Goal: Task Accomplishment & Management: Complete application form

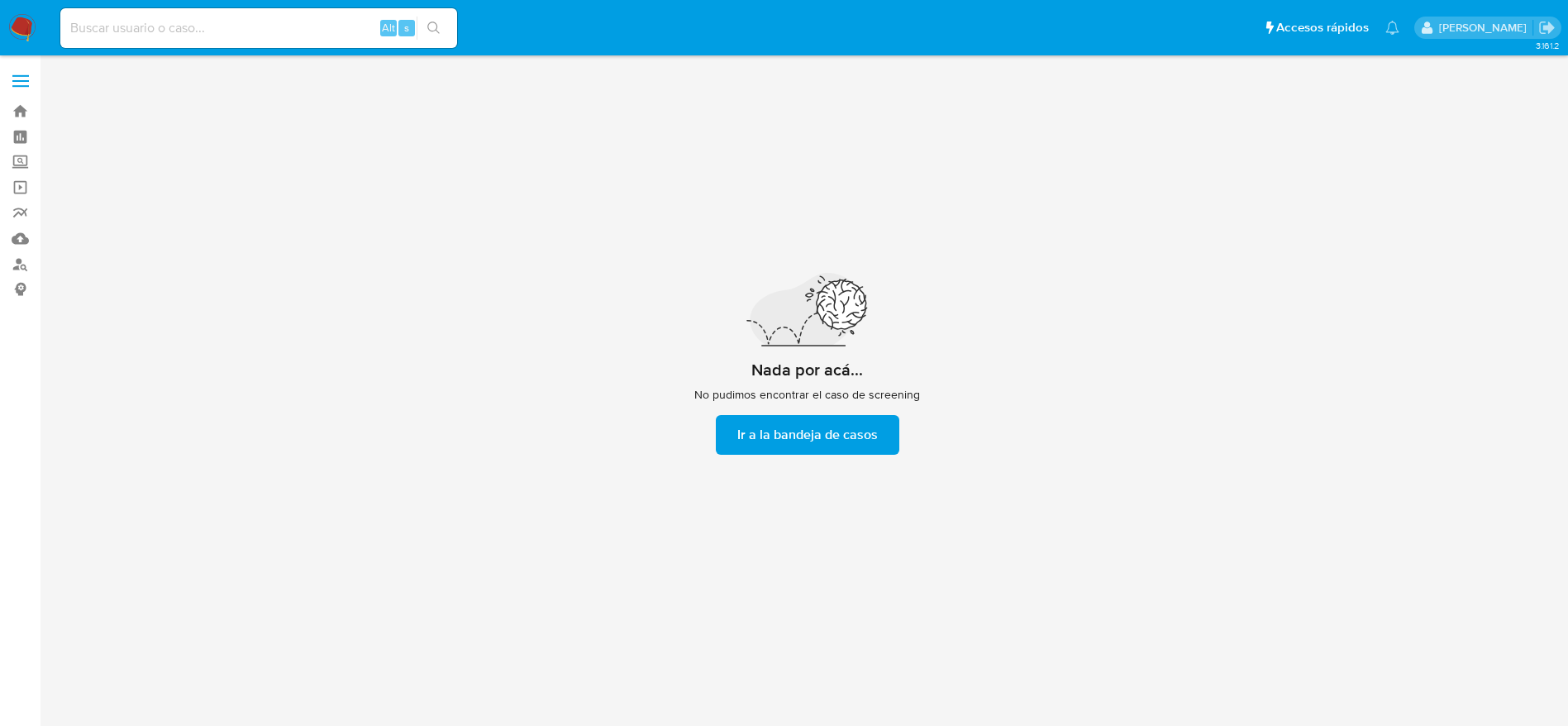
scroll to position [60, 0]
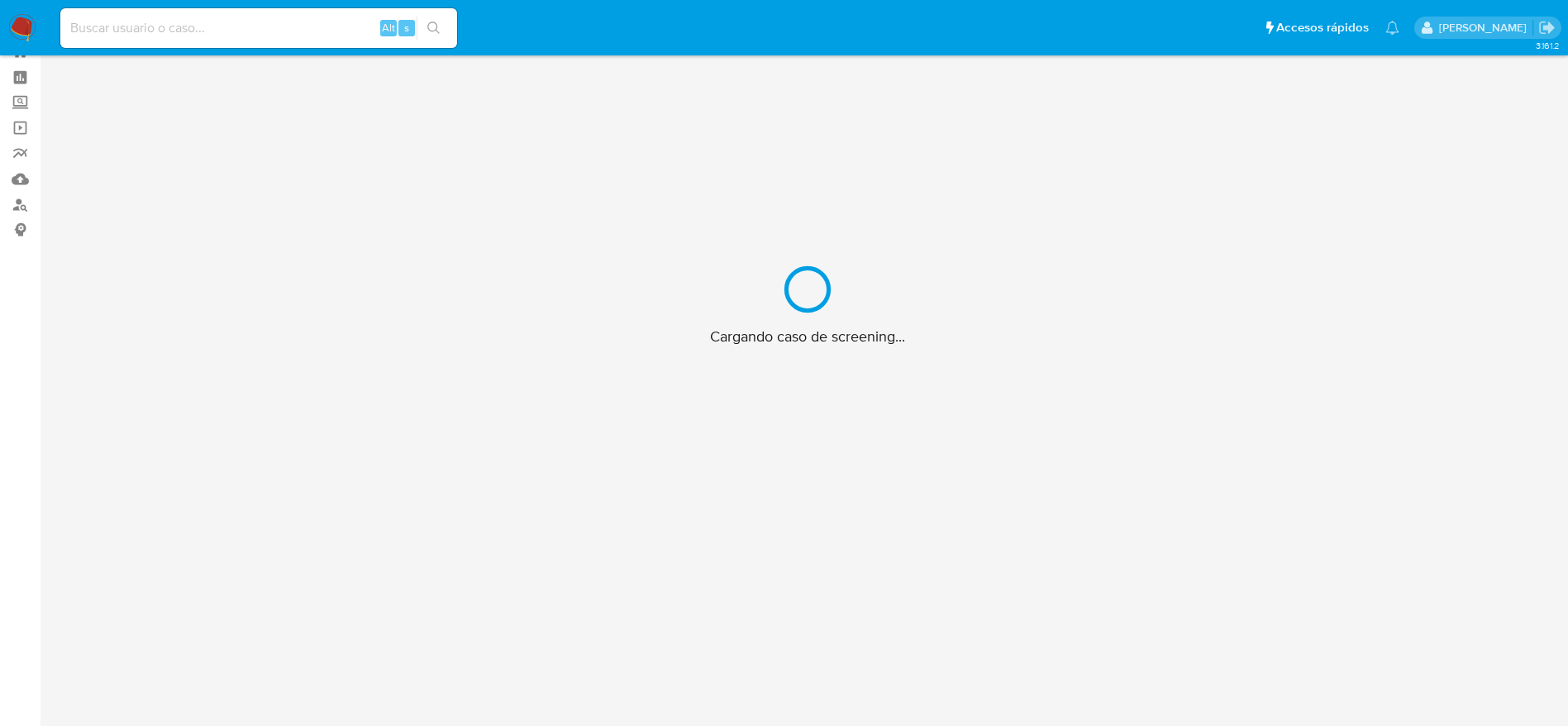
scroll to position [60, 0]
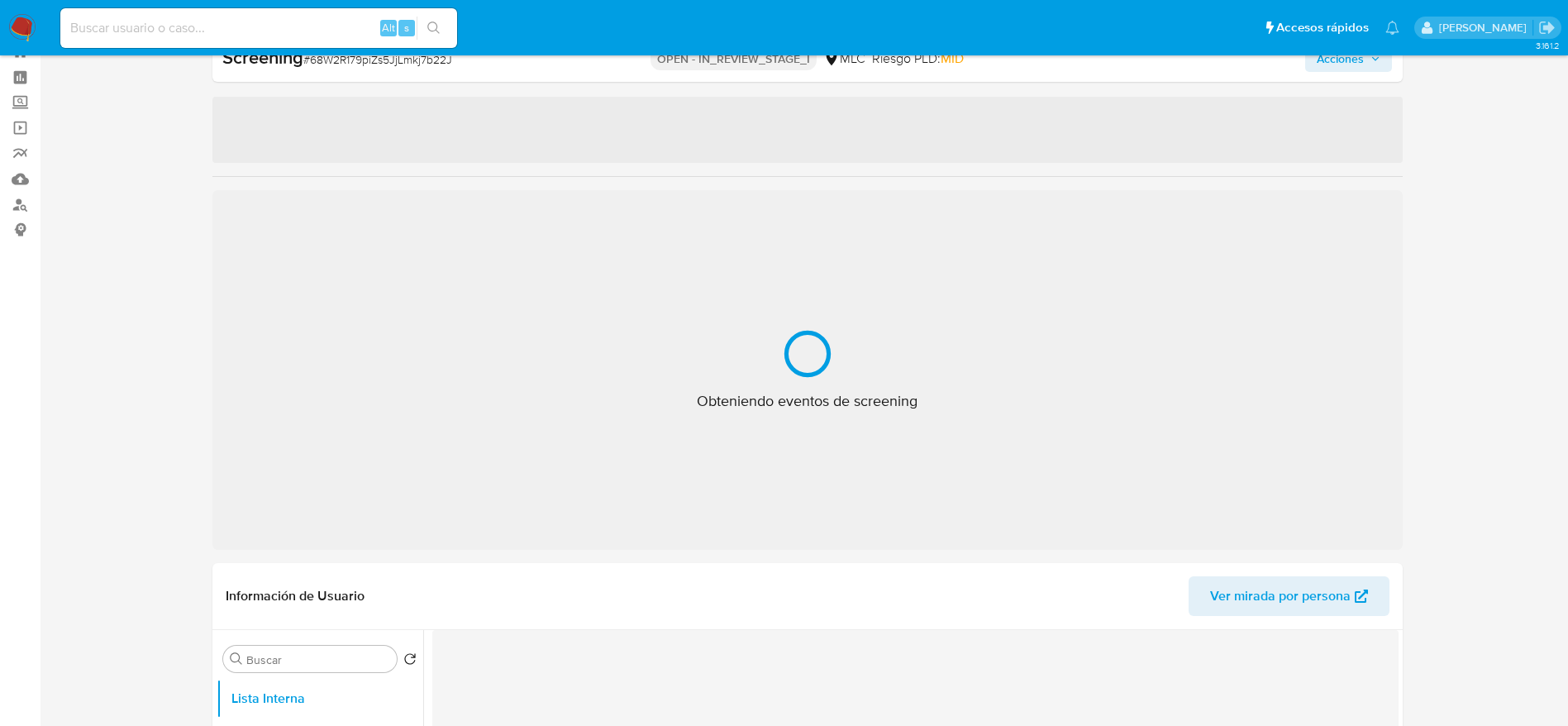
select select "10"
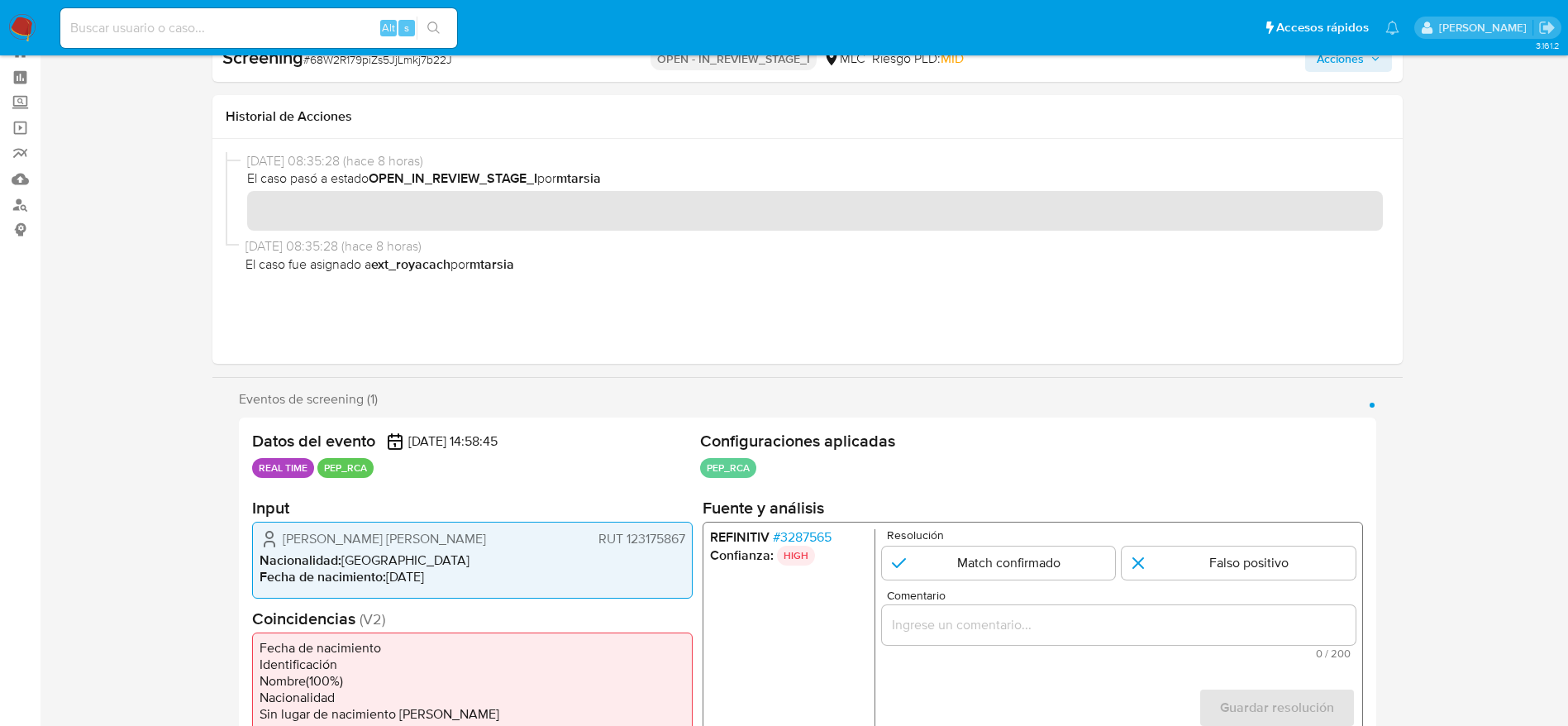
click at [398, 62] on span "# 68W2R179piZs5JjLmkj7b22J" at bounding box center [377, 60] width 149 height 17
copy span "68W2R179piZs5JjLmkj7b22J"
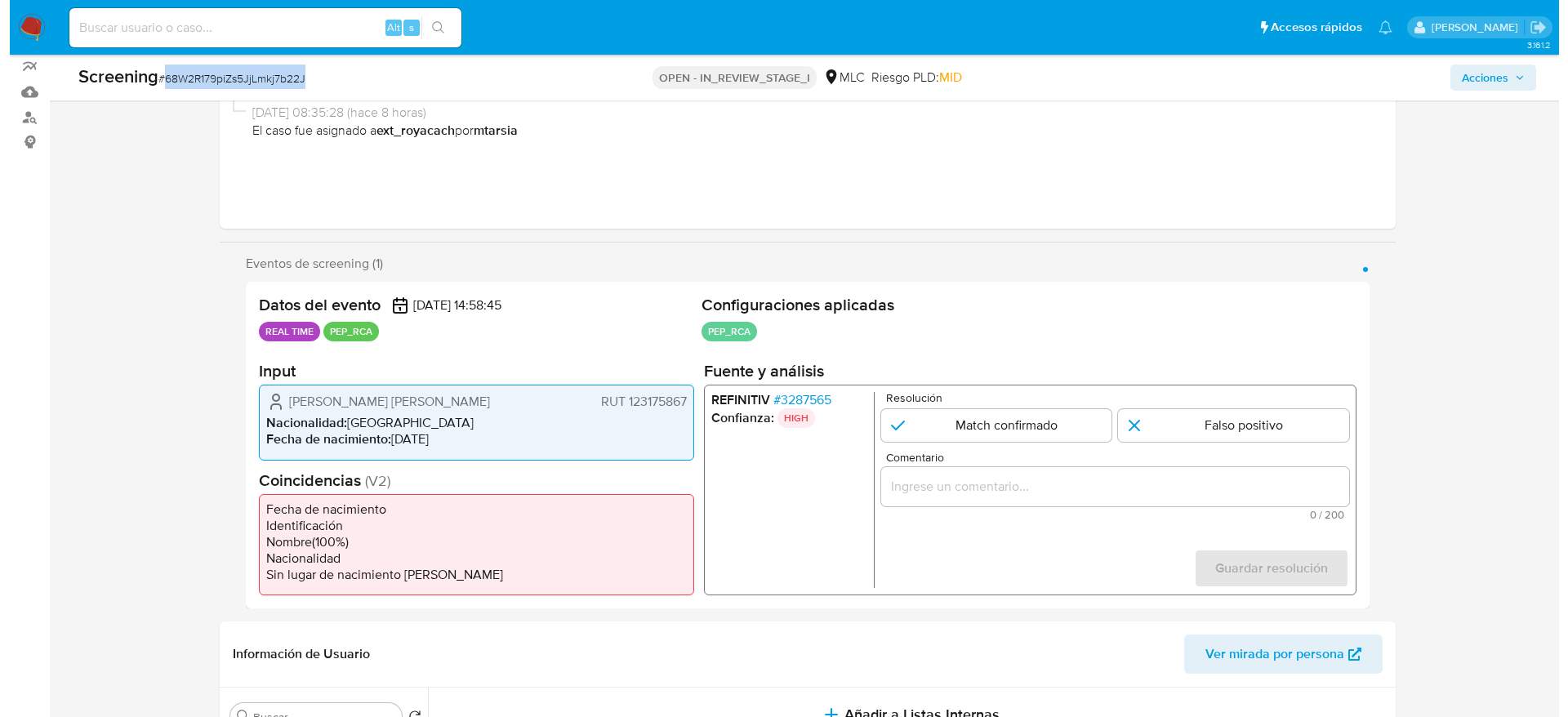
scroll to position [181, 0]
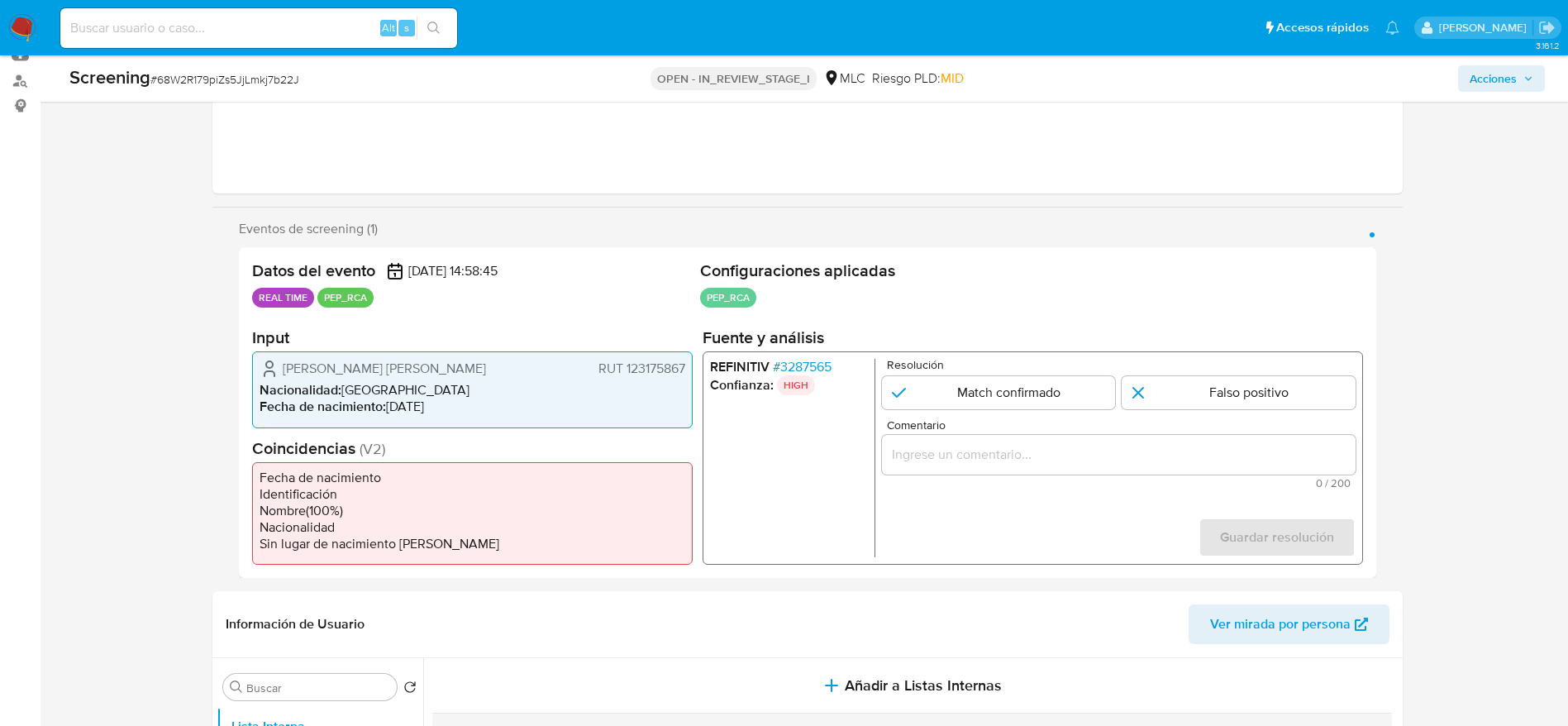
click at [779, 369] on span "# 3287565" at bounding box center [801, 367] width 59 height 17
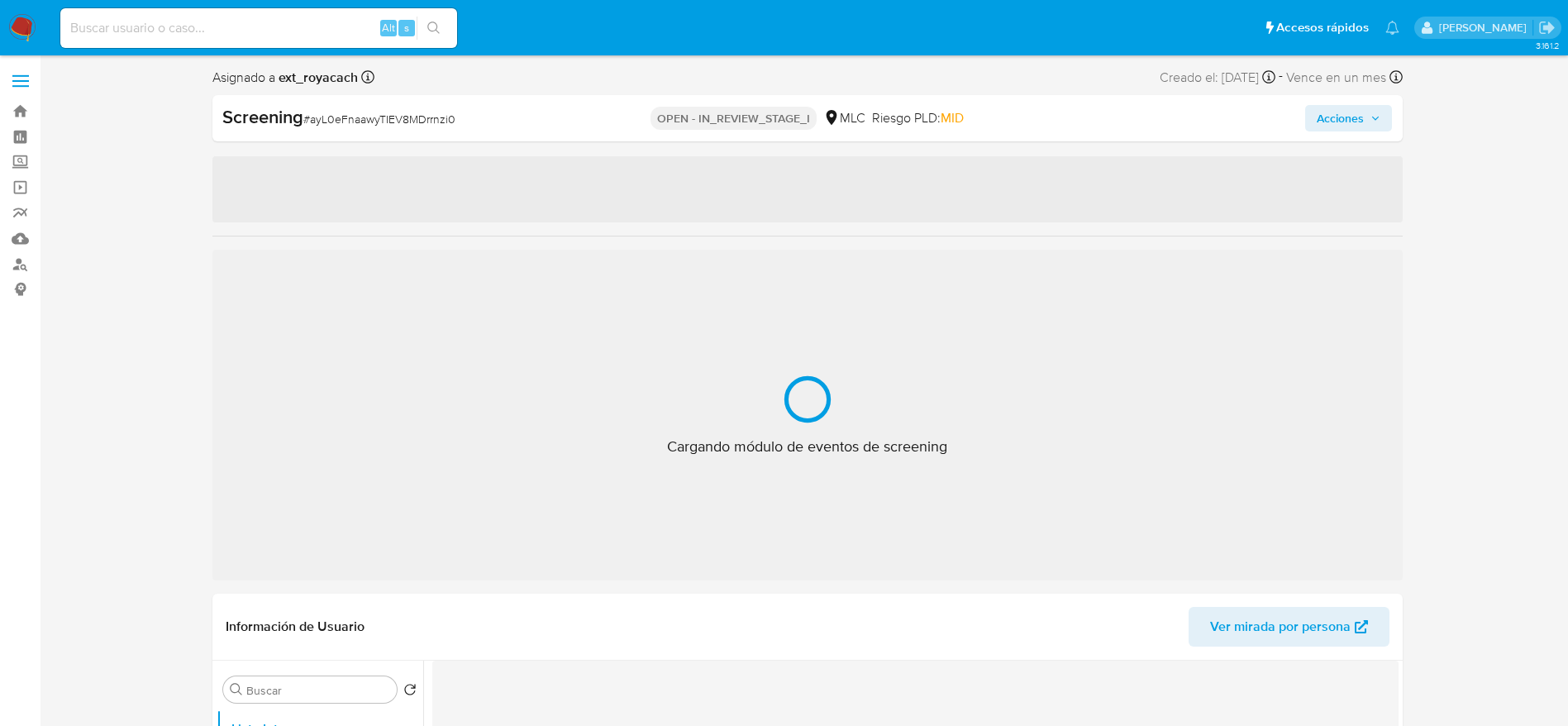
select select "10"
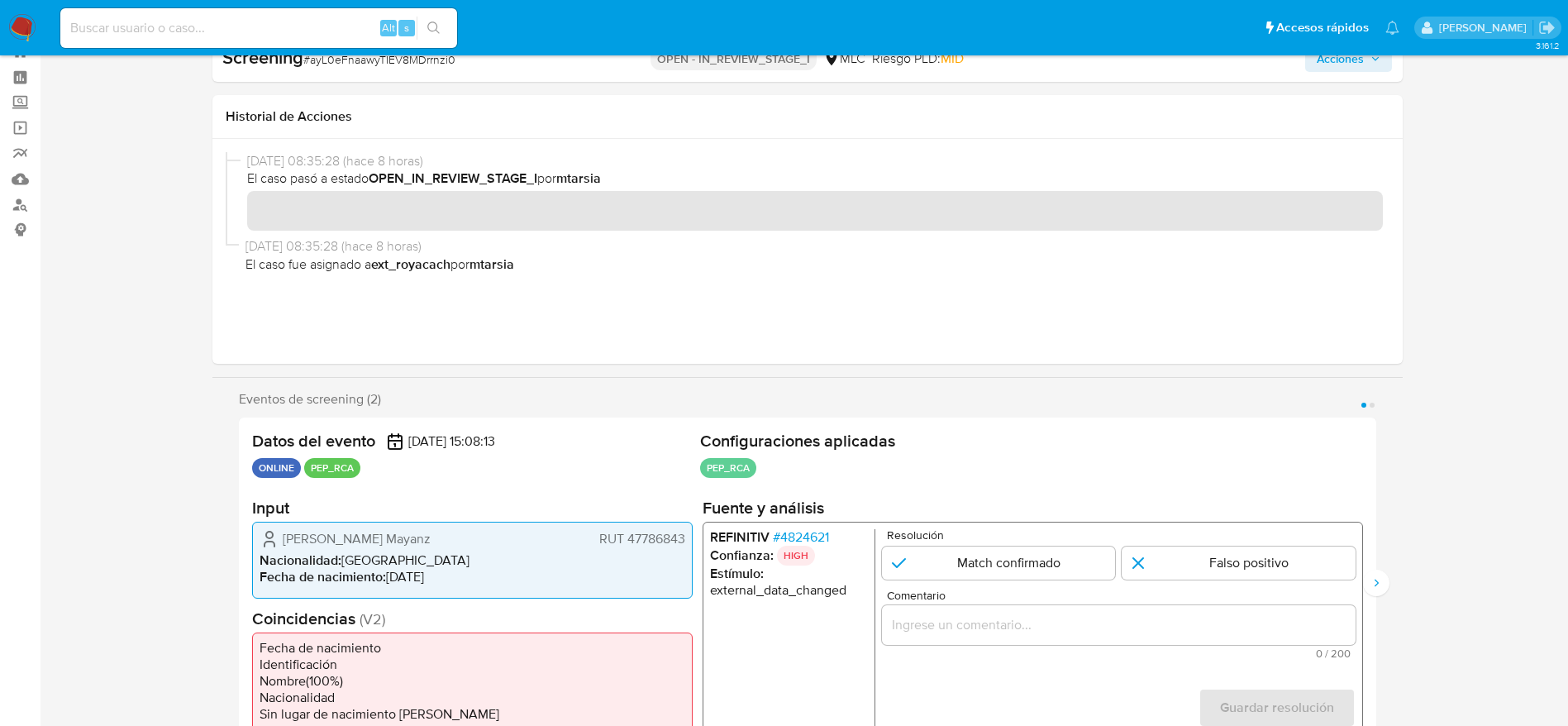
scroll to position [60, 0]
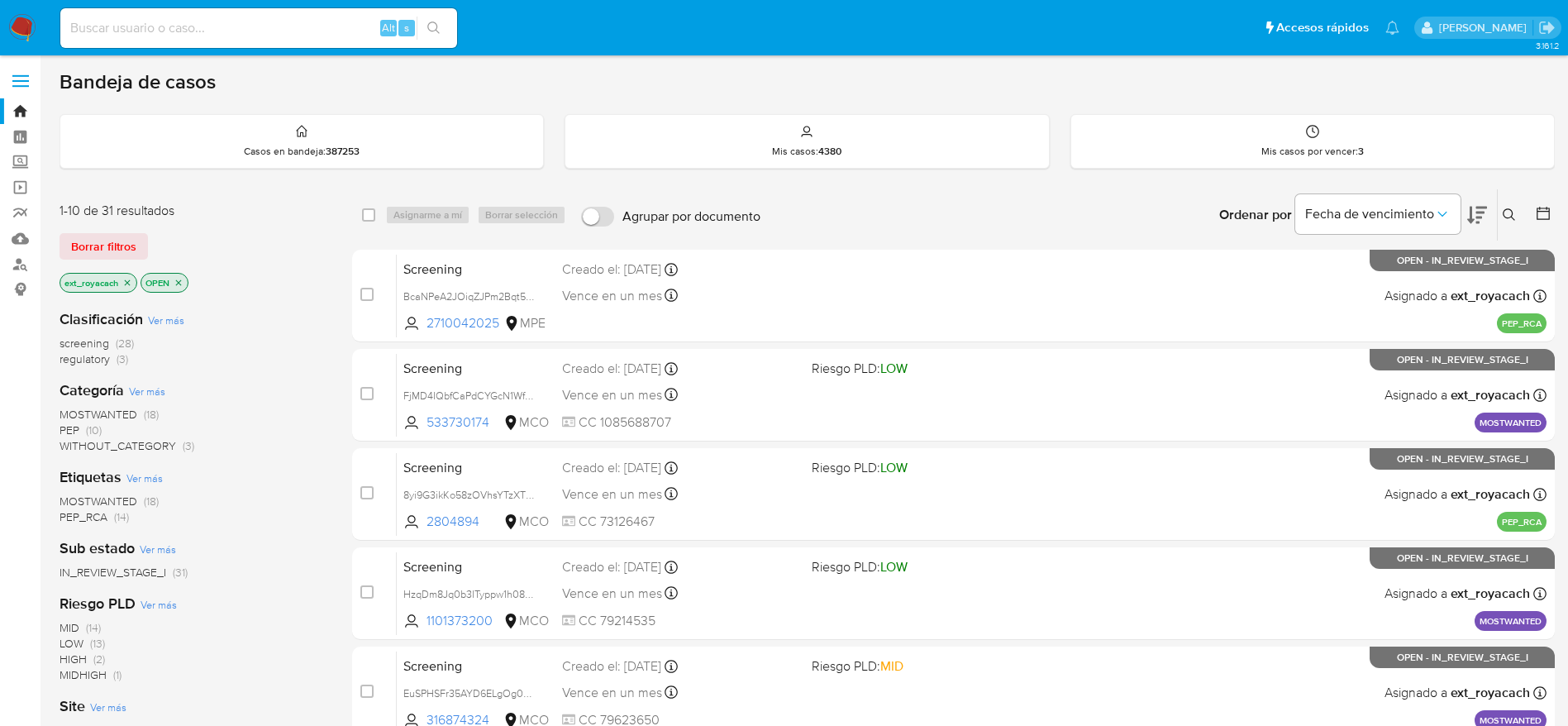
click at [22, 40] on img at bounding box center [22, 28] width 28 height 28
click at [83, 351] on span "regulatory" at bounding box center [84, 359] width 50 height 17
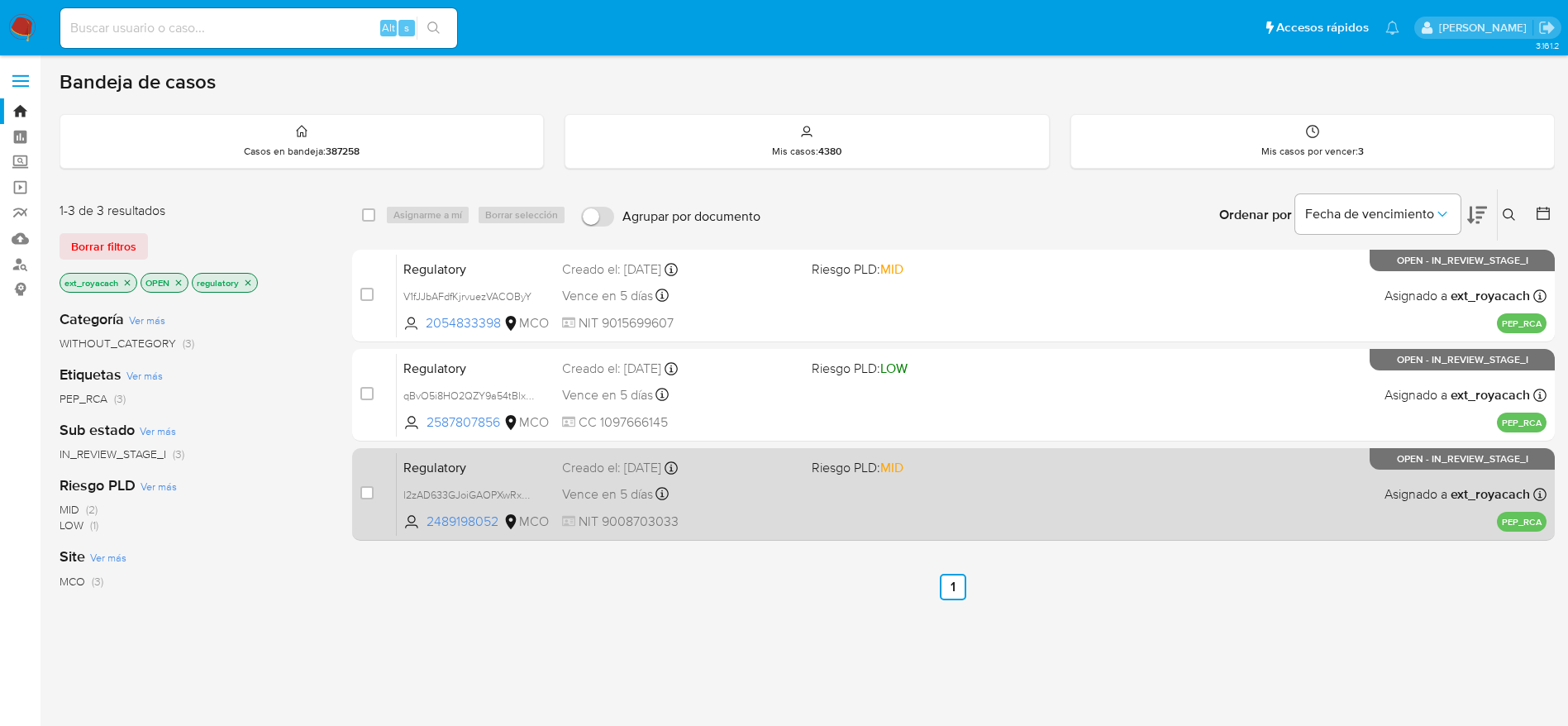
click at [732, 461] on div "Creado el: 26/09/2025 Creado el: 26/09/2025 13:02:16" at bounding box center [680, 468] width 237 height 18
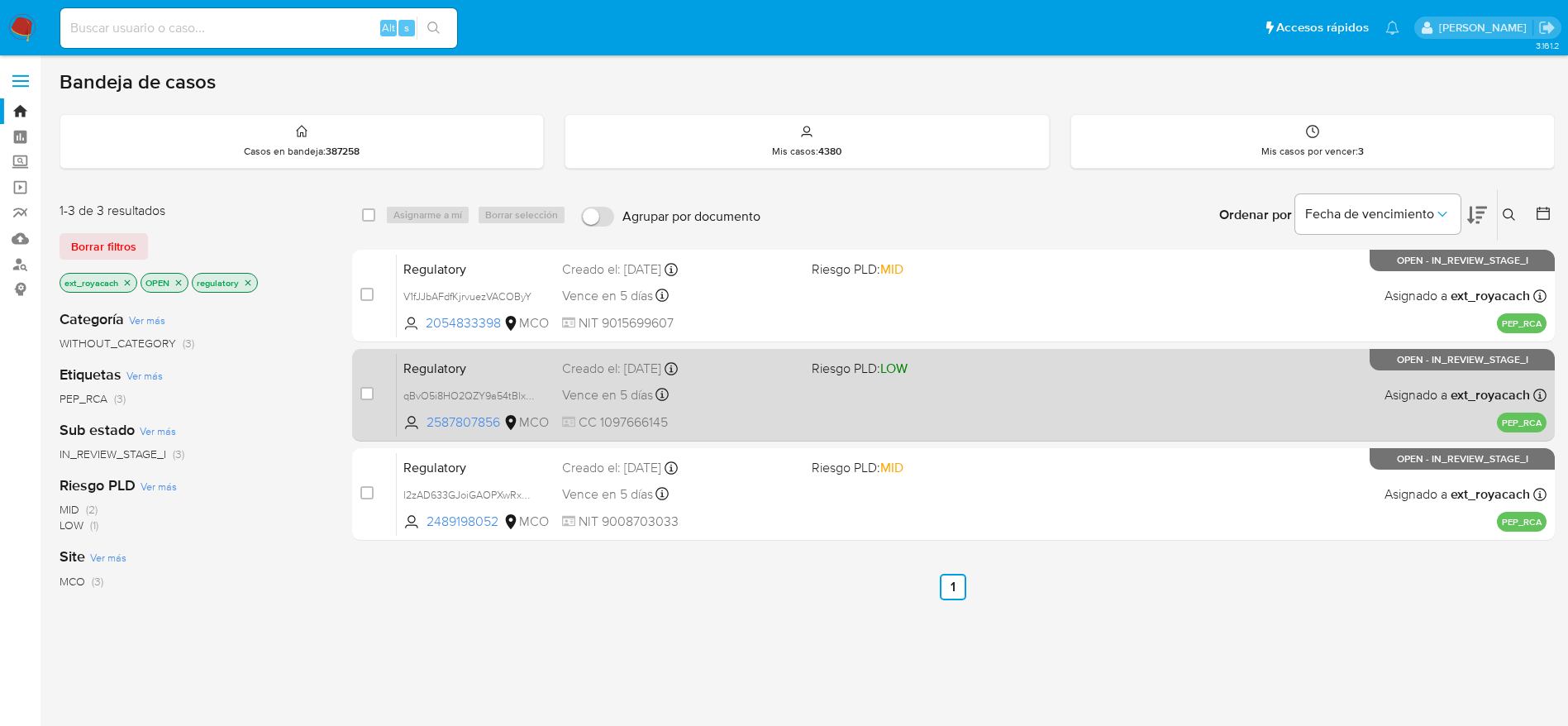
click at [817, 411] on div "Regulatory qBvO5i8HO2QZY9a54tBlxVA2 2587807856 MCO Riesgo PLD: LOW Creado el: 2…" at bounding box center [971, 395] width 1150 height 84
click at [709, 353] on div "Regulatory qBvO5i8HO2QZY9a54tBlxVA2 2587807856 MCO Riesgo PLD: LOW Creado el: 2…" at bounding box center [971, 395] width 1150 height 84
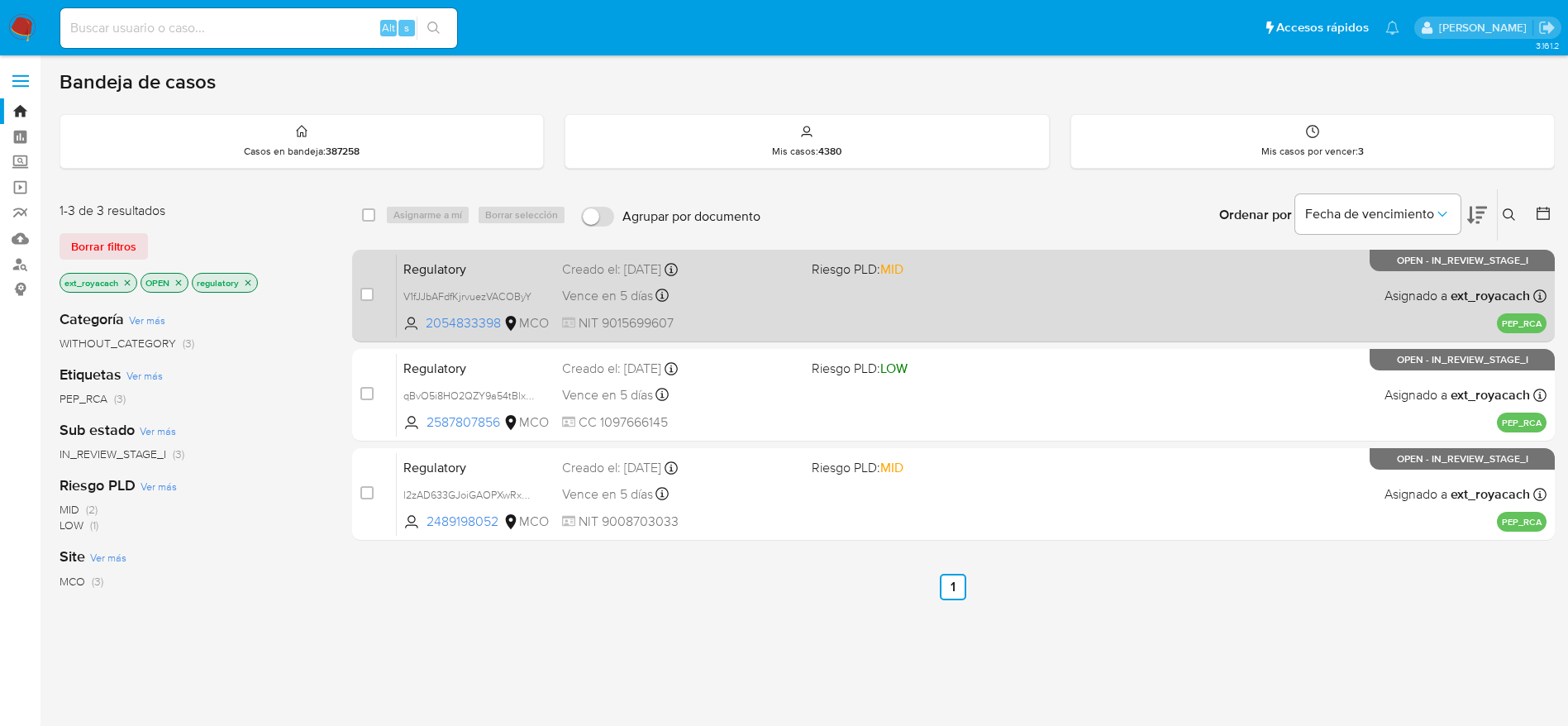
click at [686, 269] on div "Creado el: 26/09/2025 Creado el: 26/09/2025 14:15:15" at bounding box center [680, 270] width 237 height 18
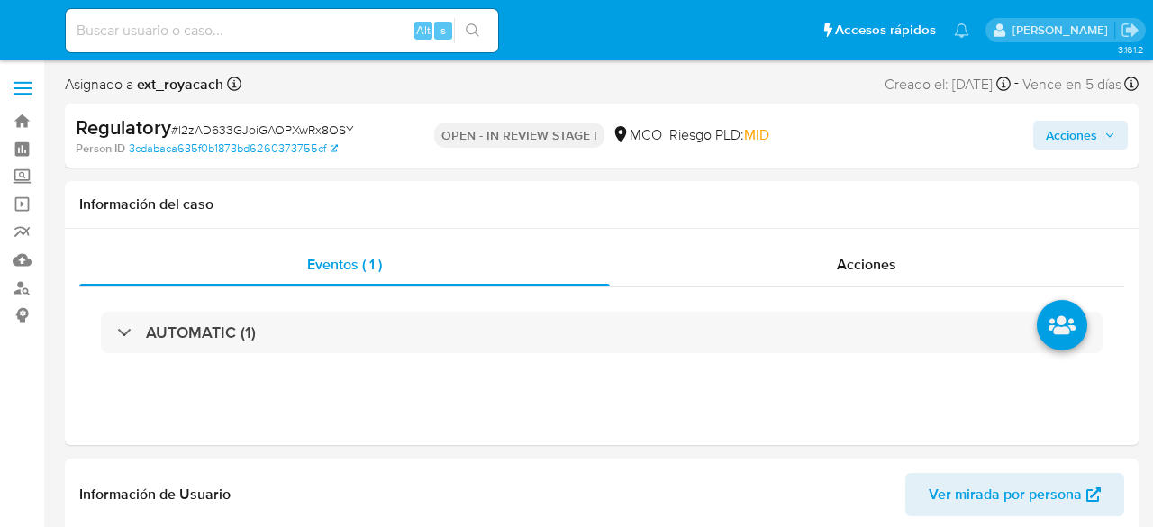
select select "10"
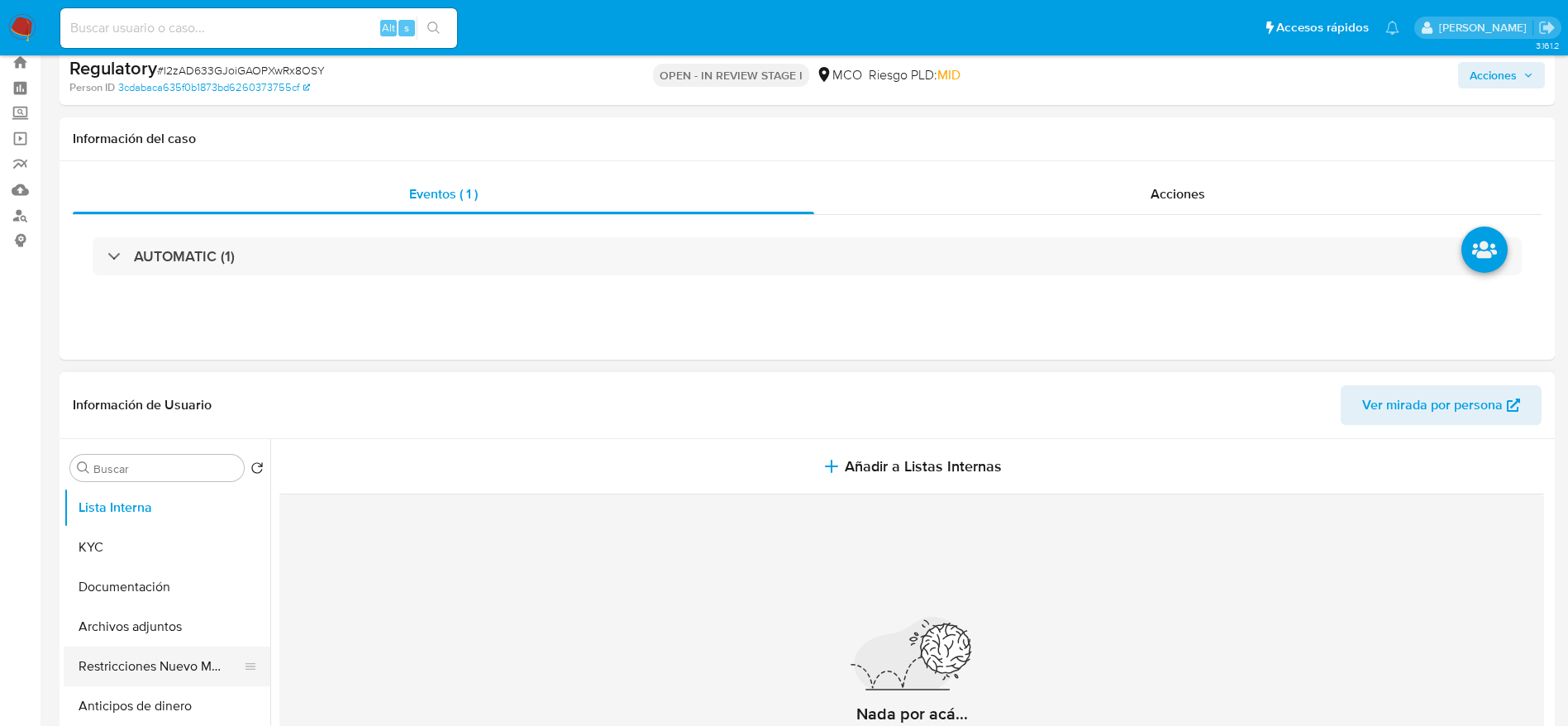
scroll to position [124, 0]
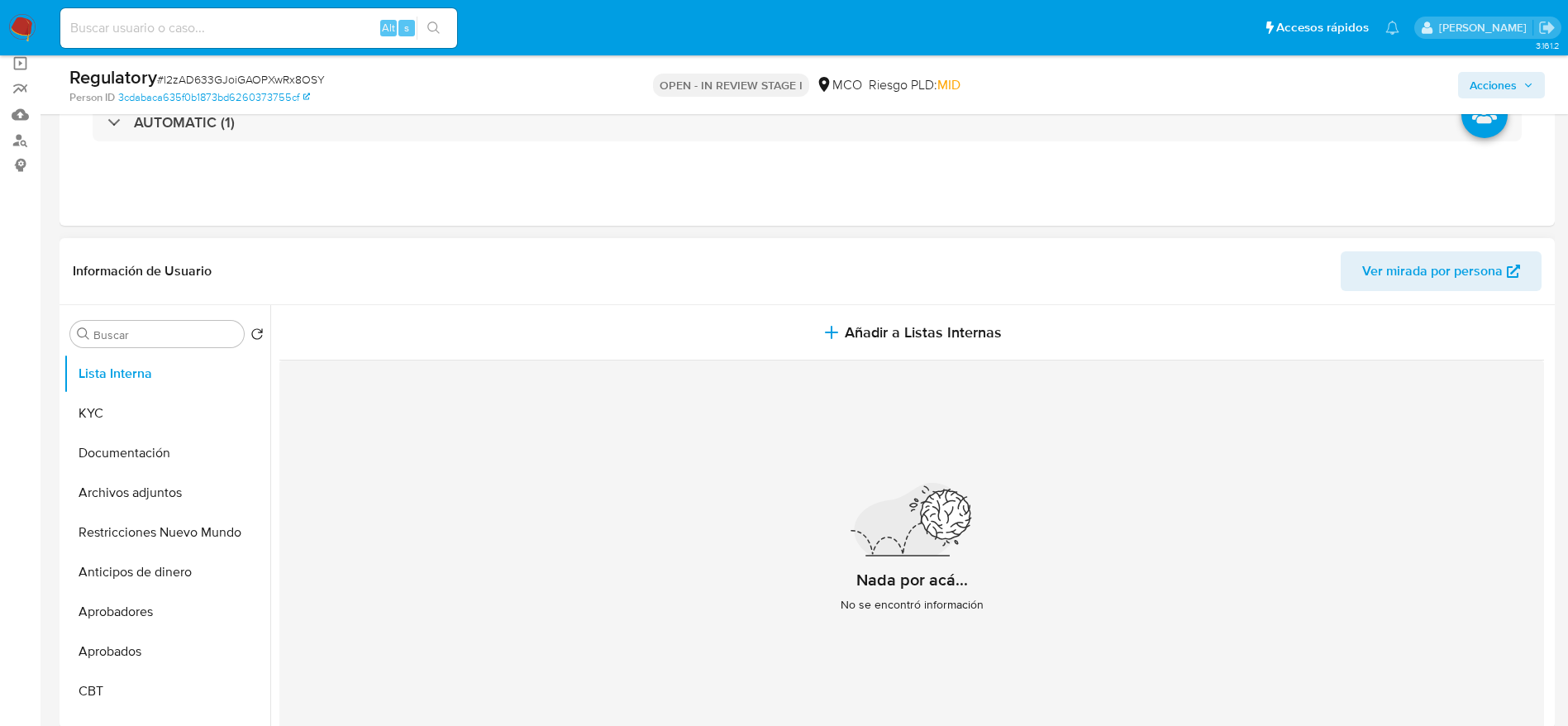
drag, startPoint x: 192, startPoint y: 413, endPoint x: 276, endPoint y: 374, distance: 92.6
click at [196, 409] on button "KYC" at bounding box center [166, 413] width 207 height 39
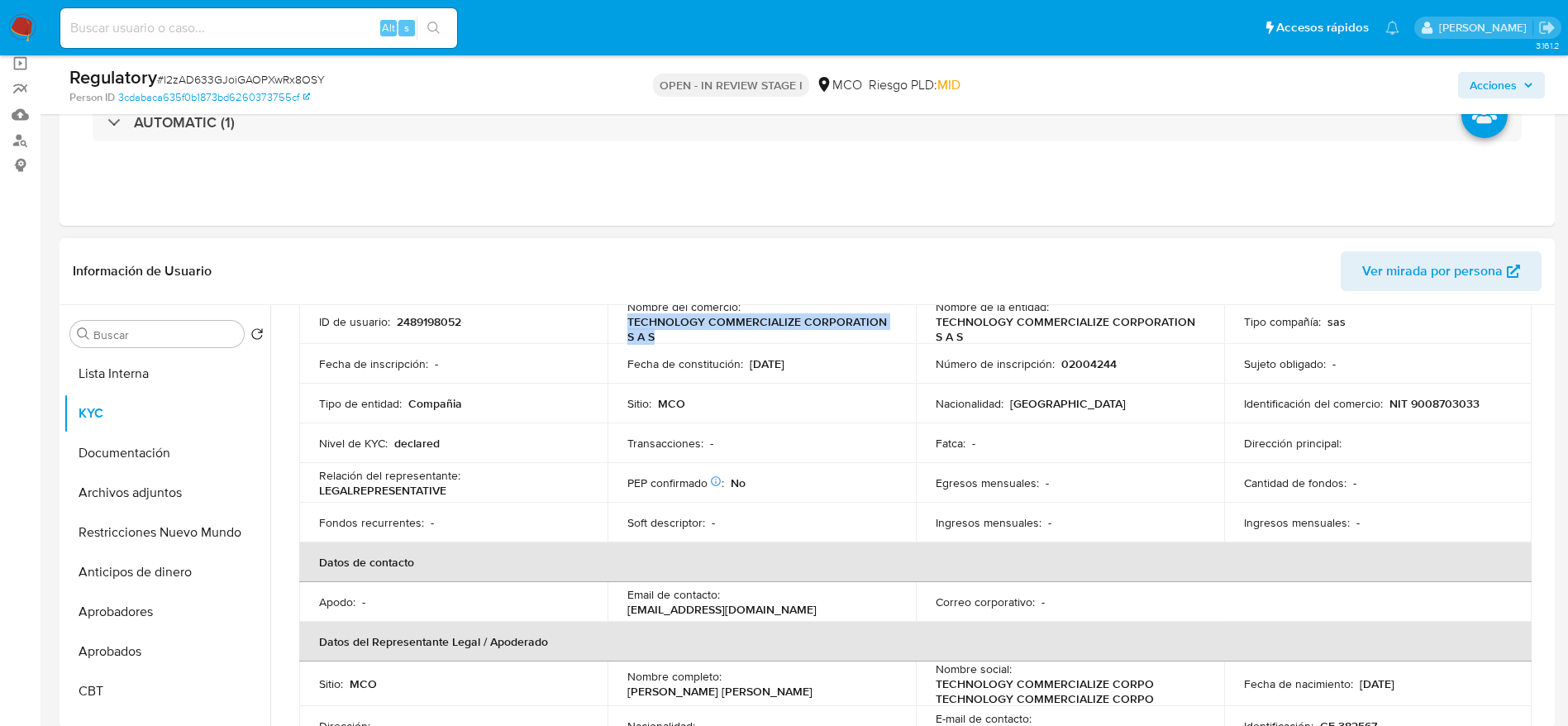
drag, startPoint x: 615, startPoint y: 322, endPoint x: 680, endPoint y: 342, distance: 68.0
click at [680, 342] on td "Nombre del comercio : TECHNOLOGY COMMERCIALIZE CORPORATION S A S" at bounding box center [762, 321] width 308 height 45
copy p "TECHNOLOGY COMMERCIALIZE CORPORATION S A S"
click at [1058, 406] on p "NIT 9008703033" at bounding box center [1435, 403] width 90 height 15
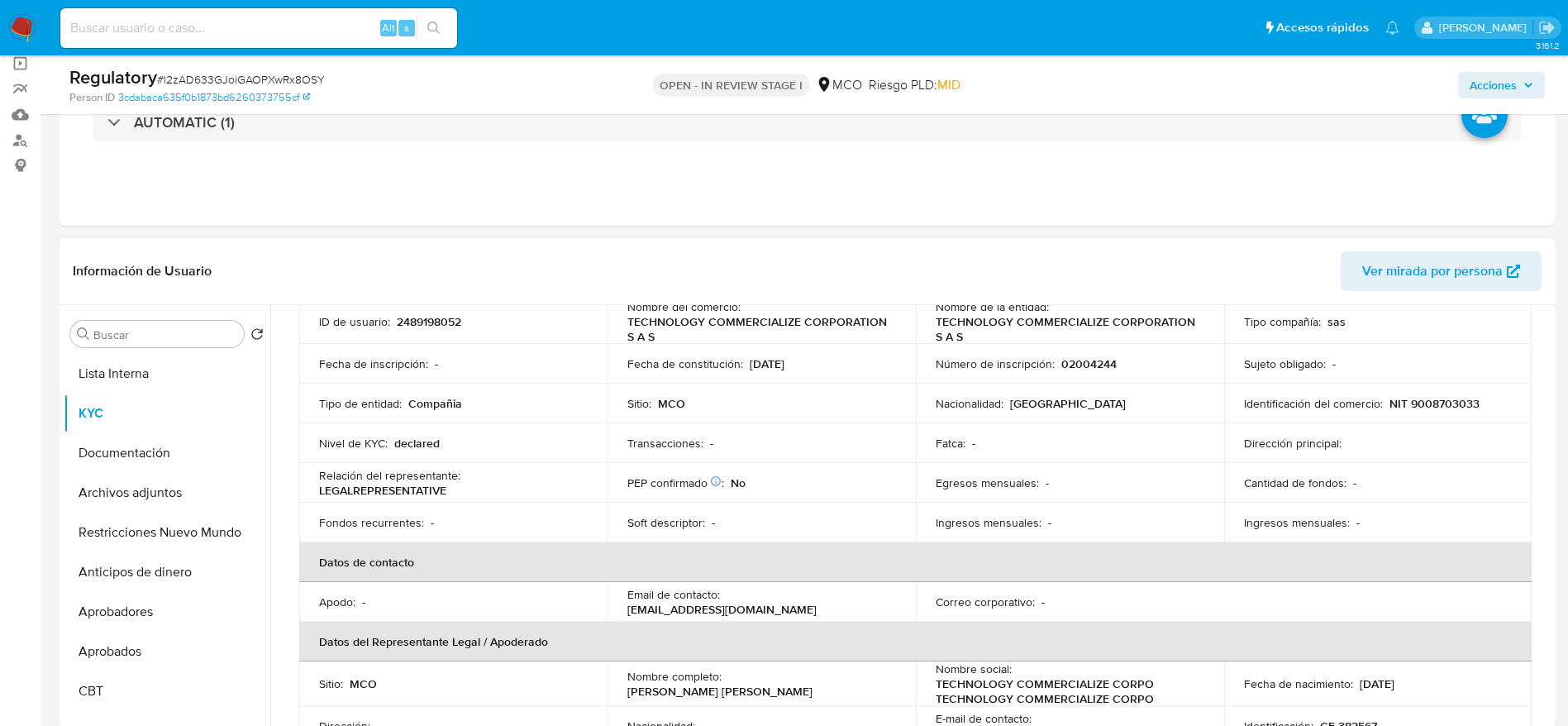
click at [1058, 400] on p "NIT 9008703033" at bounding box center [1435, 403] width 90 height 15
copy p "9008703033"
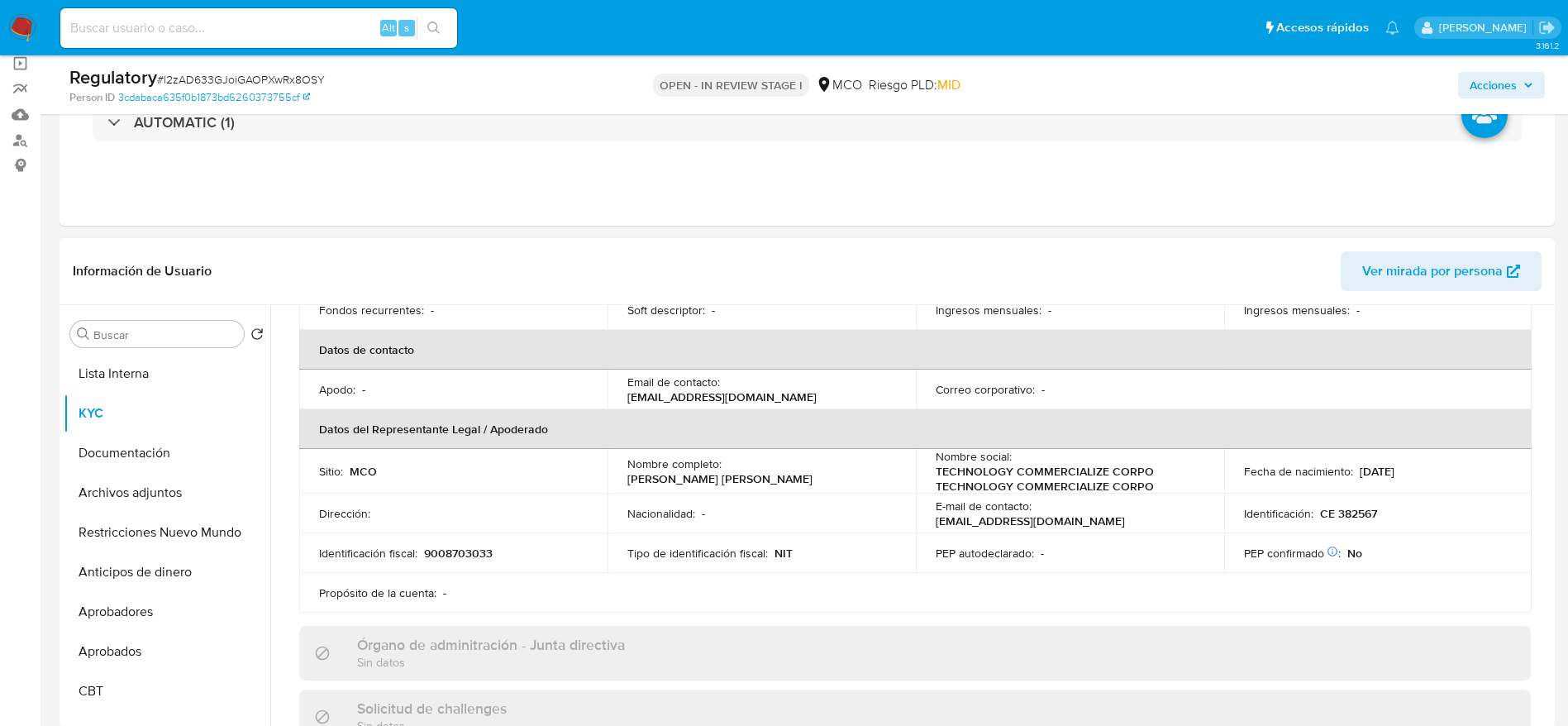
scroll to position [372, 0]
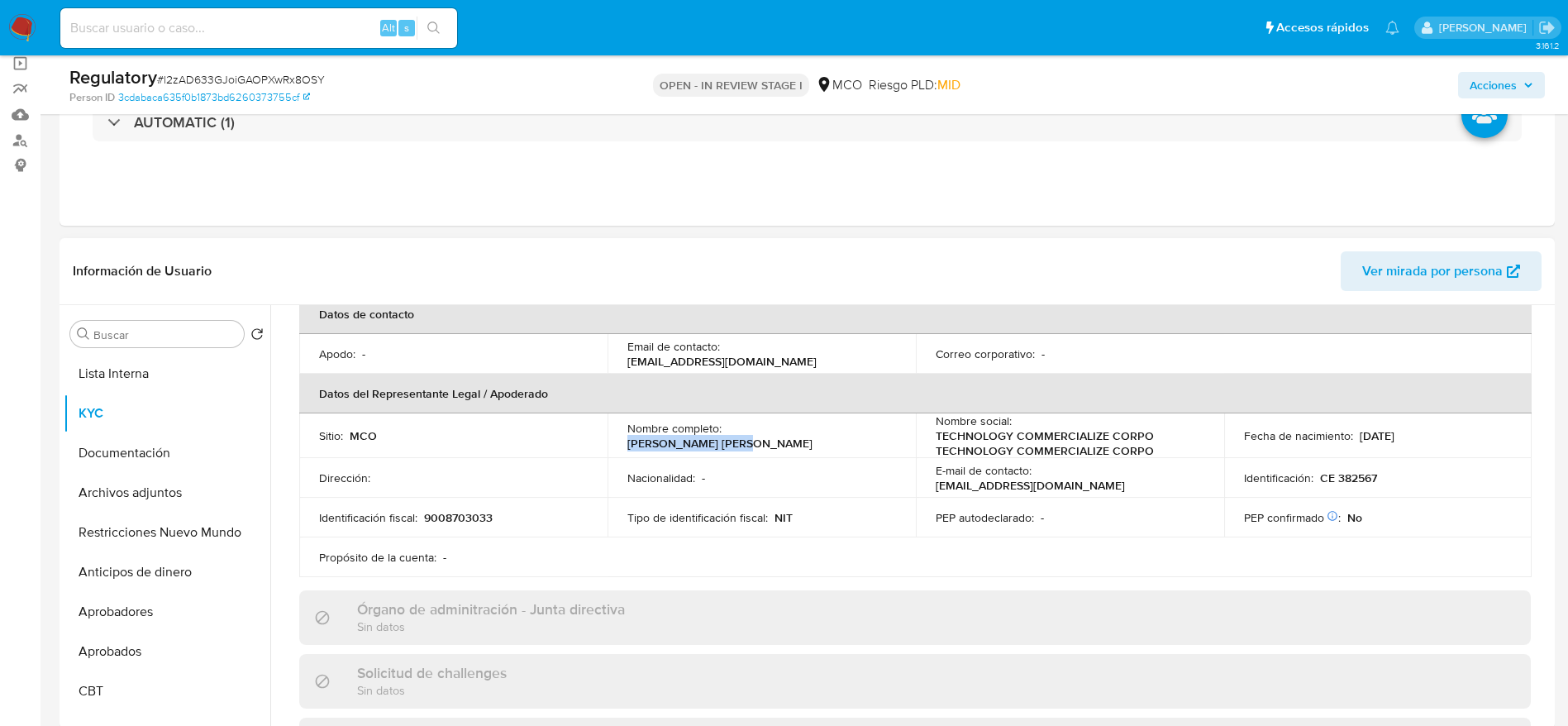
drag, startPoint x: 728, startPoint y: 436, endPoint x: 867, endPoint y: 425, distance: 139.4
click at [867, 425] on td "Nombre completo : Nadeem Masih Barkat" at bounding box center [762, 435] width 308 height 45
copy p "Nadeem Masih Barkat"
click at [1058, 480] on p "CE 382567" at bounding box center [1349, 477] width 57 height 15
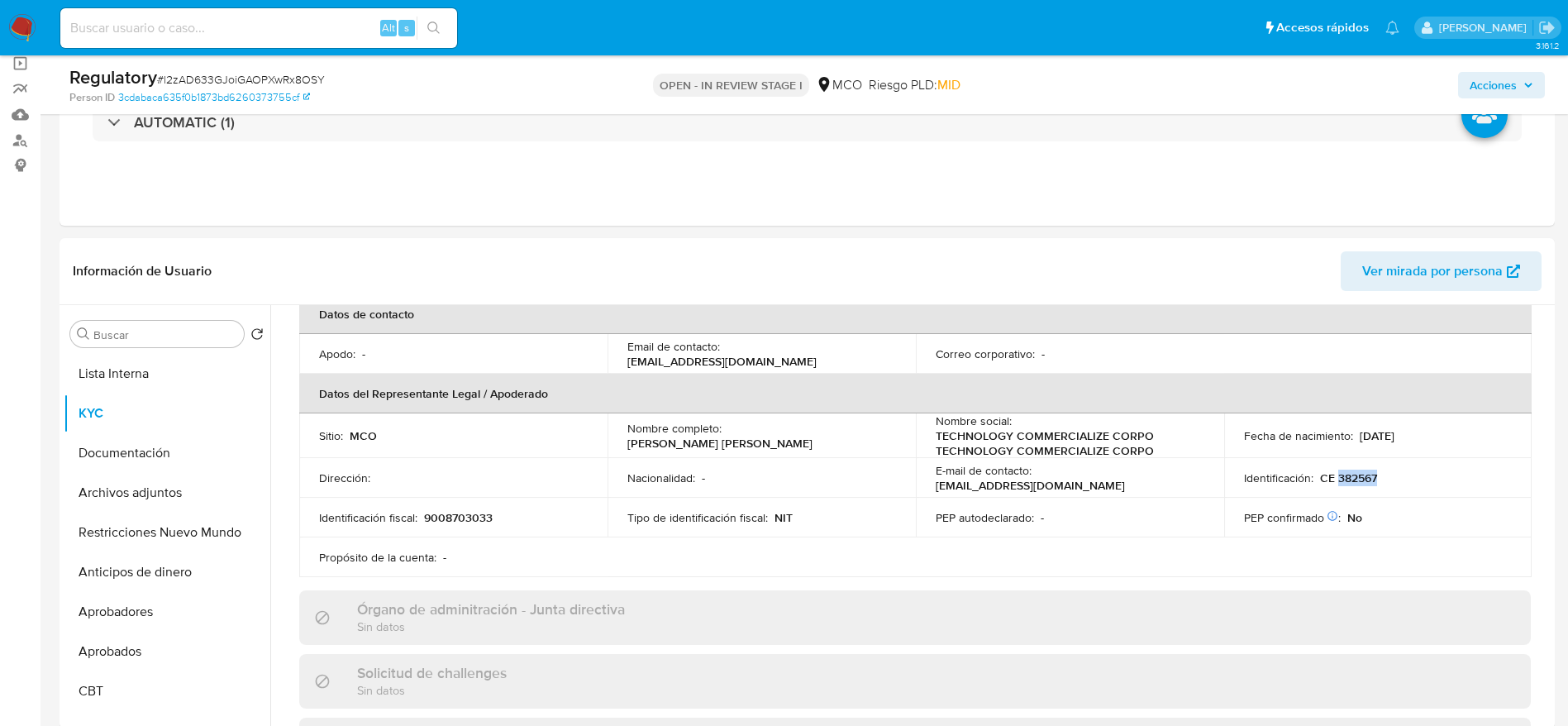
copy p "382567"
click at [96, 427] on button "KYC" at bounding box center [160, 413] width 194 height 39
click at [96, 433] on button "Documentación" at bounding box center [160, 452] width 194 height 39
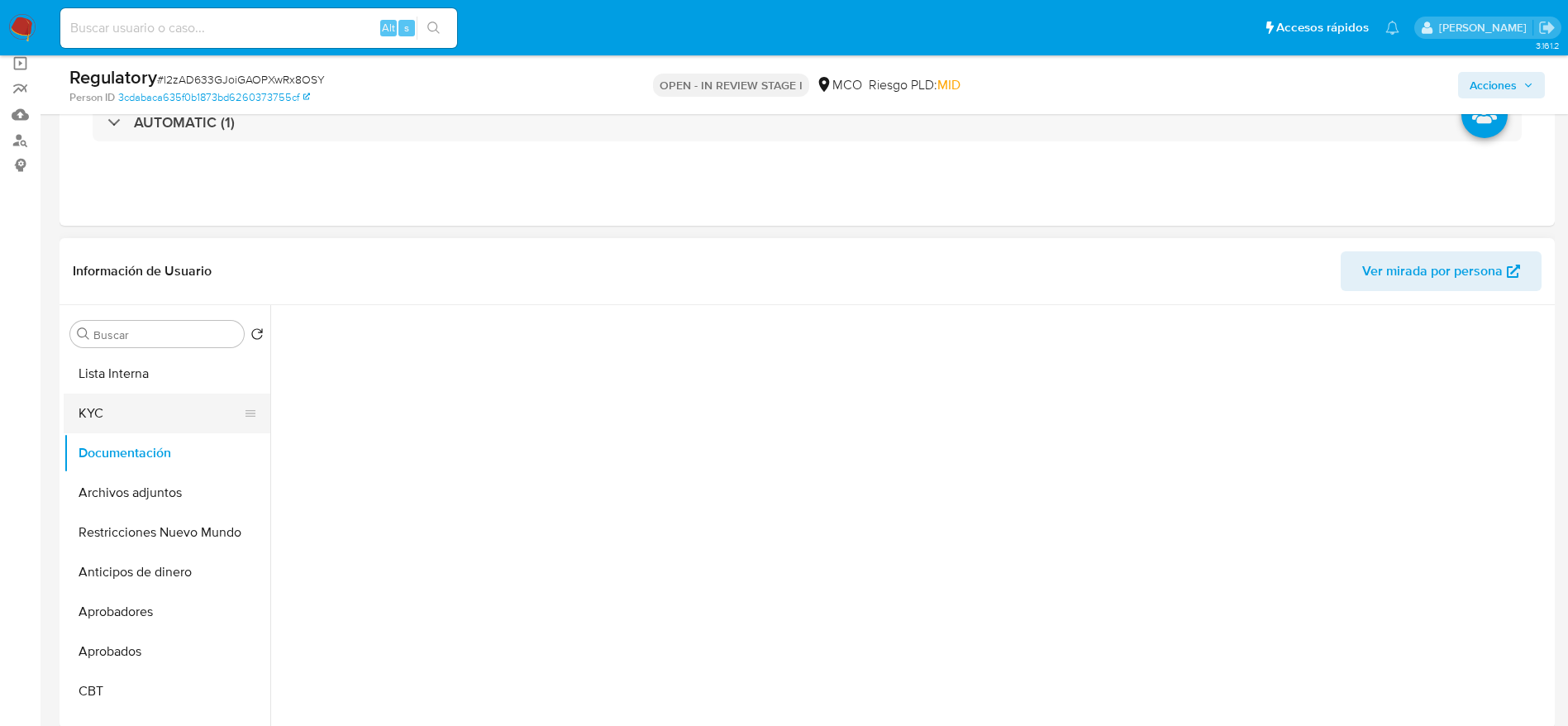
scroll to position [0, 0]
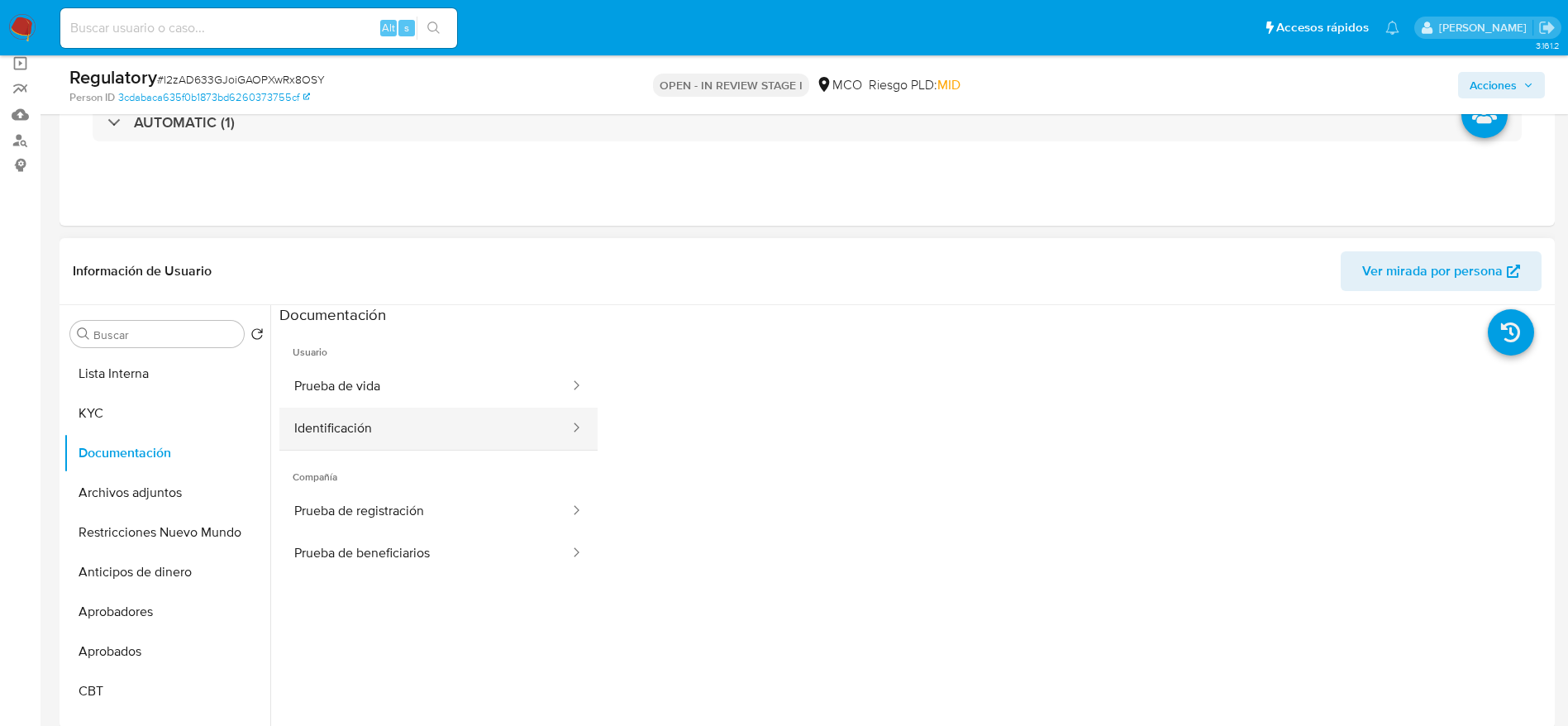
click at [464, 411] on button "Identificación" at bounding box center [425, 429] width 292 height 42
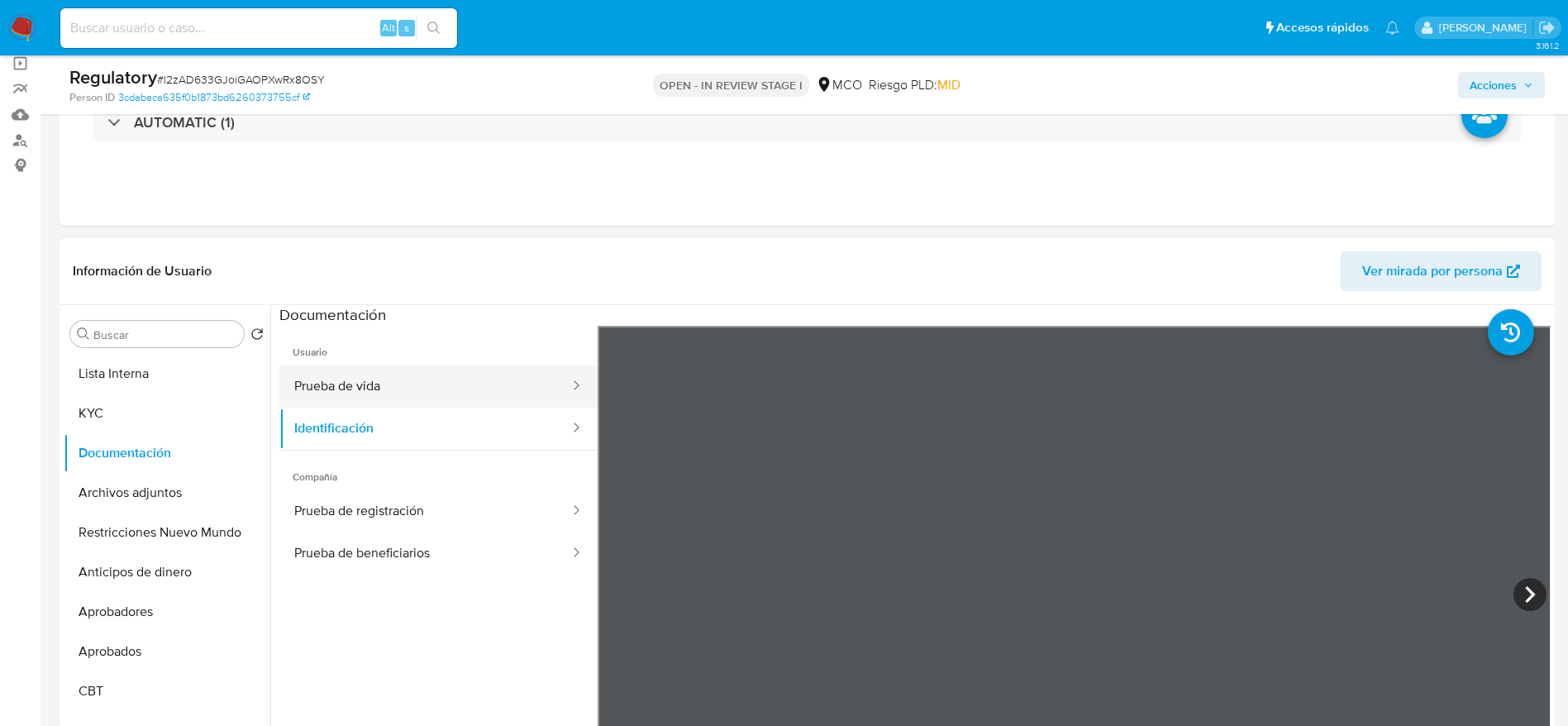
click at [362, 399] on button "Prueba de vida" at bounding box center [425, 386] width 292 height 42
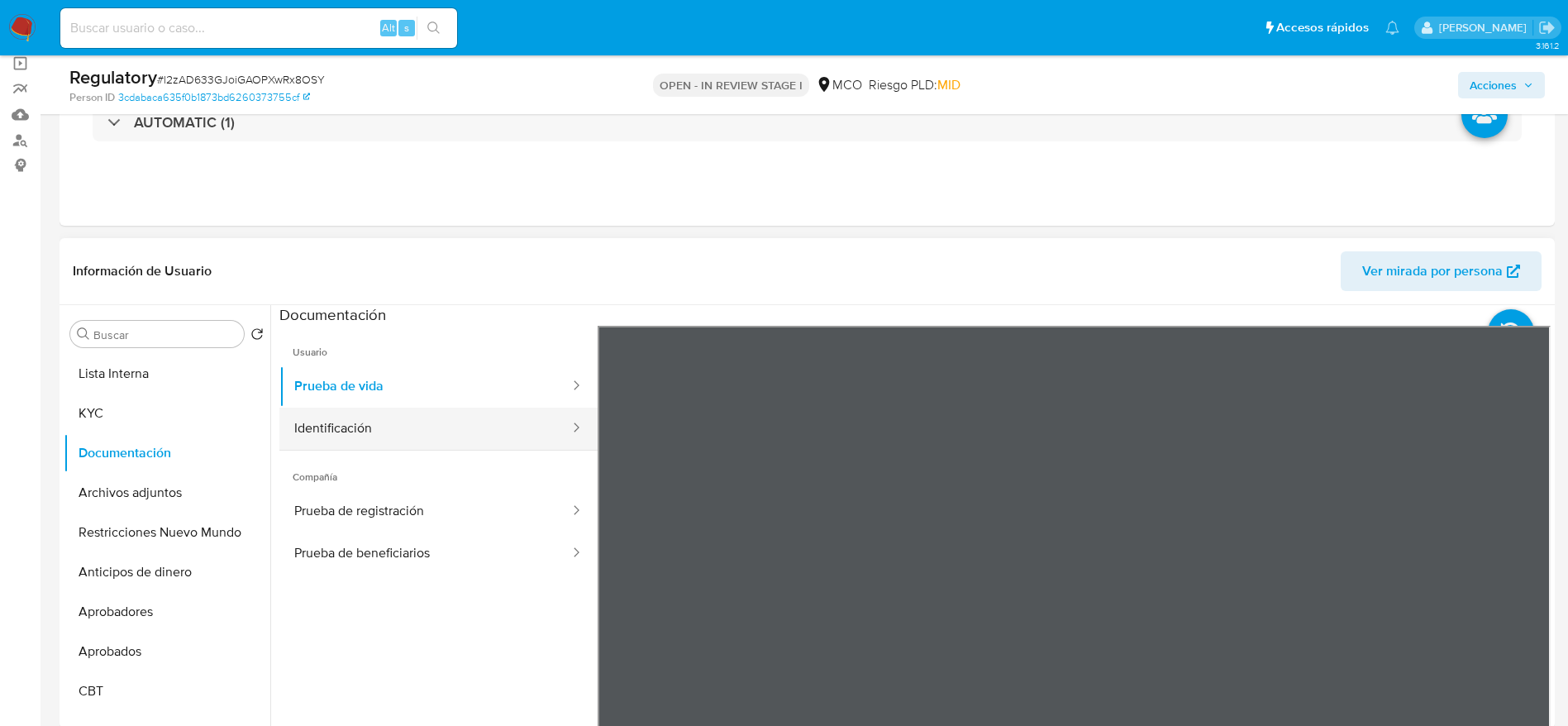
click at [352, 433] on button "Identificación" at bounding box center [425, 429] width 292 height 42
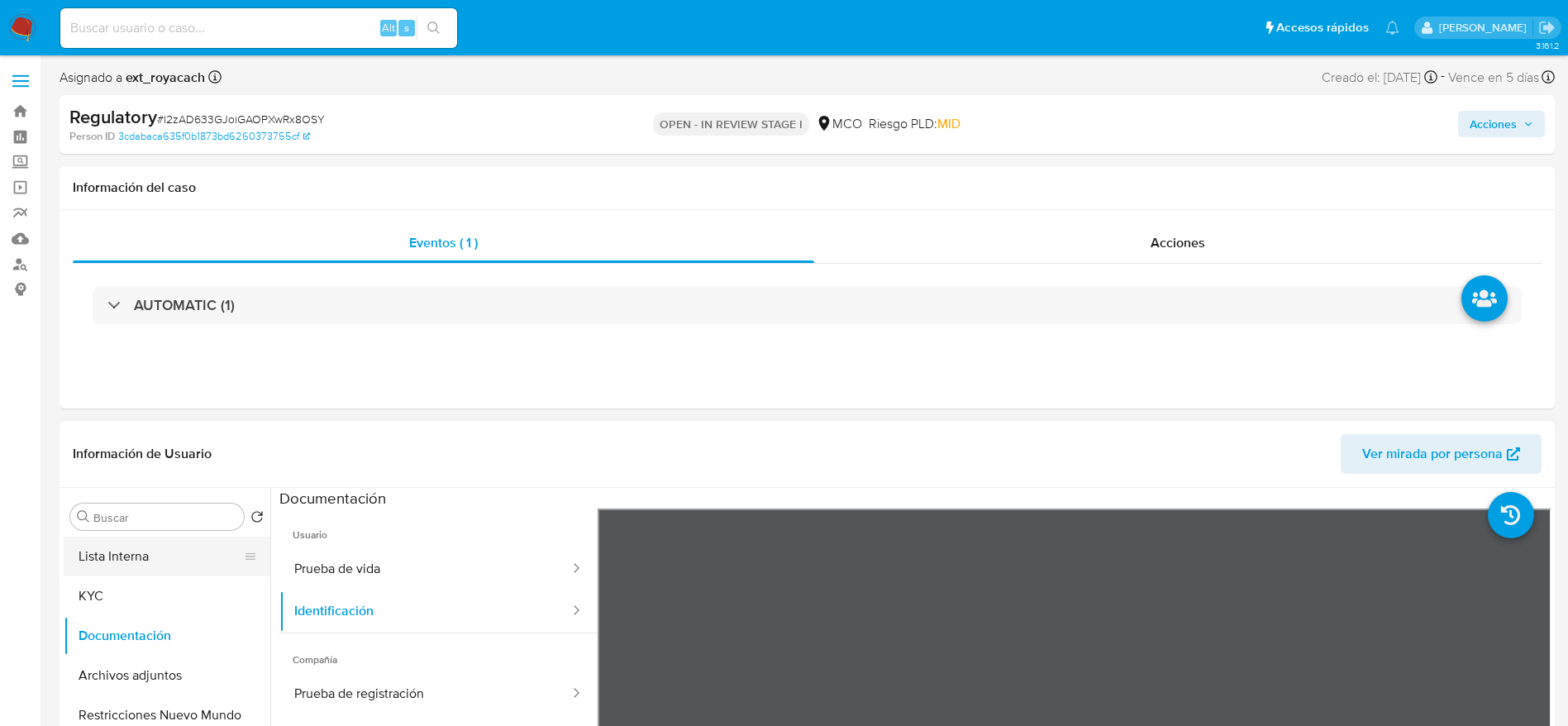
click at [170, 483] on button "Lista Interna" at bounding box center [160, 555] width 194 height 39
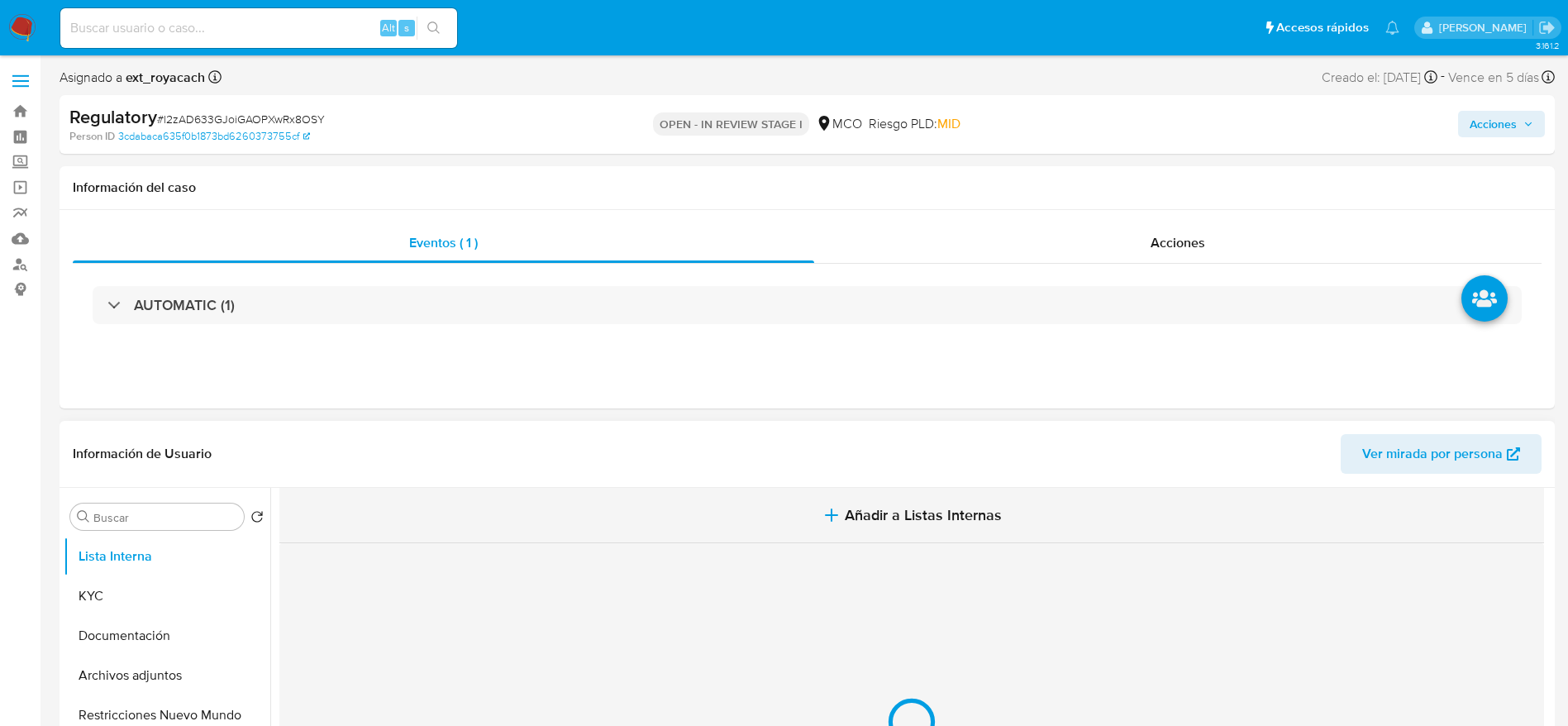
click at [846, 483] on span "Añadir a Listas Internas" at bounding box center [923, 515] width 157 height 18
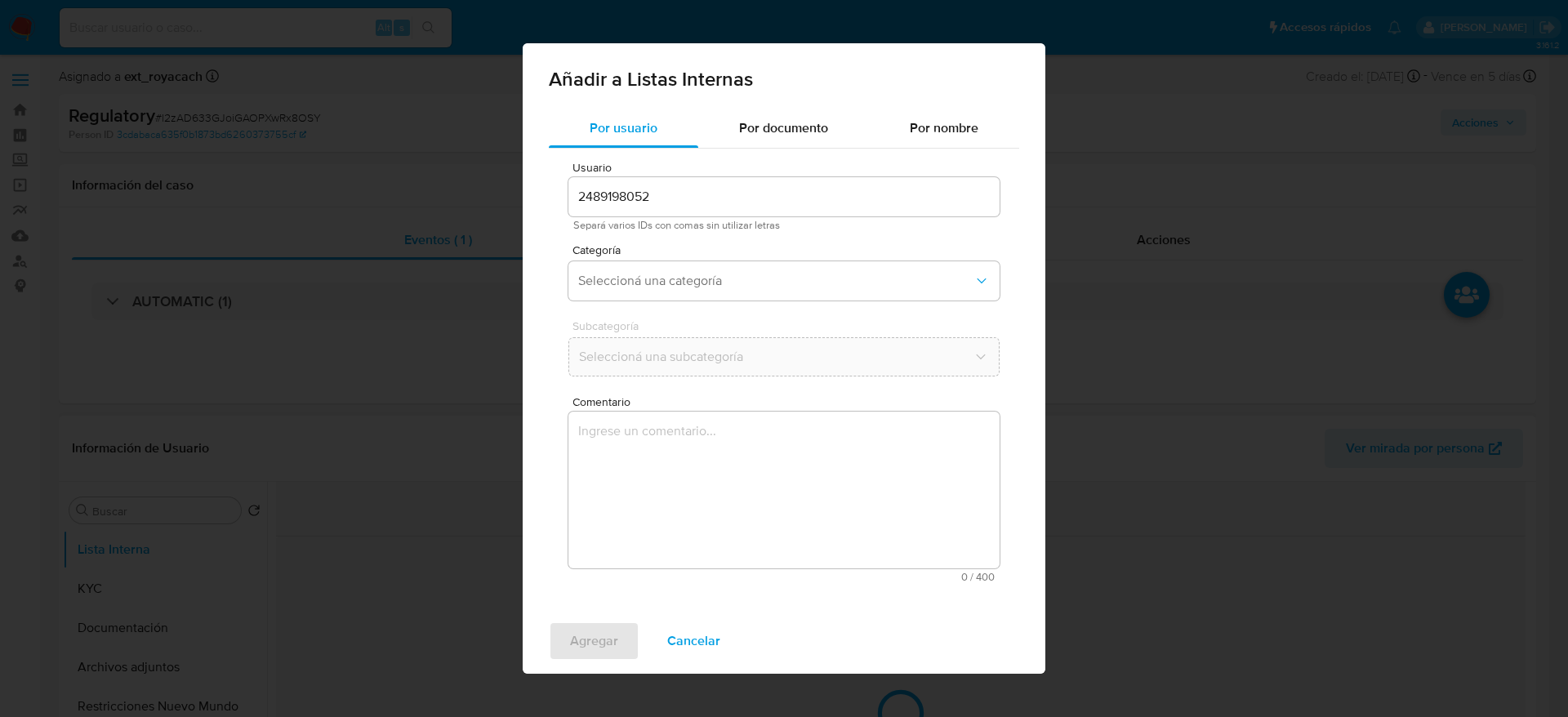
click at [807, 477] on textarea "Comentario" at bounding box center [784, 489] width 431 height 157
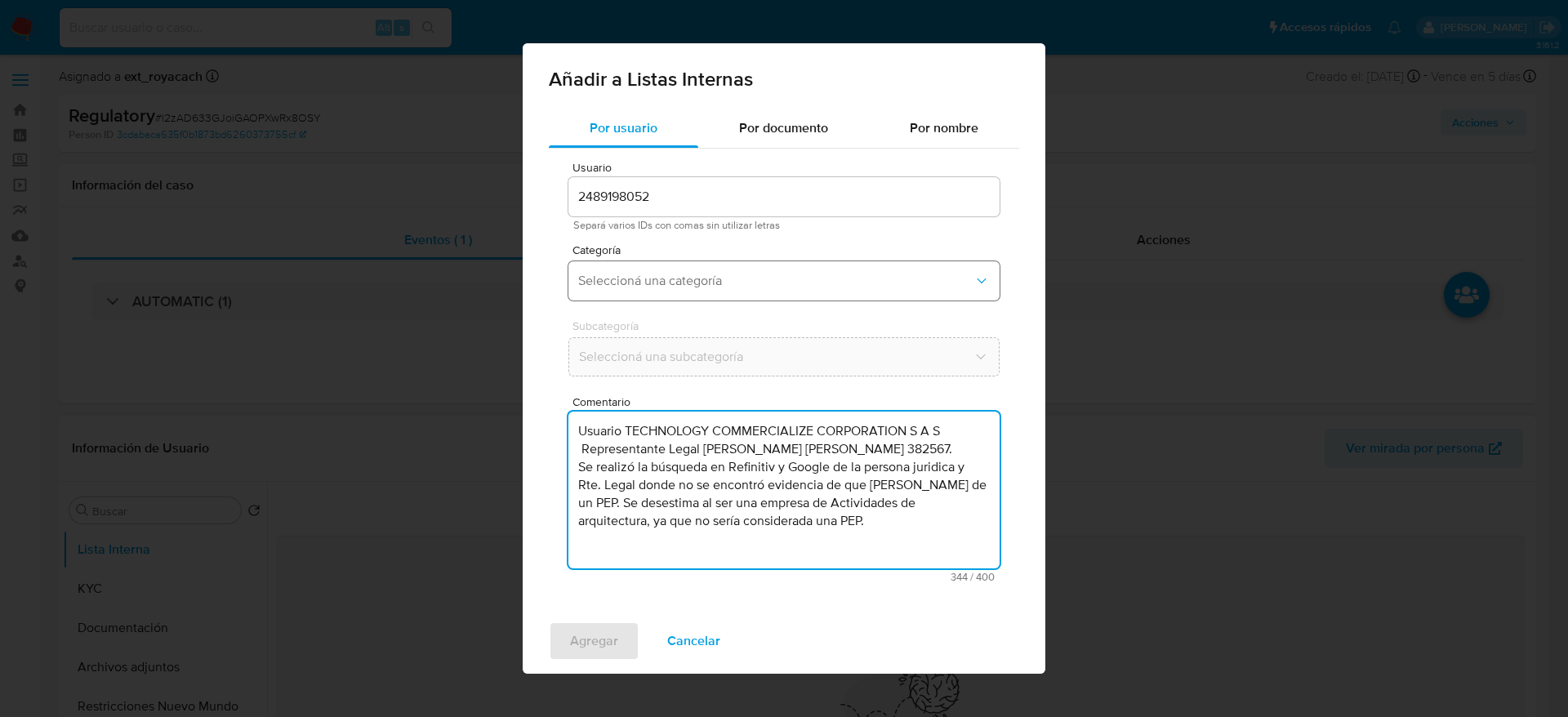
type textarea "Usuario TECHNOLOGY COMMERCIALIZE CORPORATION S A S Representante Legal Nadeem M…"
click at [683, 286] on span "Seleccioná una categoría" at bounding box center [776, 281] width 395 height 16
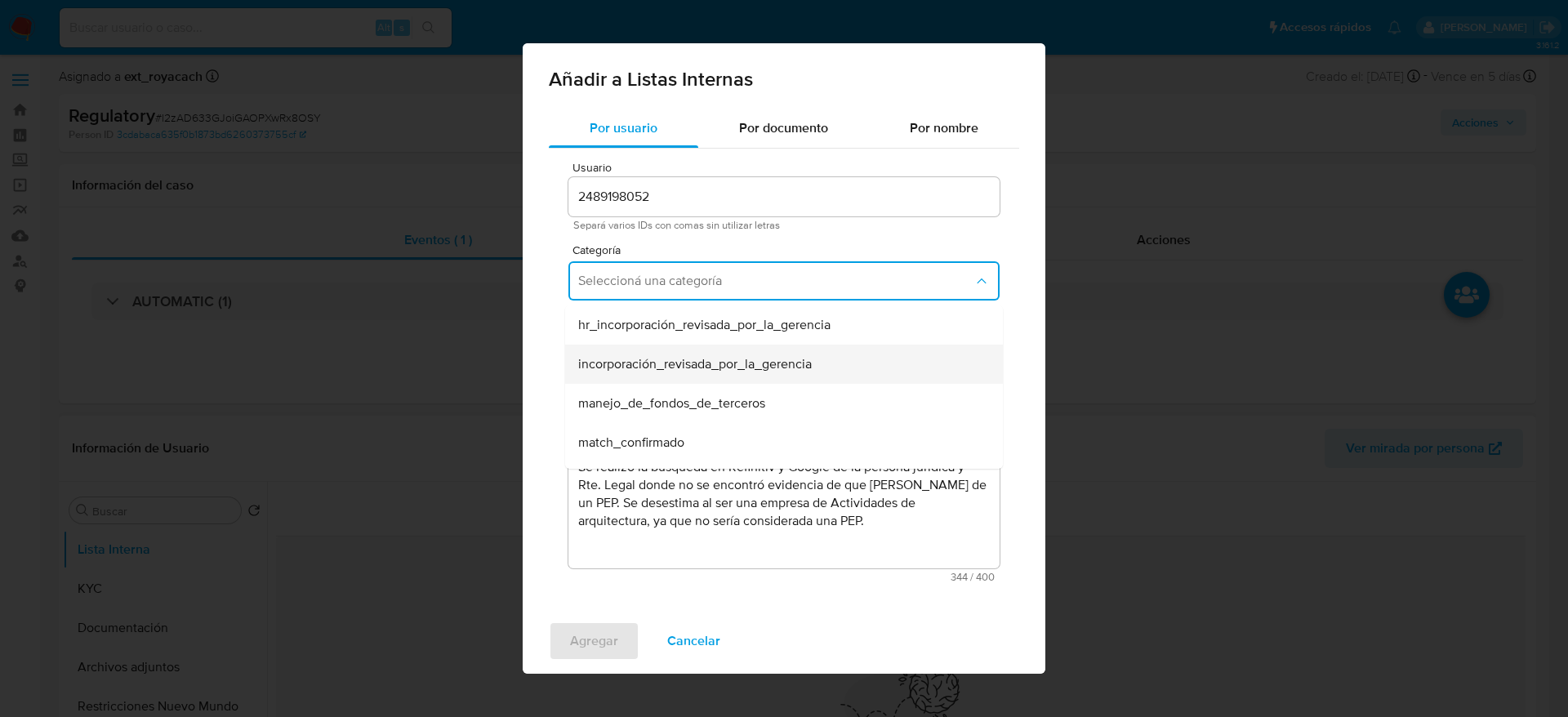
scroll to position [122, 0]
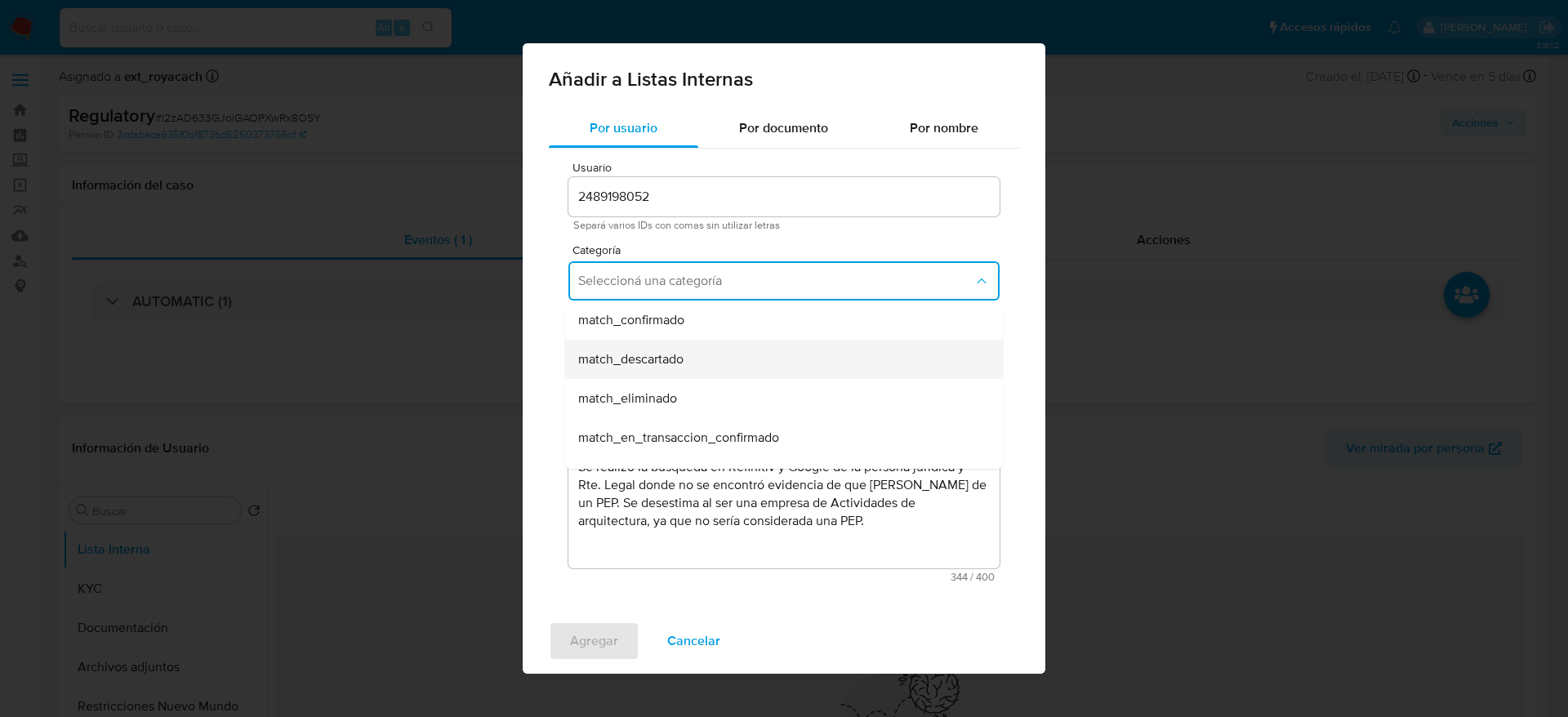
click at [653, 367] on span "match_descartado" at bounding box center [631, 359] width 105 height 16
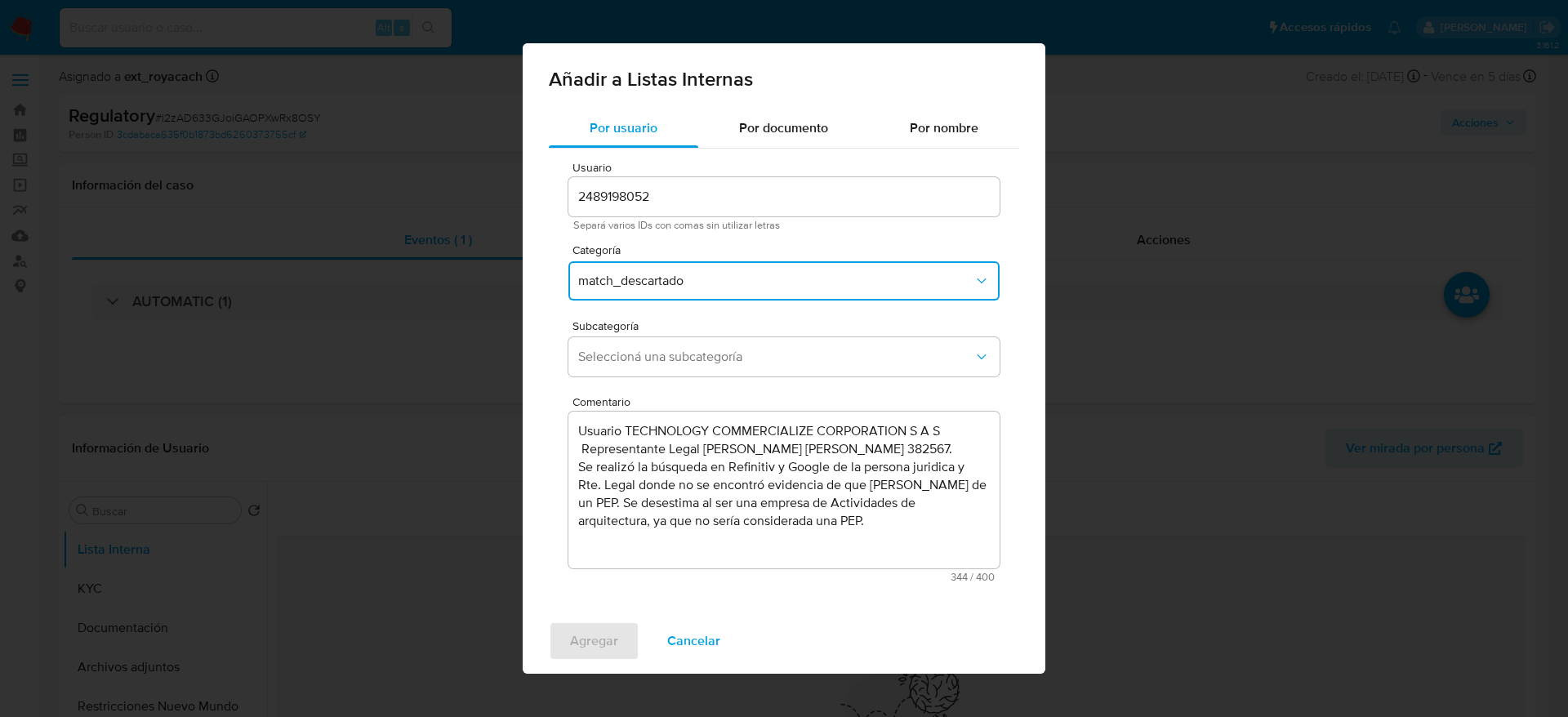
click at [653, 367] on button "Seleccioná una subcategoría" at bounding box center [784, 356] width 431 height 39
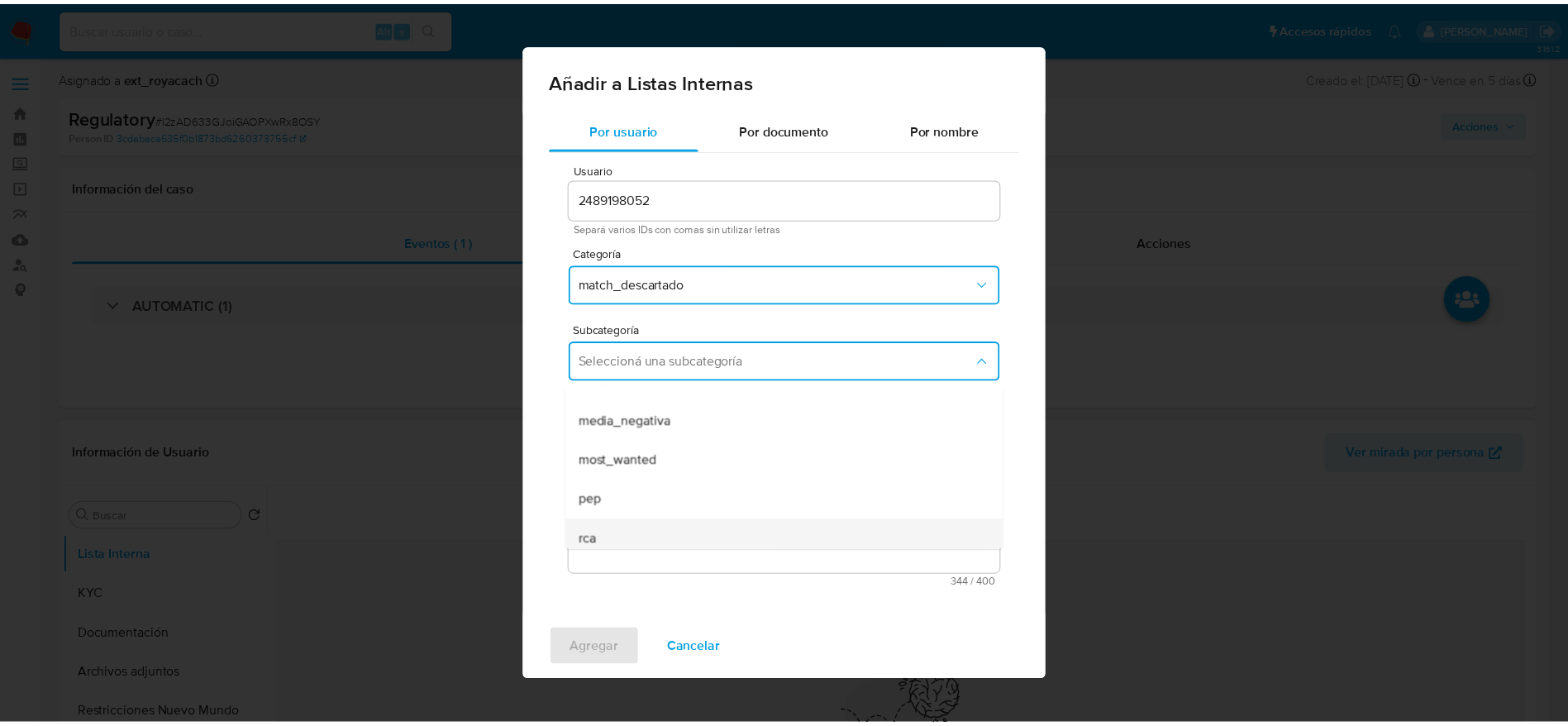
scroll to position [112, 0]
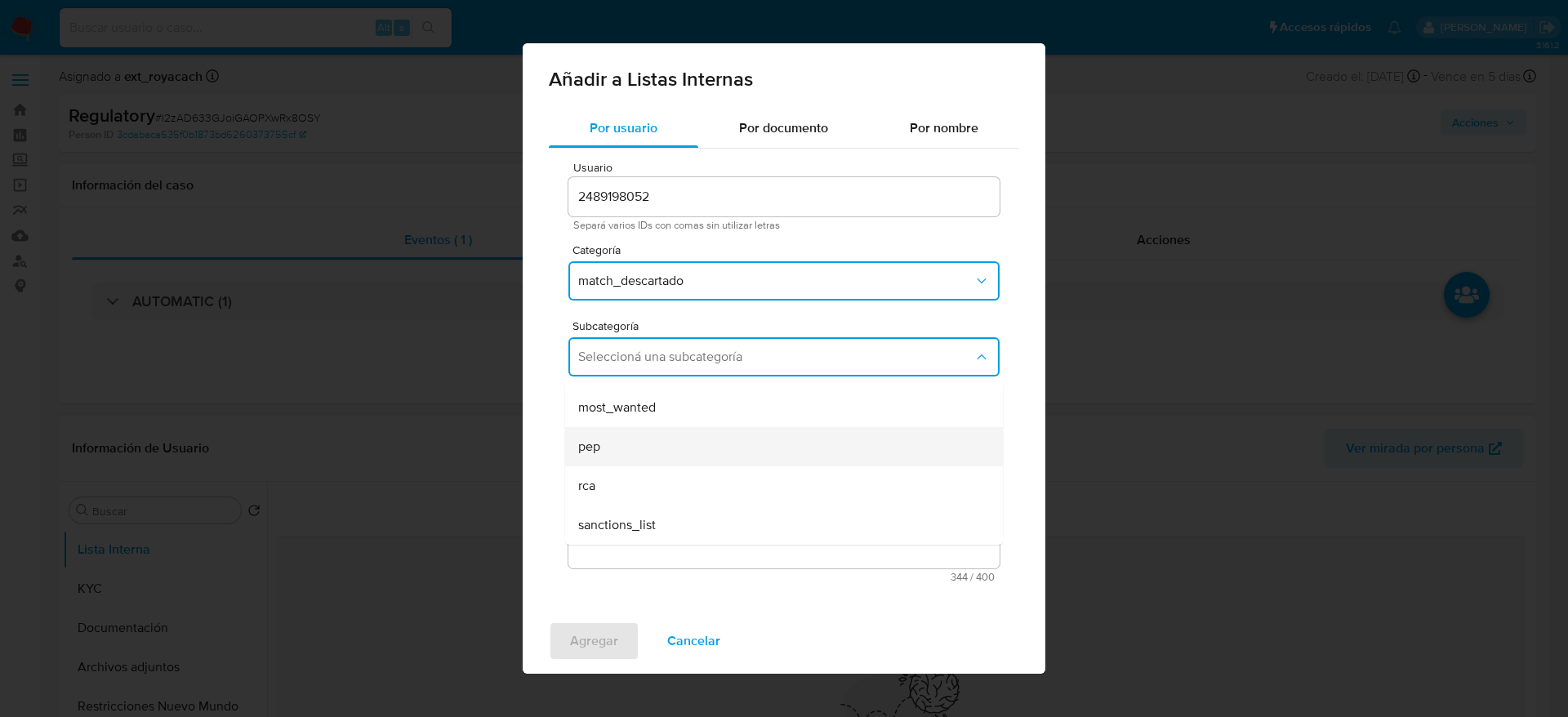
click at [616, 449] on div "pep" at bounding box center [779, 446] width 402 height 39
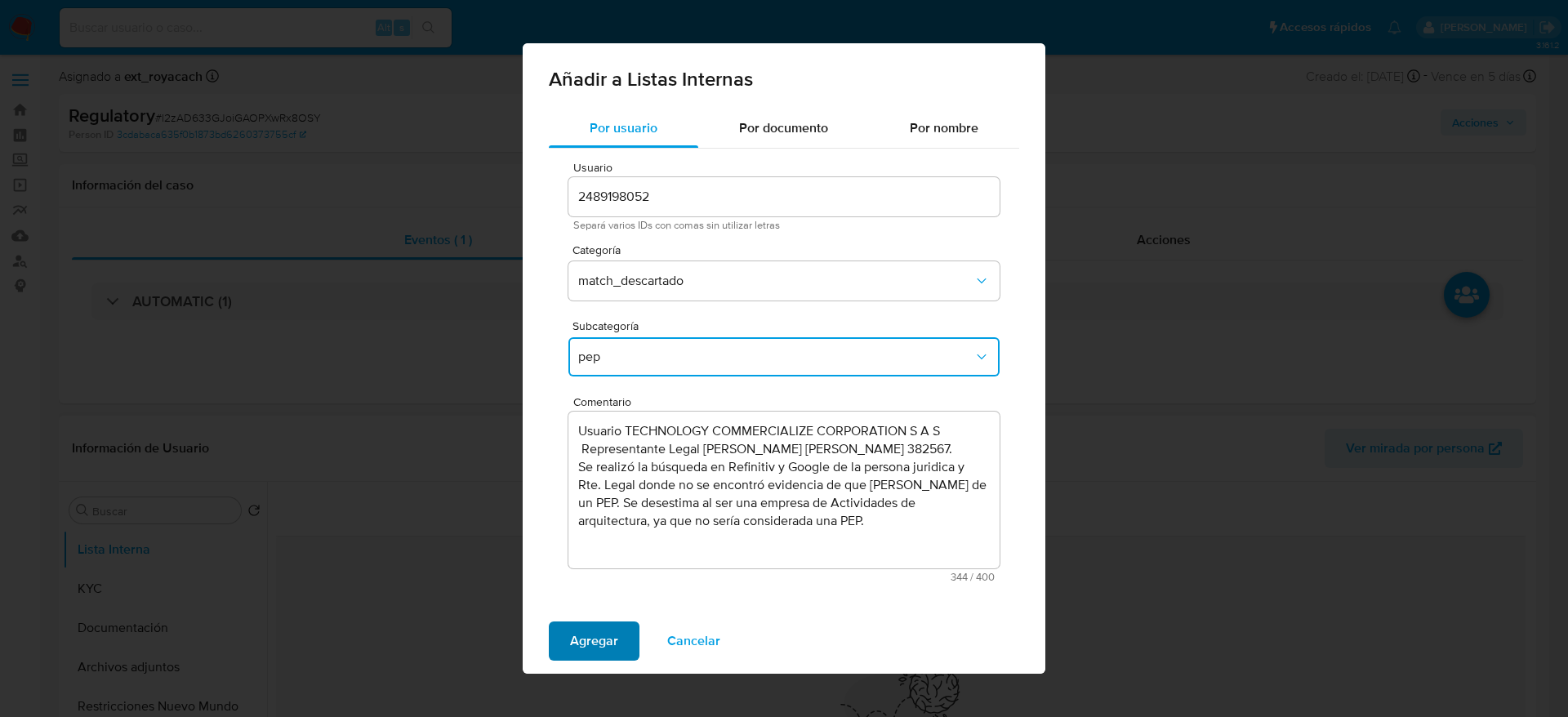
click at [571, 477] on span "Agregar" at bounding box center [594, 641] width 48 height 36
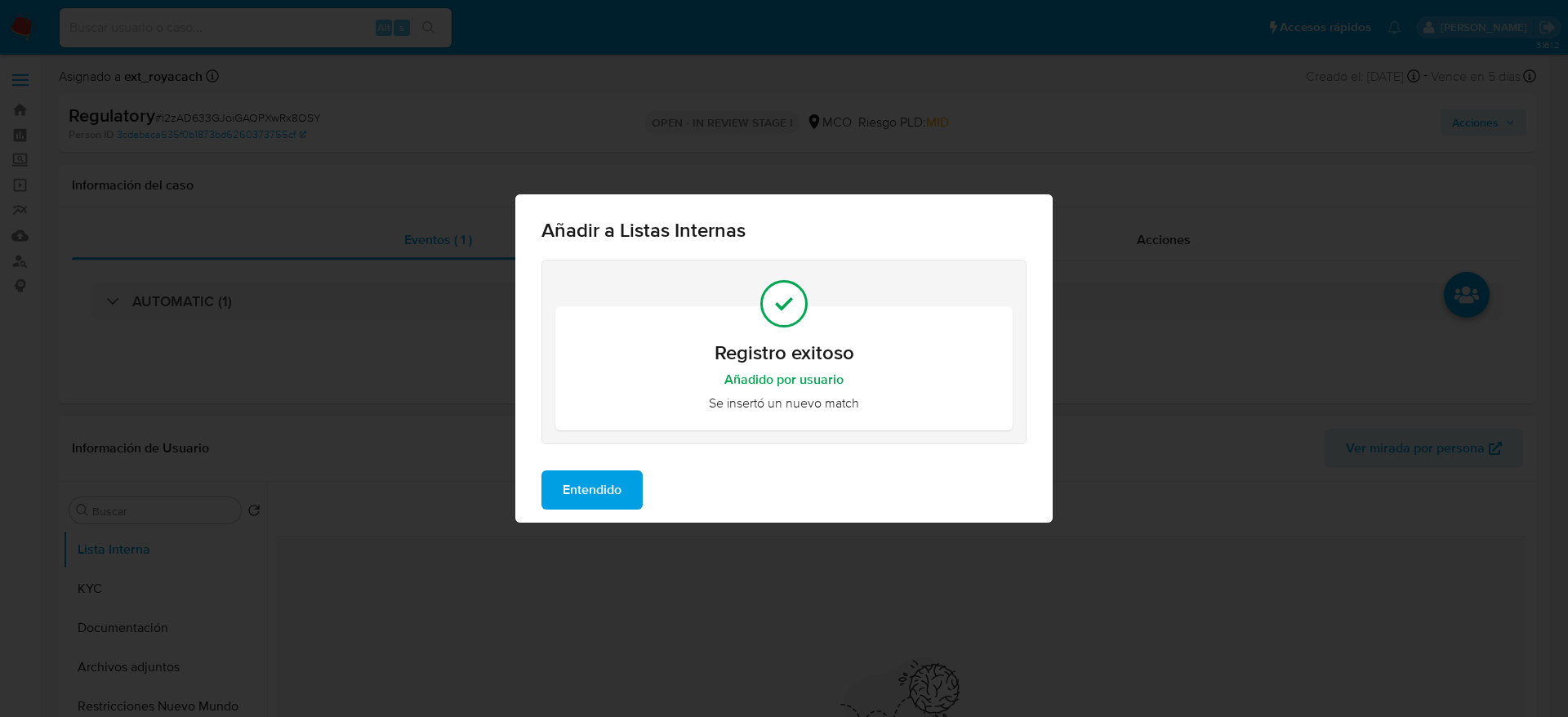
click at [576, 472] on span "Entendido" at bounding box center [591, 490] width 59 height 36
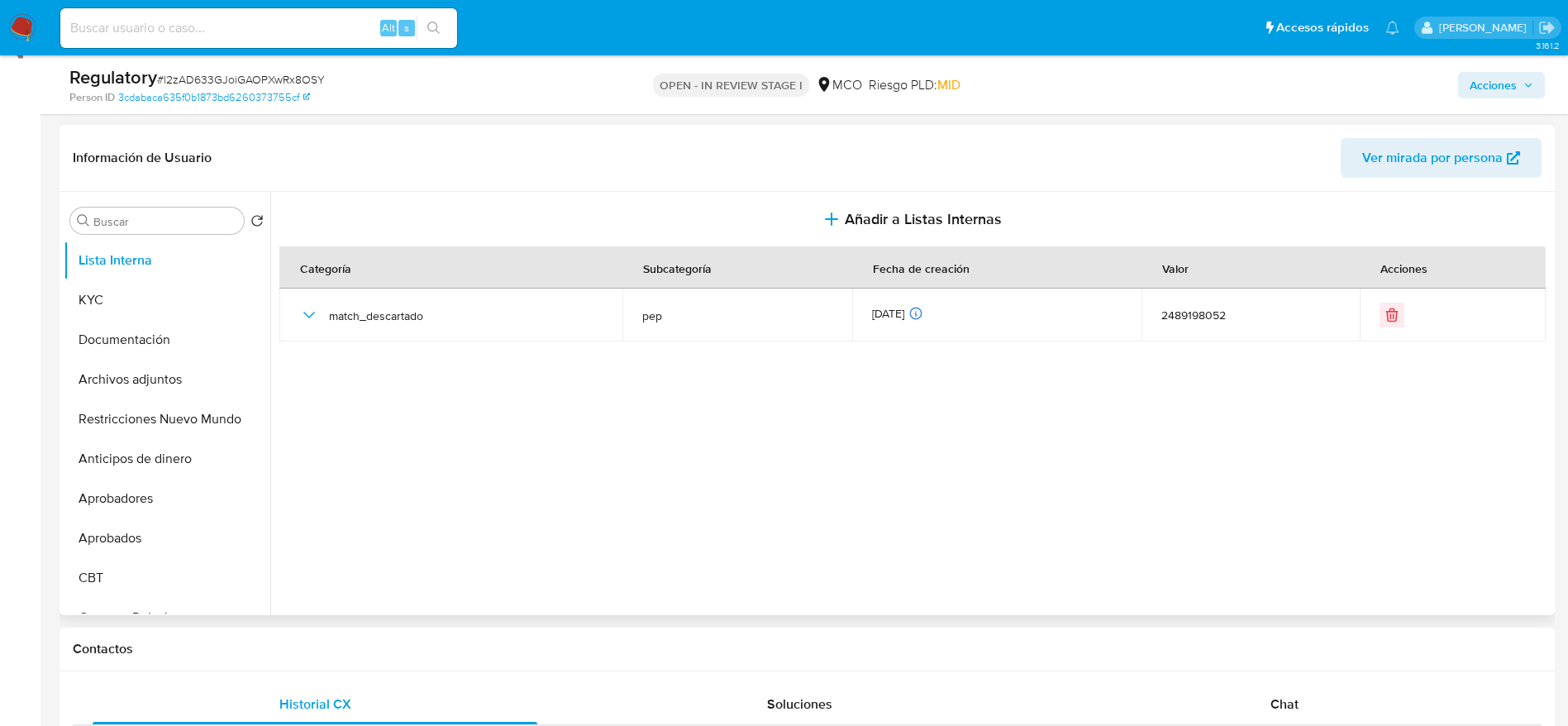
scroll to position [248, 0]
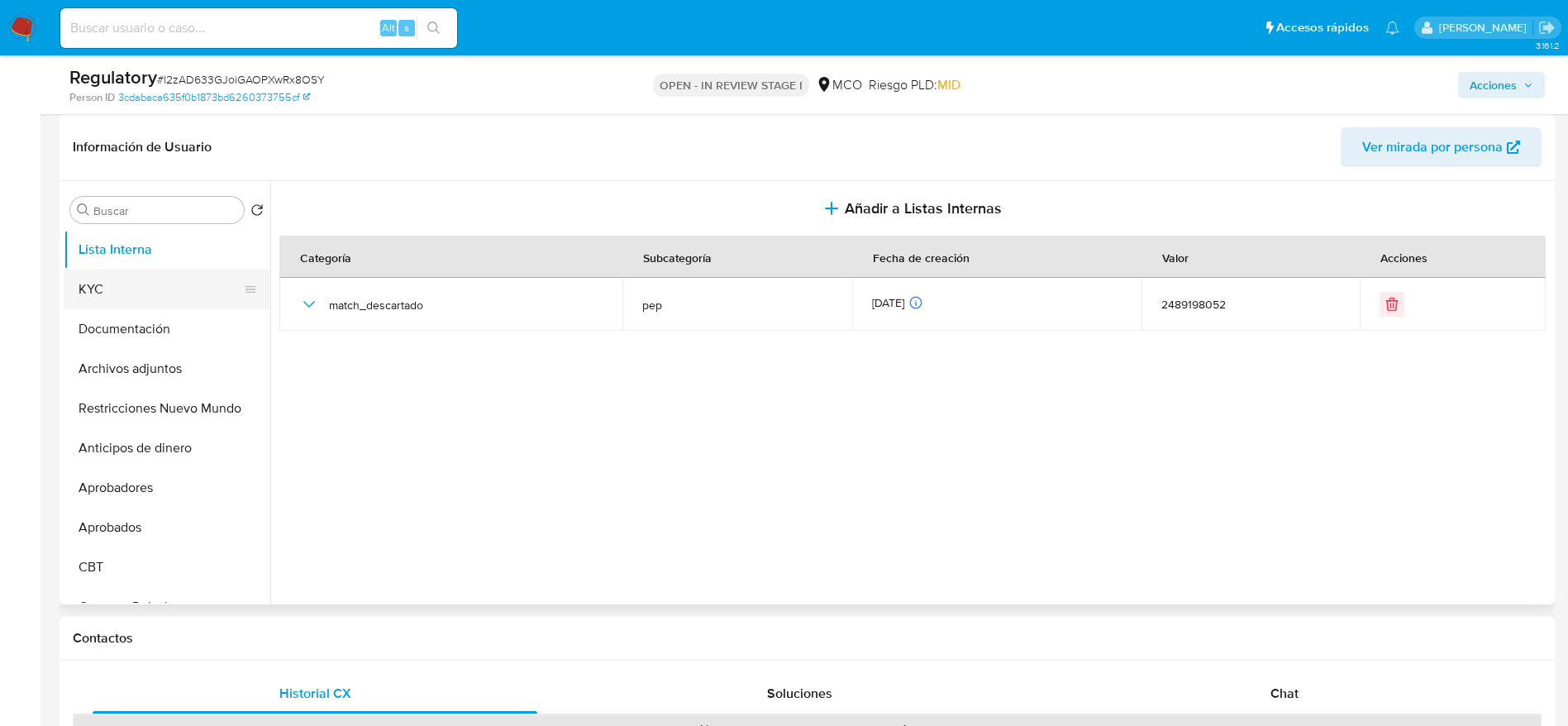
click at [145, 278] on button "KYC" at bounding box center [160, 289] width 194 height 39
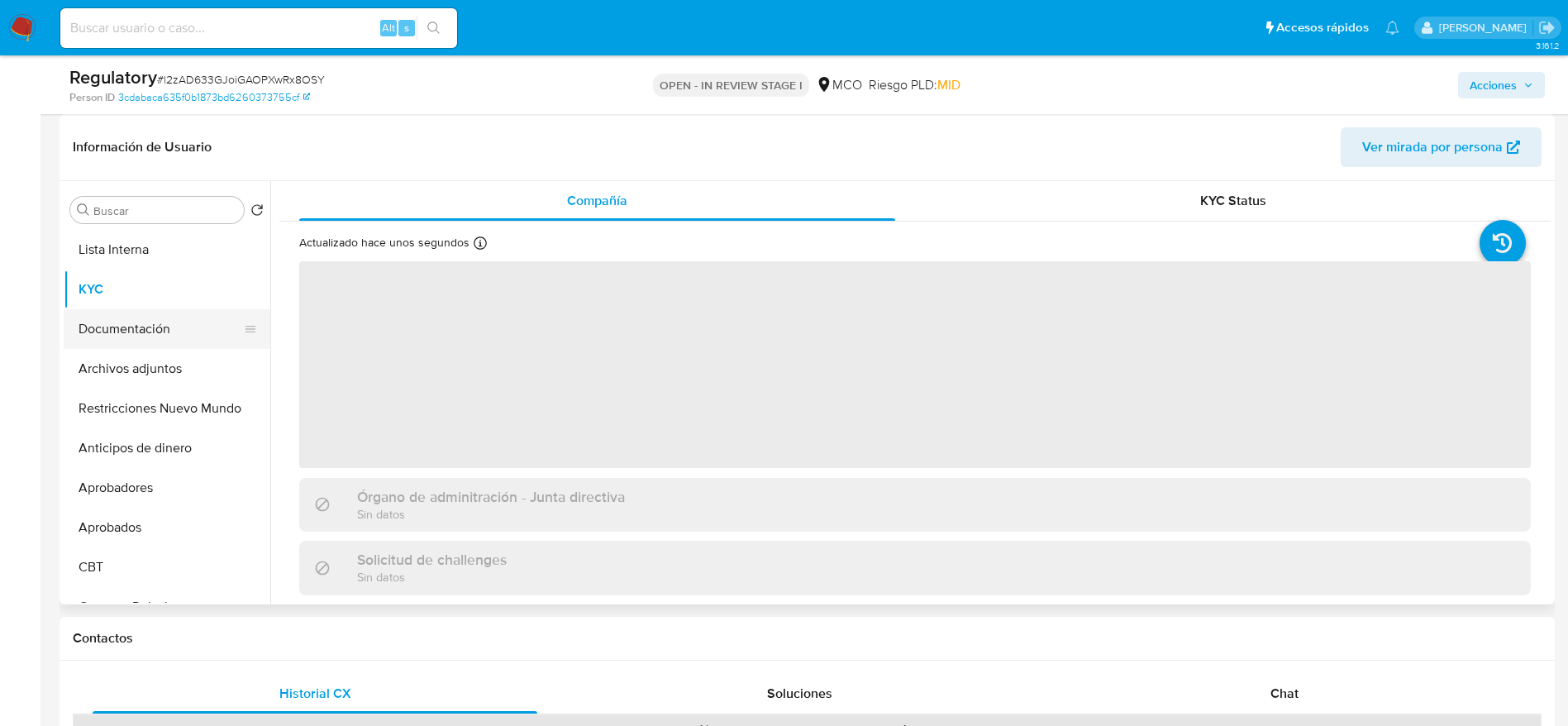
click at [138, 318] on button "Documentación" at bounding box center [160, 329] width 194 height 39
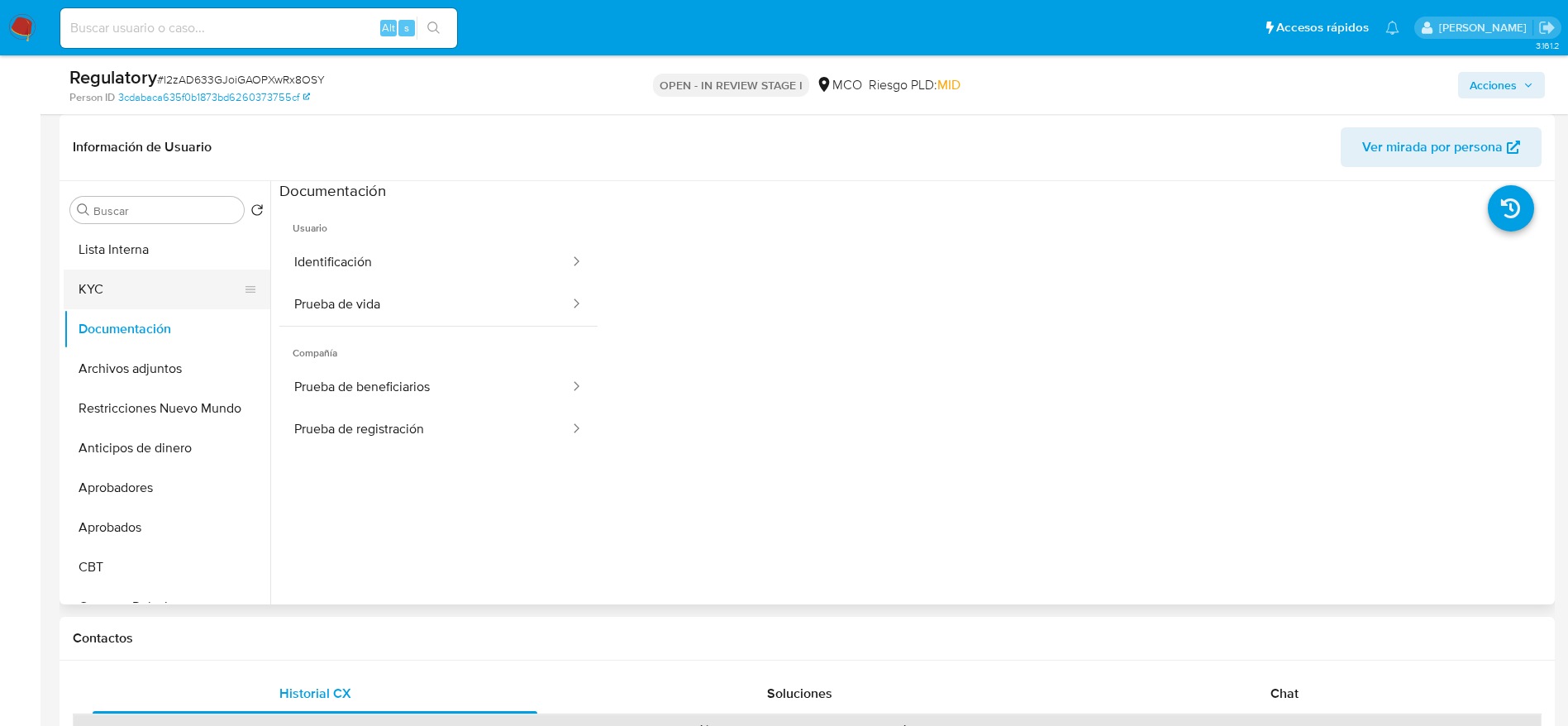
click at [159, 280] on button "KYC" at bounding box center [160, 289] width 194 height 39
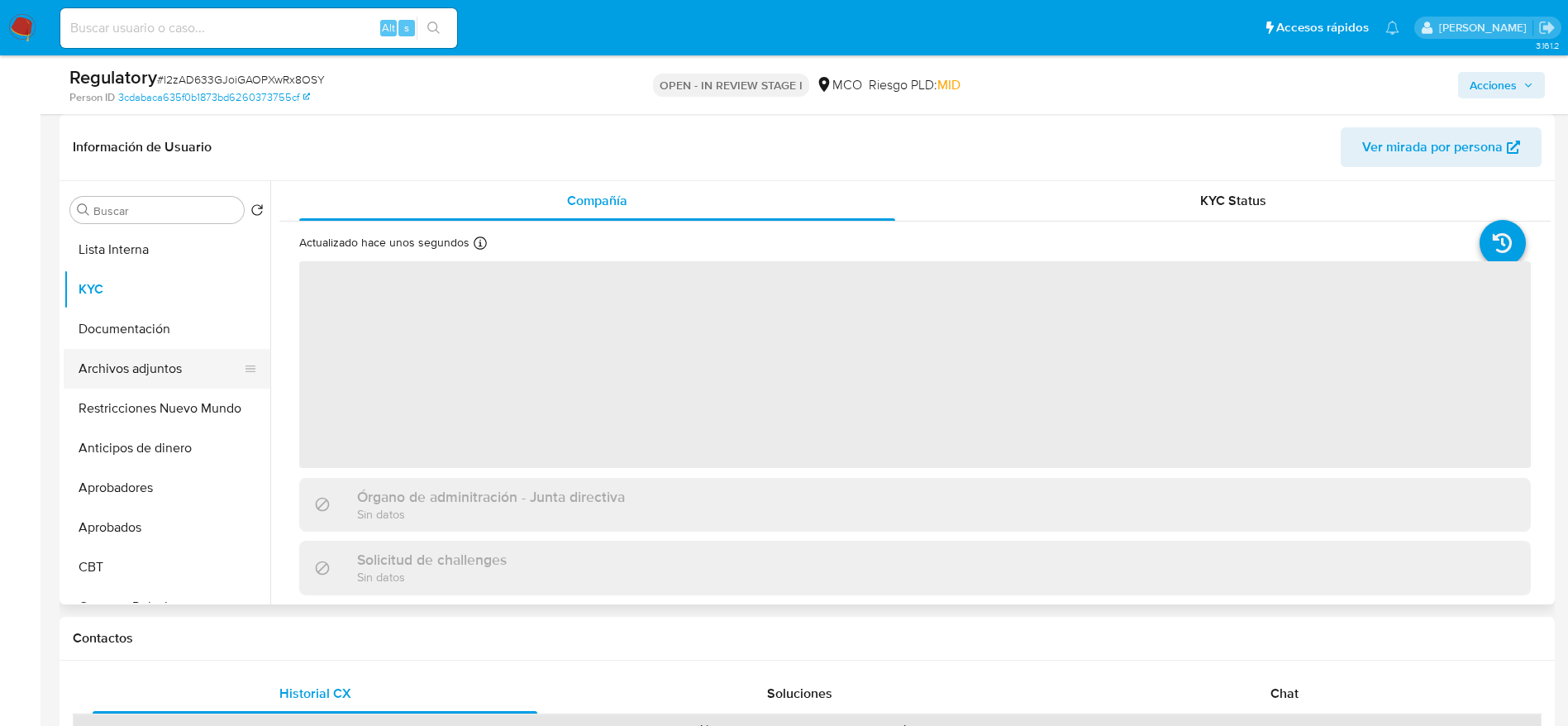
click at [141, 379] on button "Archivos adjuntos" at bounding box center [160, 368] width 194 height 39
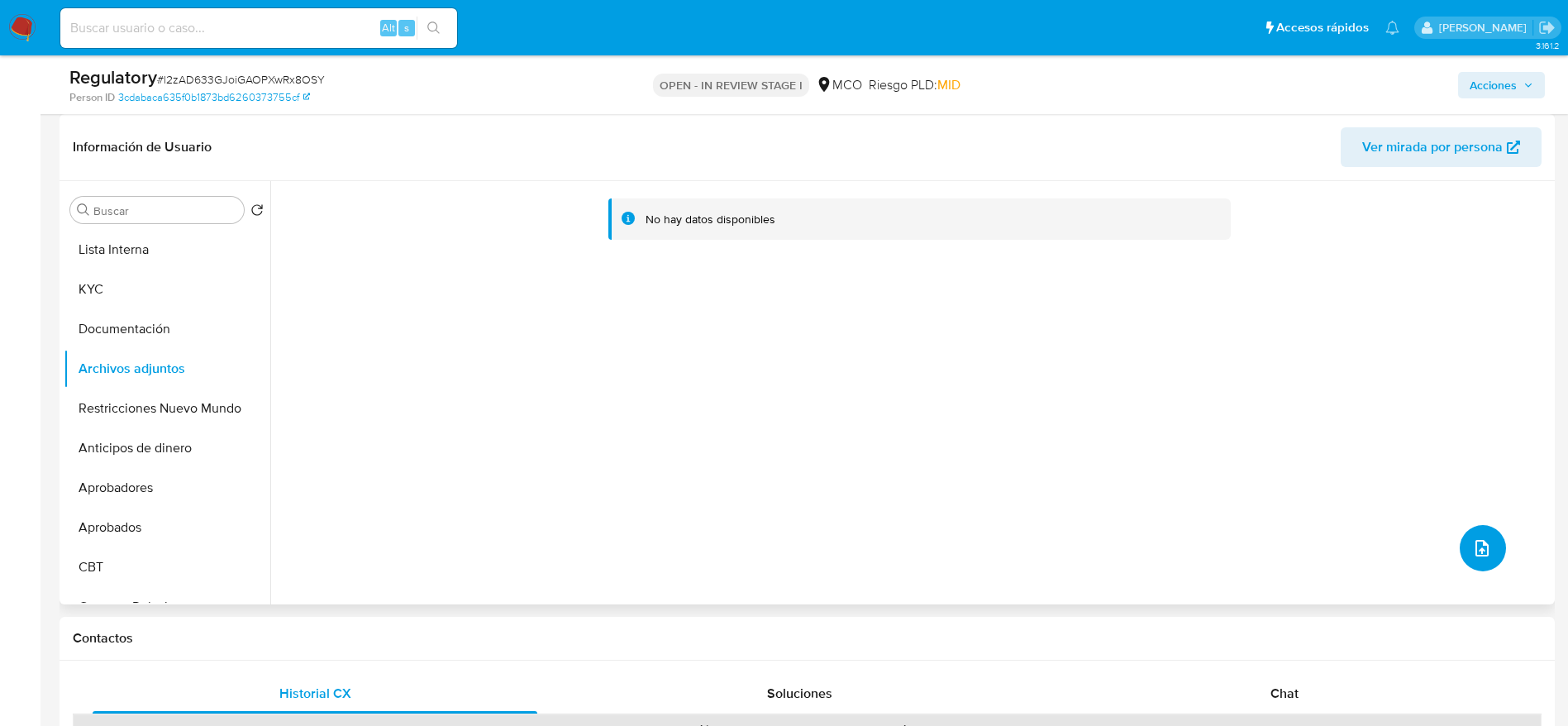
click at [1058, 483] on button "upload-file" at bounding box center [1483, 548] width 46 height 46
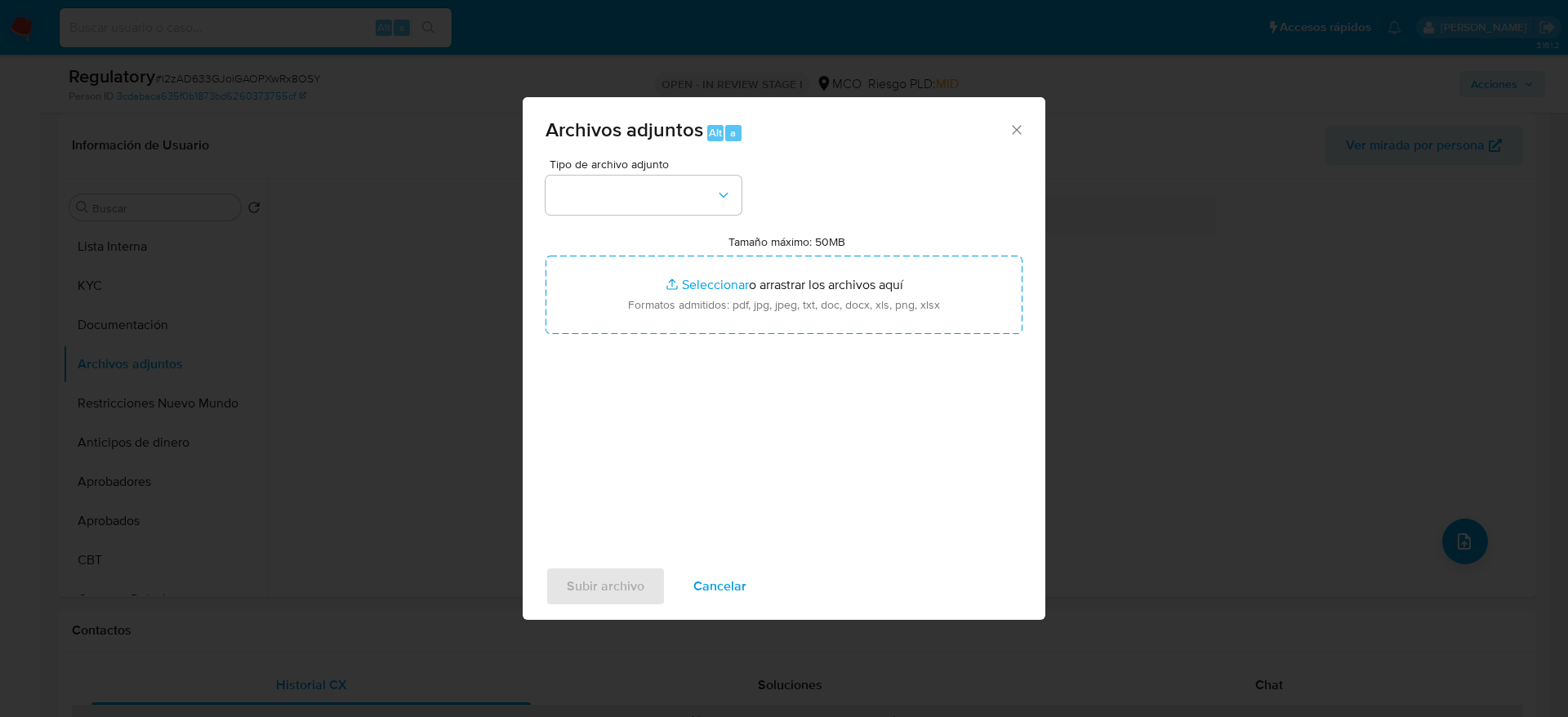
click at [667, 214] on div "Tipo de archivo adjunto Tamaño máximo: 50MB Seleccionar archivos Seleccionar o …" at bounding box center [784, 351] width 477 height 385
click at [656, 201] on button "button" at bounding box center [644, 195] width 196 height 39
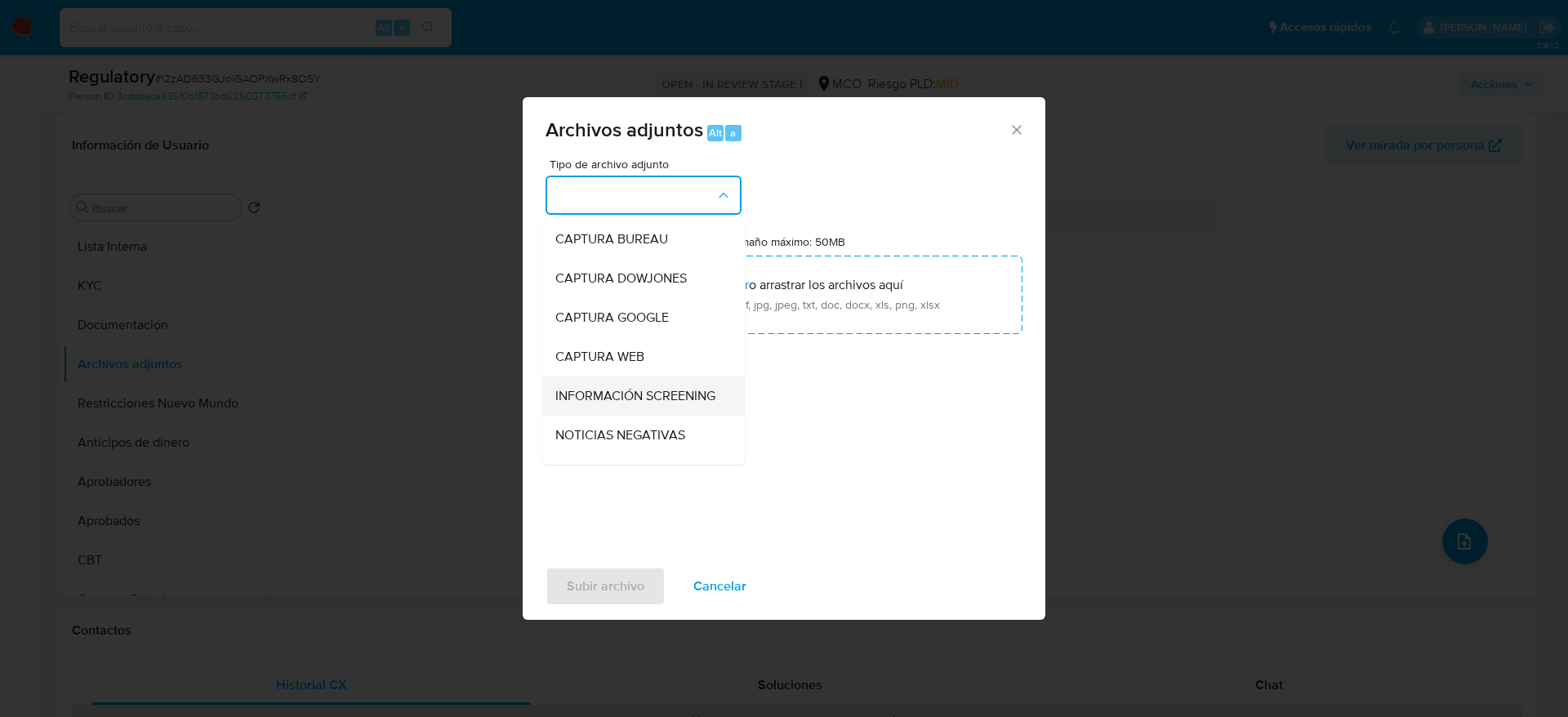
click at [635, 402] on span "INFORMACIÓN SCREENING" at bounding box center [635, 396] width 161 height 16
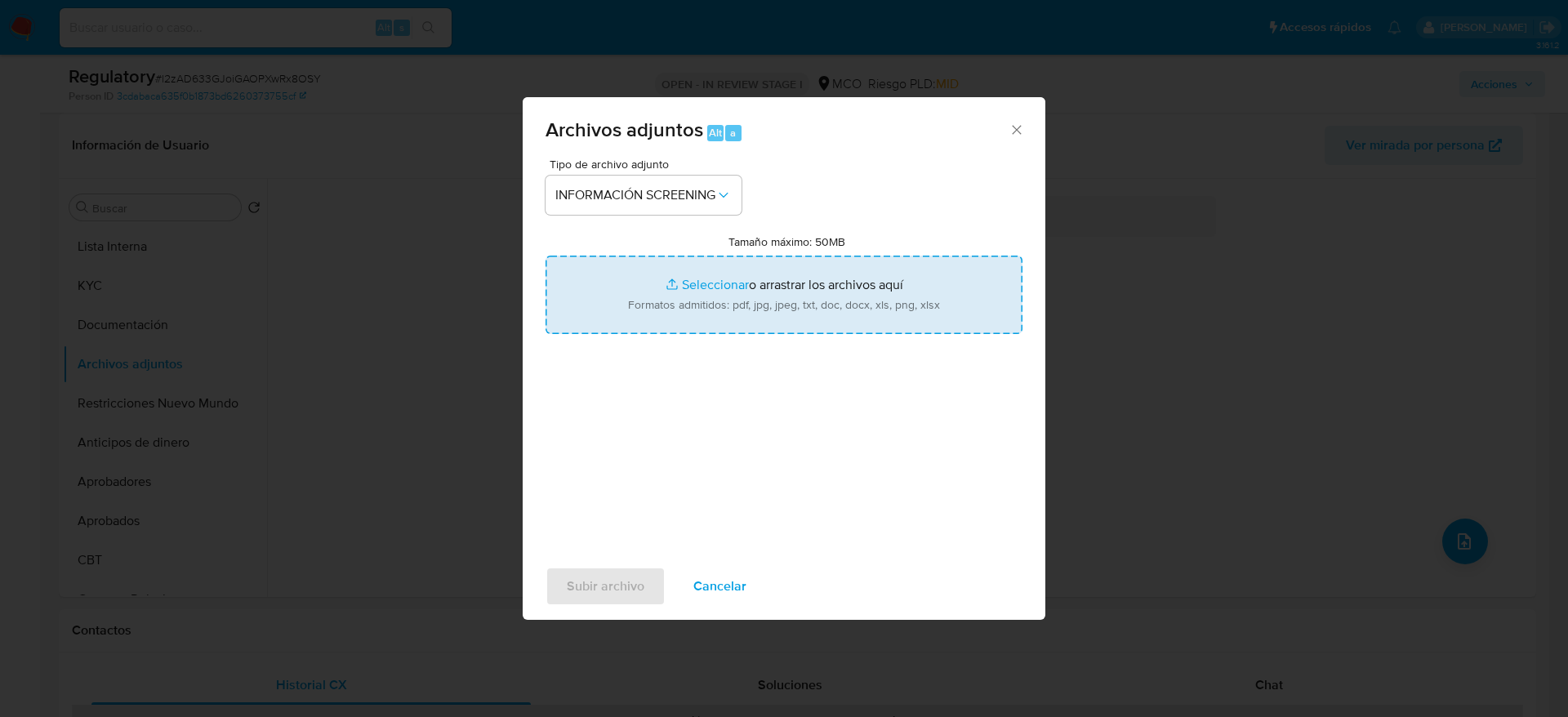
click at [621, 300] on input "Tamaño máximo: 50MB Seleccionar archivos" at bounding box center [784, 295] width 477 height 78
type input "C:\fakepath\_TECHNOLOGY COMMERCIALIZE CORPORATION S A S _ - Buscar con Google.p…"
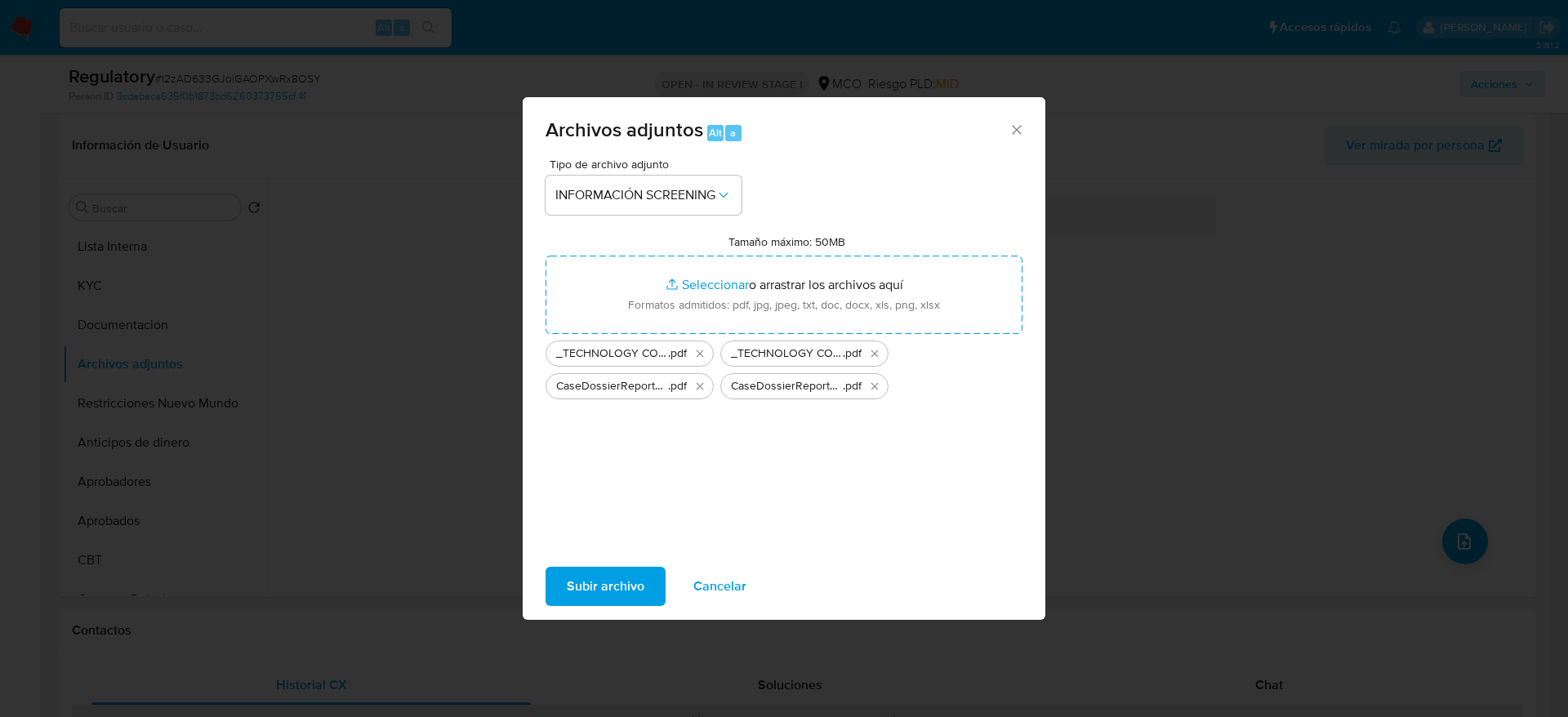
click at [560, 477] on button "Subir archivo" at bounding box center [606, 586] width 120 height 39
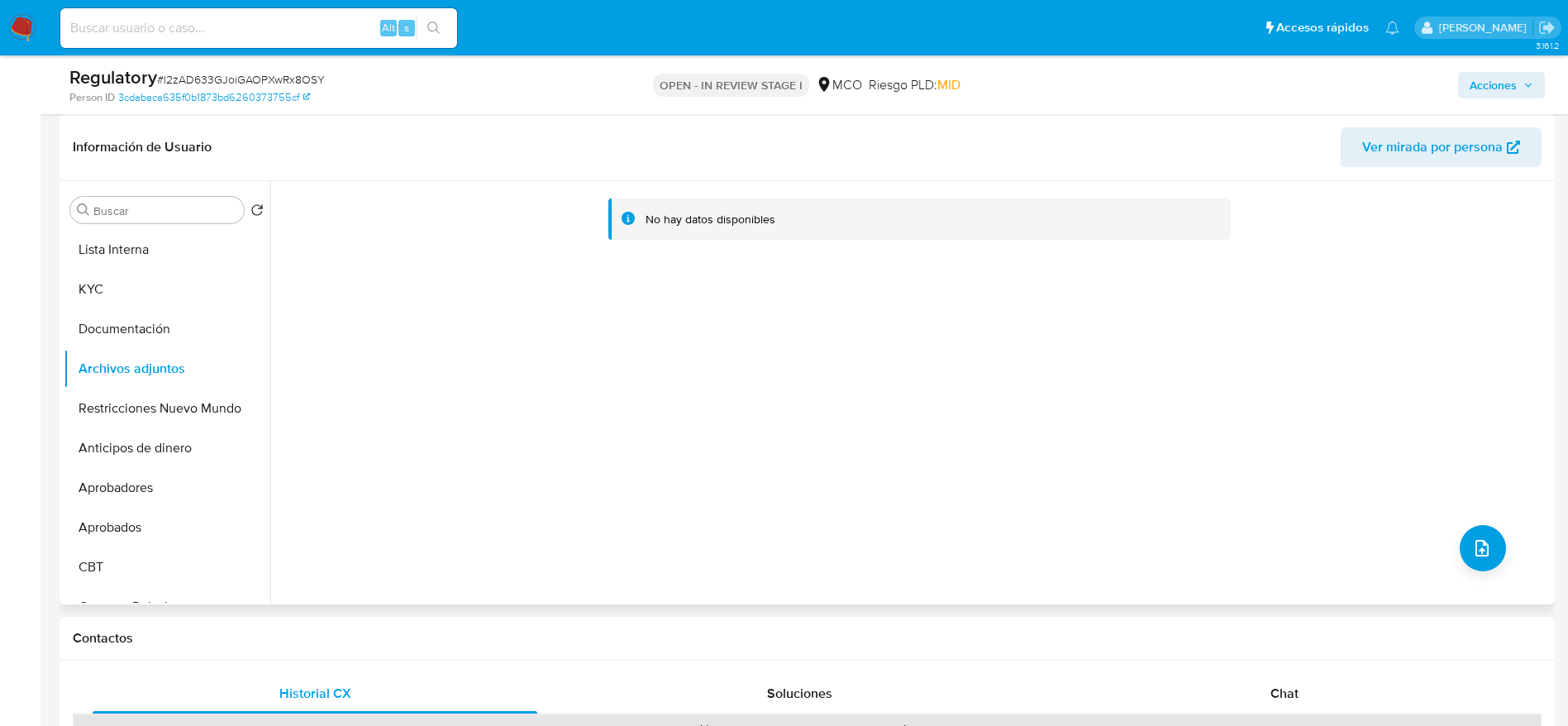
click at [1058, 483] on div "No hay datos disponibles" at bounding box center [910, 392] width 1281 height 423
click at [1058, 483] on icon "upload-file" at bounding box center [1483, 548] width 20 height 20
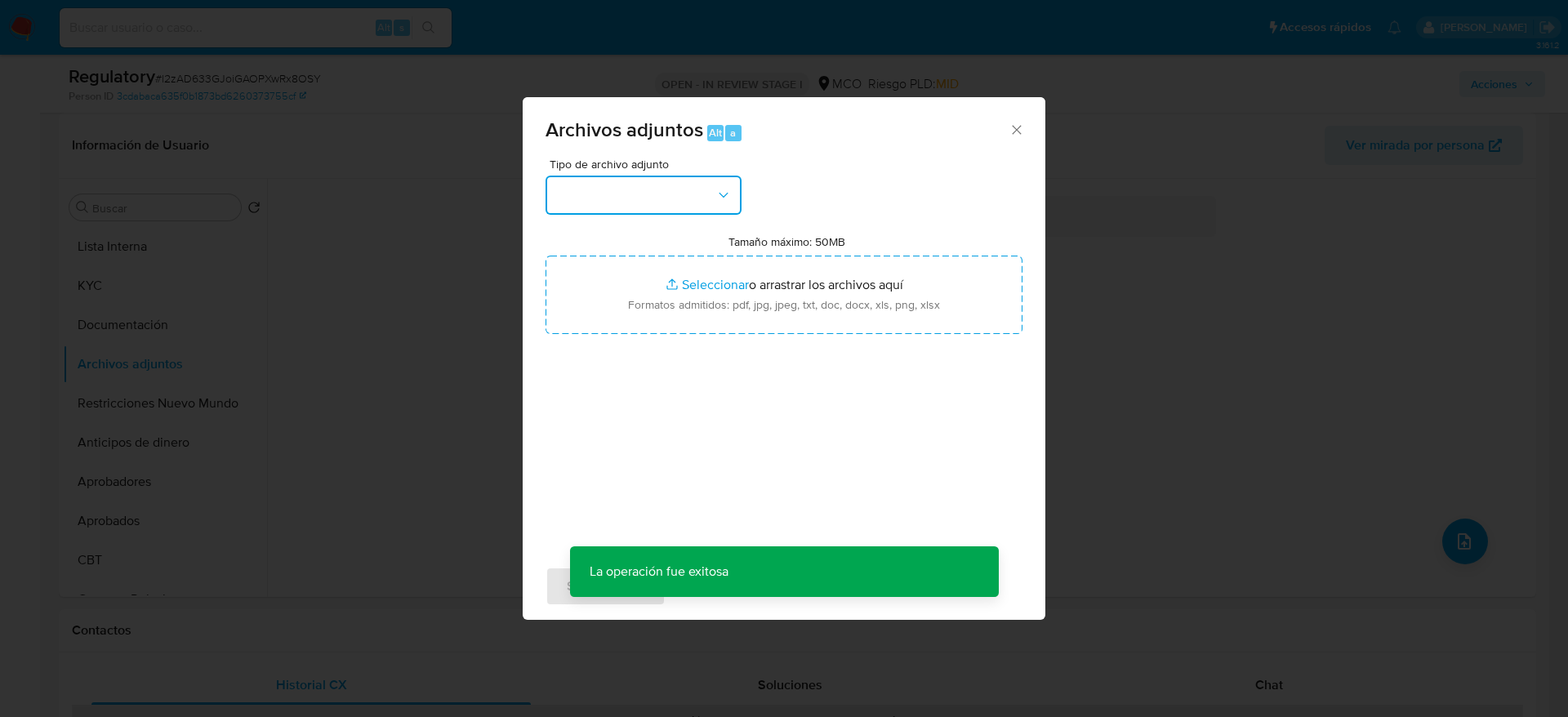
click at [557, 209] on button "button" at bounding box center [644, 195] width 196 height 39
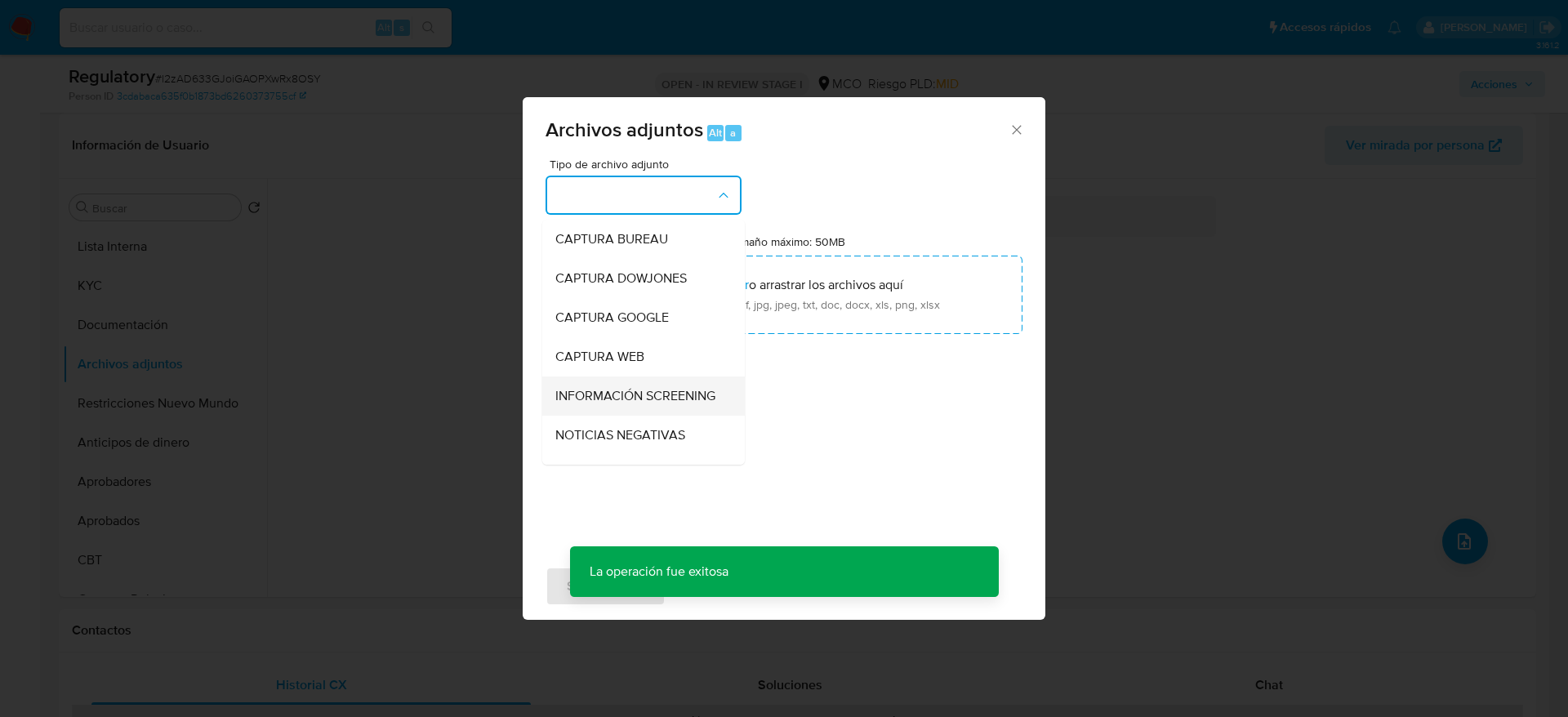
click at [634, 403] on span "INFORMACIÓN SCREENING" at bounding box center [635, 396] width 161 height 16
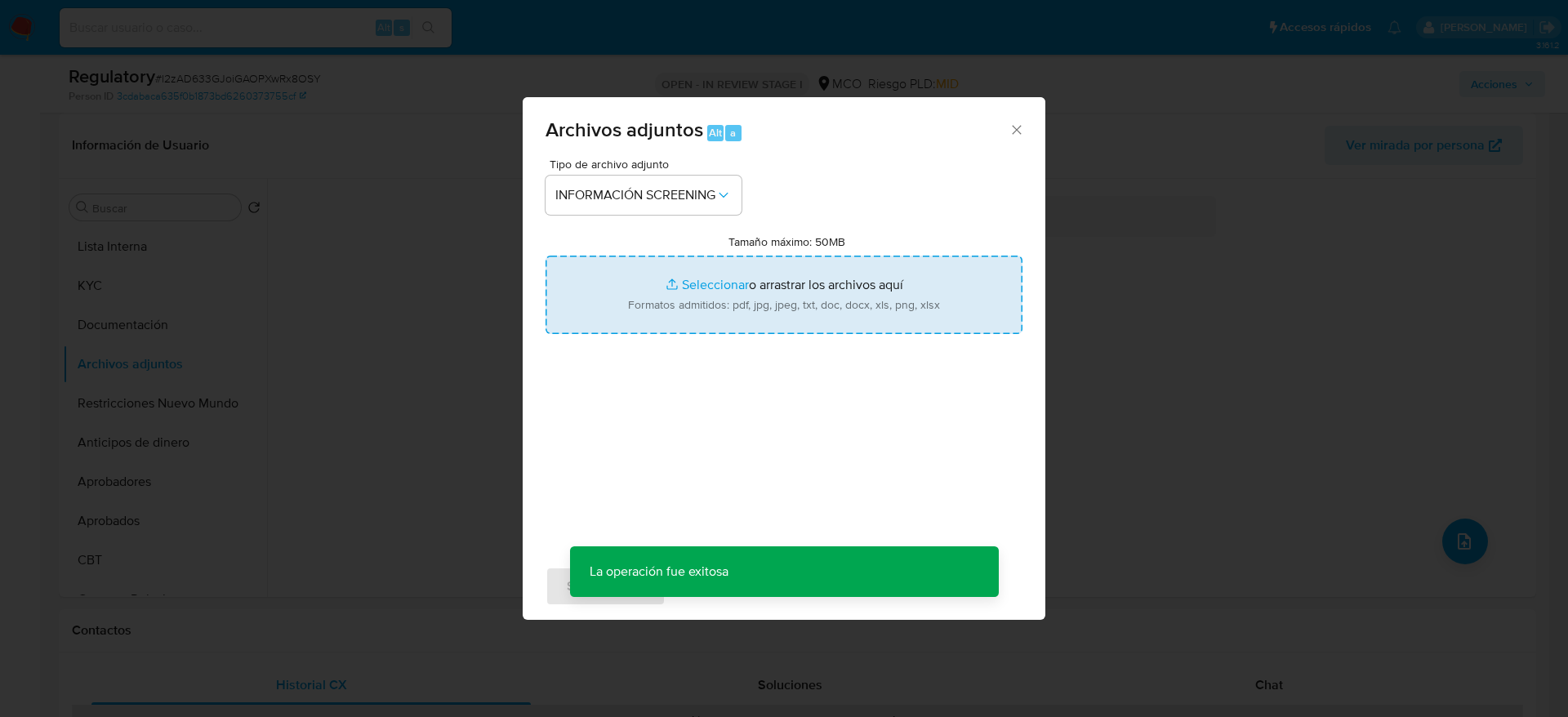
click at [659, 318] on input "Tamaño máximo: 50MB Seleccionar archivos" at bounding box center [784, 295] width 477 height 78
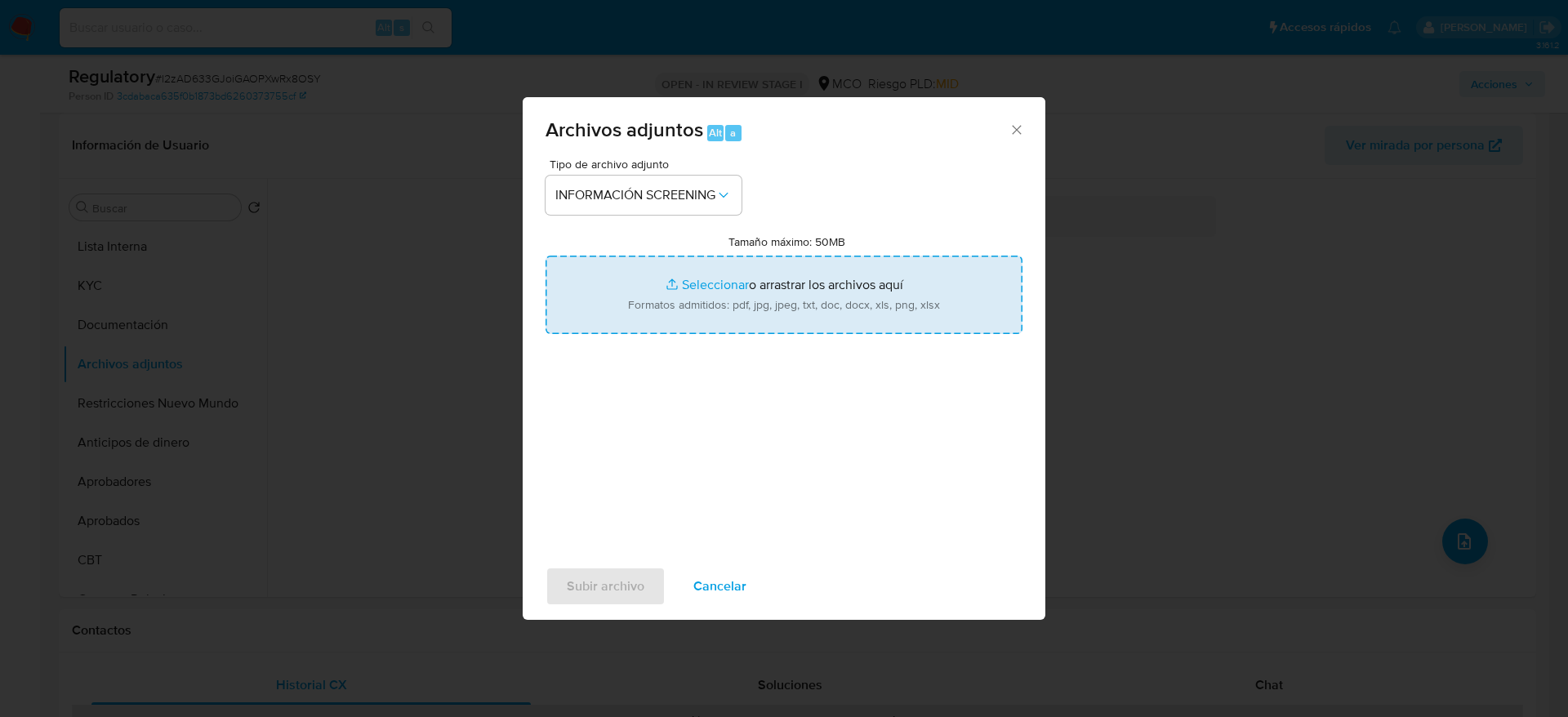
type input "C:\fakepath\_Nadeem Masih Barkat_ - Buscar con Google.pdf"
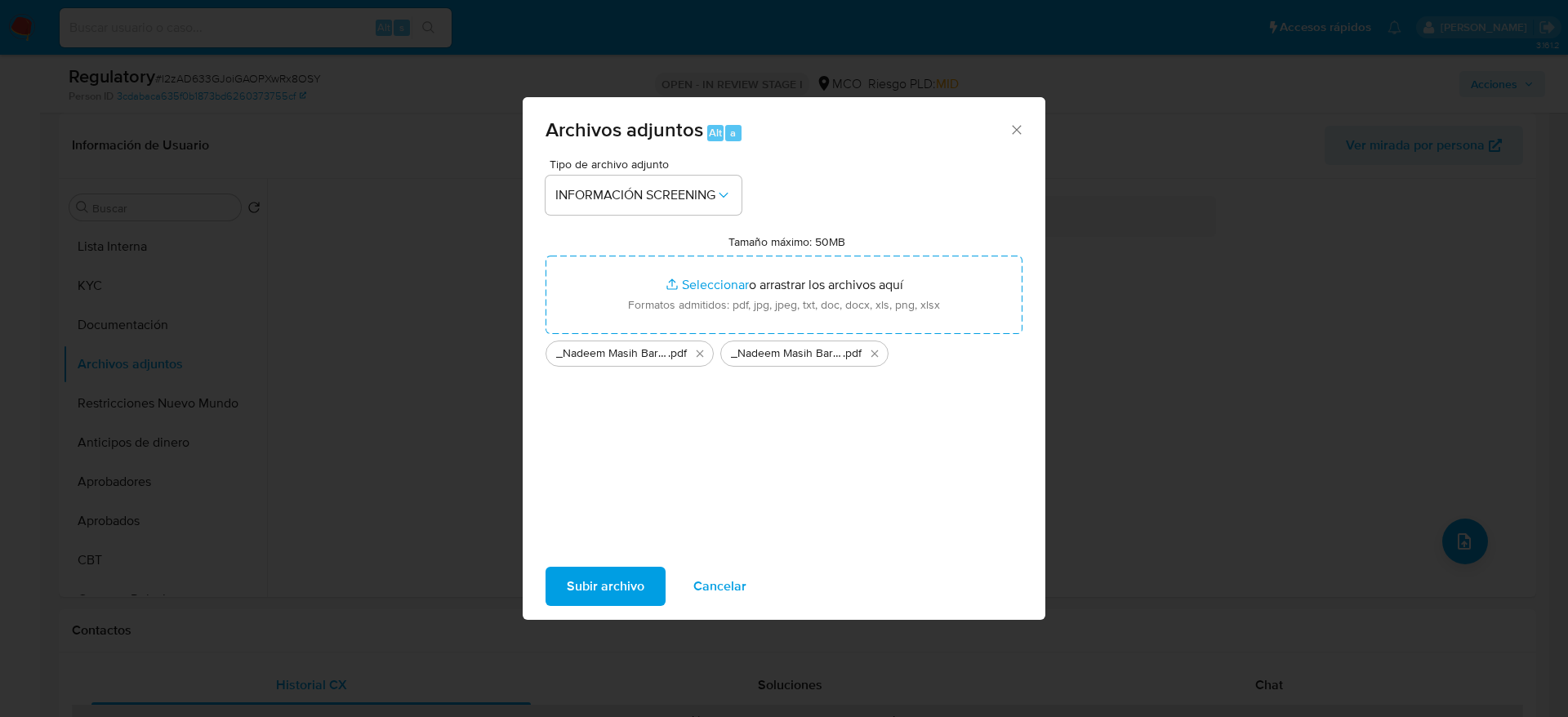
click at [629, 477] on div "Subir archivo Cancelar" at bounding box center [784, 586] width 522 height 62
click at [632, 477] on span "Subir archivo" at bounding box center [606, 586] width 78 height 36
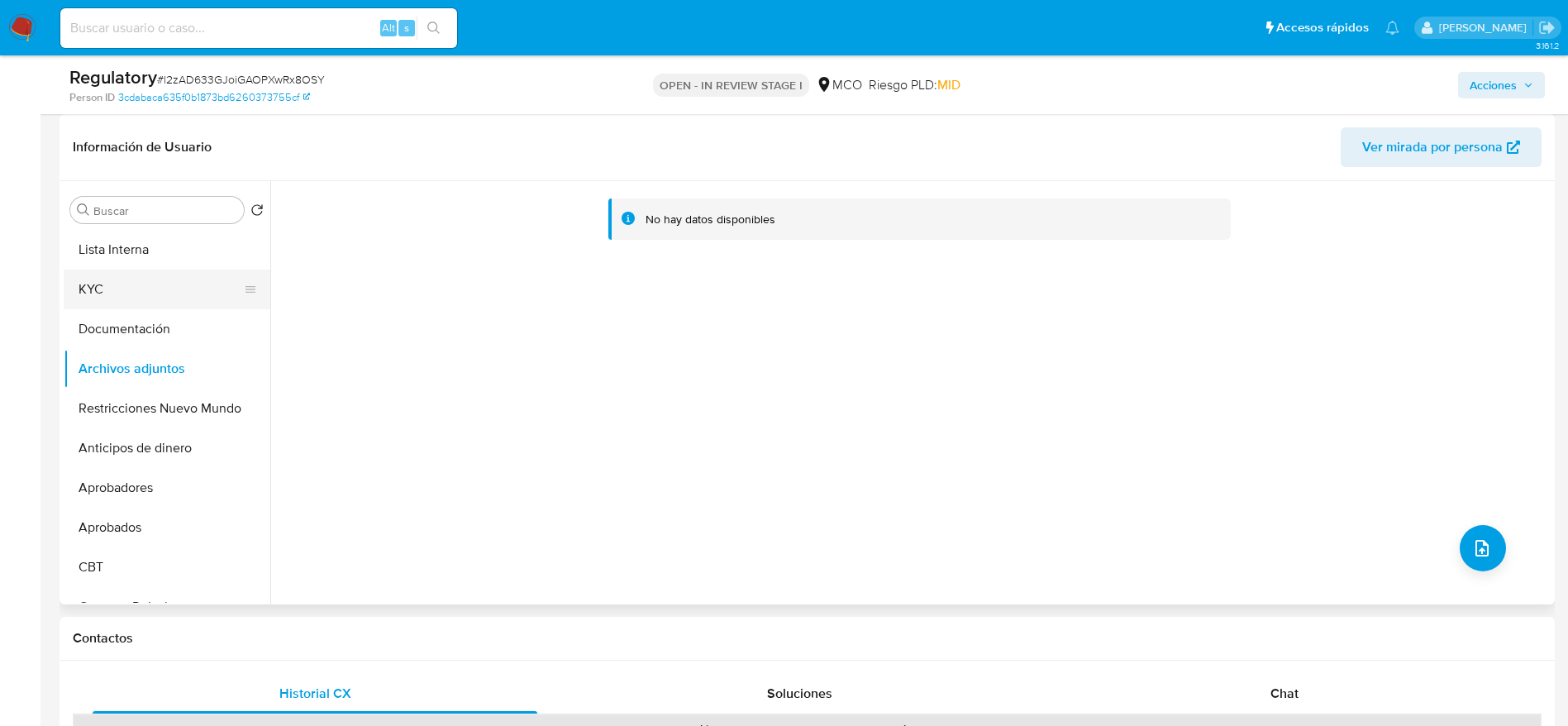
click at [162, 294] on button "KYC" at bounding box center [160, 289] width 194 height 39
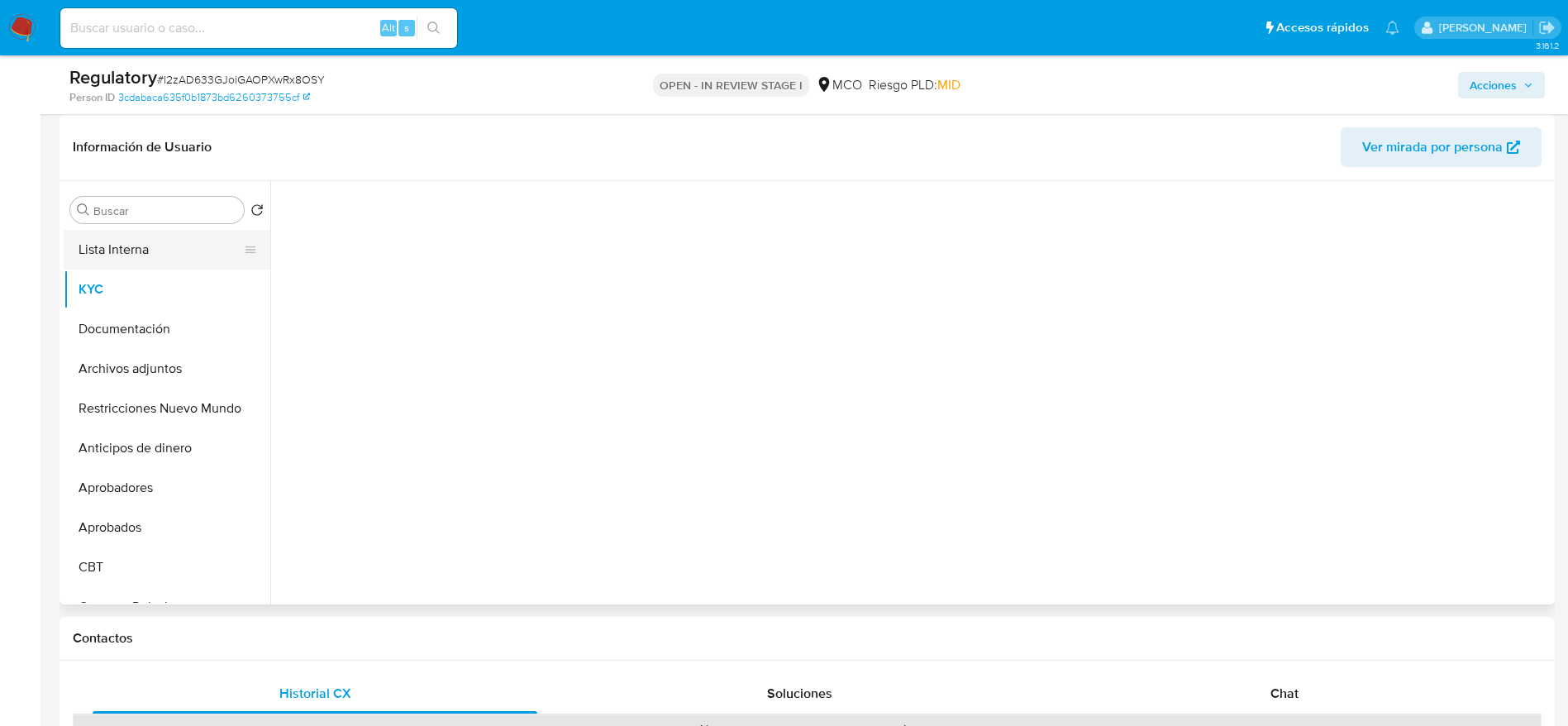
click at [162, 254] on button "Lista Interna" at bounding box center [160, 249] width 194 height 39
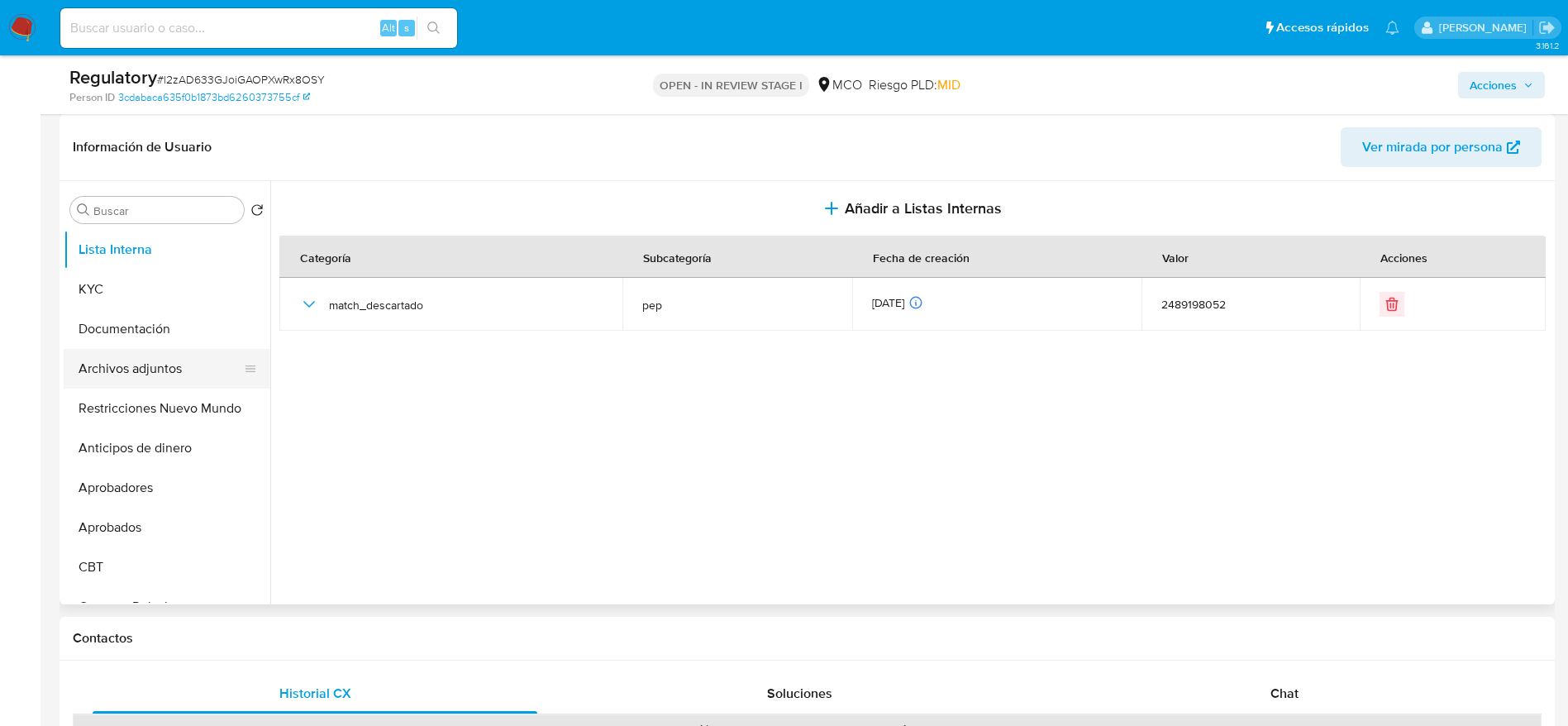
click at [176, 362] on button "Archivos adjuntos" at bounding box center [160, 368] width 194 height 39
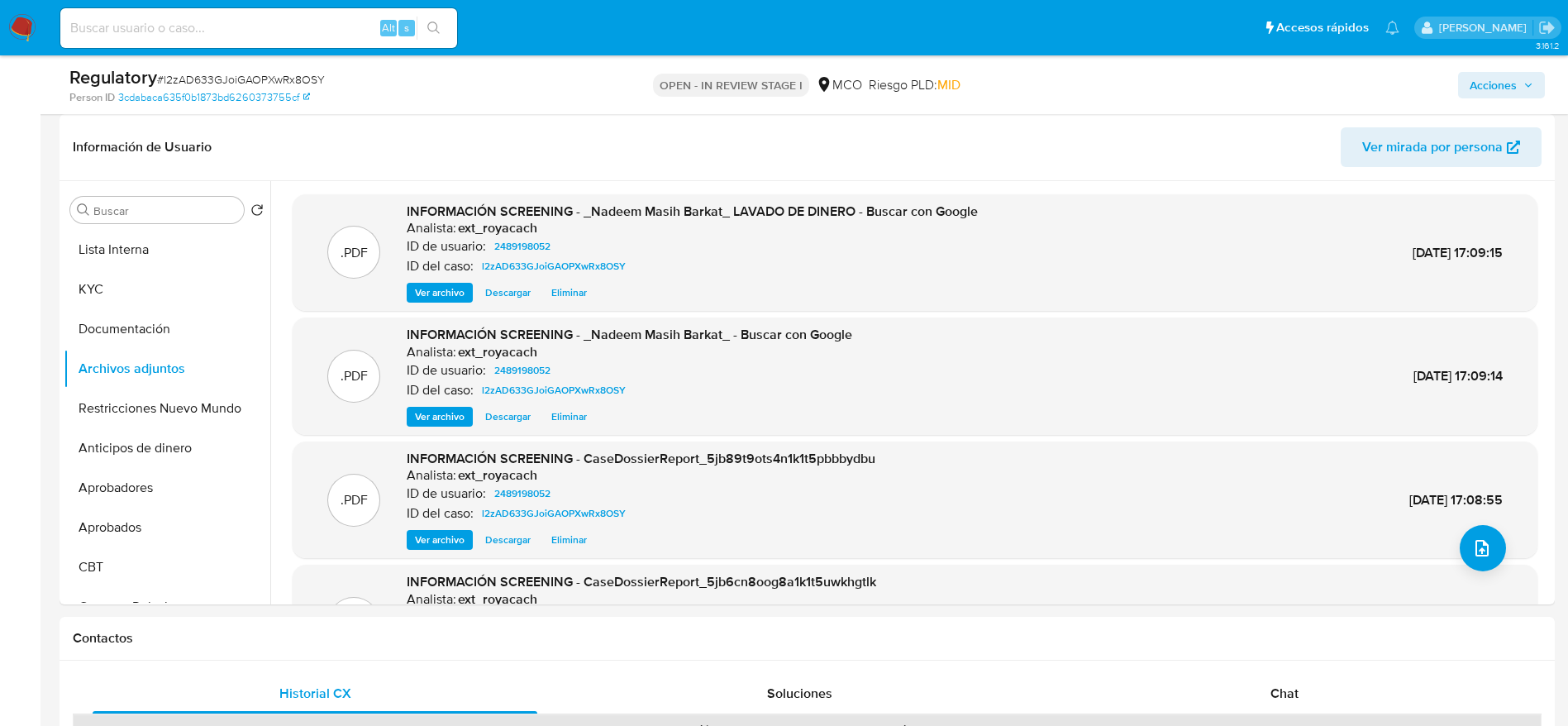
click at [1058, 99] on div "Acciones" at bounding box center [1301, 84] width 487 height 39
click at [1058, 95] on span "Acciones" at bounding box center [1493, 84] width 47 height 27
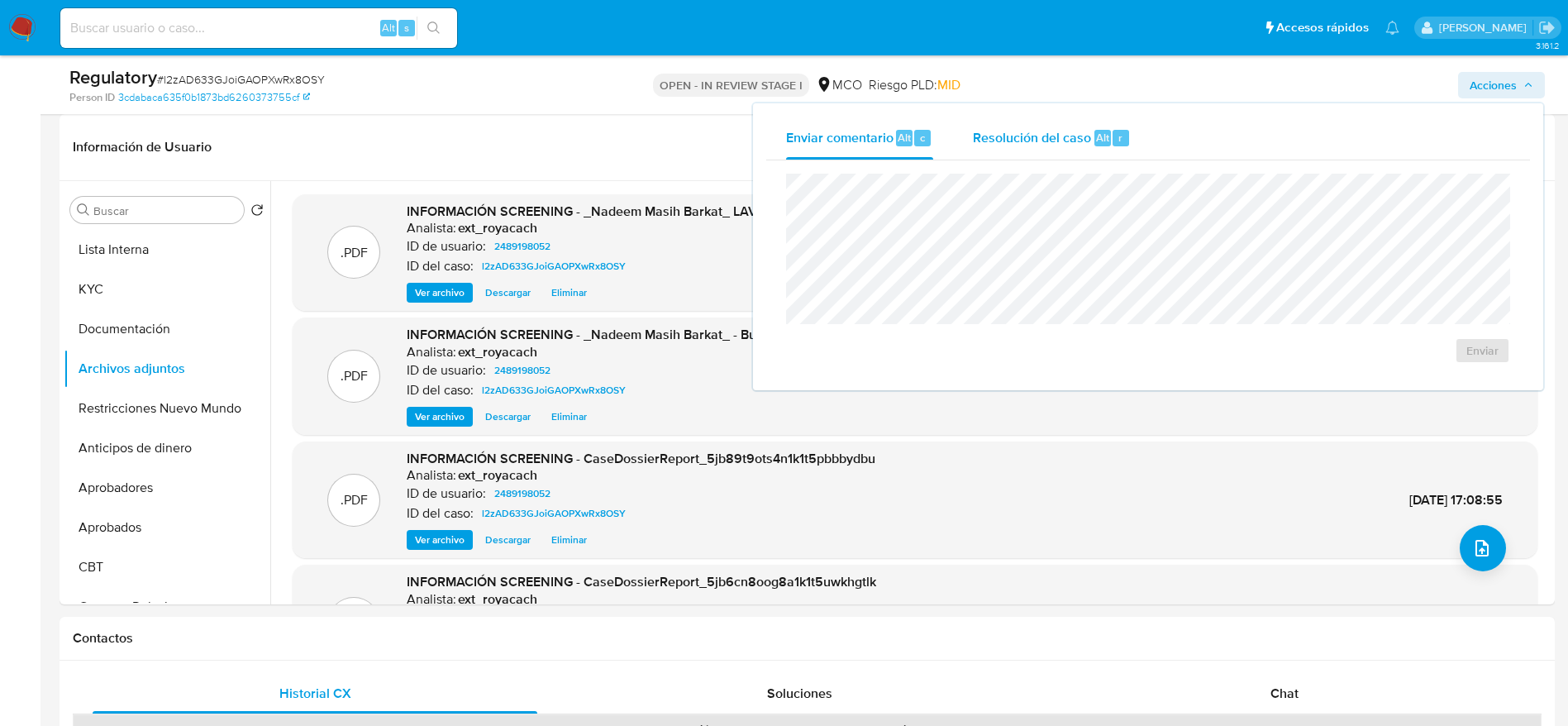
click at [1026, 132] on span "Resolución del caso" at bounding box center [1032, 137] width 118 height 19
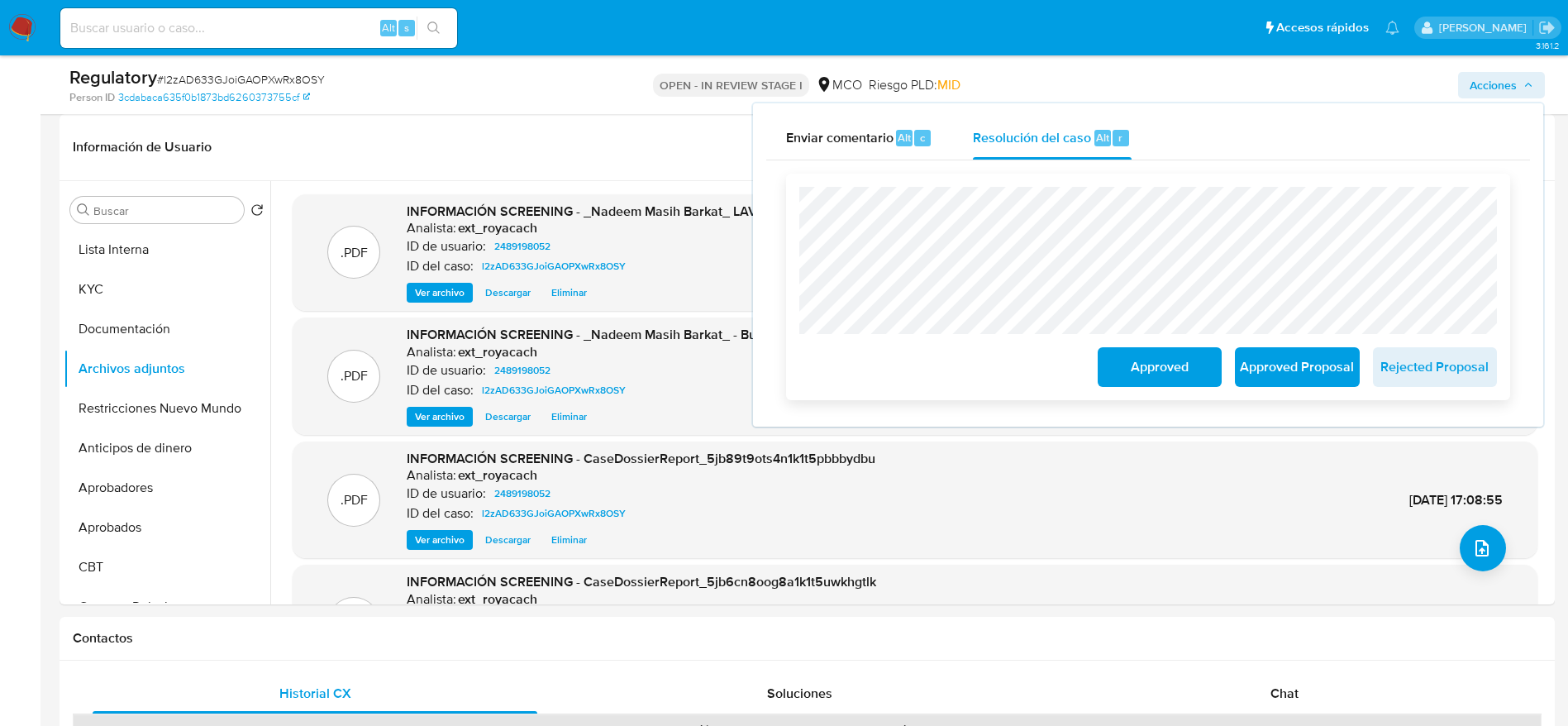
drag, startPoint x: 1193, startPoint y: 361, endPoint x: 1182, endPoint y: 370, distance: 14.2
click at [1058, 362] on span "Approved" at bounding box center [1159, 367] width 81 height 37
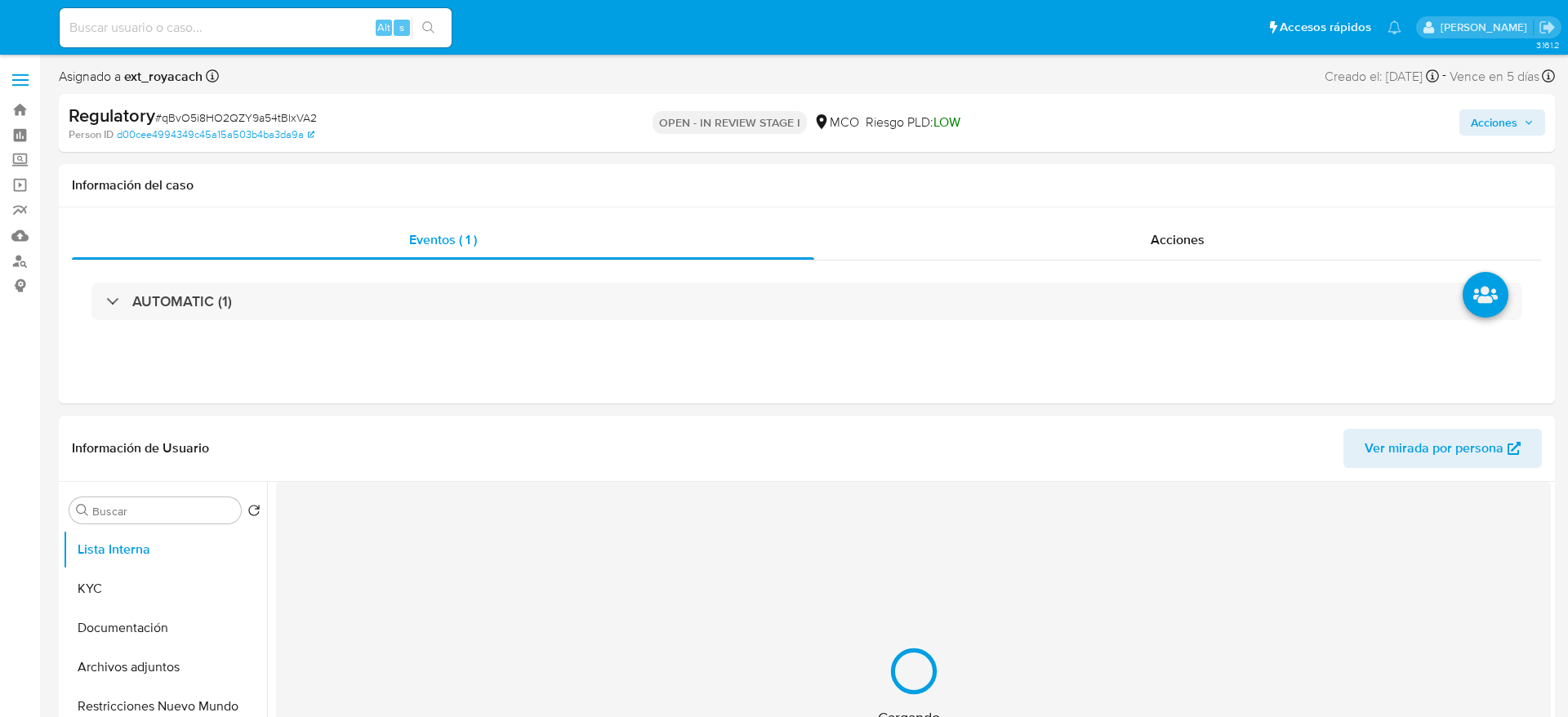
select select "10"
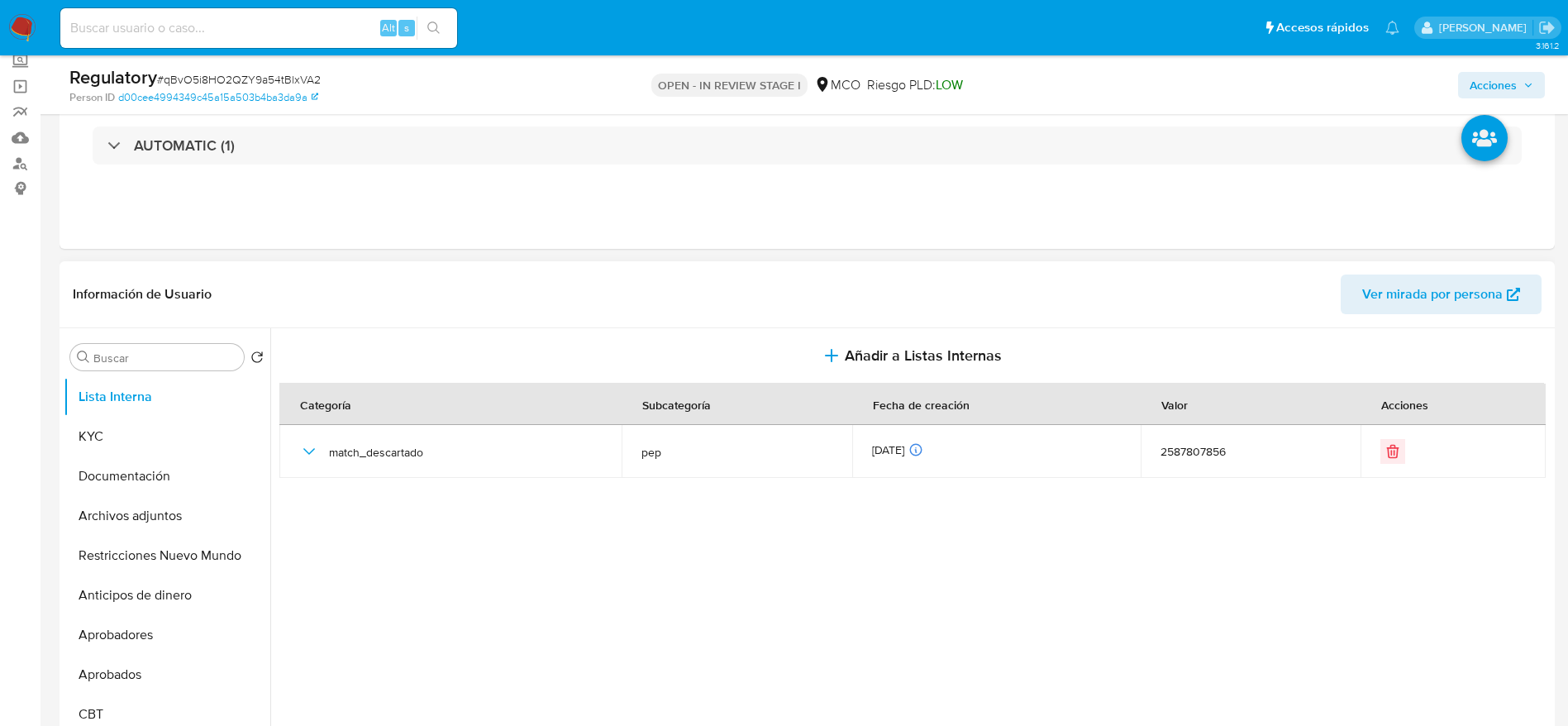
scroll to position [124, 0]
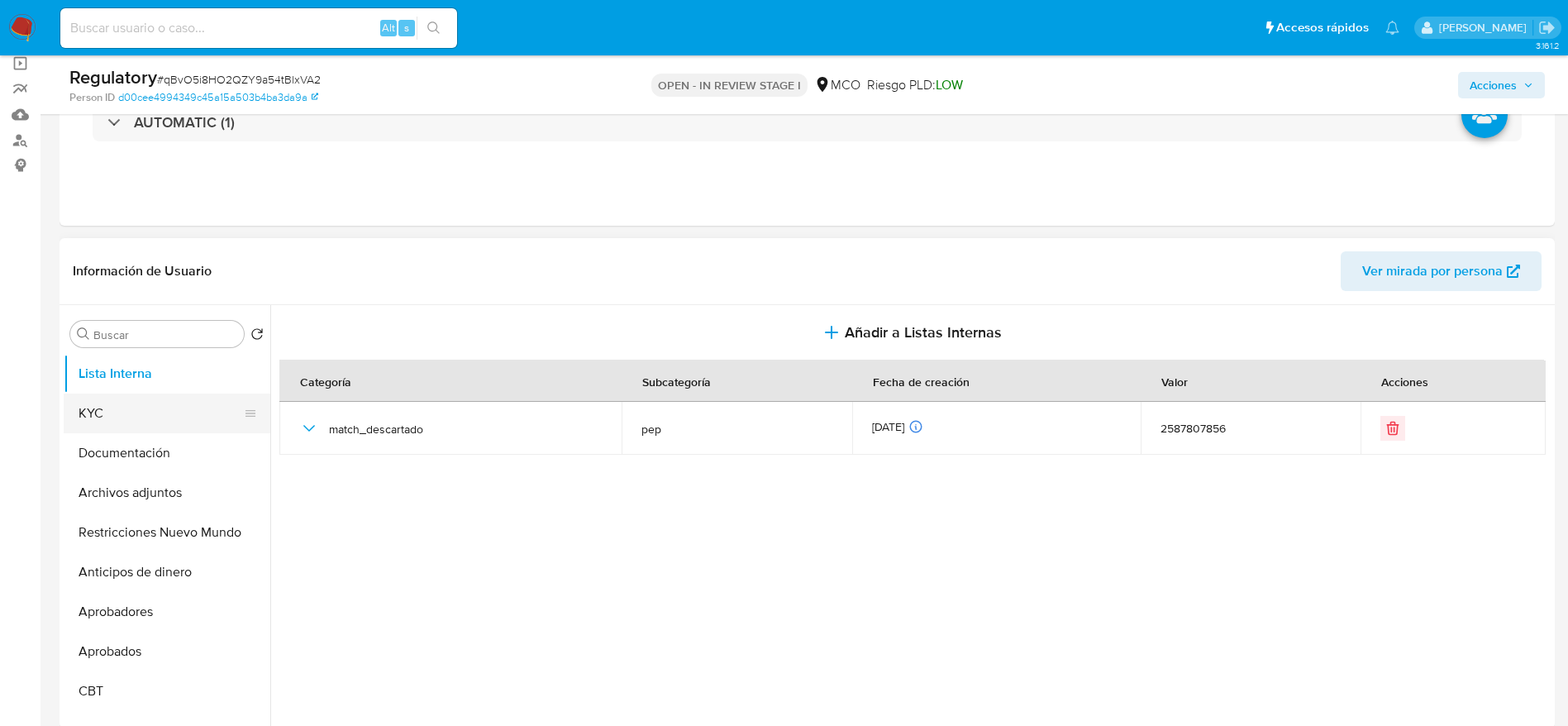
click at [192, 422] on button "KYC" at bounding box center [160, 413] width 194 height 39
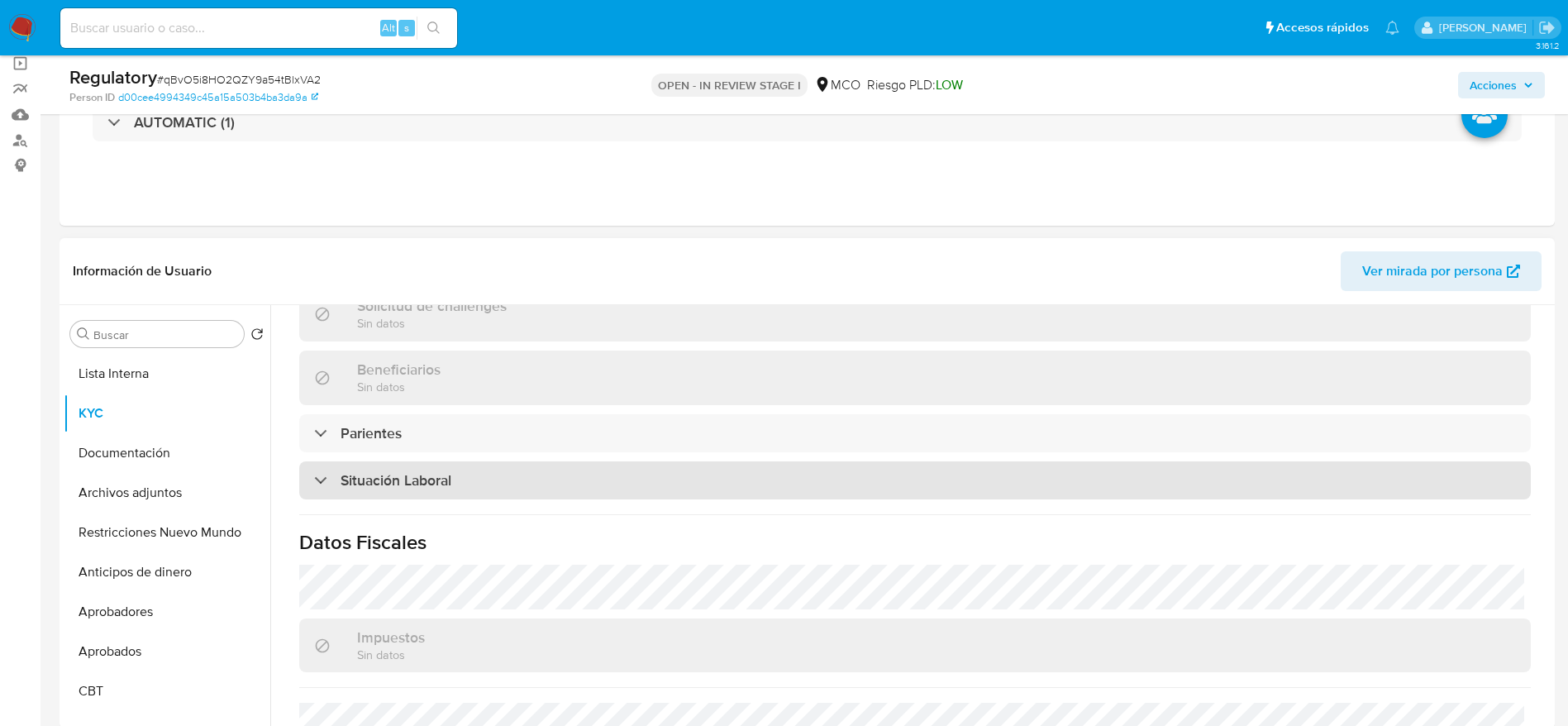
scroll to position [743, 0]
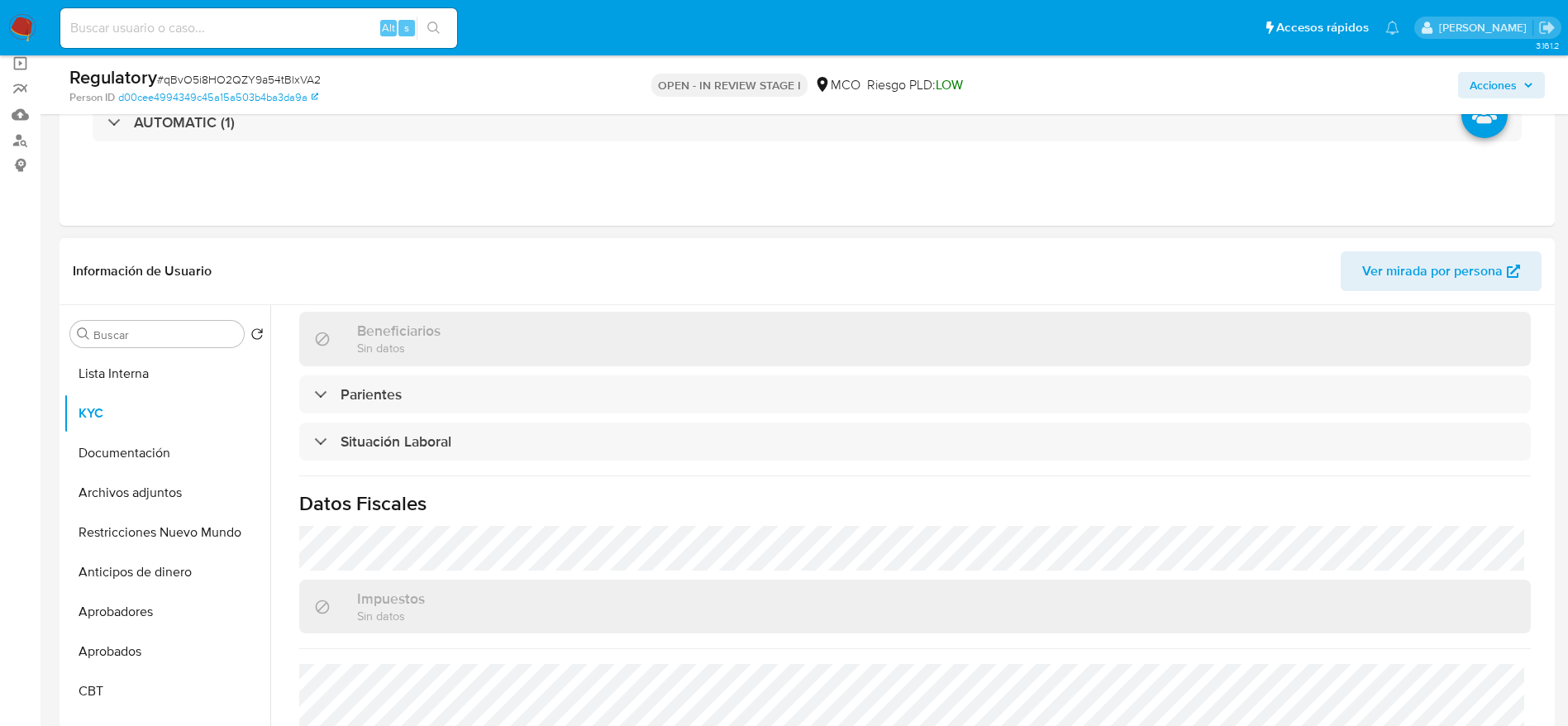
click at [407, 416] on div "Actualizado hace 3 horas Creado: 27/07/2025 18:04:04 Actualizado: 26/09/2025 14…" at bounding box center [914, 205] width 1271 height 1206
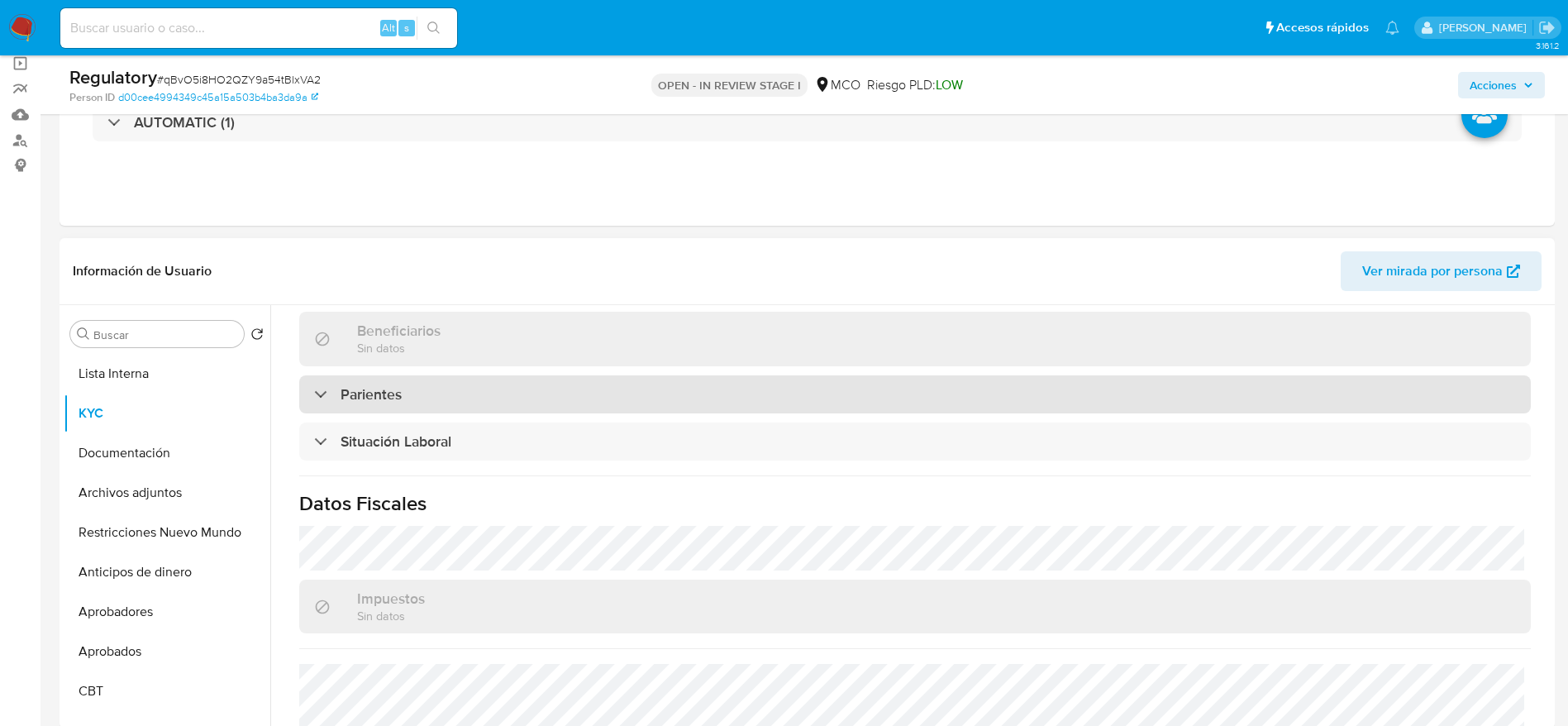
click at [420, 395] on div "Parientes" at bounding box center [915, 394] width 1232 height 38
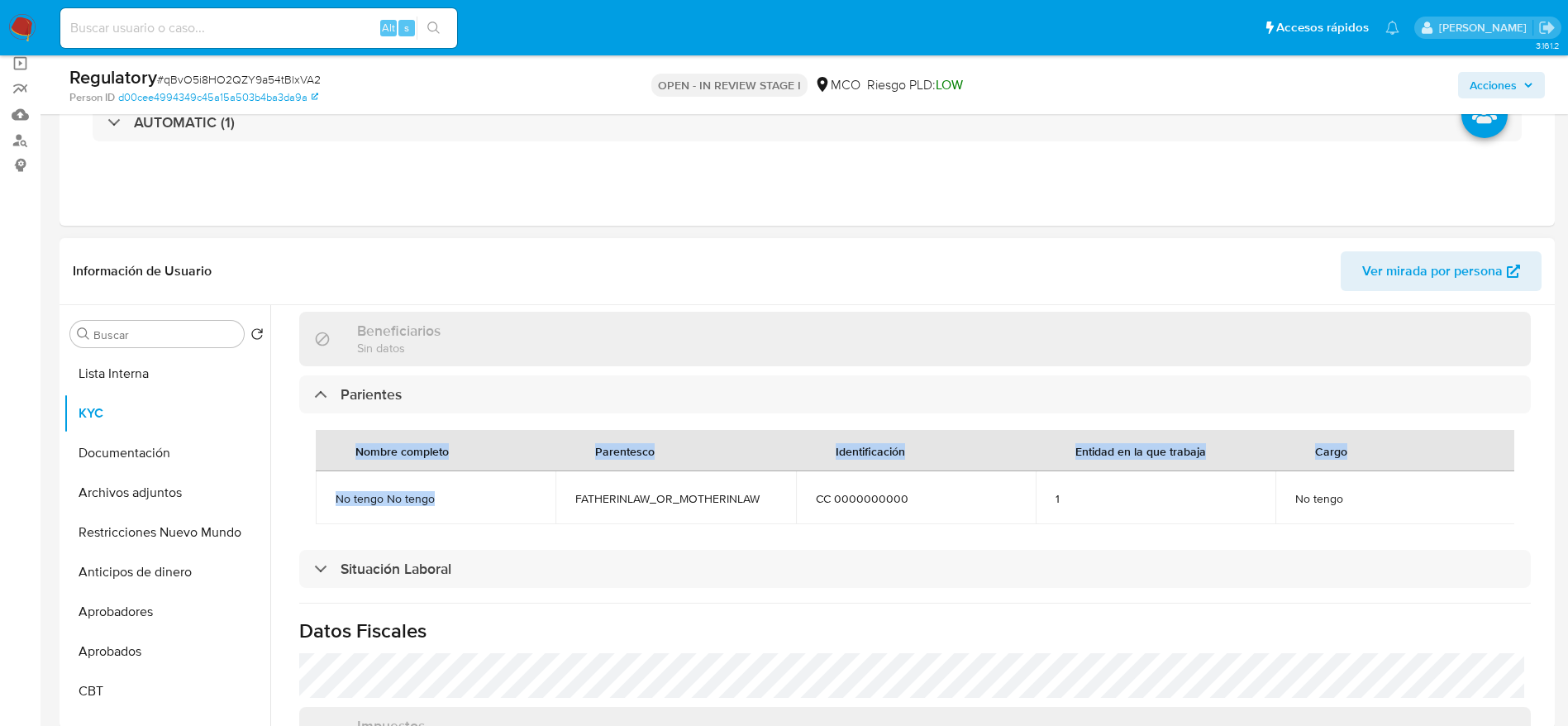
drag, startPoint x: 304, startPoint y: 496, endPoint x: 477, endPoint y: 497, distance: 173.0
click at [478, 495] on div "Nombre completo Parentesco Identificación Entidad en la que trabaja Cargo No te…" at bounding box center [915, 476] width 1232 height 128
click at [454, 507] on td "No tengo No tengo" at bounding box center [435, 497] width 240 height 53
click at [420, 497] on span "No tengo No tengo" at bounding box center [436, 498] width 200 height 15
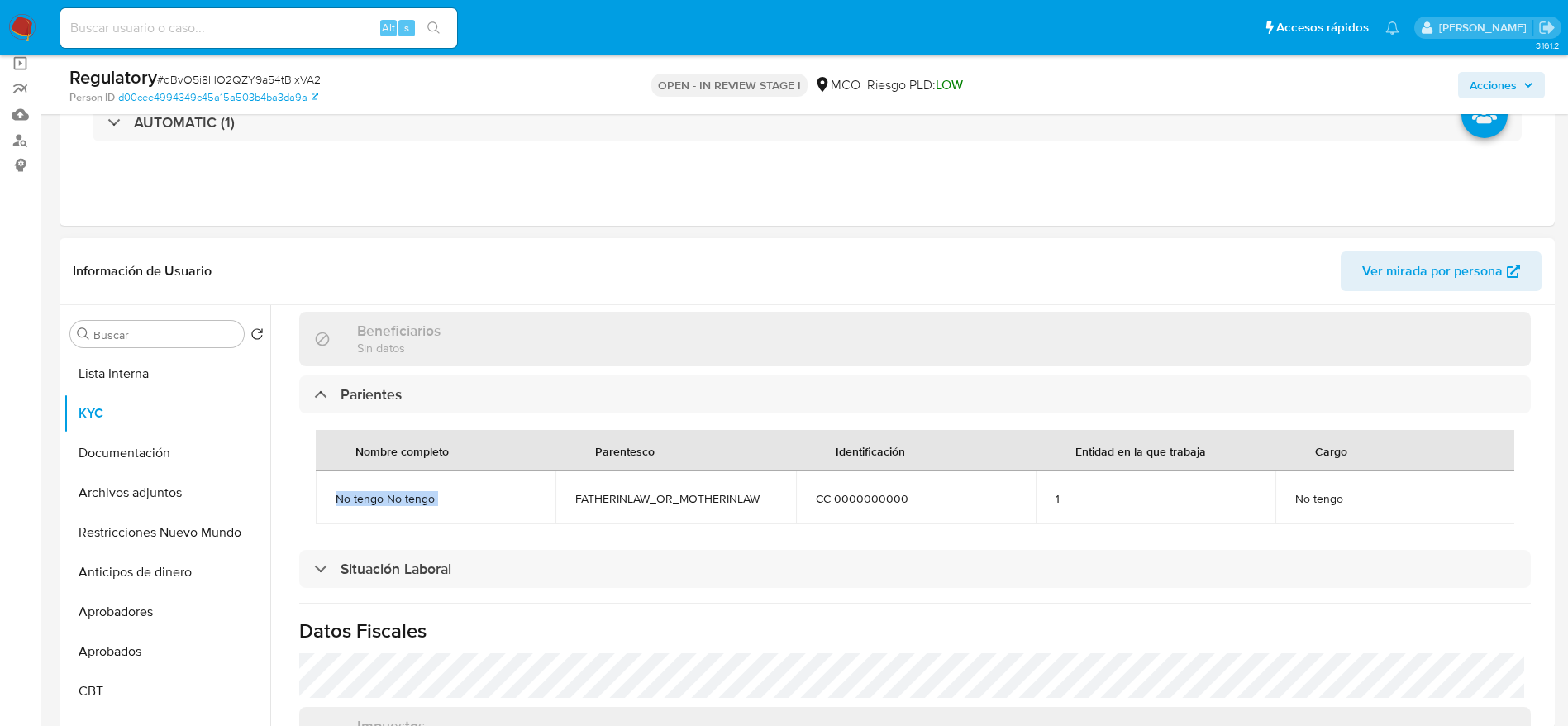
click at [420, 497] on span "No tengo No tengo" at bounding box center [436, 498] width 200 height 15
copy span "No tengo No tengo"
click at [1317, 495] on span "No tengo" at bounding box center [1395, 498] width 200 height 15
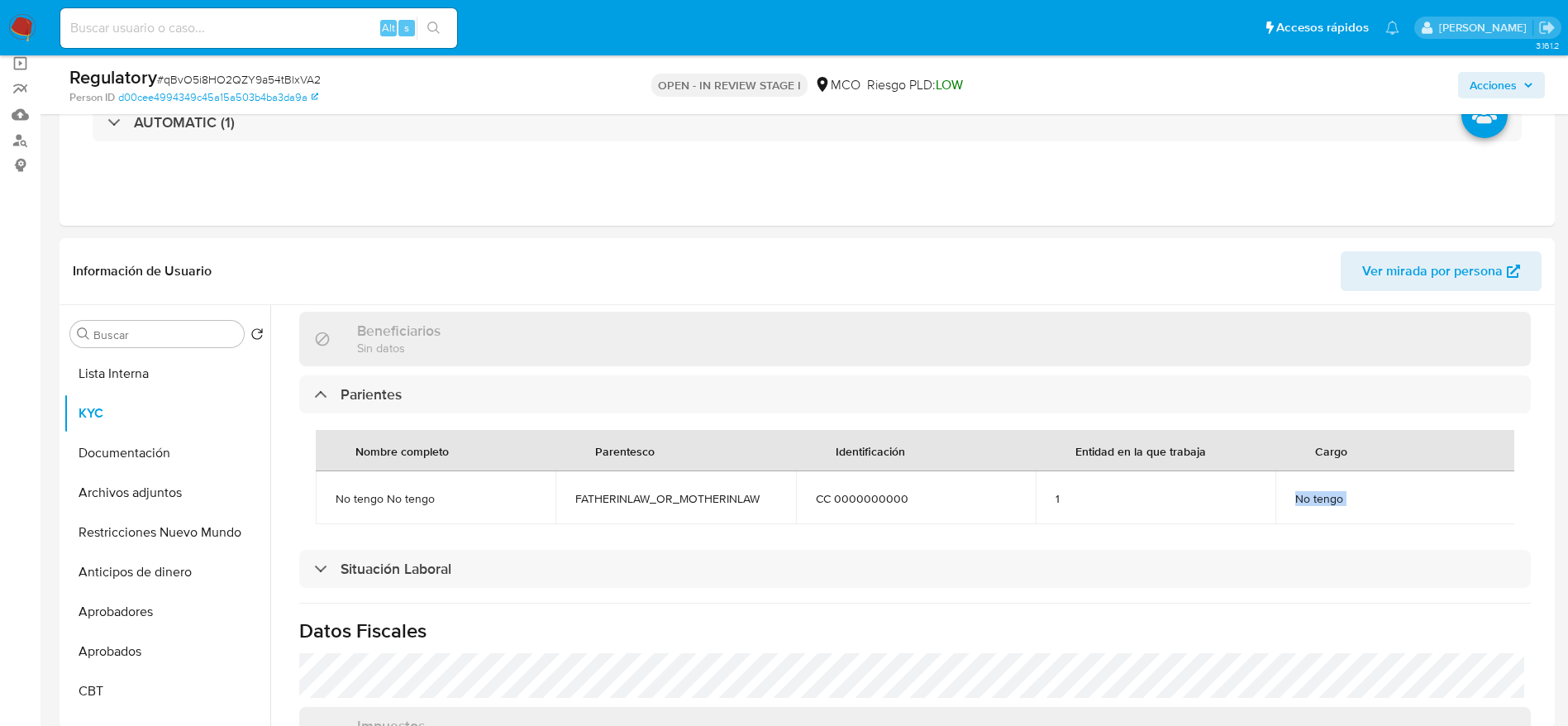
copy div "No tengo"
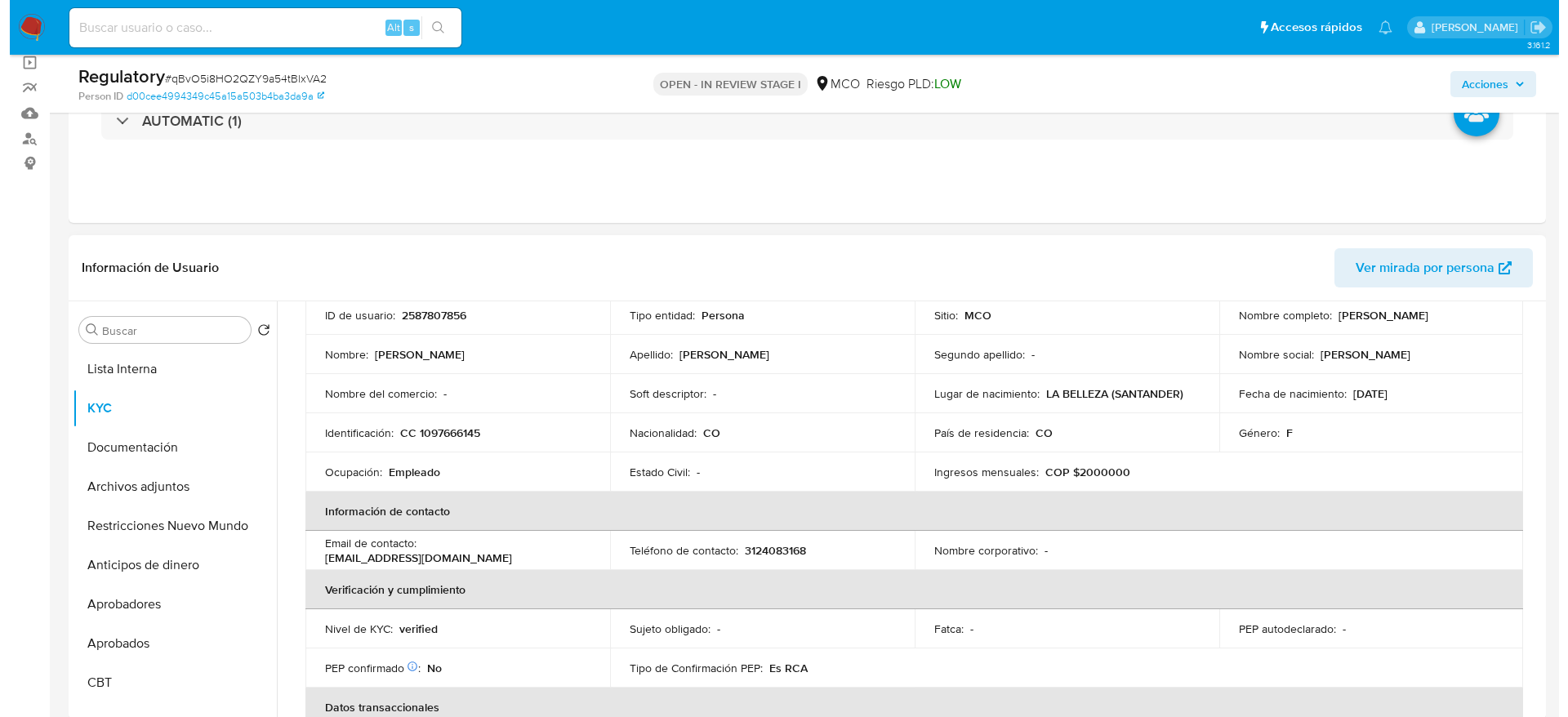
scroll to position [0, 0]
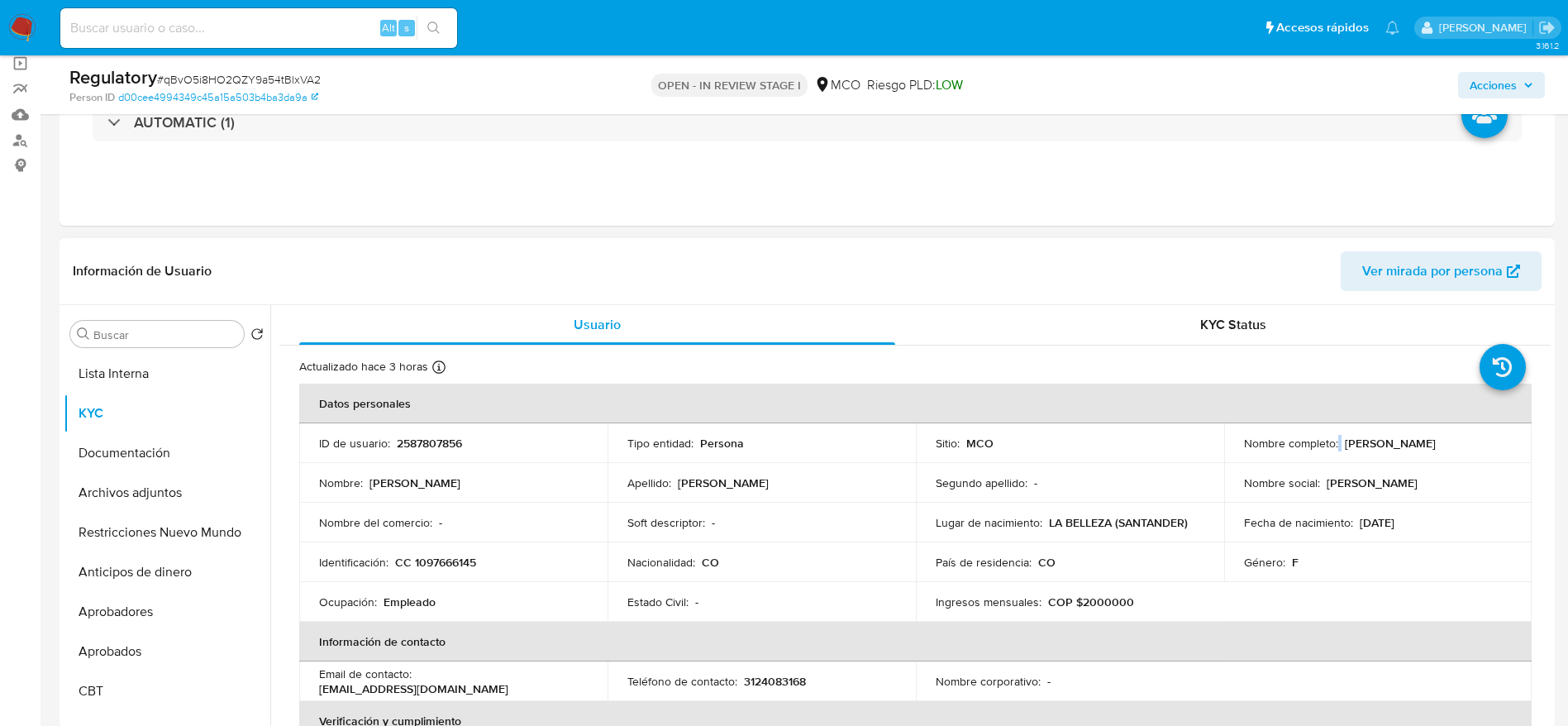
click at [1334, 443] on div "Nombre completo : Daira Marledy Tellez Fajardo" at bounding box center [1378, 443] width 269 height 15
drag, startPoint x: 1338, startPoint y: 441, endPoint x: 1489, endPoint y: 451, distance: 151.3
click at [1489, 451] on td "Nombre completo : Daira Marledy Tellez Fajardo" at bounding box center [1379, 442] width 308 height 39
copy p "Daira Marledy Tellez Fajardo"
click at [134, 373] on button "Lista Interna" at bounding box center [160, 373] width 194 height 39
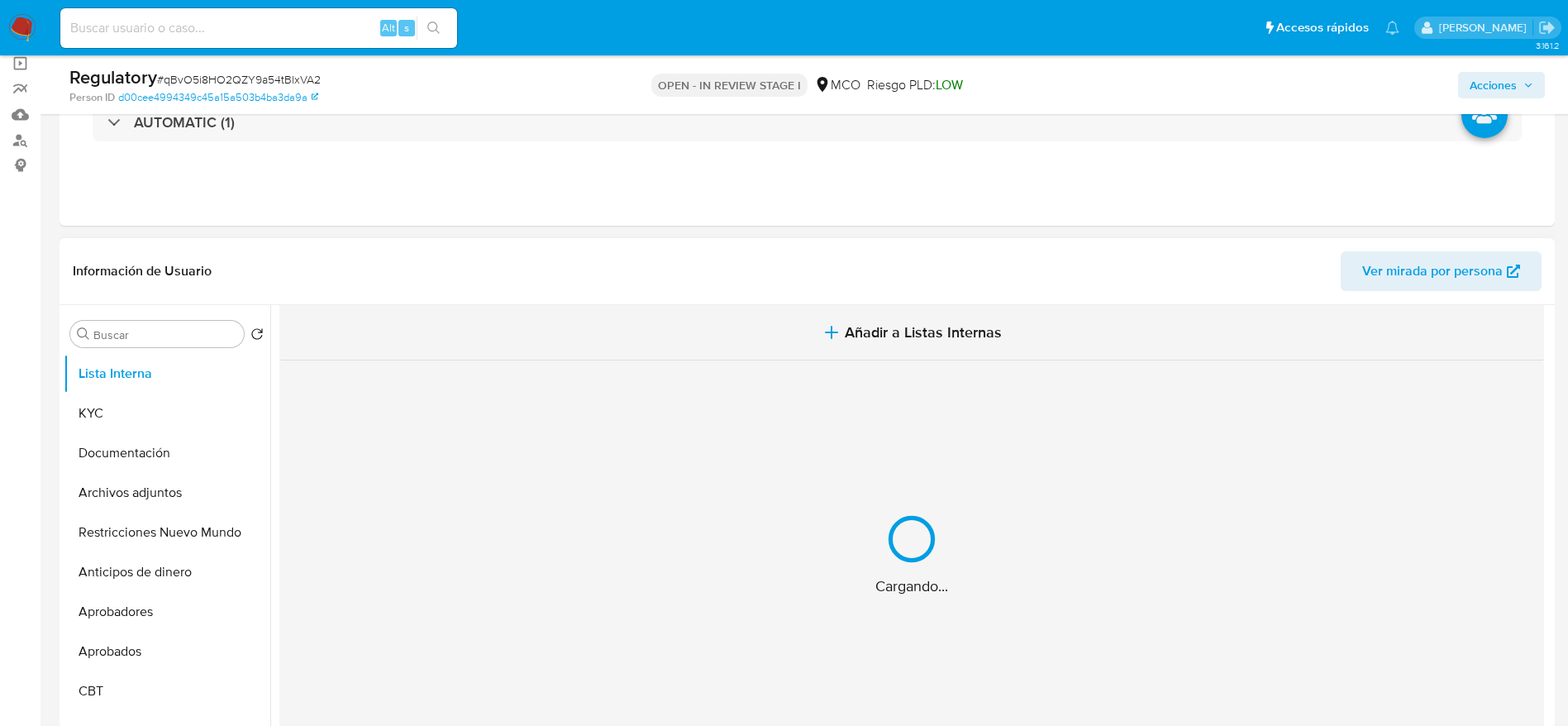
click at [727, 313] on button "Añadir a Listas Internas" at bounding box center [912, 332] width 1265 height 55
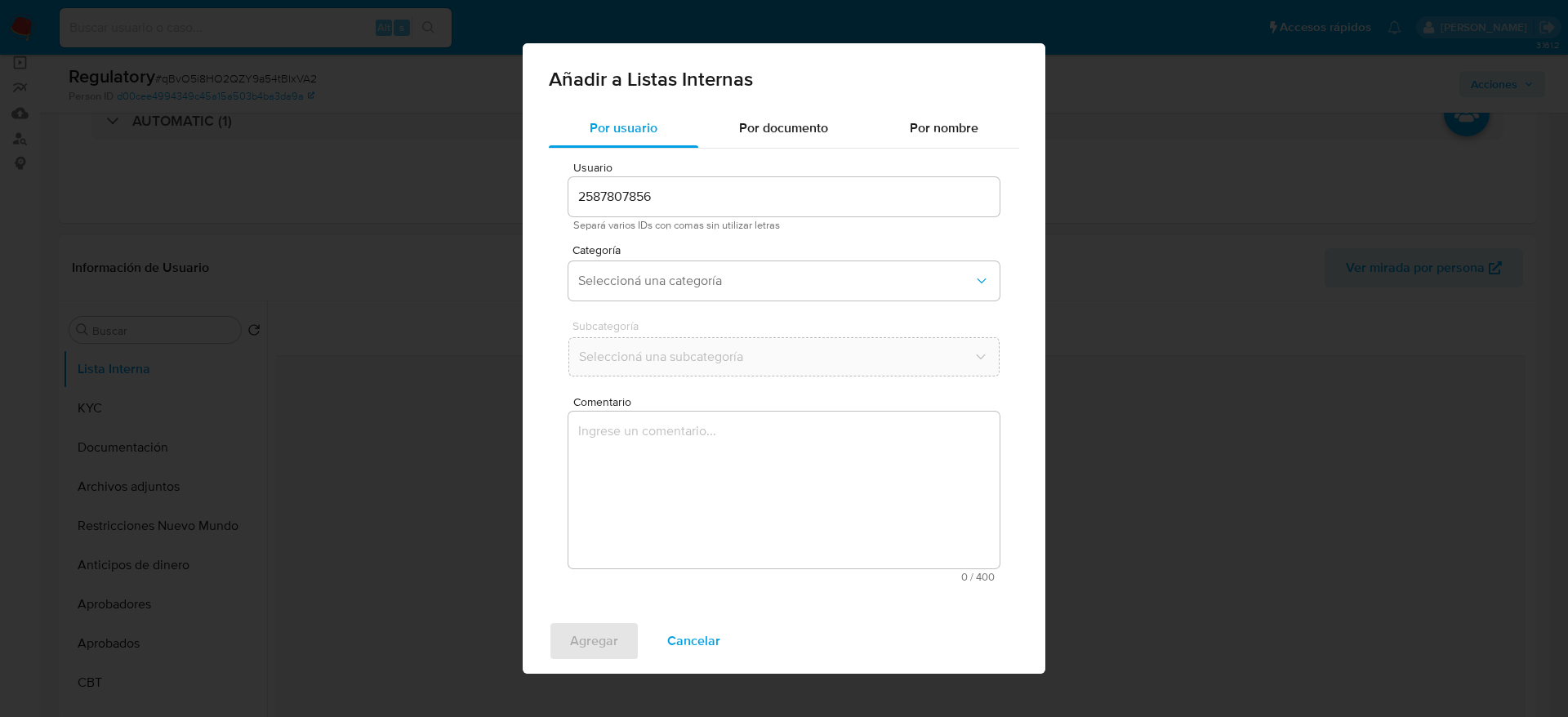
click at [718, 528] on textarea "Comentario" at bounding box center [784, 489] width 431 height 157
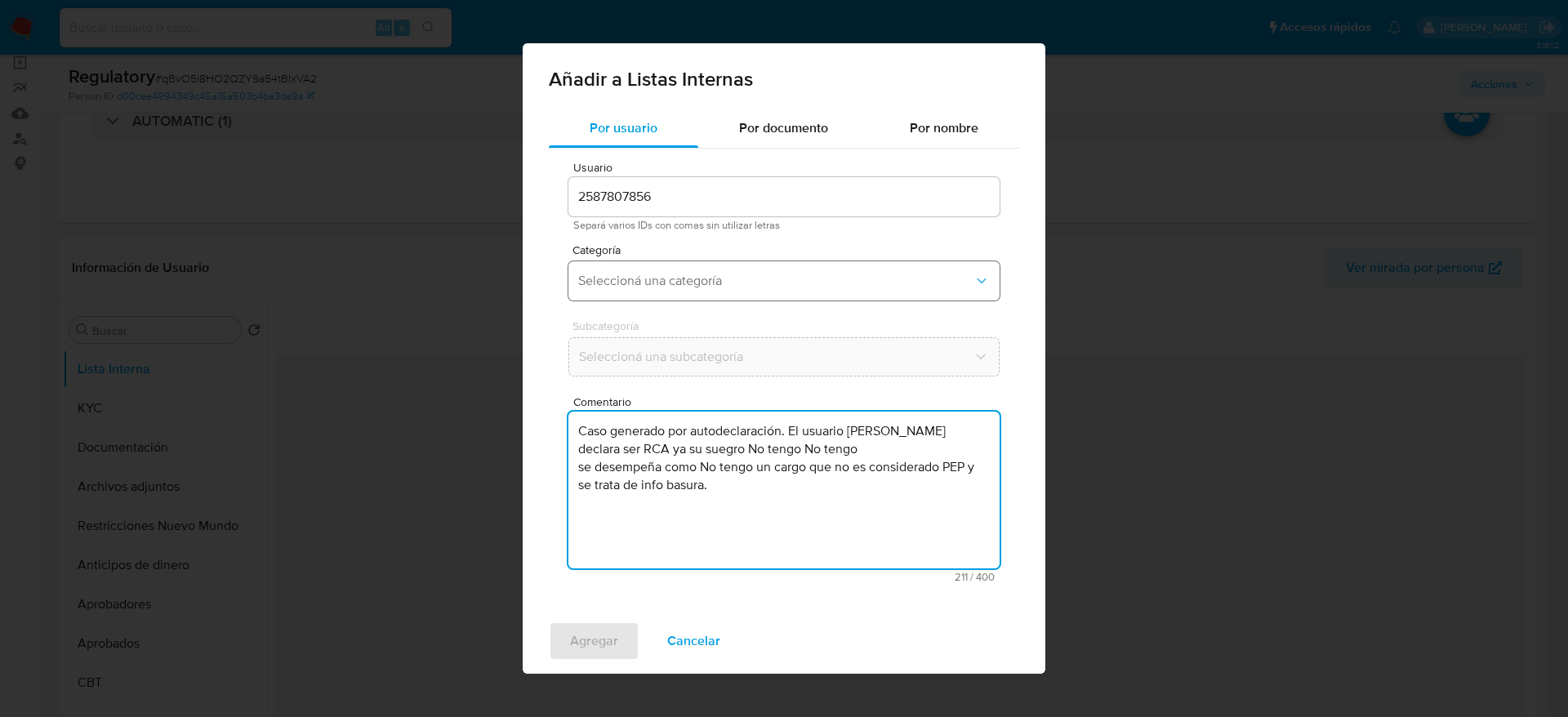
type textarea "Caso generado por autodeclaración. El usuario Daira Marledy Tellez Fajardo decl…"
click at [746, 299] on button "Seleccioná una categoría" at bounding box center [784, 280] width 431 height 39
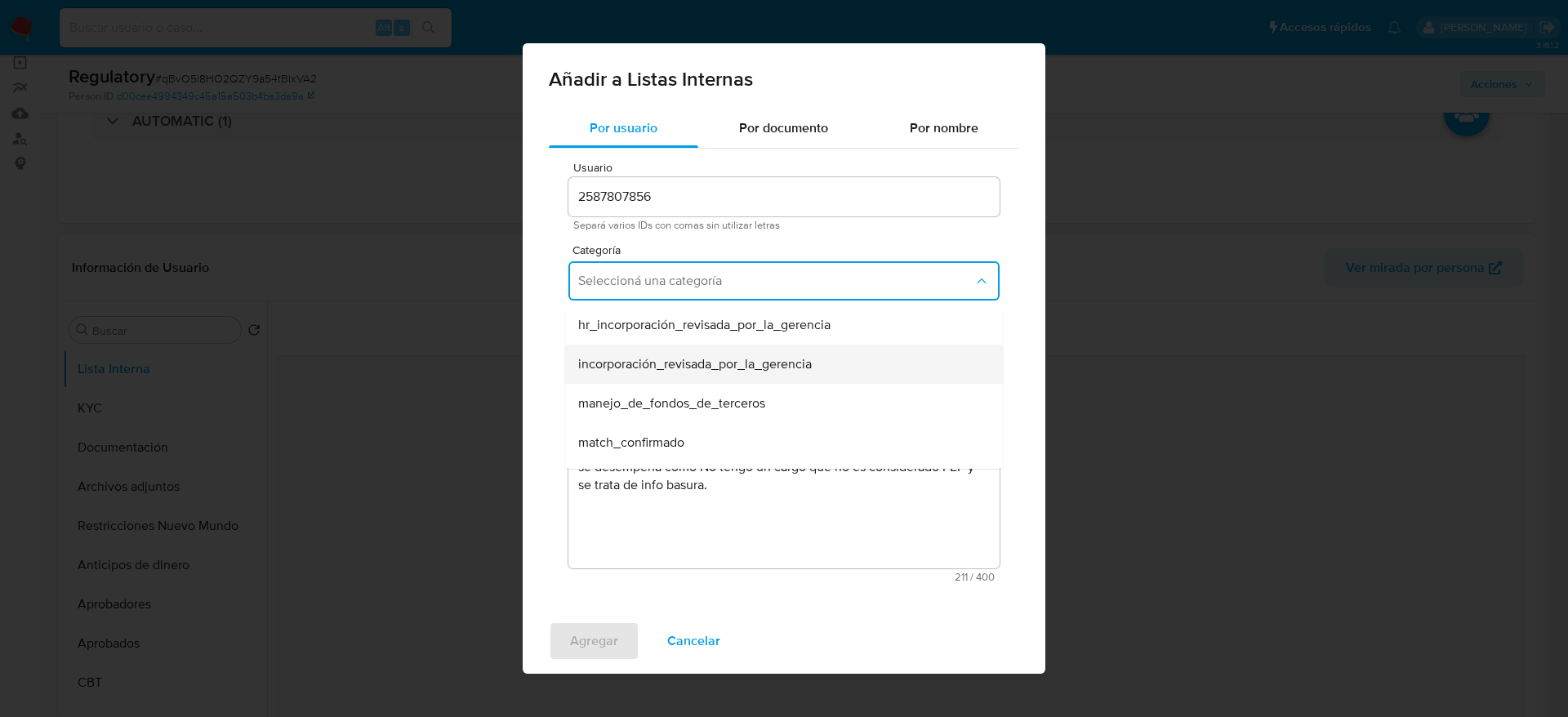
scroll to position [122, 0]
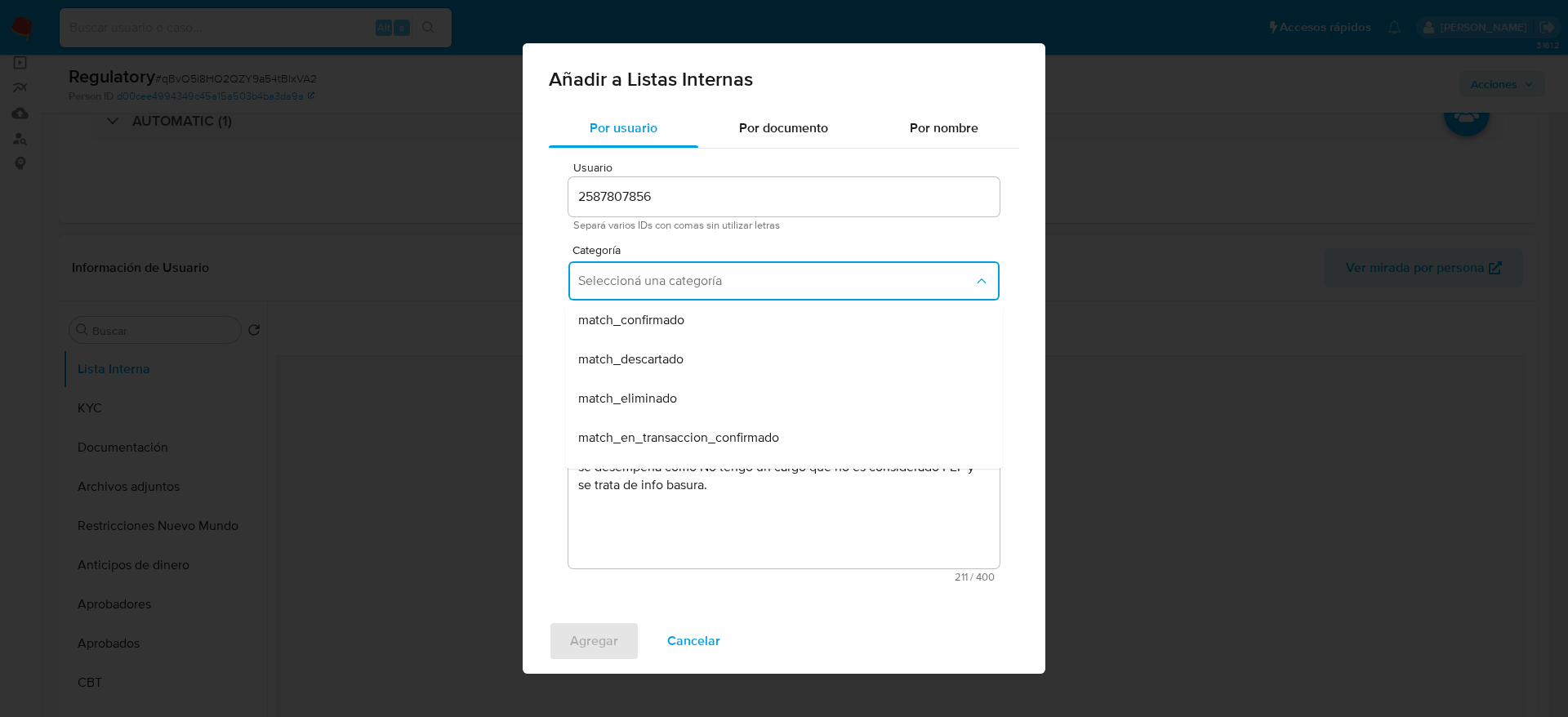
click at [694, 365] on div "match_descartado" at bounding box center [779, 359] width 402 height 39
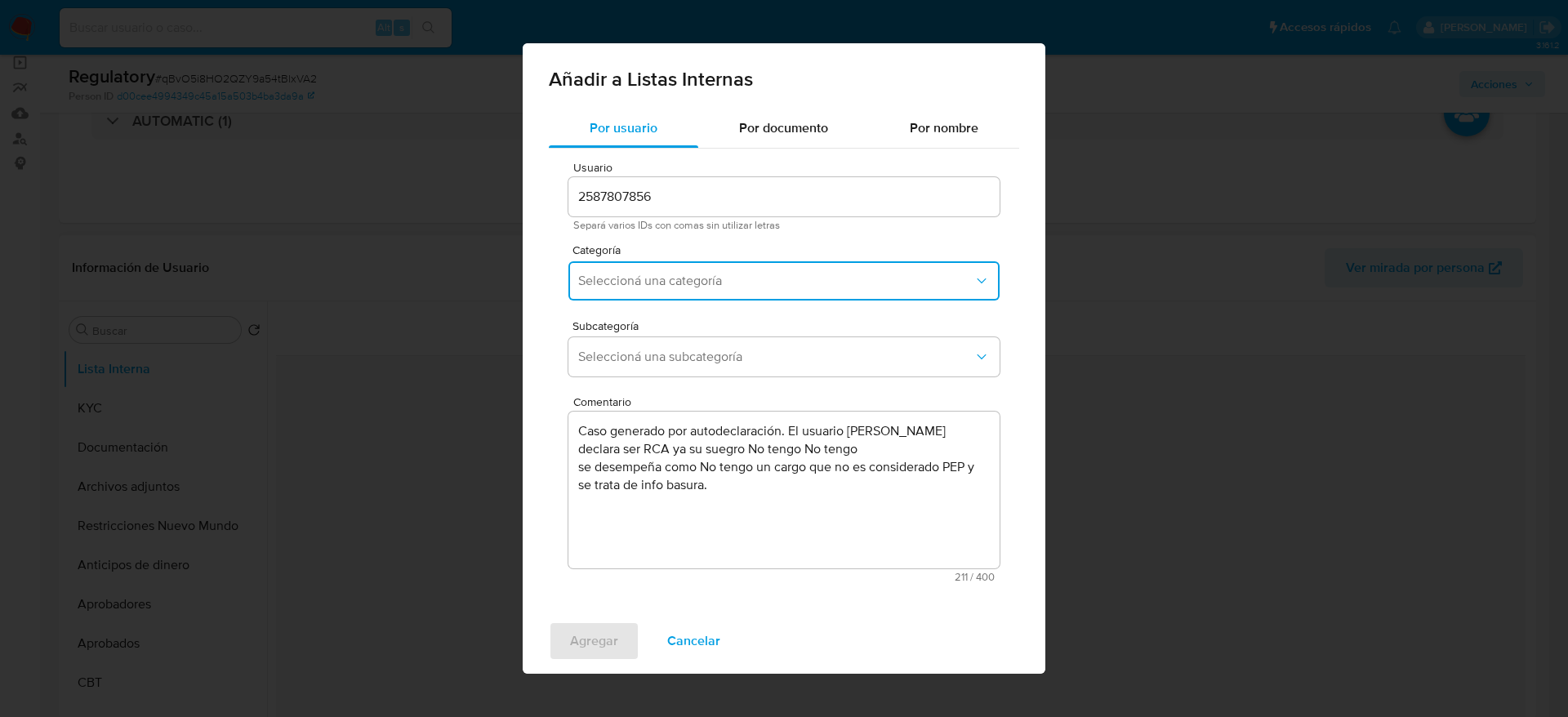
click at [694, 365] on button "Seleccioná una subcategoría" at bounding box center [784, 356] width 431 height 39
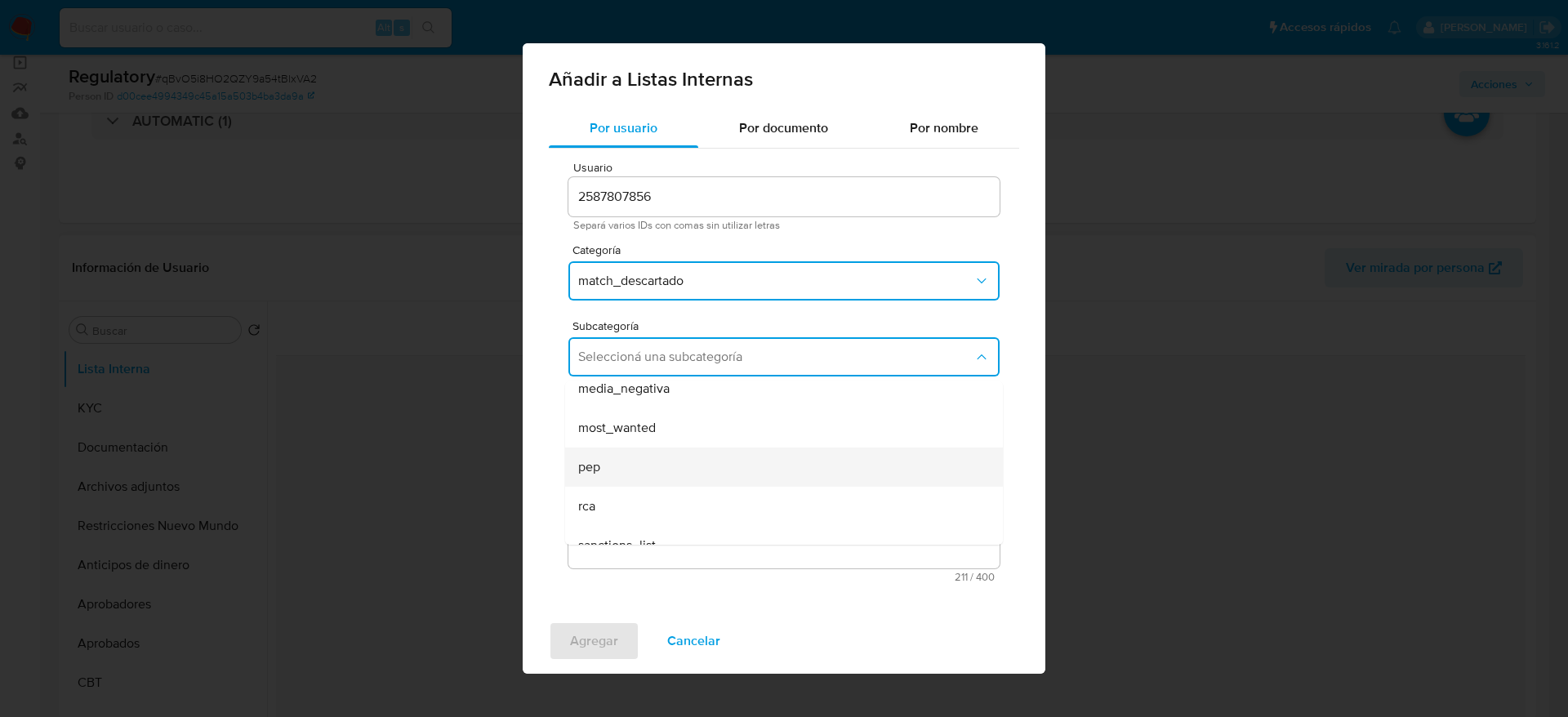
scroll to position [111, 0]
drag, startPoint x: 604, startPoint y: 451, endPoint x: 605, endPoint y: 482, distance: 31.0
click at [605, 482] on ul "LPB REQINFO media_negativa most_wanted pep rca sanctions_list" at bounding box center [784, 407] width 438 height 275
click at [605, 482] on div "rca" at bounding box center [779, 485] width 402 height 39
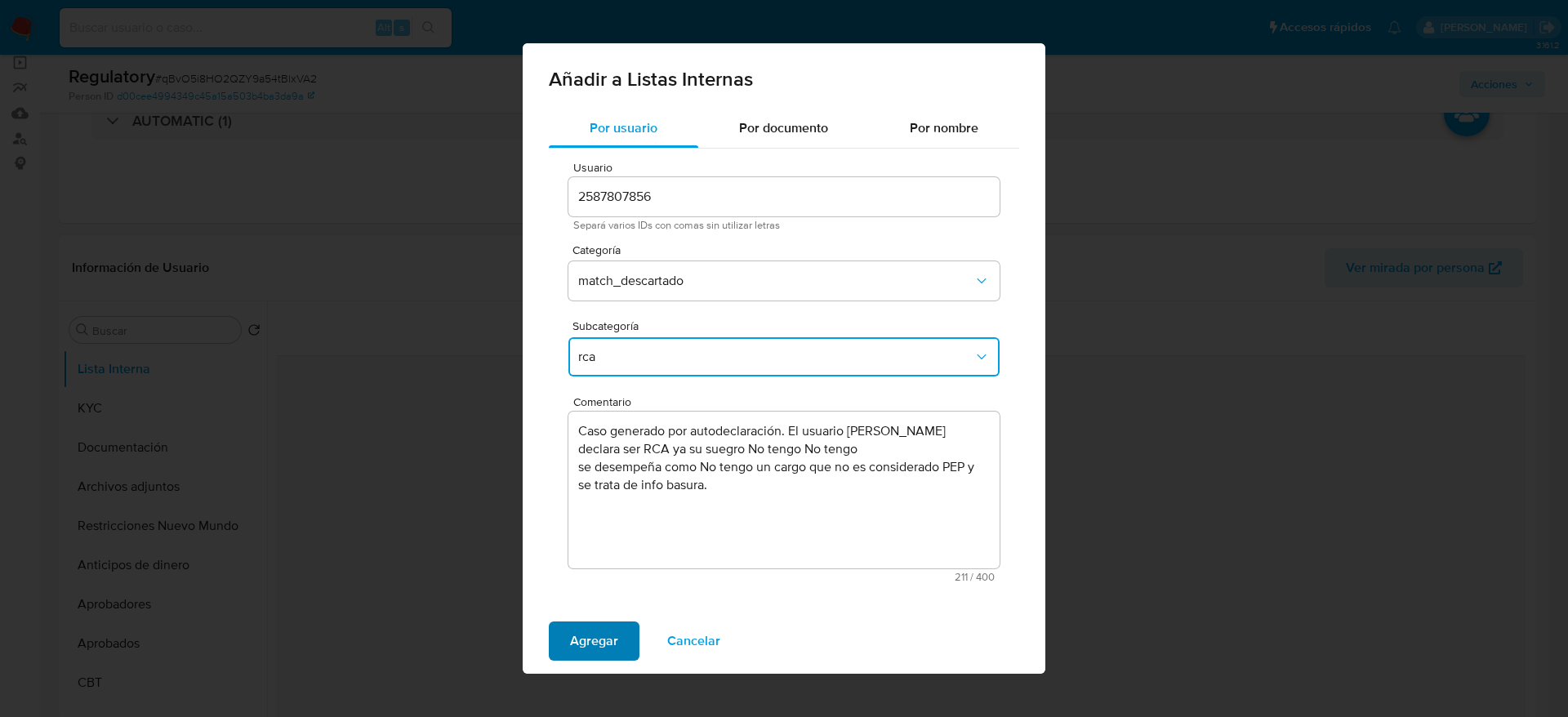
click at [587, 635] on span "Agregar" at bounding box center [594, 641] width 48 height 36
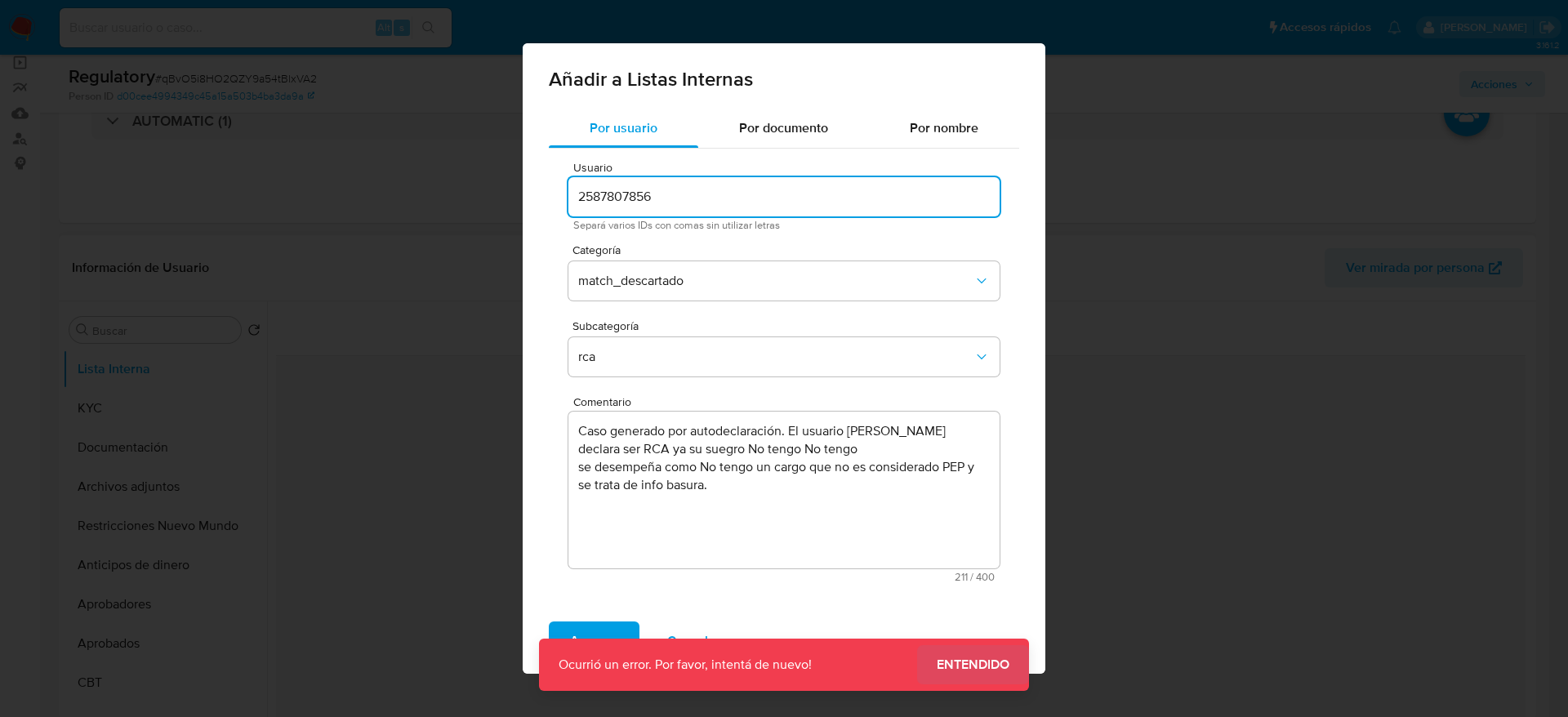
click at [959, 664] on span "Entendido" at bounding box center [973, 664] width 73 height 0
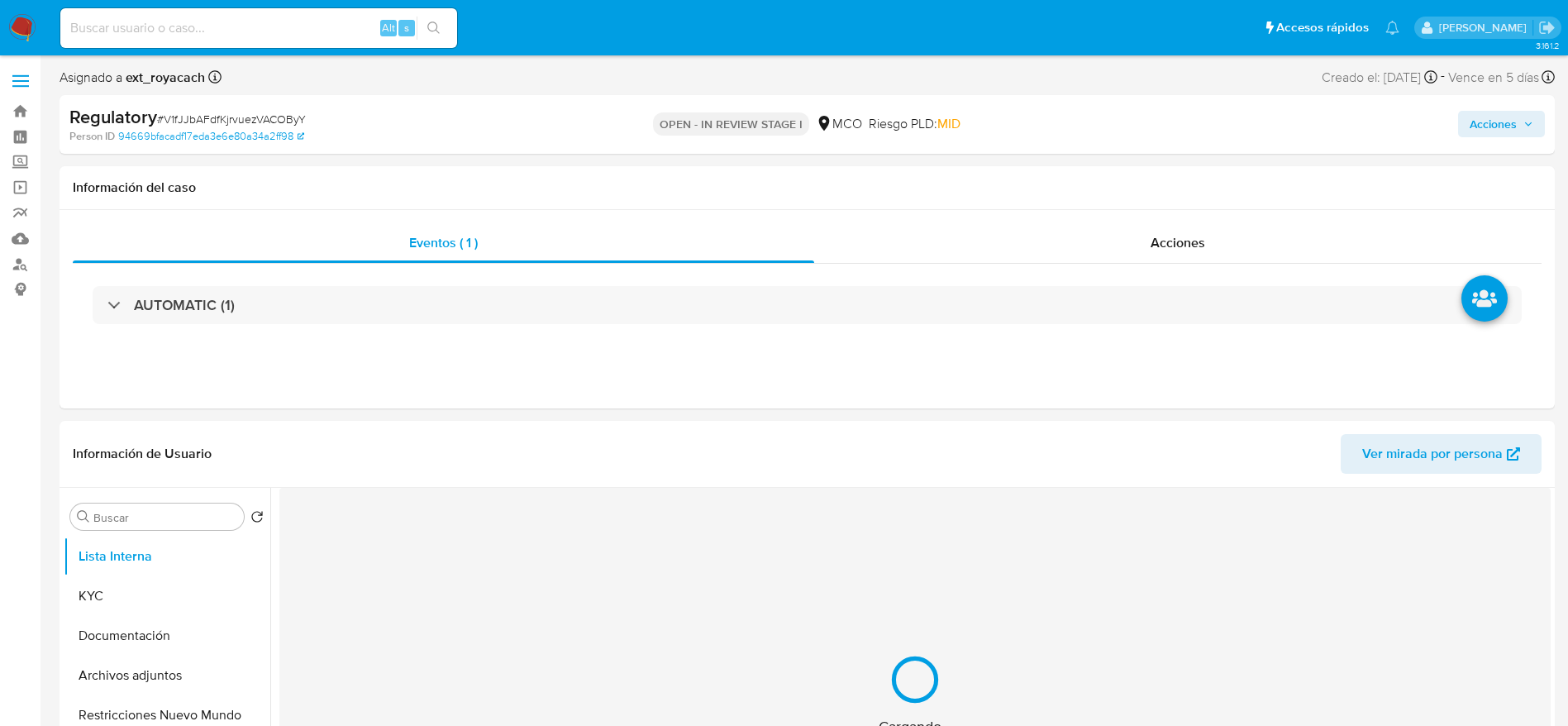
select select "10"
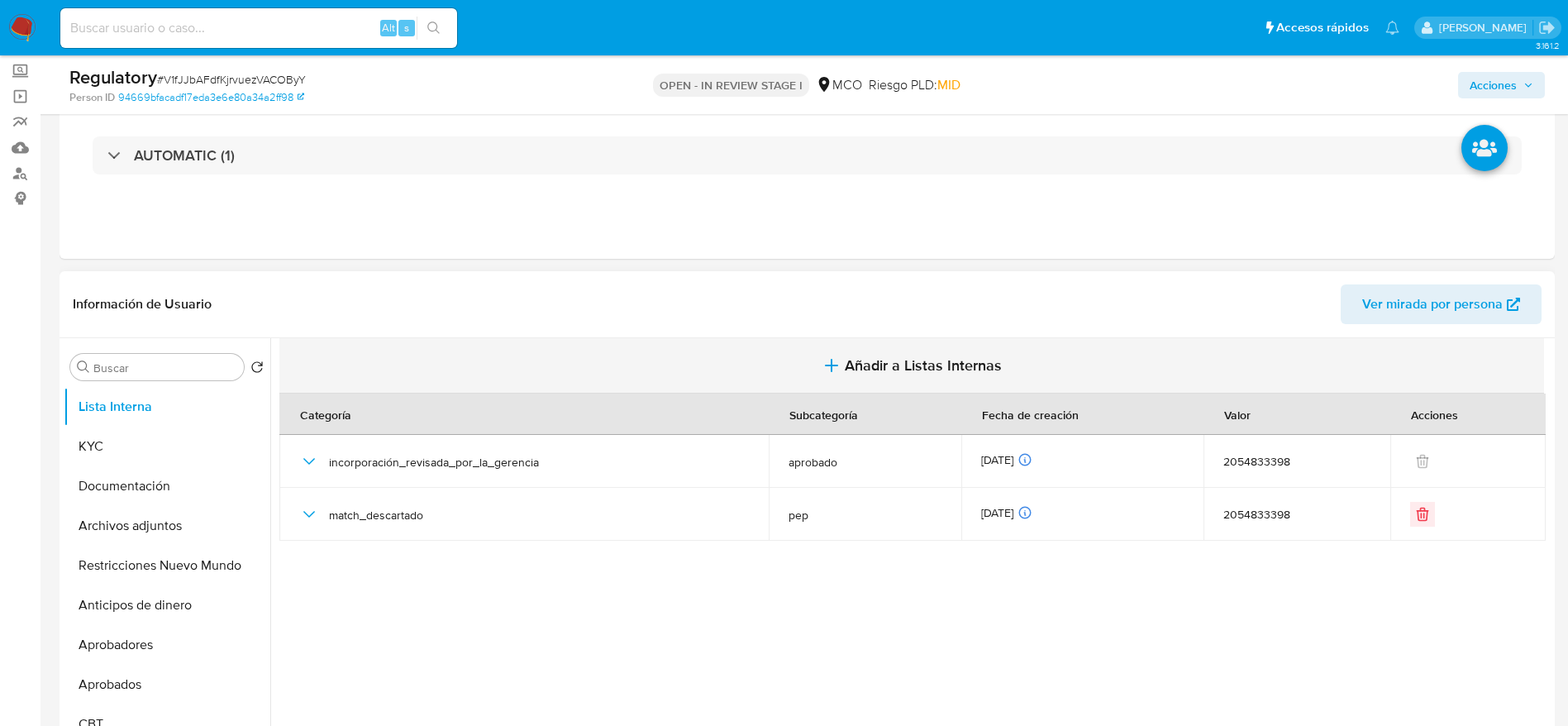
scroll to position [124, 0]
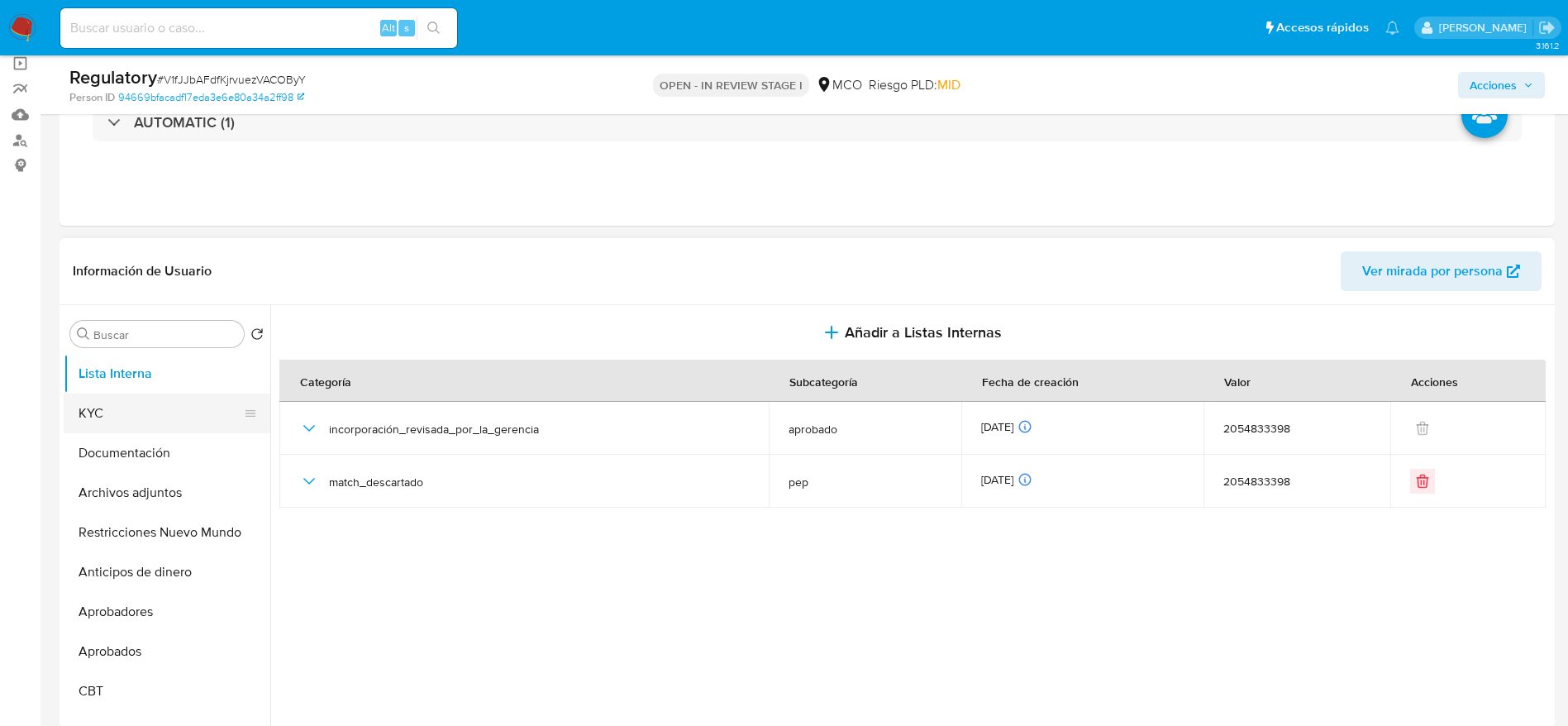
click at [131, 424] on button "KYC" at bounding box center [160, 413] width 194 height 39
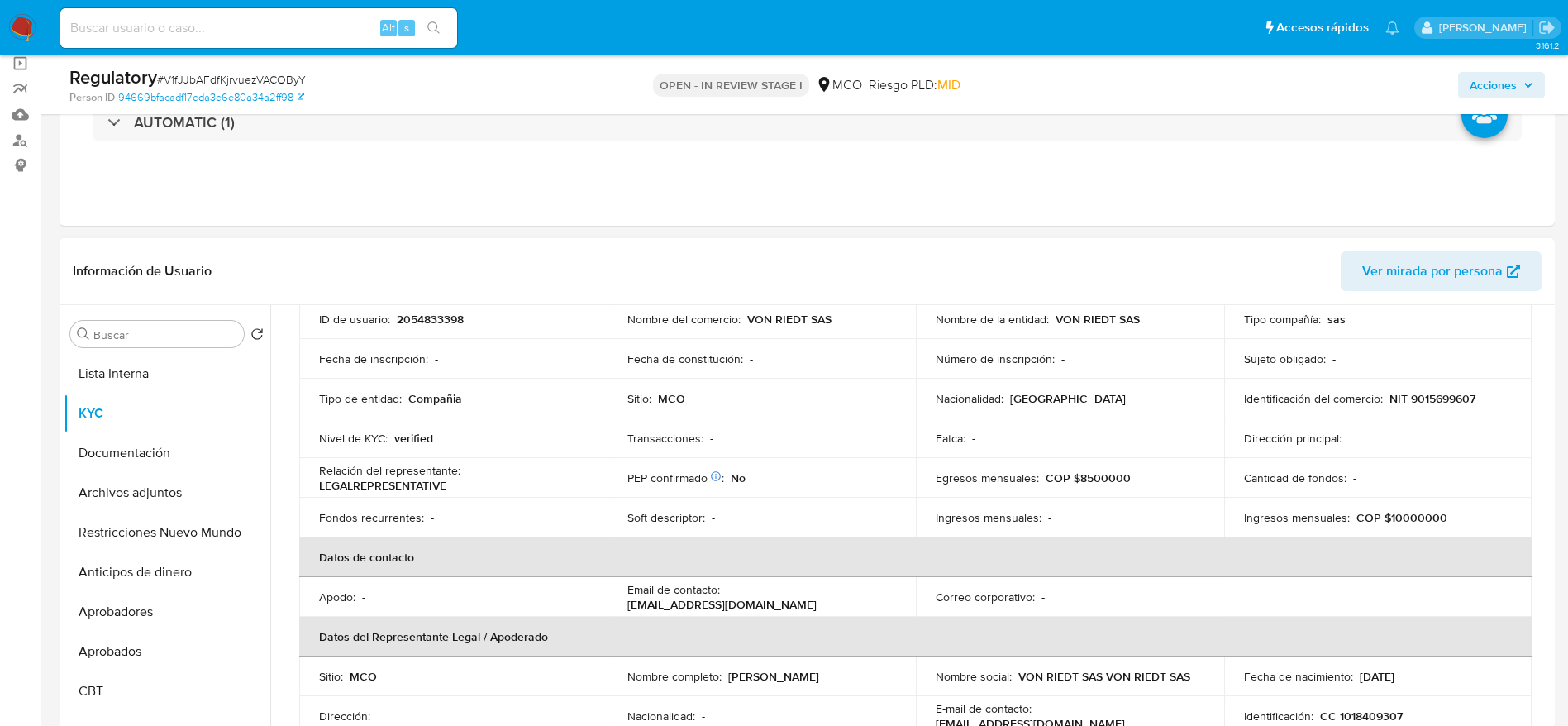
scroll to position [248, 0]
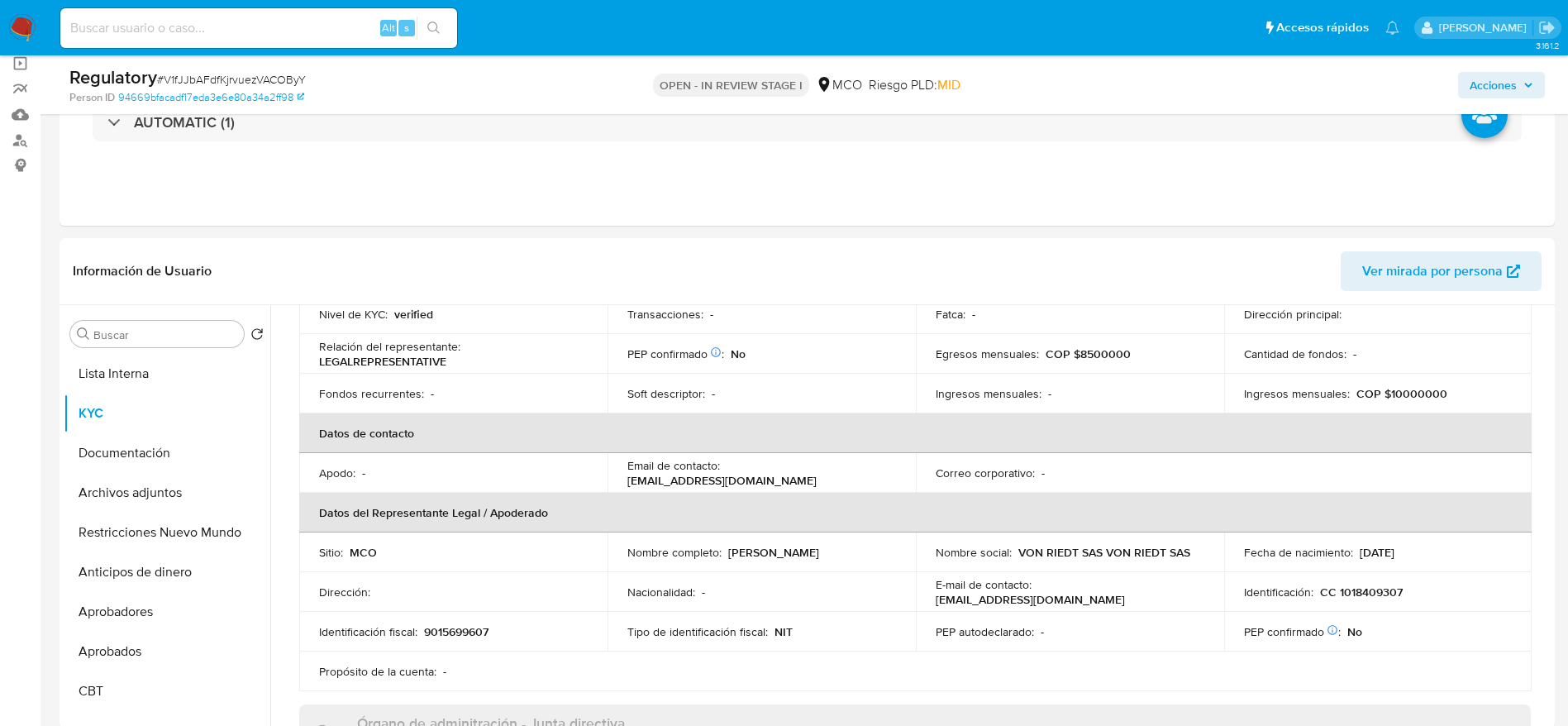
click at [303, 82] on span "# V1fJJbAFdfKjrvuezVACOByY" at bounding box center [231, 79] width 149 height 17
click at [261, 66] on div "Regulatory # V1fJJbAFdfKjrvuezVACOByY" at bounding box center [313, 77] width 487 height 25
copy span "V1fJJbAFdfKjrvuezVACOByY"
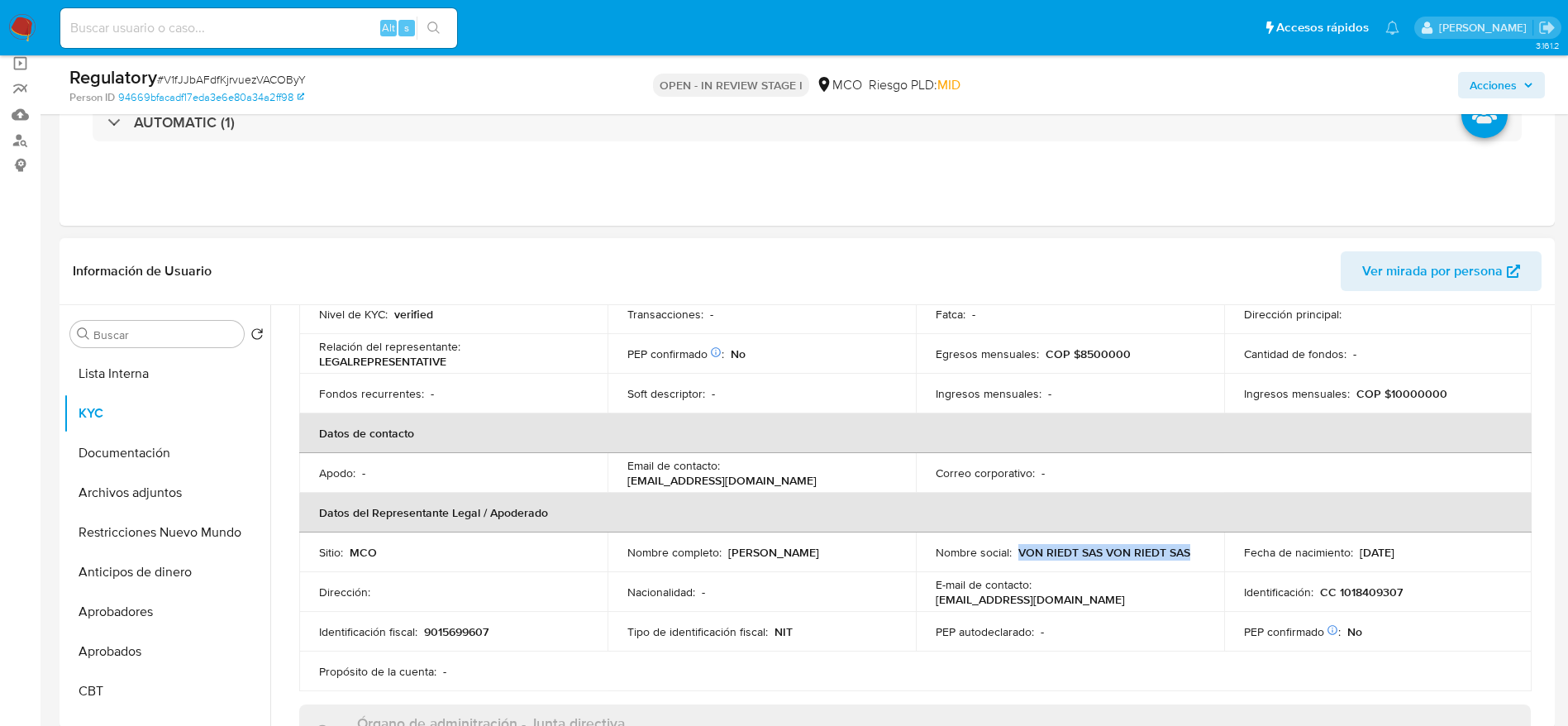
drag, startPoint x: 1017, startPoint y: 549, endPoint x: 1172, endPoint y: 561, distance: 155.5
click at [1172, 561] on td "Nombre social : VON RIEDT SAS VON RIEDT SAS" at bounding box center [1070, 552] width 308 height 39
copy p "VON RIEDT SAS VON RIEDT SAS"
click at [474, 635] on p "9015699607" at bounding box center [456, 631] width 64 height 15
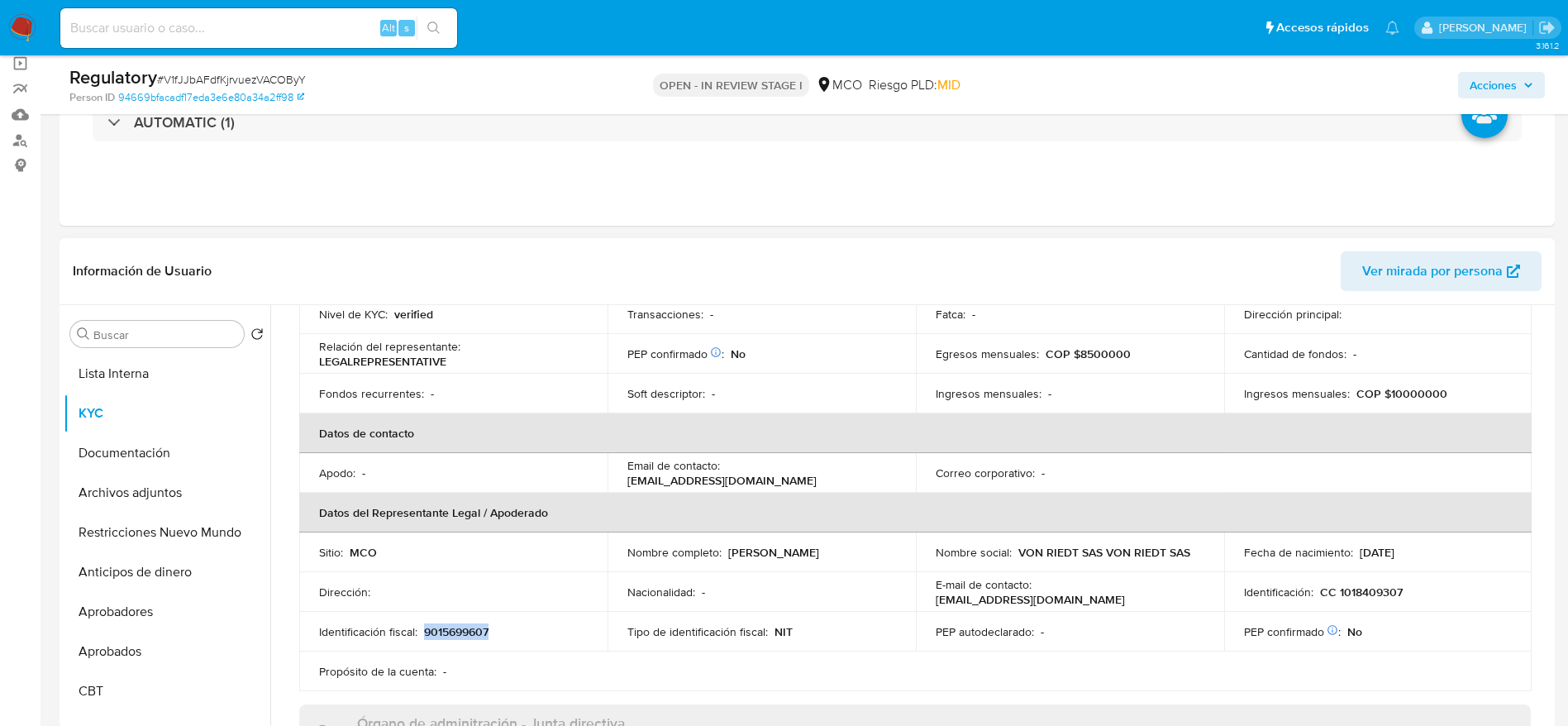
copy p "9015699607"
drag, startPoint x: 727, startPoint y: 557, endPoint x: 881, endPoint y: 539, distance: 155.0
click at [881, 539] on td "Nombre completo : Edwin Octavio Bernal Marin" at bounding box center [762, 552] width 308 height 39
copy p "Edwin Octavio Bernal Marin"
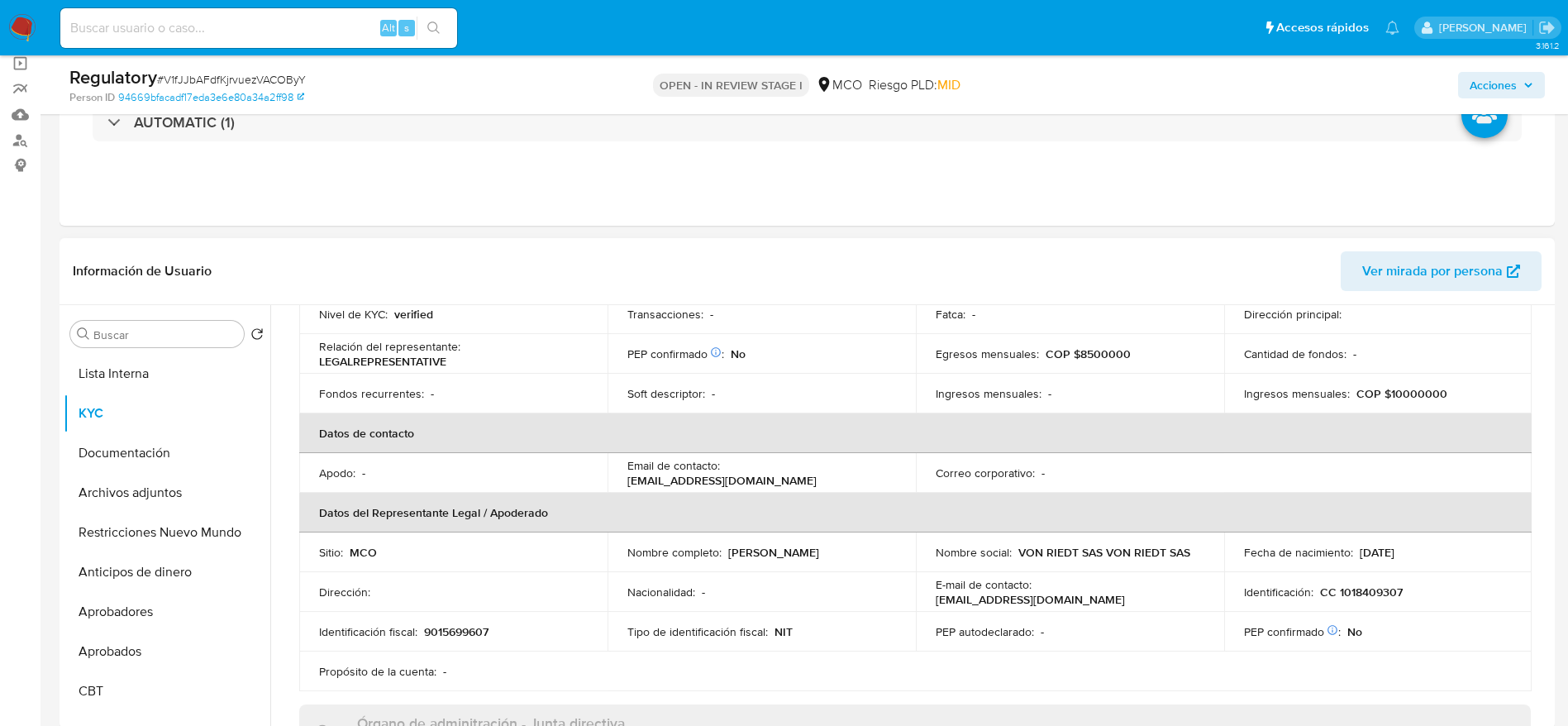
click at [465, 631] on p "9015699607" at bounding box center [456, 631] width 64 height 15
click at [1370, 601] on td "Identificación : CC 1018409307" at bounding box center [1379, 591] width 308 height 39
click at [1370, 595] on p "CC 1018409307" at bounding box center [1361, 592] width 83 height 15
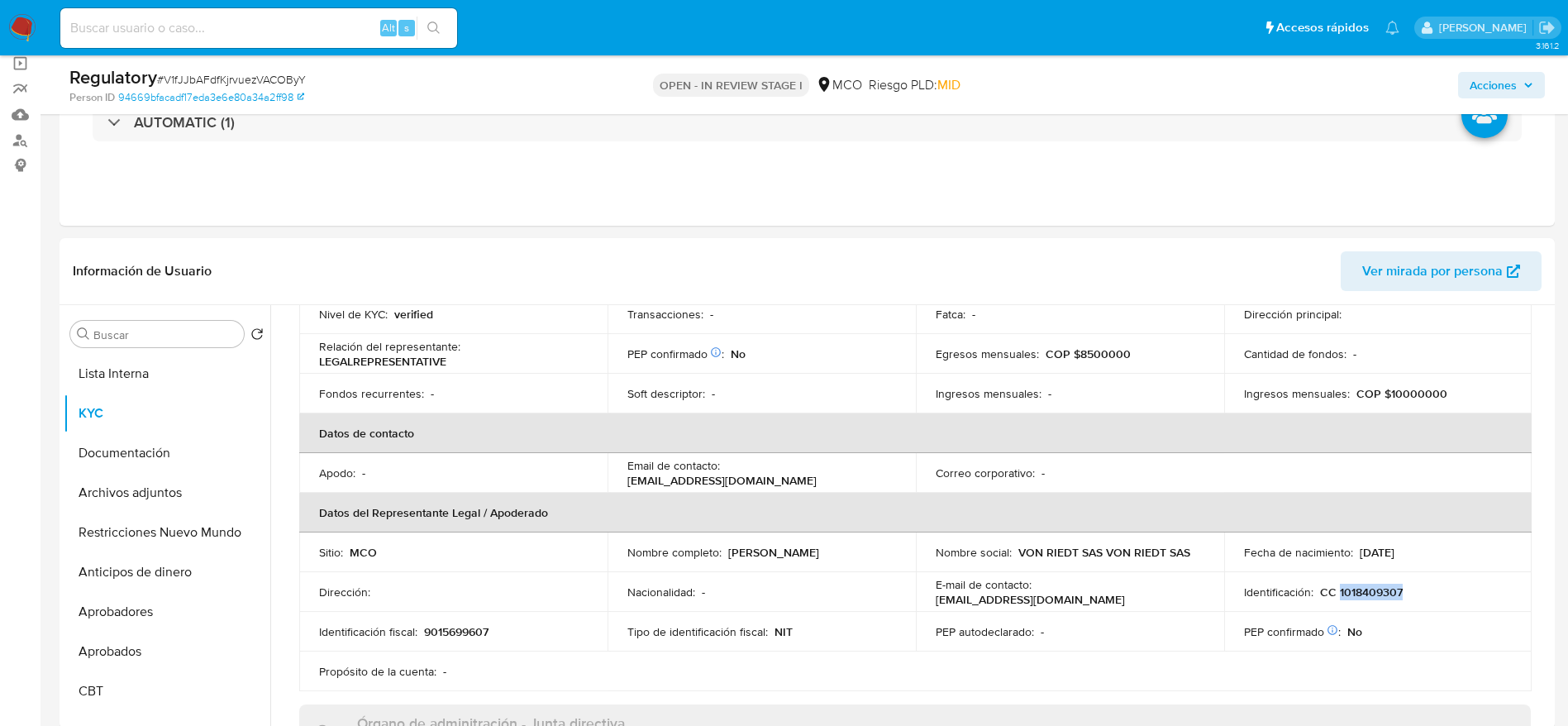
copy p "1018409307"
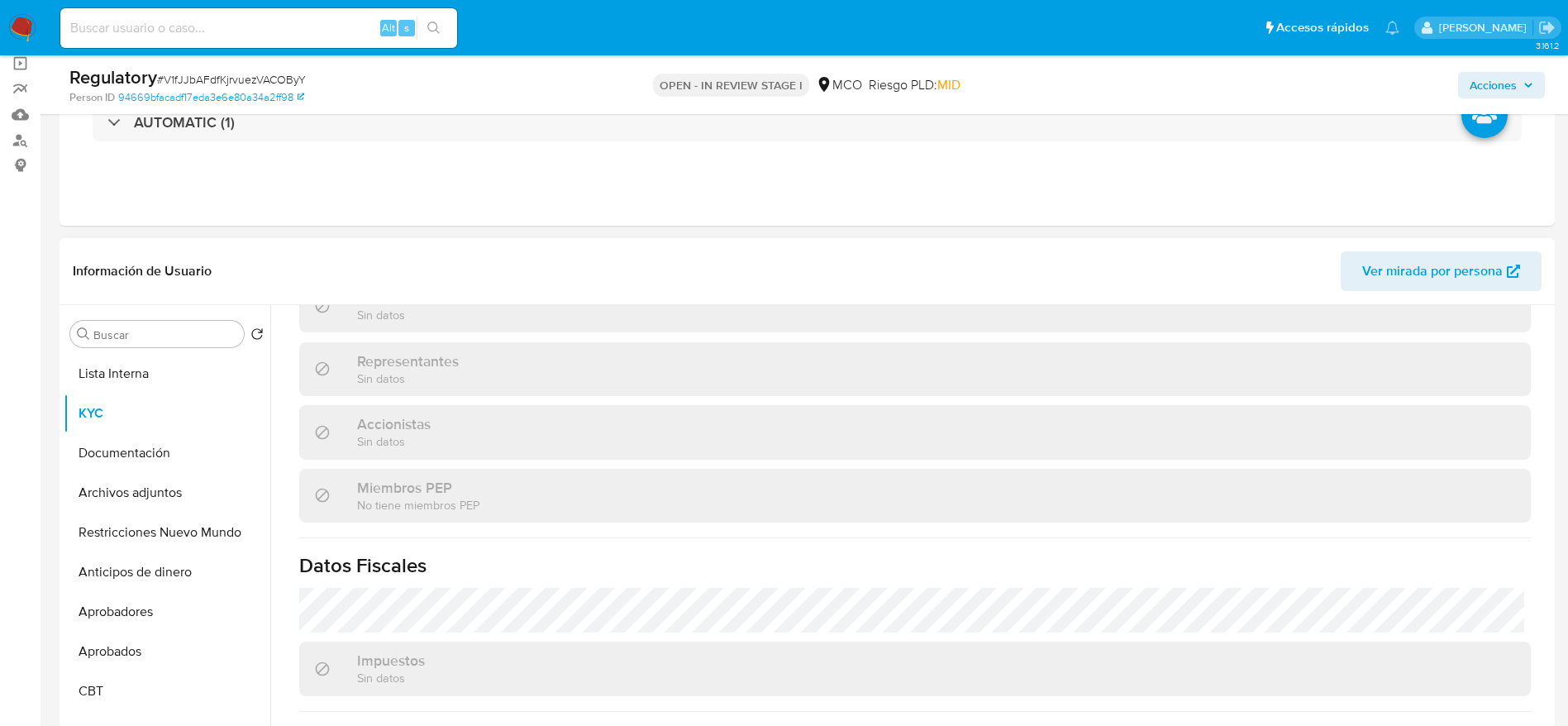
scroll to position [1084, 0]
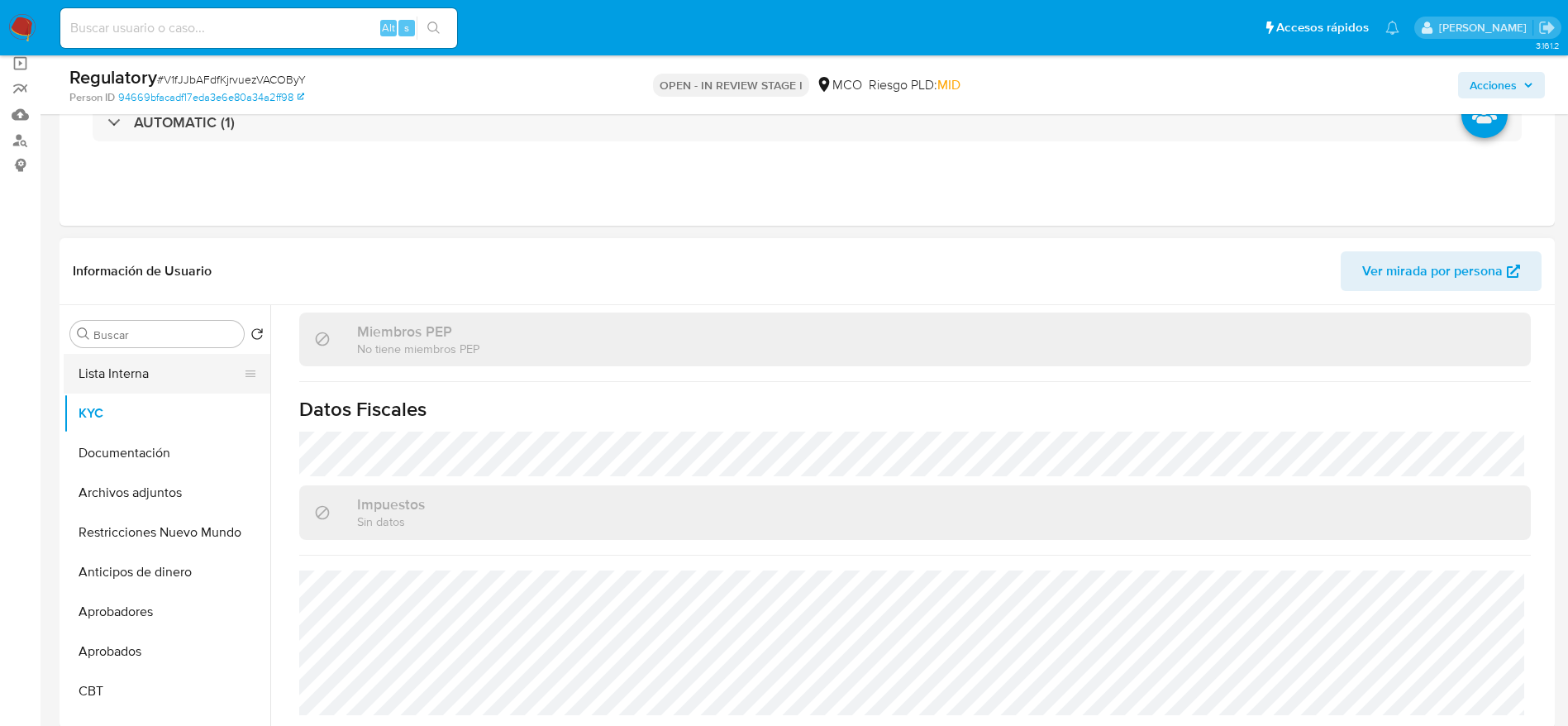
drag, startPoint x: 92, startPoint y: 370, endPoint x: 162, endPoint y: 359, distance: 70.9
click at [94, 368] on button "Lista Interna" at bounding box center [160, 373] width 194 height 39
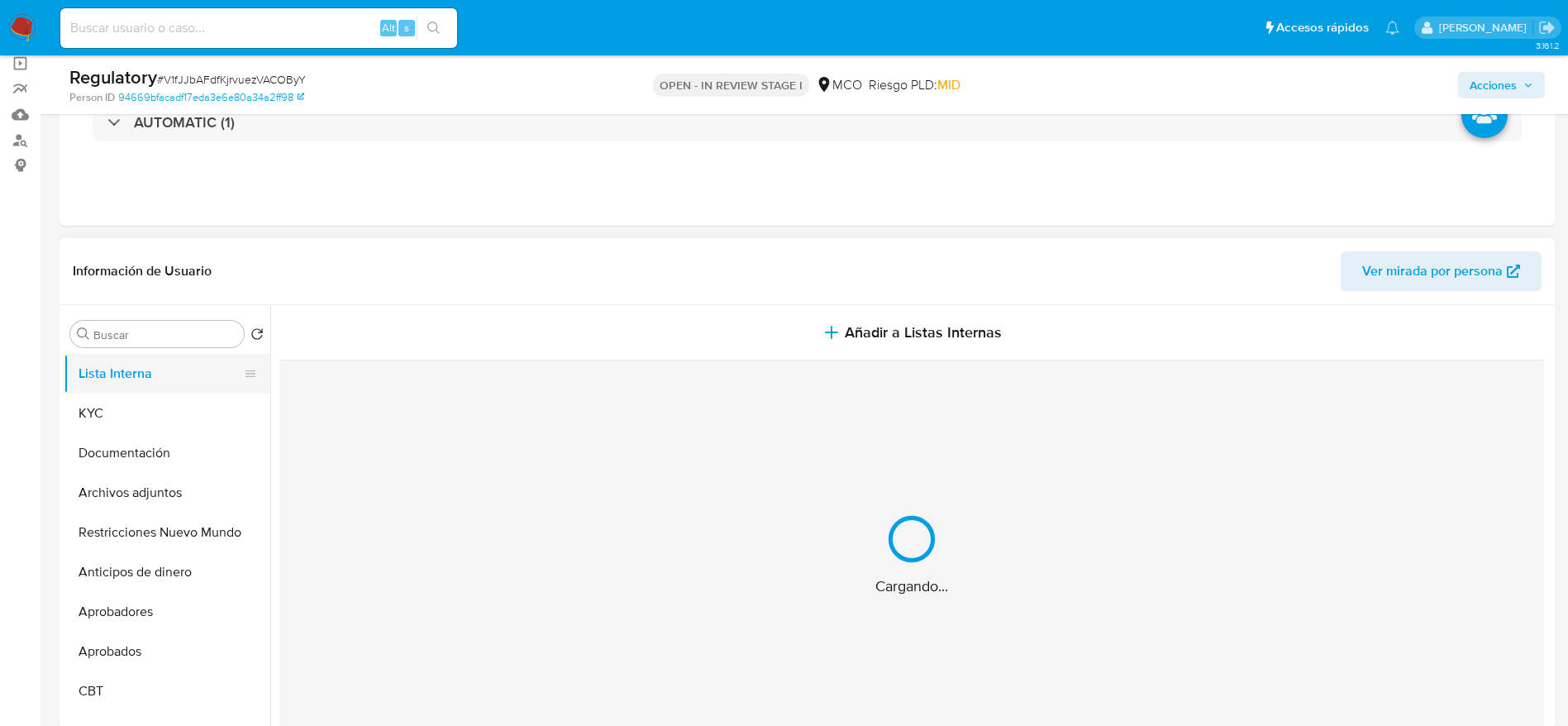
click at [650, 331] on button "Añadir a Listas Internas" at bounding box center [912, 332] width 1265 height 55
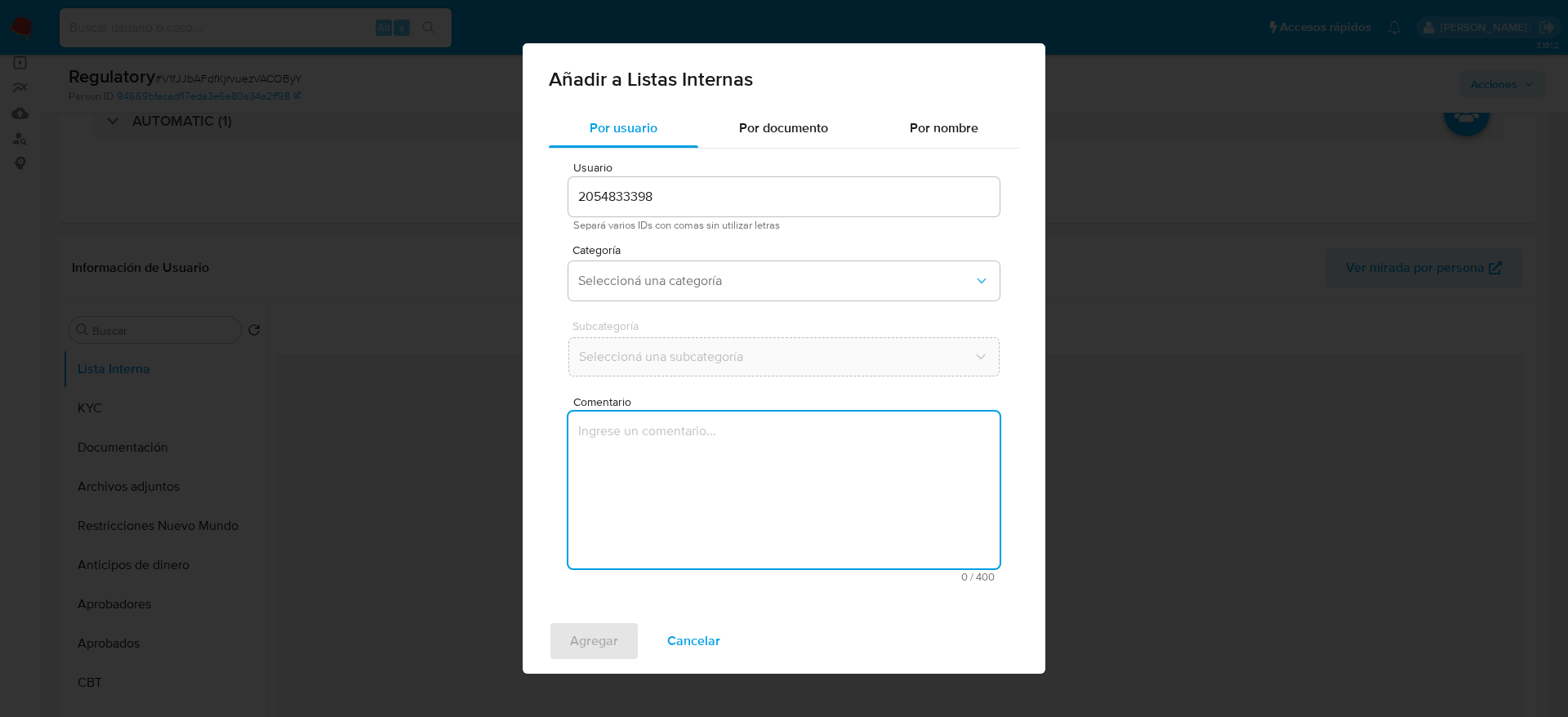
click at [673, 472] on textarea "Comentario" at bounding box center [784, 489] width 431 height 157
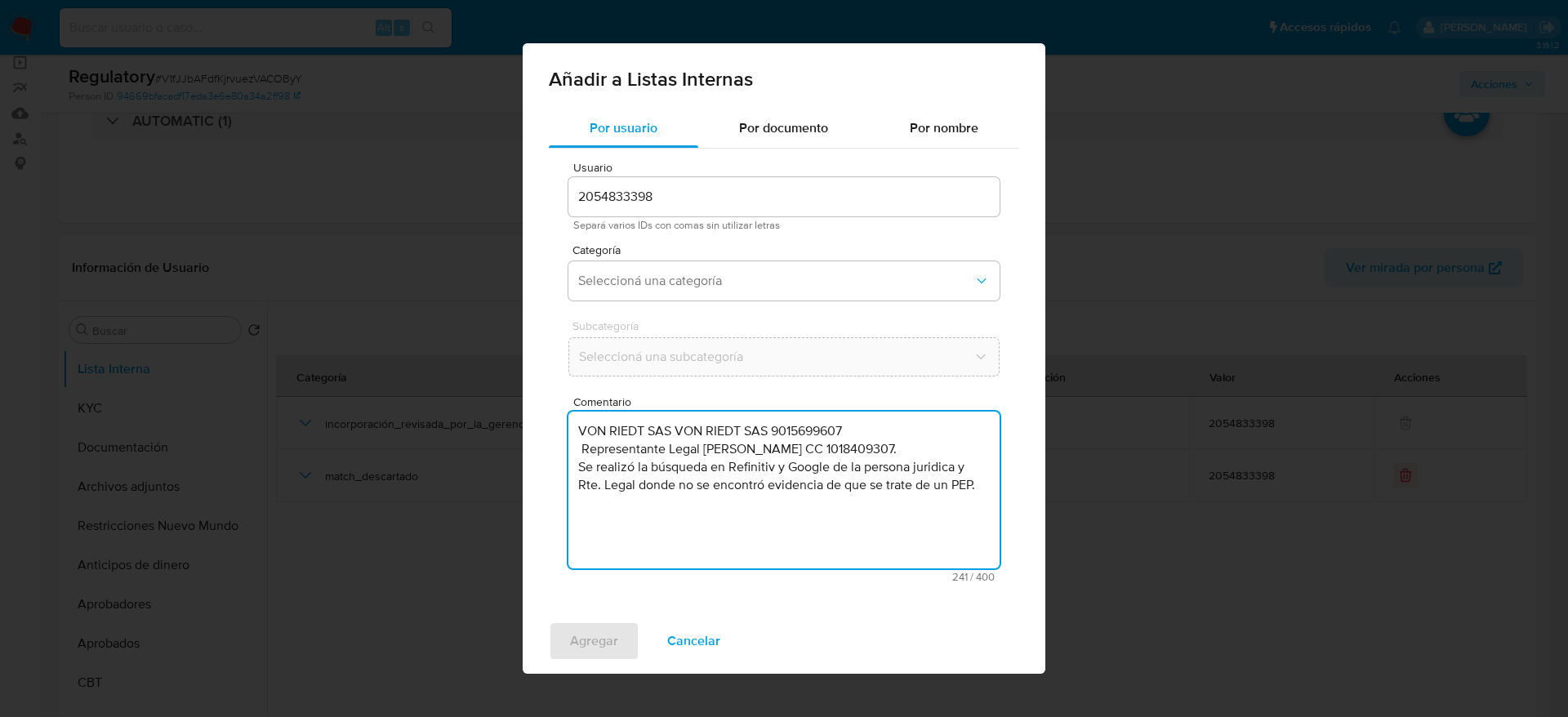
type textarea "VON RIEDT SAS VON RIEDT SAS 9015699607 Representante Legal Edwin Octavio Bernal…"
click at [641, 315] on div "Usuario 2054833398 Separá varios IDs con comas sin utilizar letras Categoría Se…" at bounding box center [784, 372] width 471 height 447
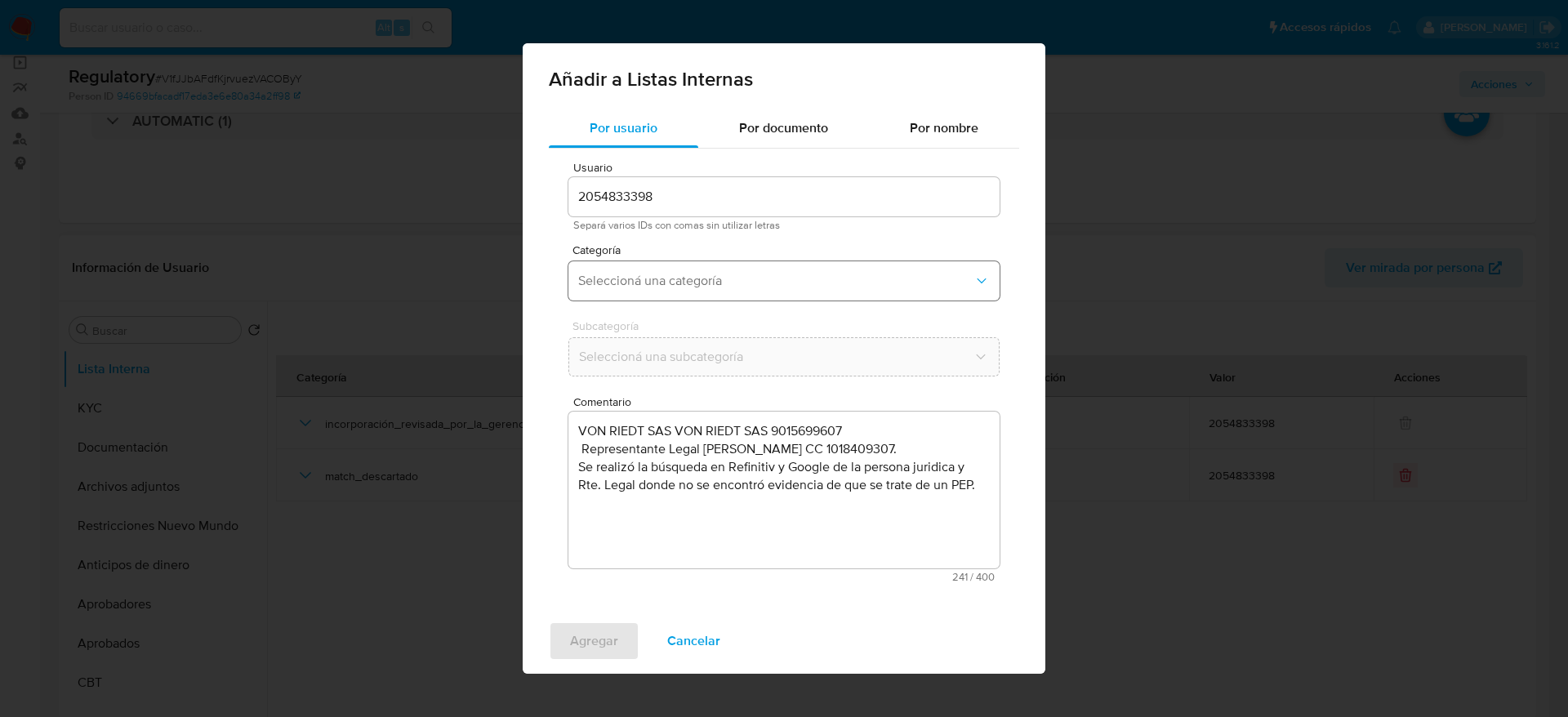
click at [646, 299] on button "Seleccioná una categoría" at bounding box center [784, 280] width 431 height 39
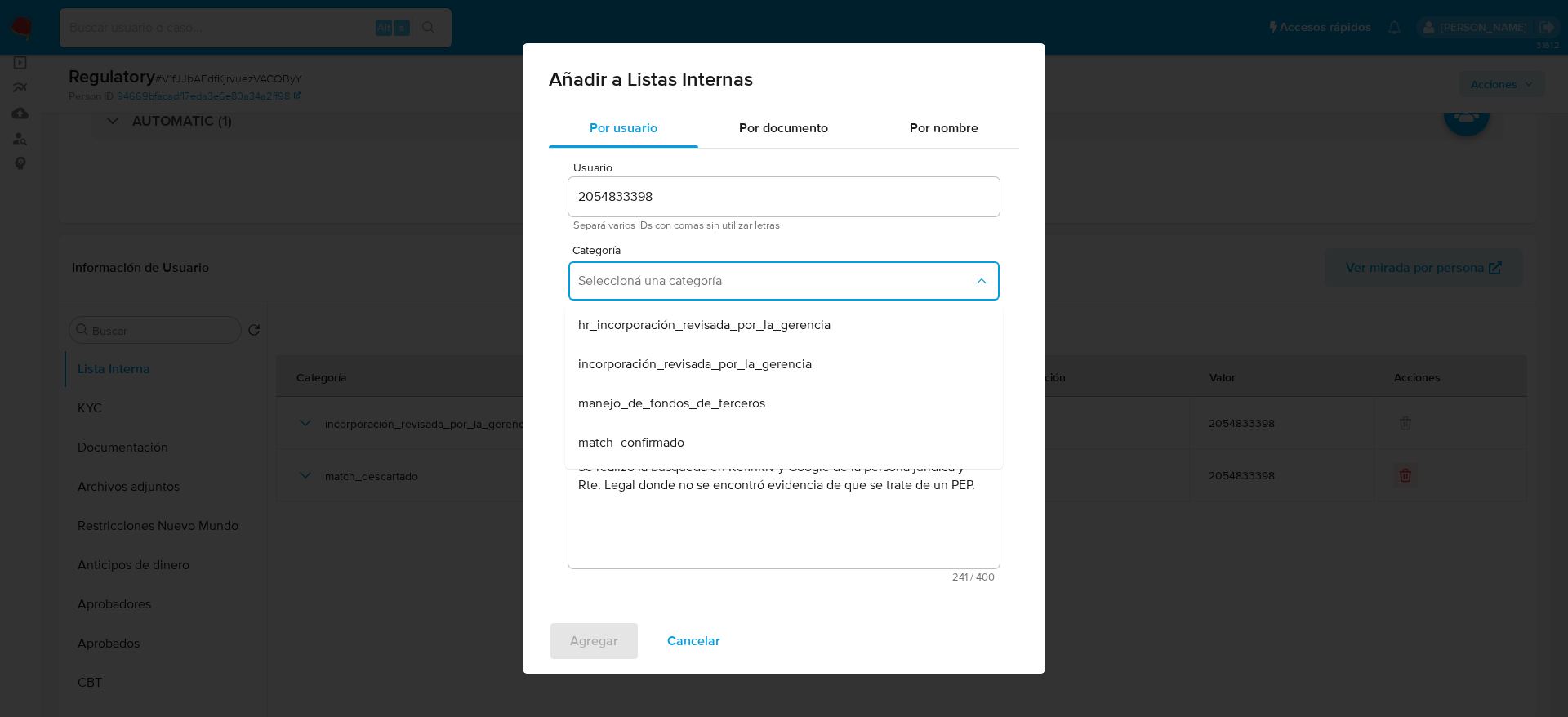
click at [701, 661] on div "Agregar Cancelar" at bounding box center [784, 641] width 522 height 65
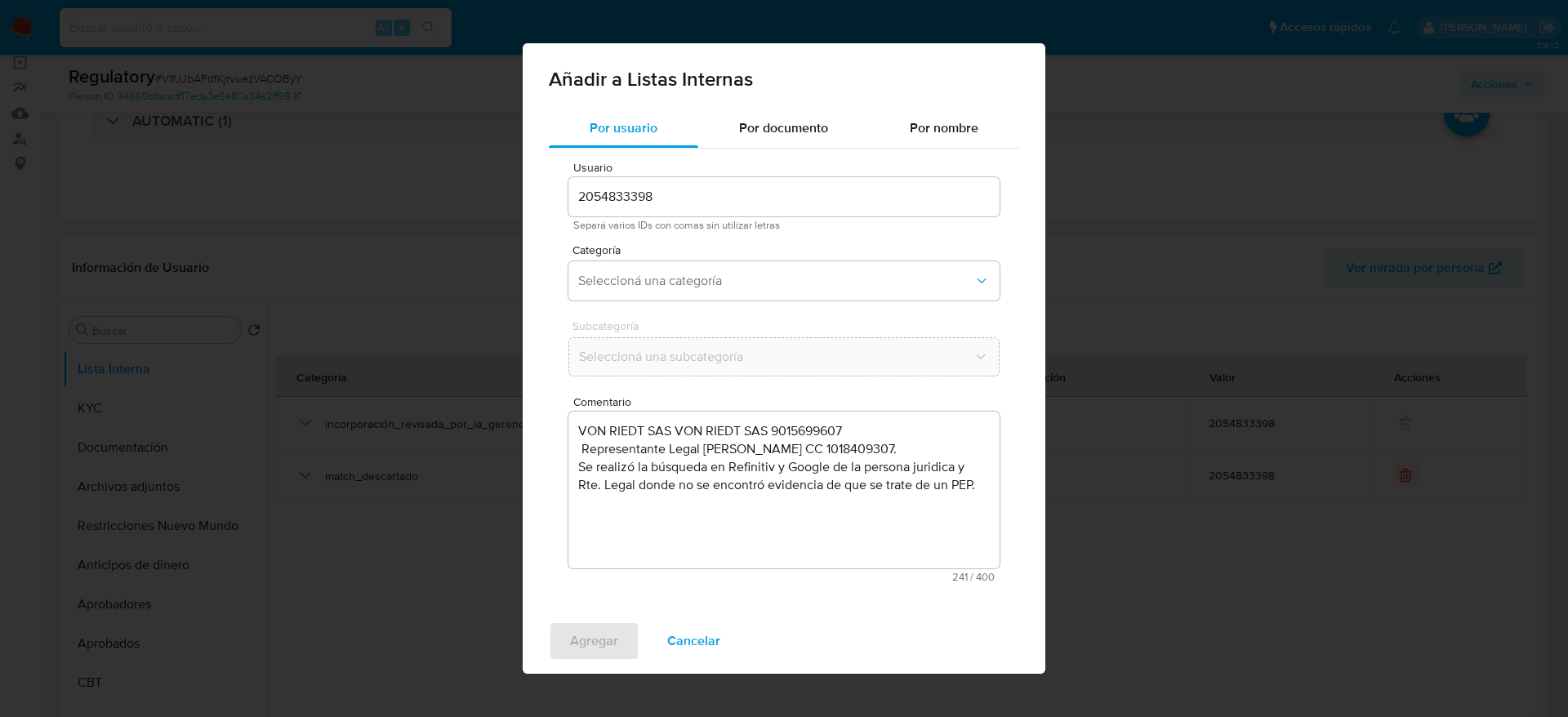
click at [709, 647] on span "Cancelar" at bounding box center [694, 641] width 54 height 36
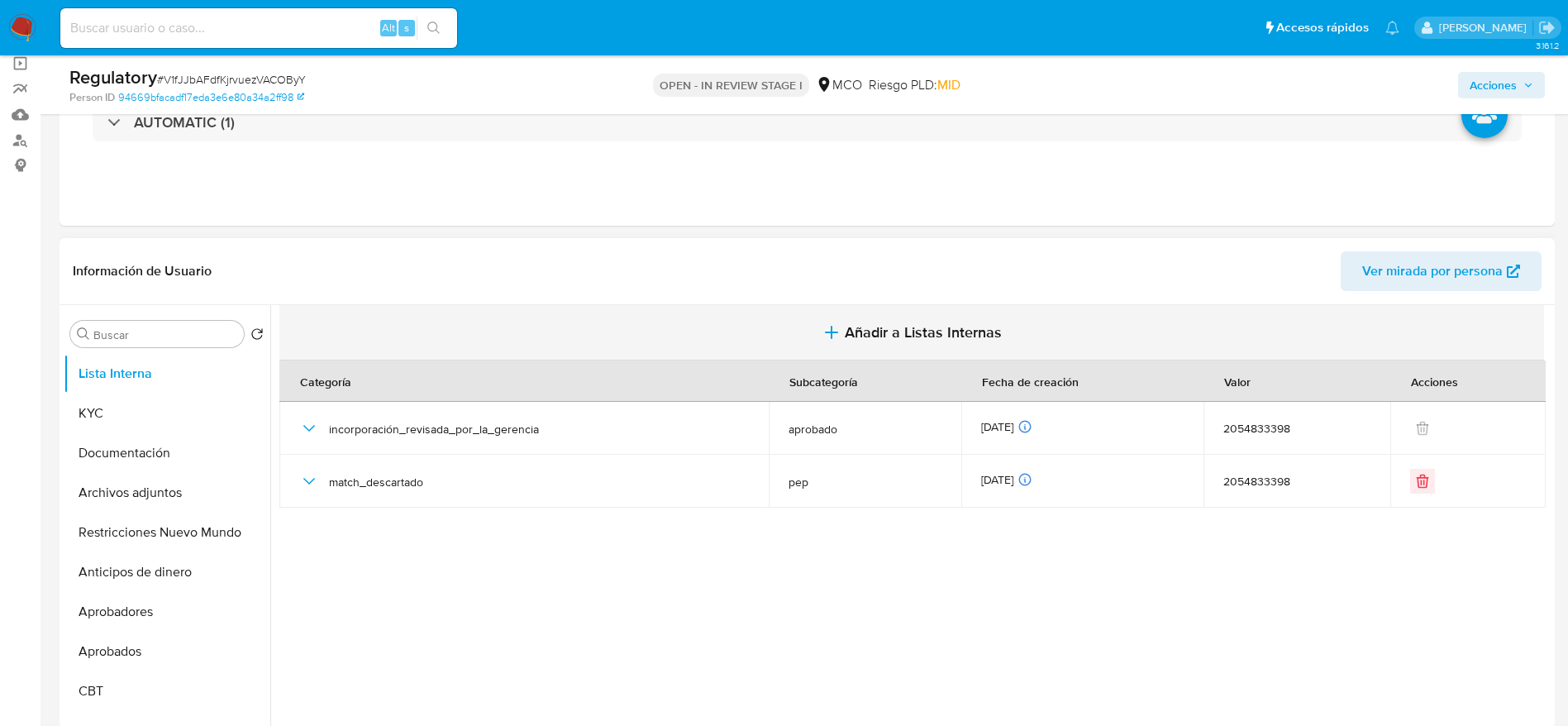
click at [801, 340] on button "Añadir a Listas Internas" at bounding box center [912, 332] width 1265 height 55
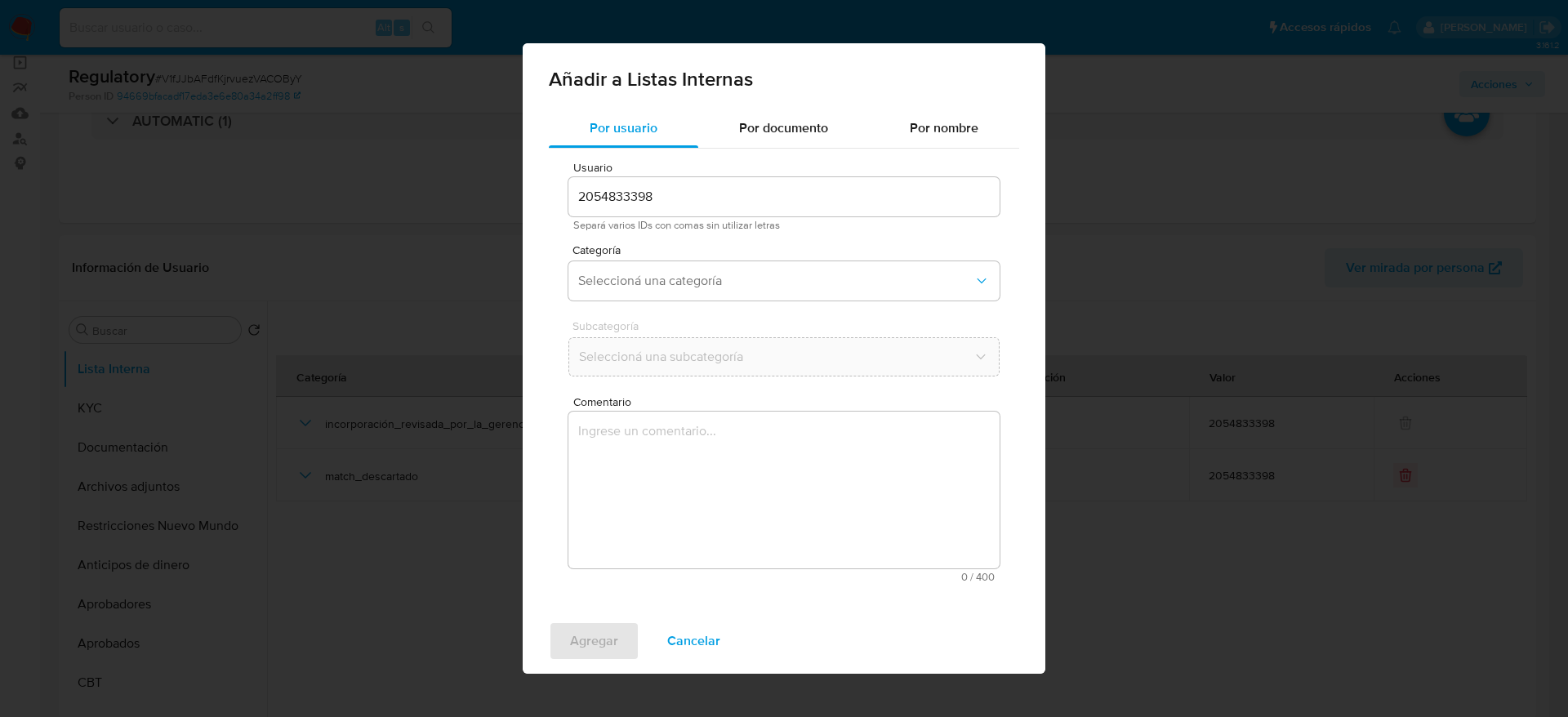
click at [752, 555] on textarea "Comentario" at bounding box center [784, 489] width 431 height 157
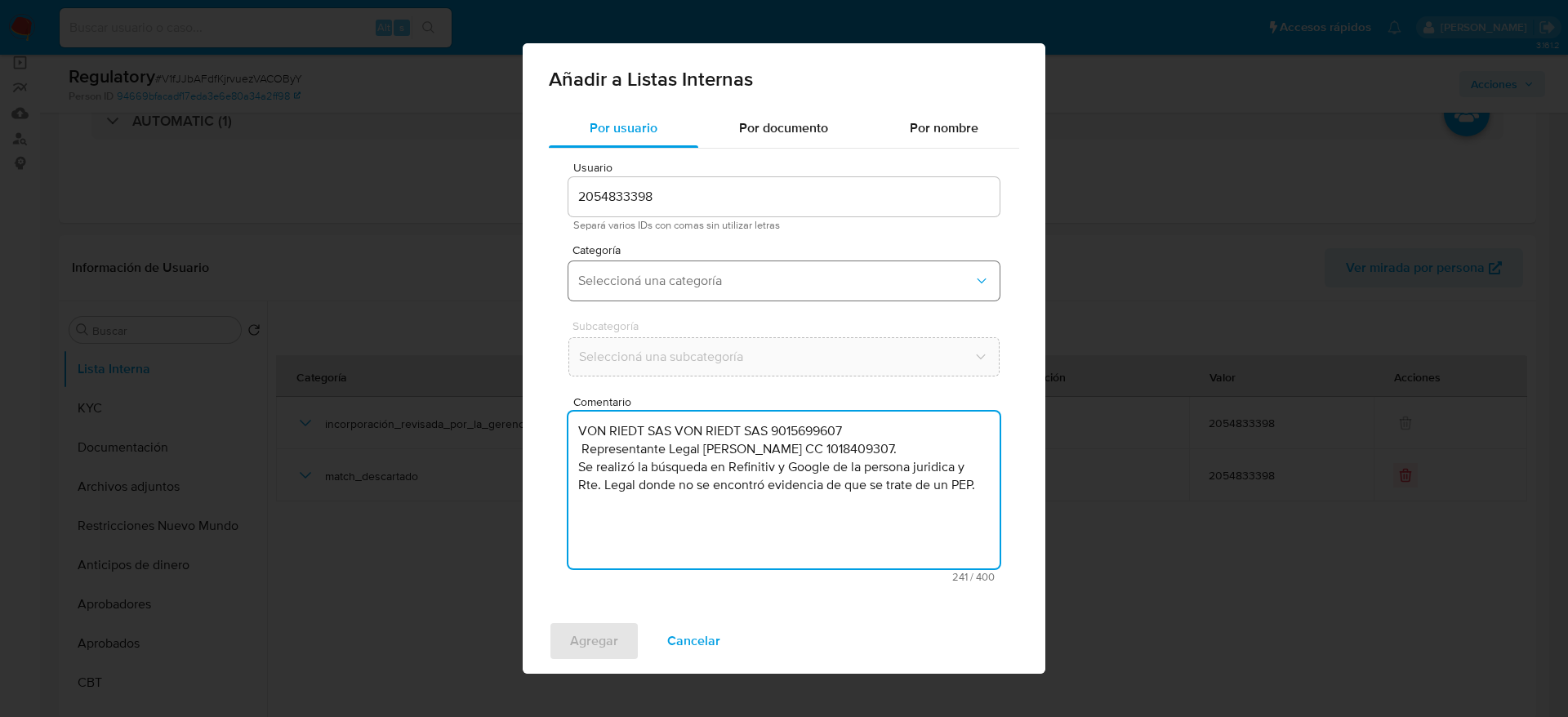
type textarea "VON RIEDT SAS VON RIEDT SAS 9015699607 Representante Legal Edwin Octavio Bernal…"
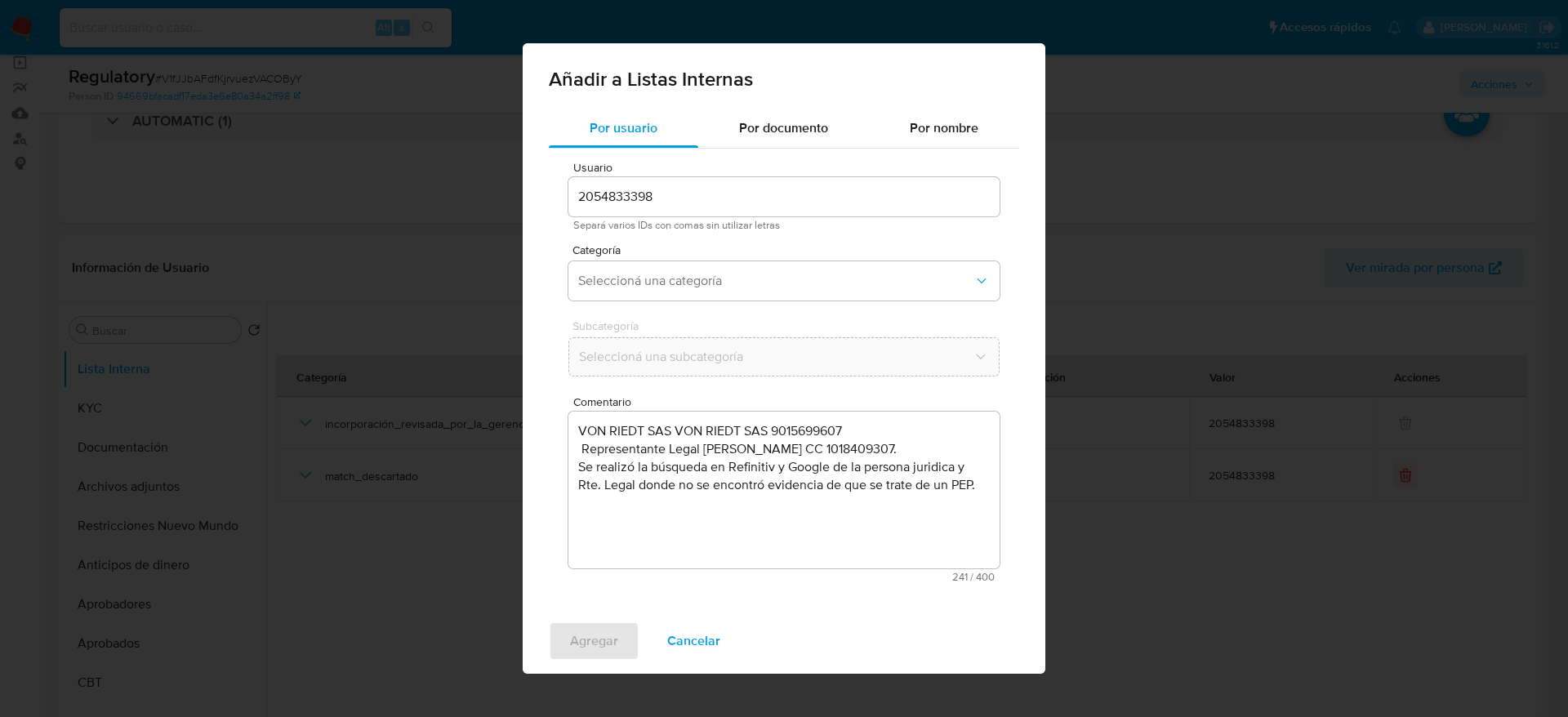
drag, startPoint x: 718, startPoint y: 294, endPoint x: 751, endPoint y: 85, distance: 211.6
click at [730, 480] on div "Usuario 2054833398 Separá varios IDs con comas sin utilizar letras Categoría Se…" at bounding box center [784, 372] width 471 height 447
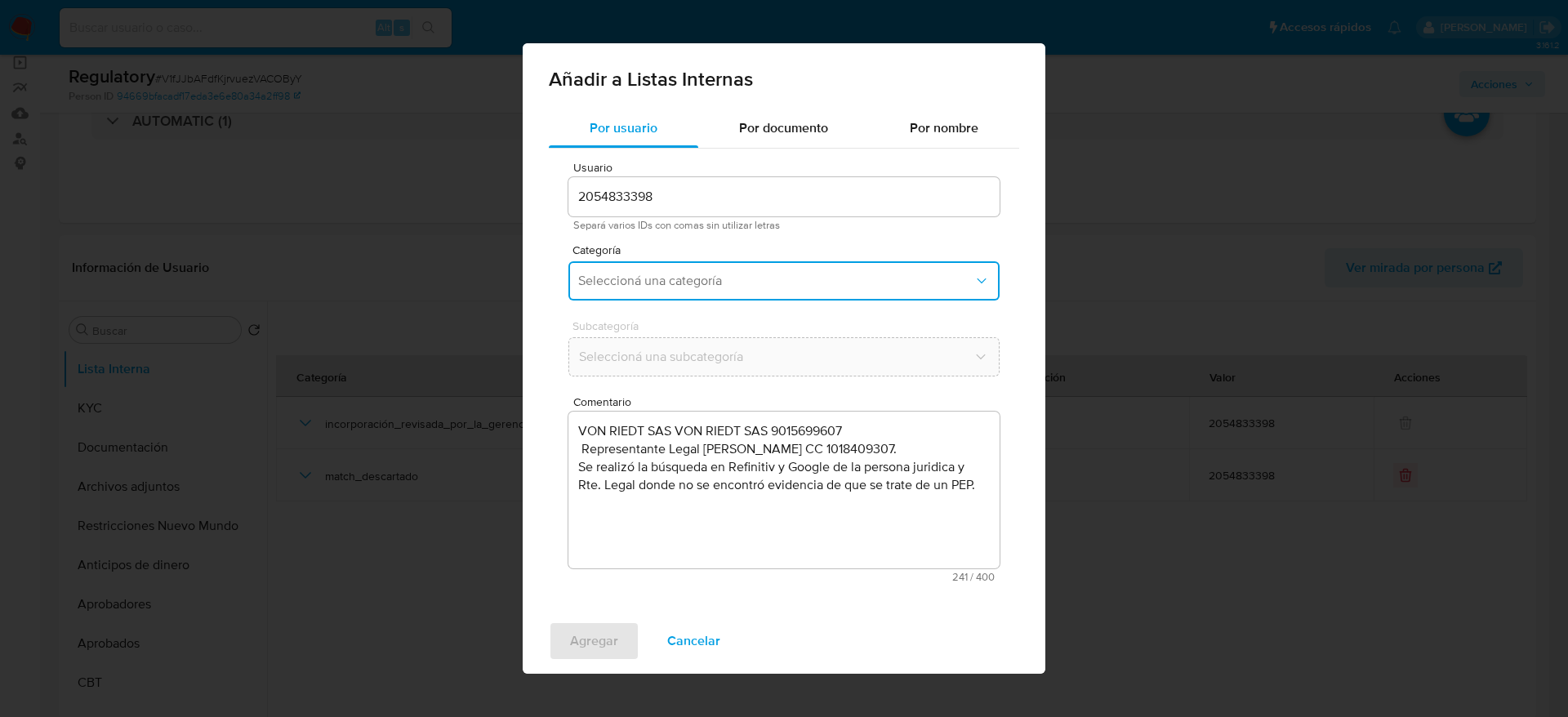
click at [789, 475] on textarea "VON RIEDT SAS VON RIEDT SAS 9015699607 Representante Legal Edwin Octavio Bernal…" at bounding box center [784, 489] width 431 height 157
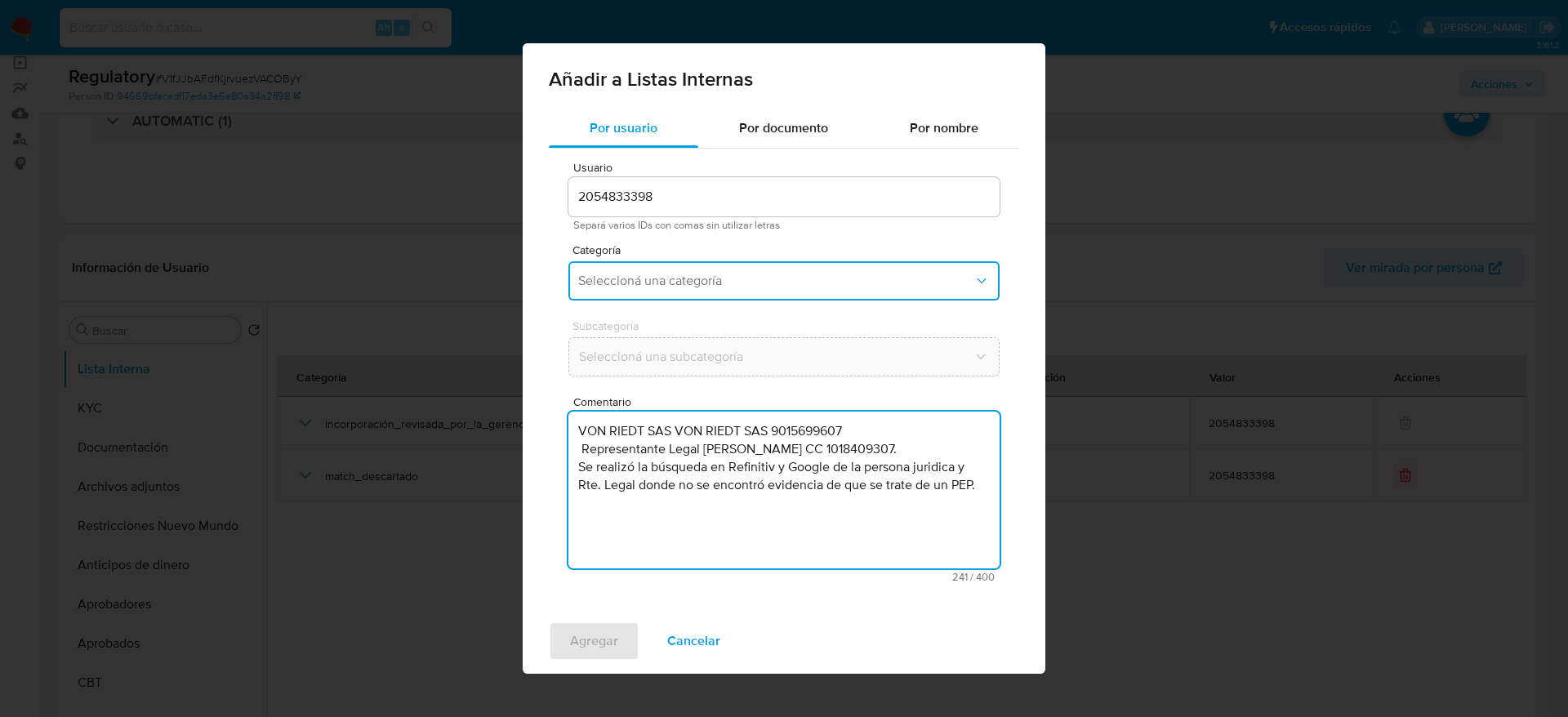
click at [789, 475] on textarea "VON RIEDT SAS VON RIEDT SAS 9015699607 Representante Legal Edwin Octavio Bernal…" at bounding box center [784, 489] width 431 height 157
type textarea "Usuario VON RIEDT SAS VON RIEDT SAS 9015699607 Representante Legal Edwin Octavi…"
click at [708, 283] on span "Seleccioná una categoría" at bounding box center [776, 281] width 395 height 16
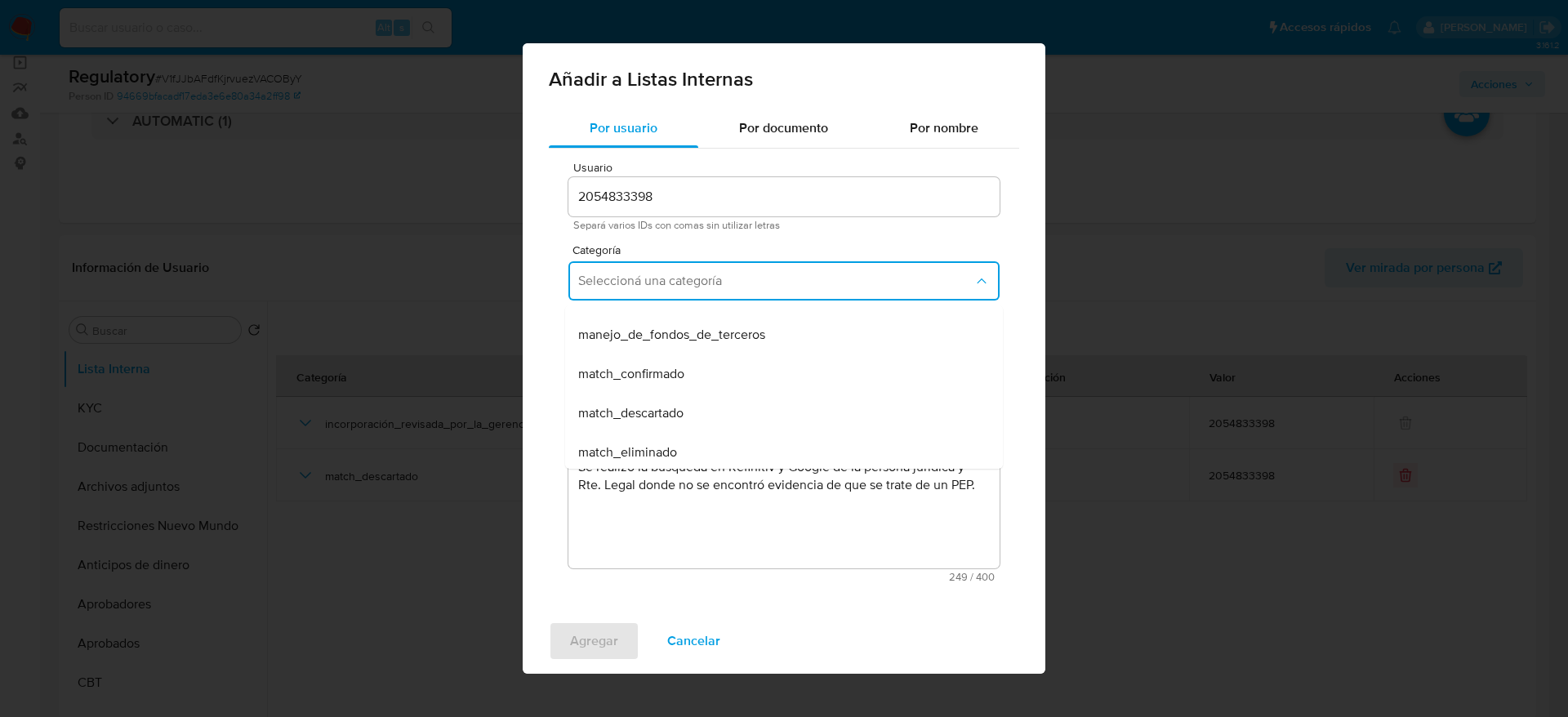
scroll to position [122, 0]
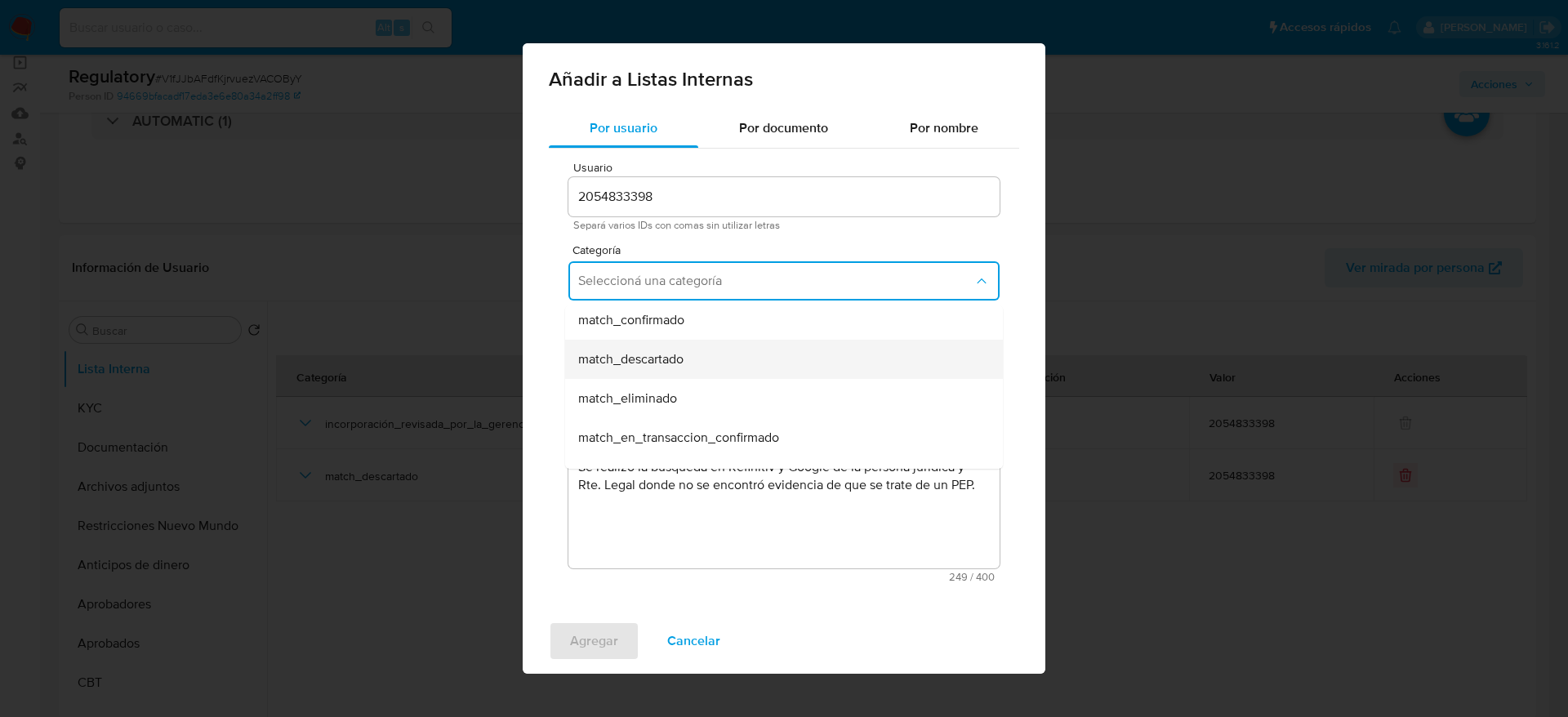
click at [709, 363] on div "match_descartado" at bounding box center [779, 359] width 402 height 39
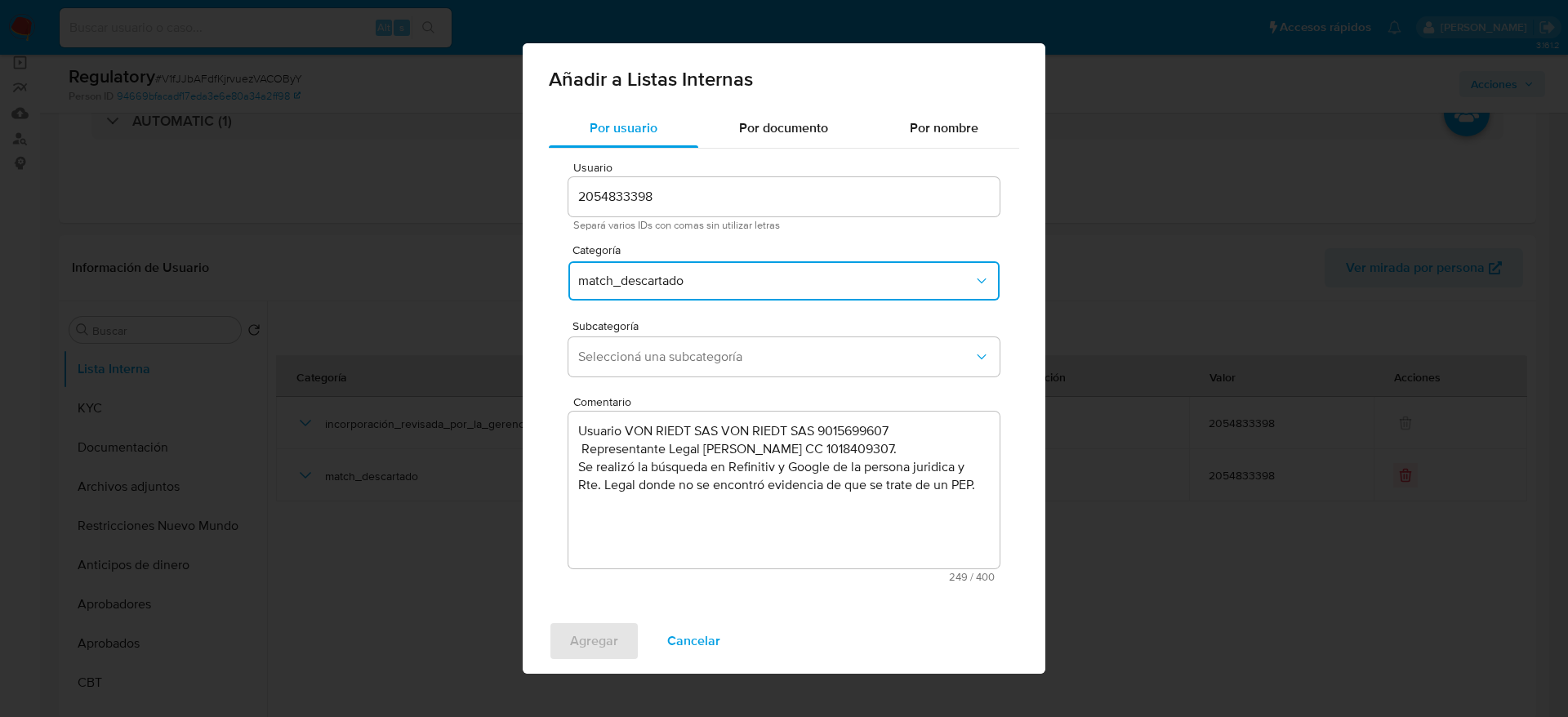
click at [709, 363] on span "Seleccioná una subcategoría" at bounding box center [776, 357] width 395 height 16
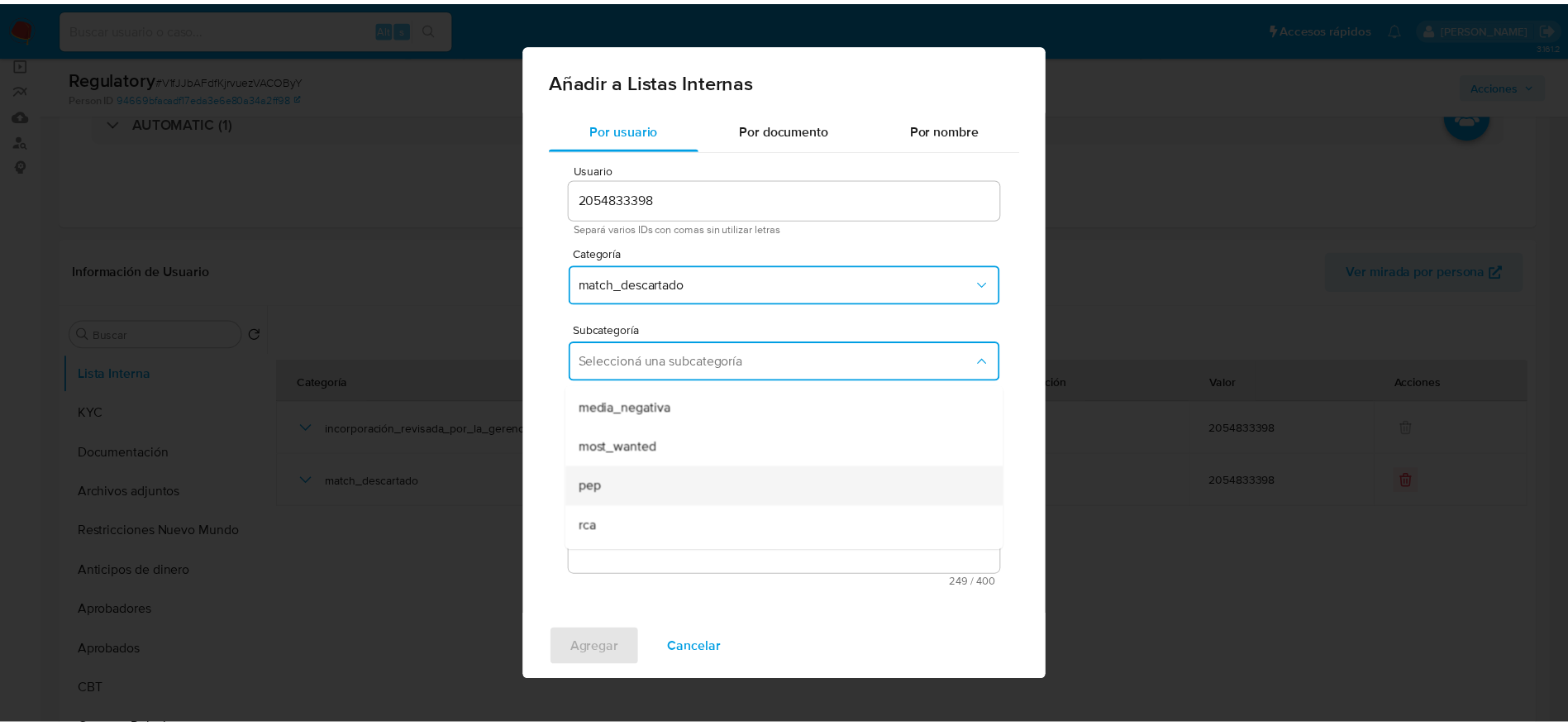
scroll to position [112, 0]
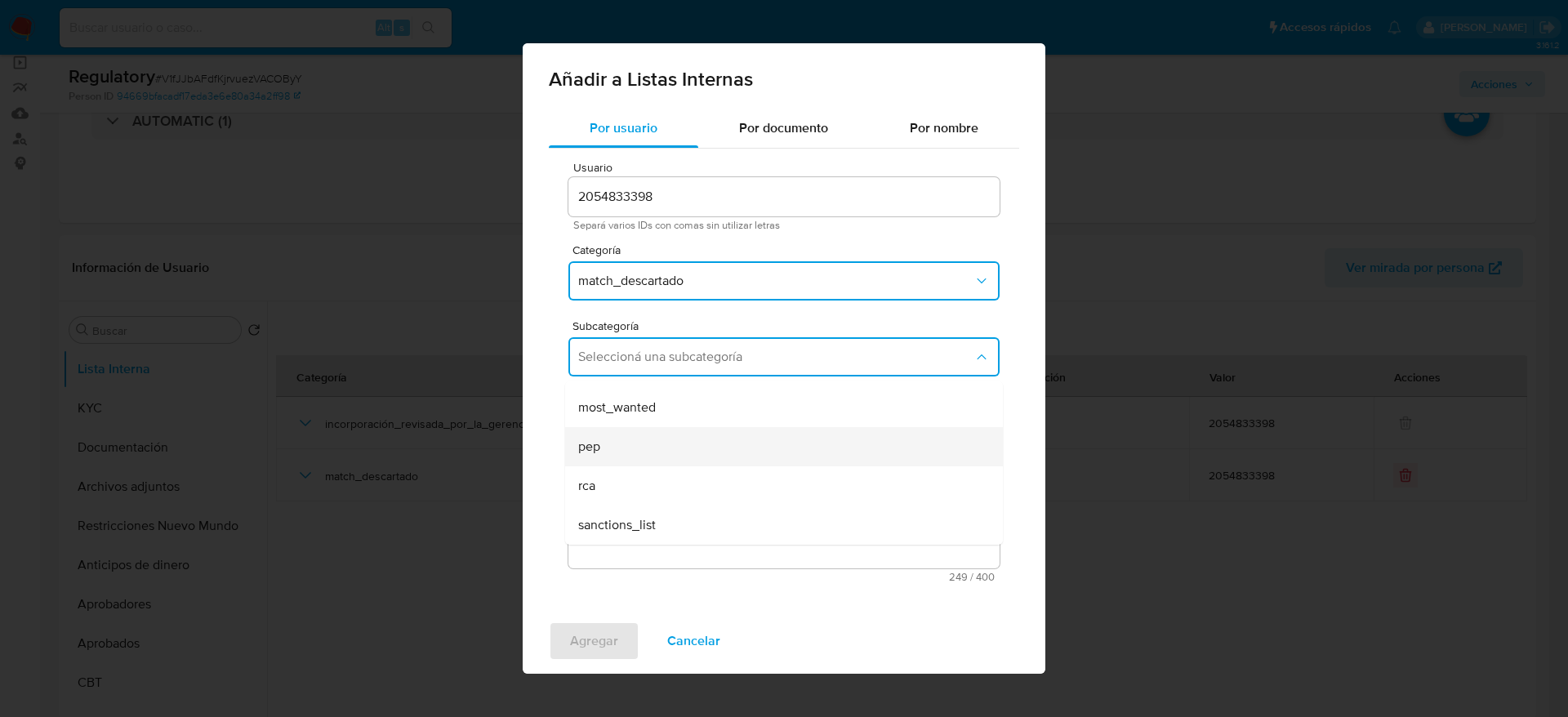
click at [702, 440] on div "pep" at bounding box center [779, 446] width 402 height 39
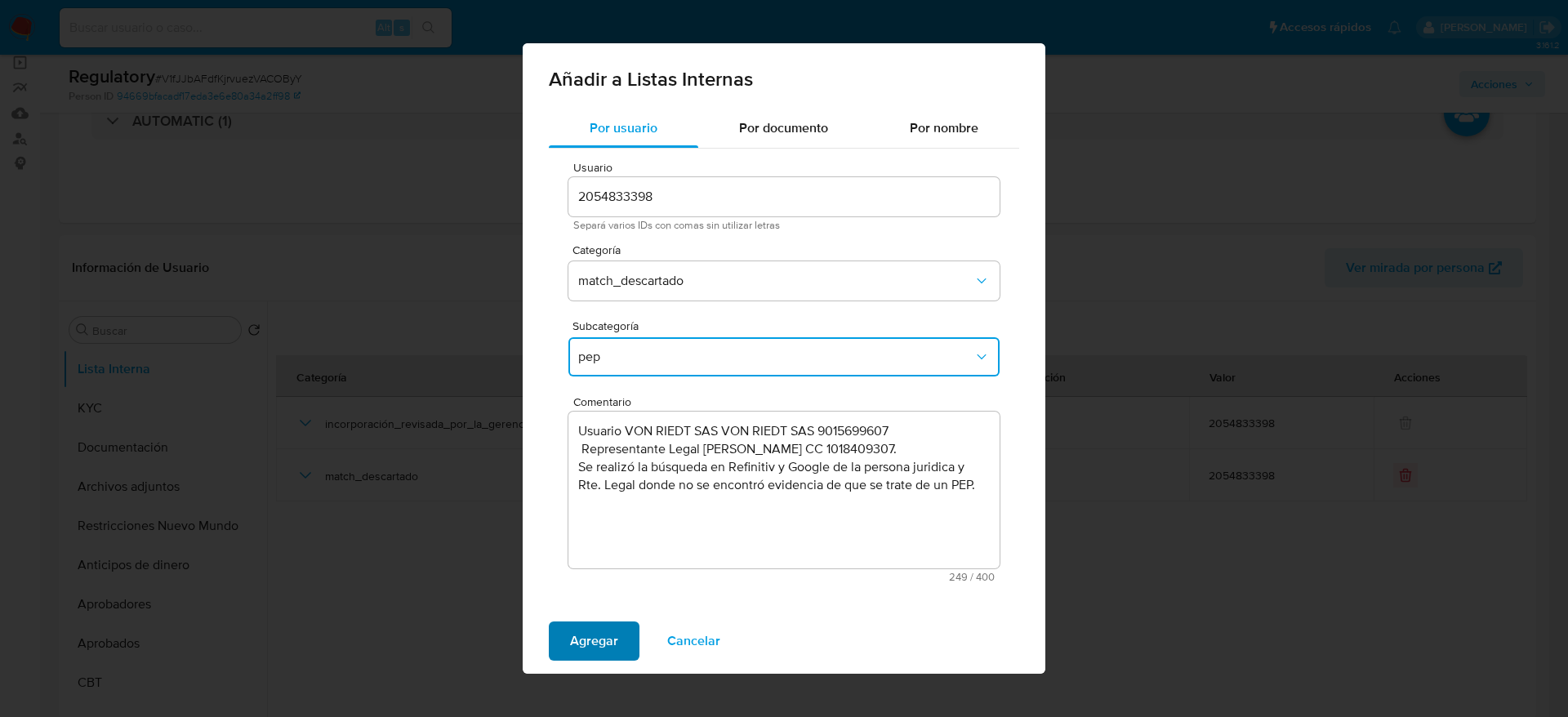
click at [614, 623] on span "Agregar" at bounding box center [594, 641] width 48 height 36
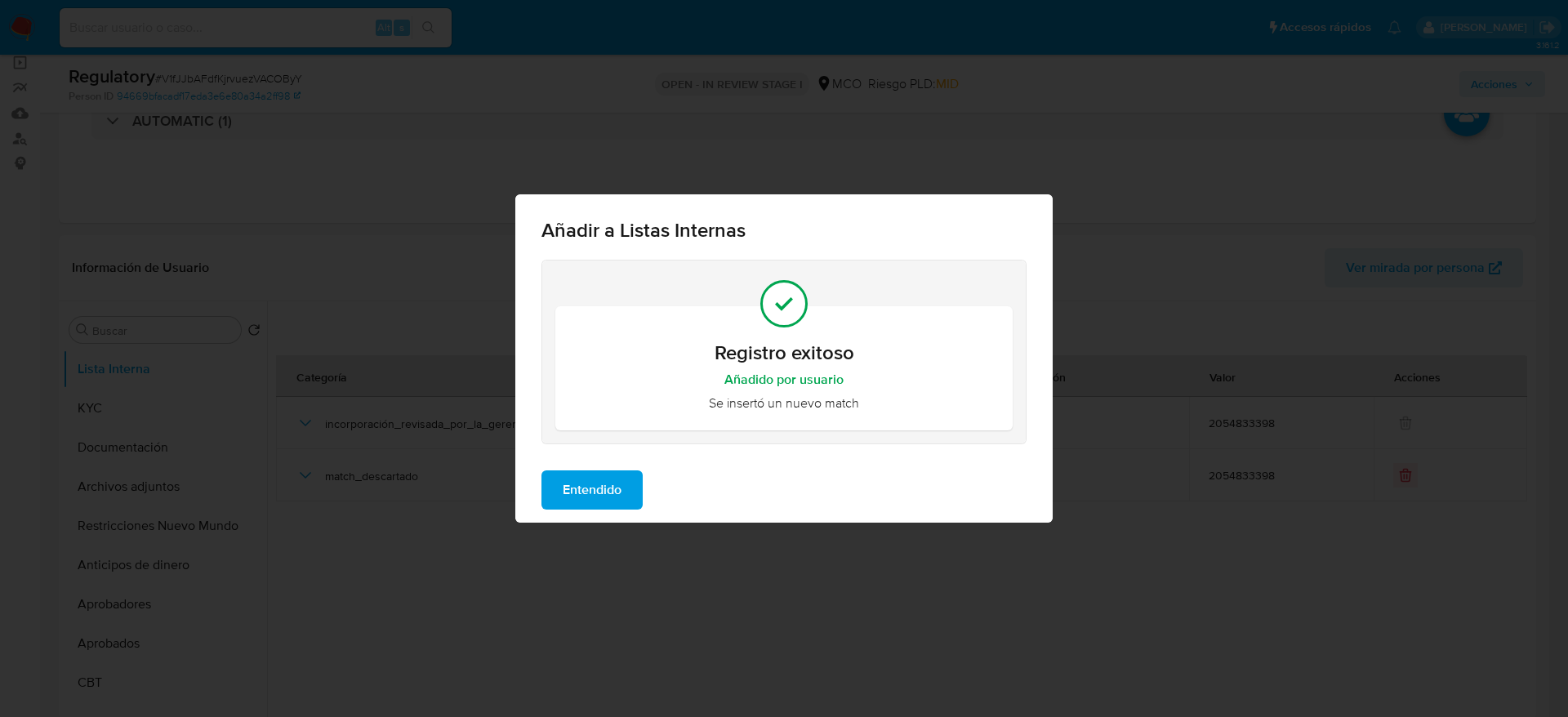
click at [618, 496] on span "Entendido" at bounding box center [591, 490] width 59 height 36
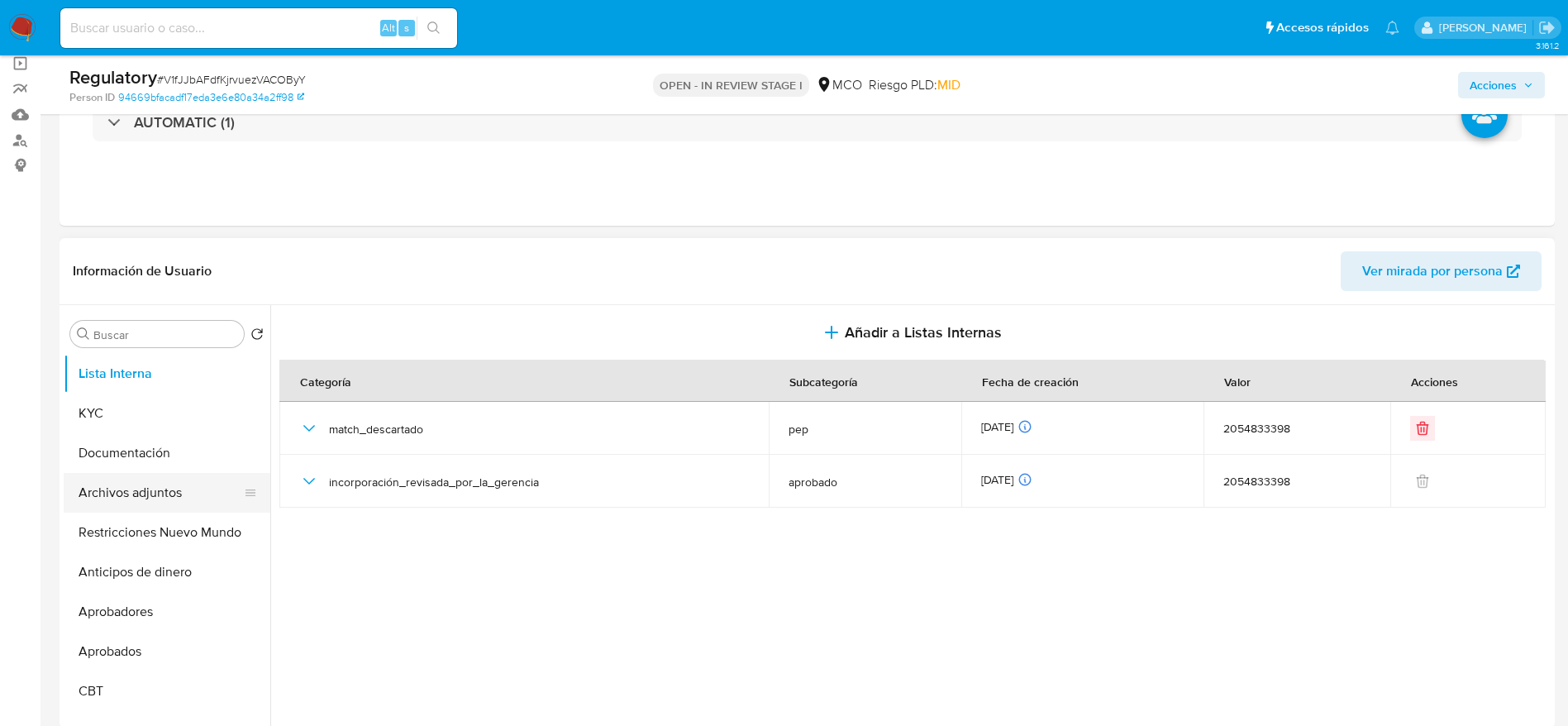
click at [163, 486] on button "Archivos adjuntos" at bounding box center [160, 492] width 194 height 39
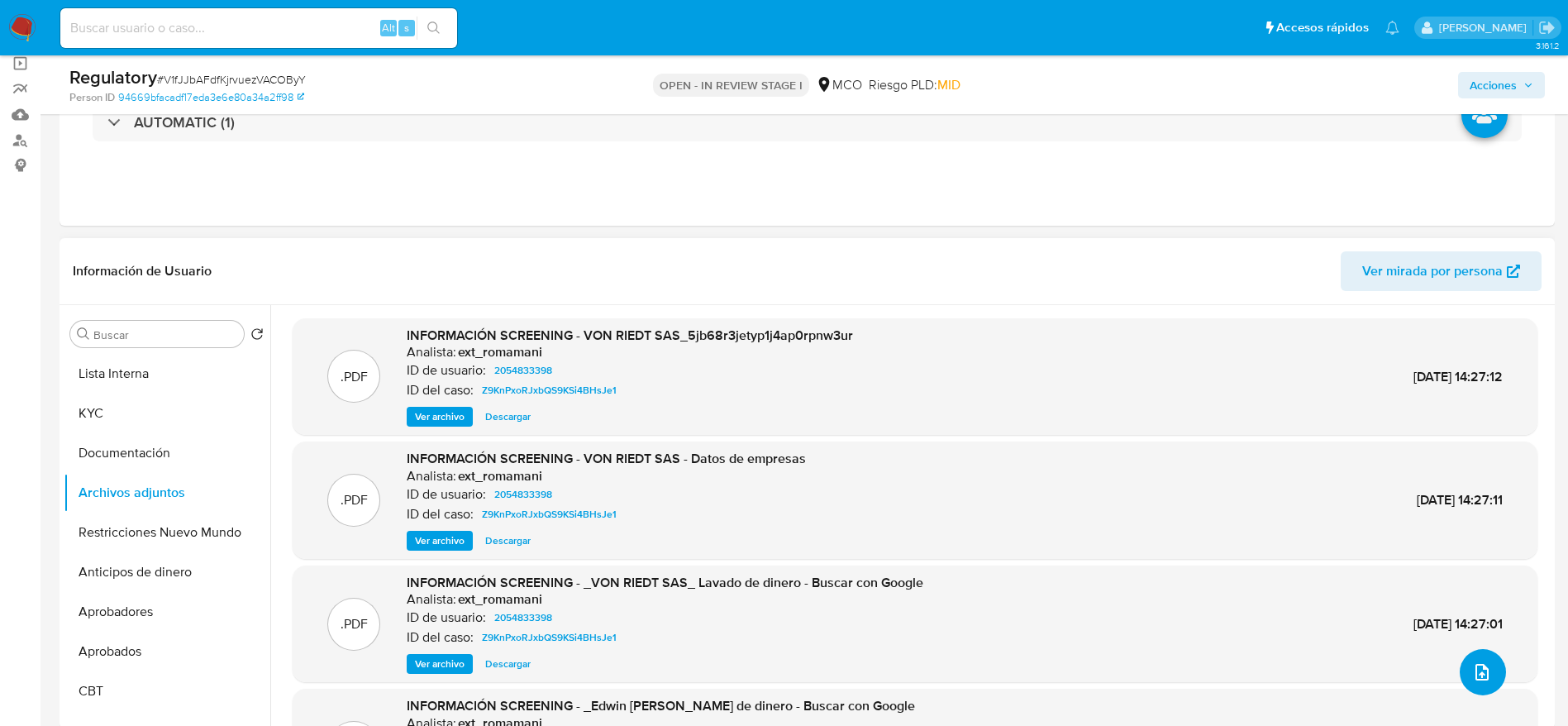
click at [1474, 667] on icon "upload-file" at bounding box center [1483, 672] width 20 height 20
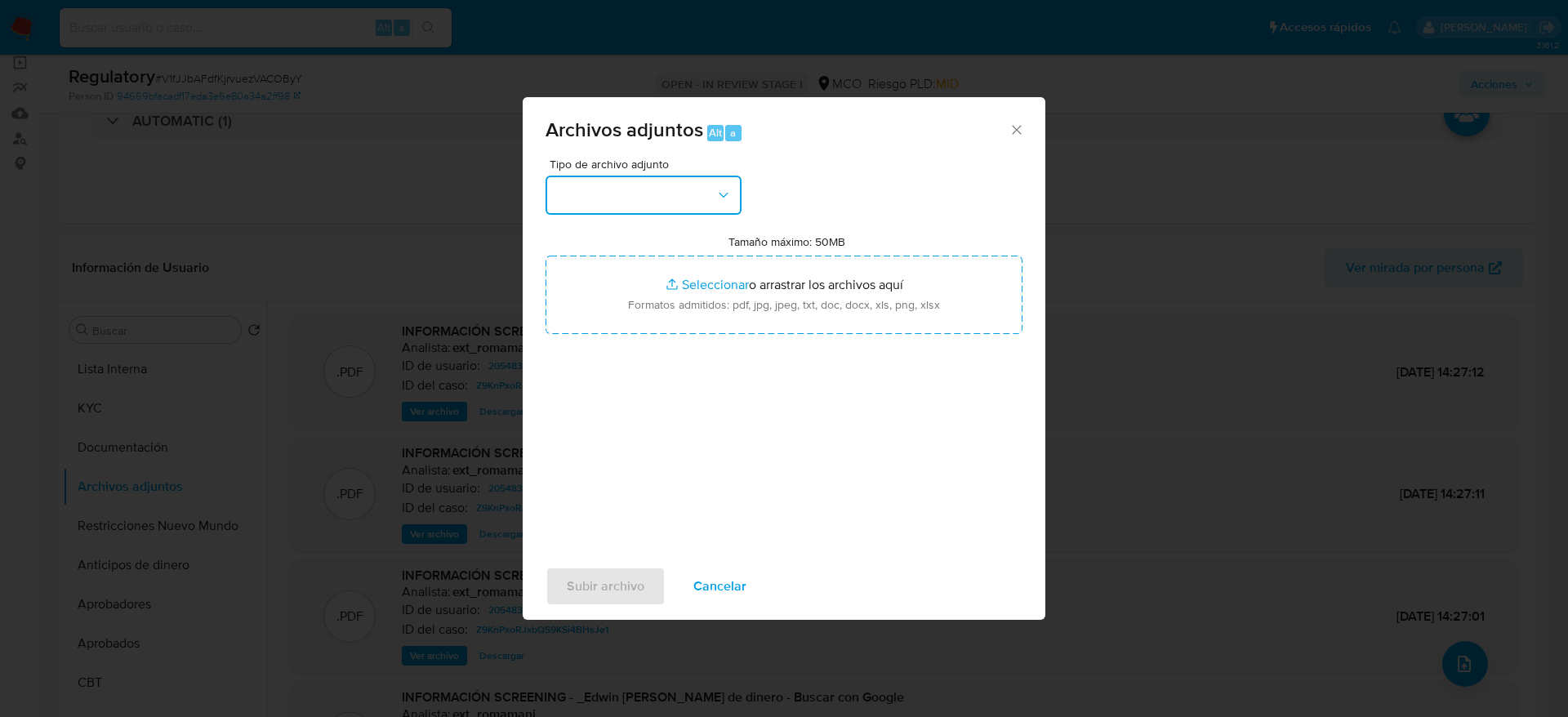
click at [717, 193] on icon "button" at bounding box center [724, 195] width 16 height 16
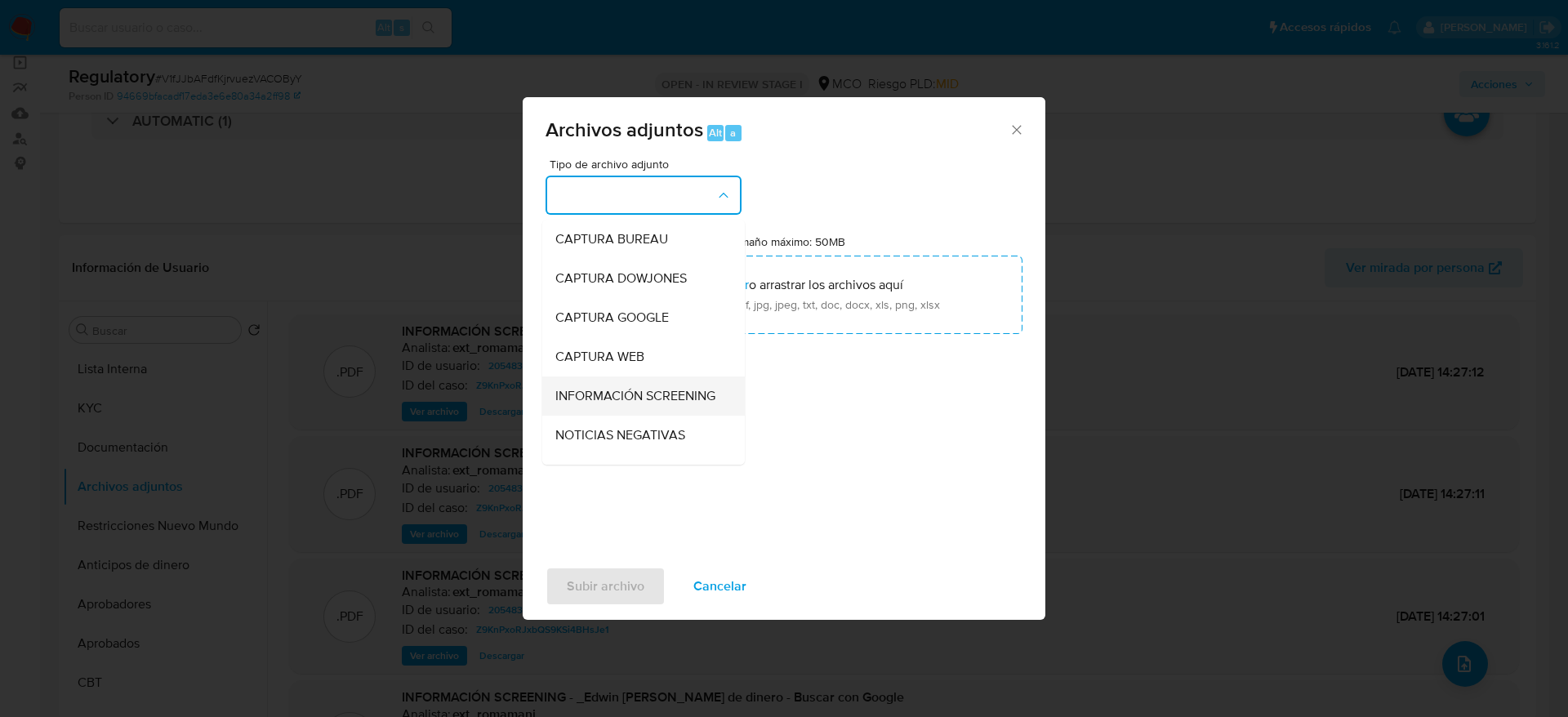
click at [664, 388] on span "INFORMACIÓN SCREENING" at bounding box center [635, 396] width 161 height 16
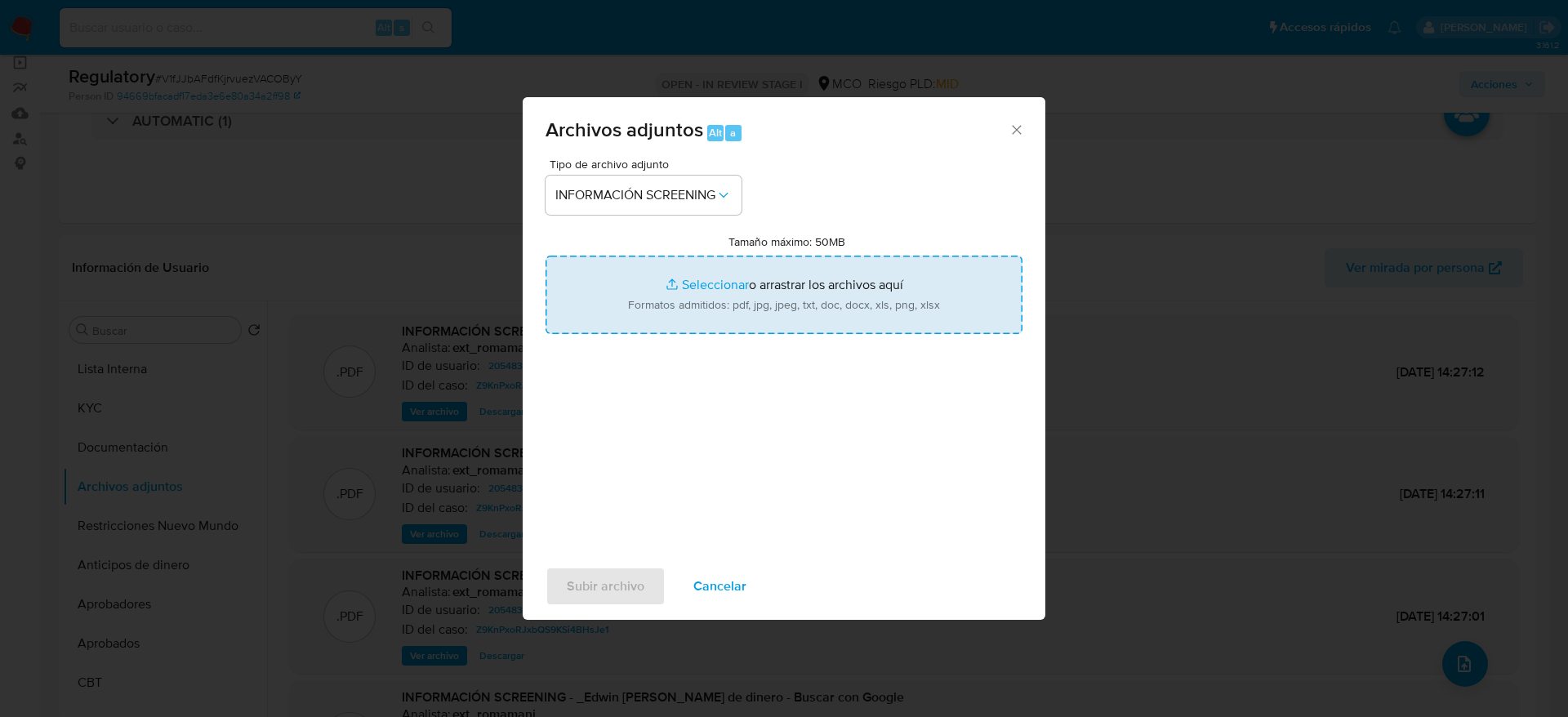
click at [702, 297] on input "Tamaño máximo: 50MB Seleccionar archivos" at bounding box center [784, 295] width 477 height 78
click at [682, 283] on input "Tamaño máximo: 50MB Seleccionar archivos" at bounding box center [784, 295] width 477 height 78
type input "C:\fakepath\_ Edwin Octavio Bernal Marin _ - Buscar con Google.pdf"
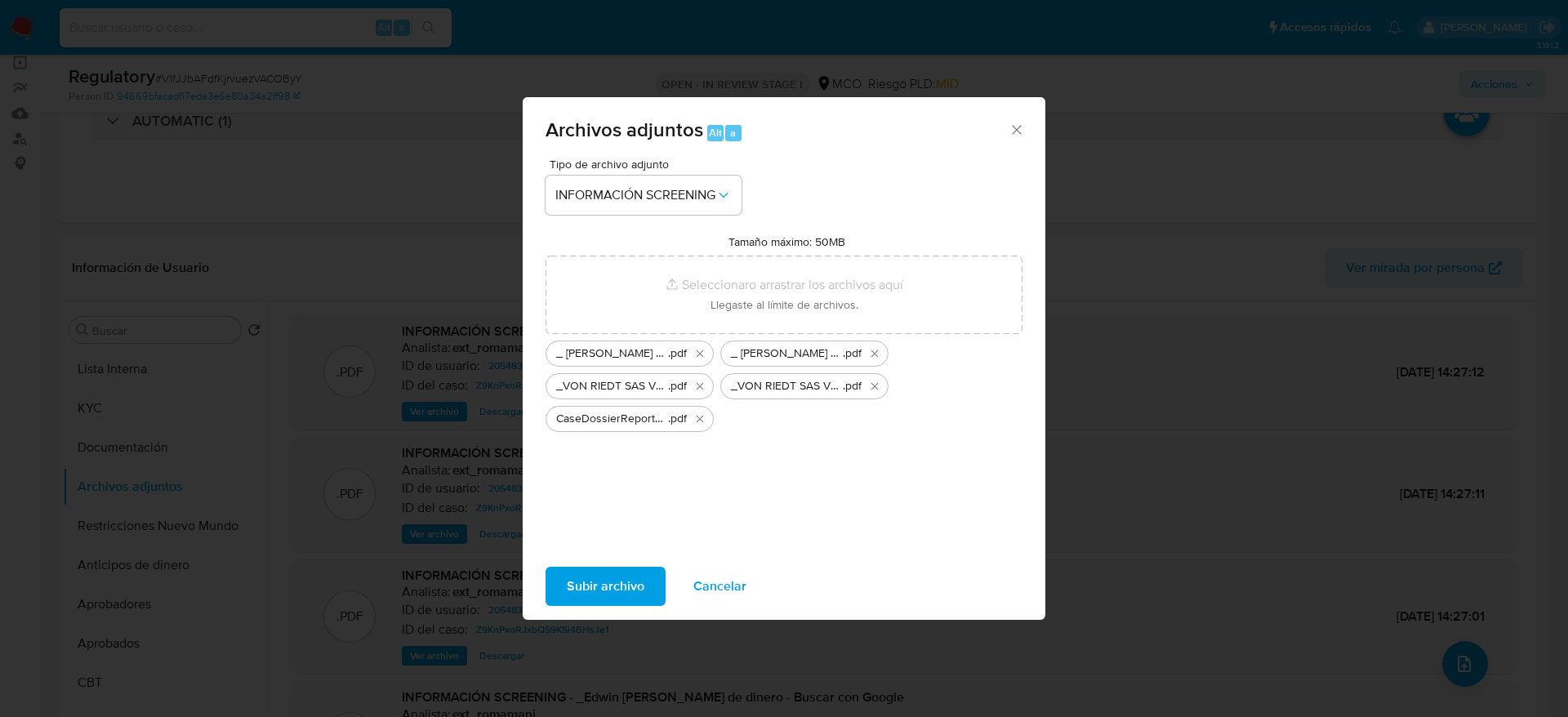
click at [586, 579] on span "Subir archivo" at bounding box center [606, 586] width 78 height 36
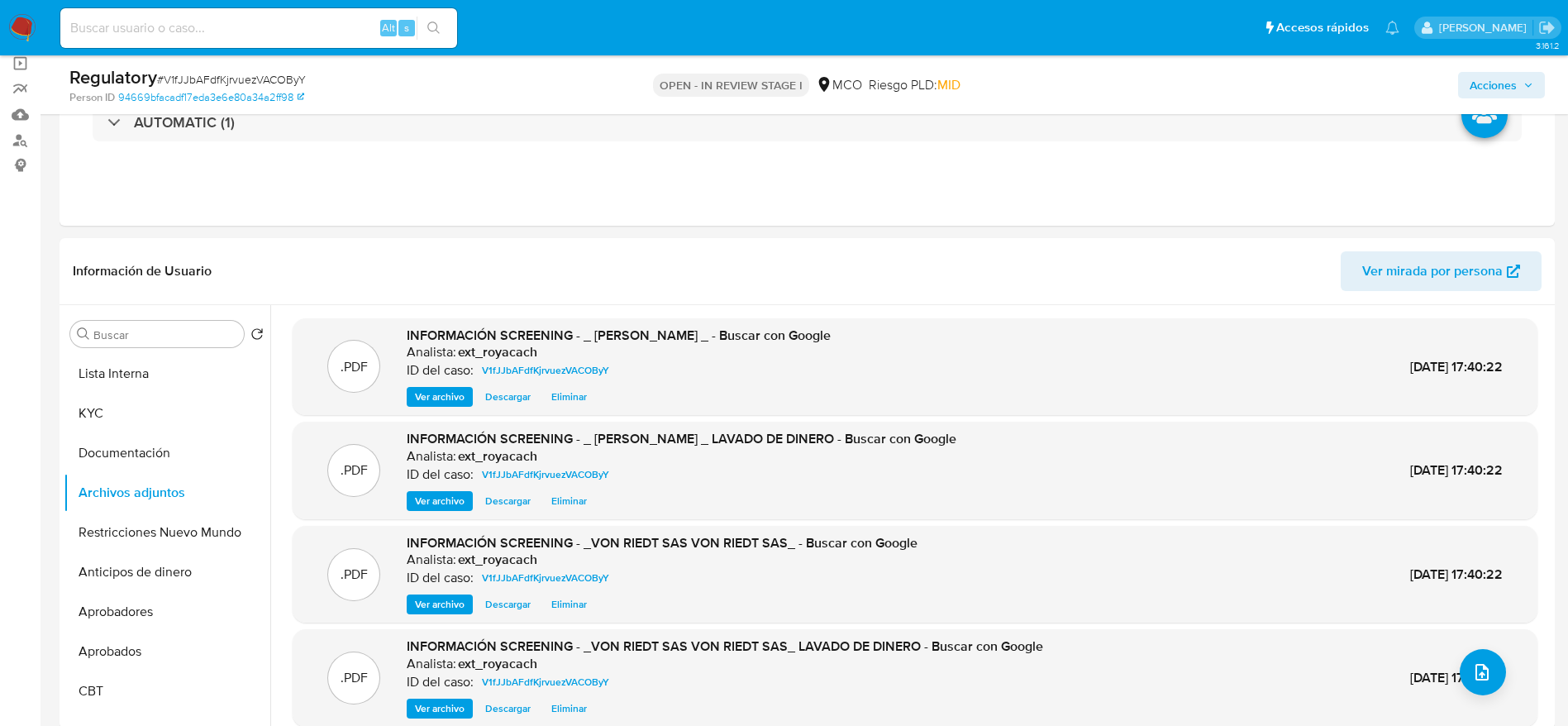
click at [1518, 97] on button "Acciones" at bounding box center [1502, 84] width 87 height 27
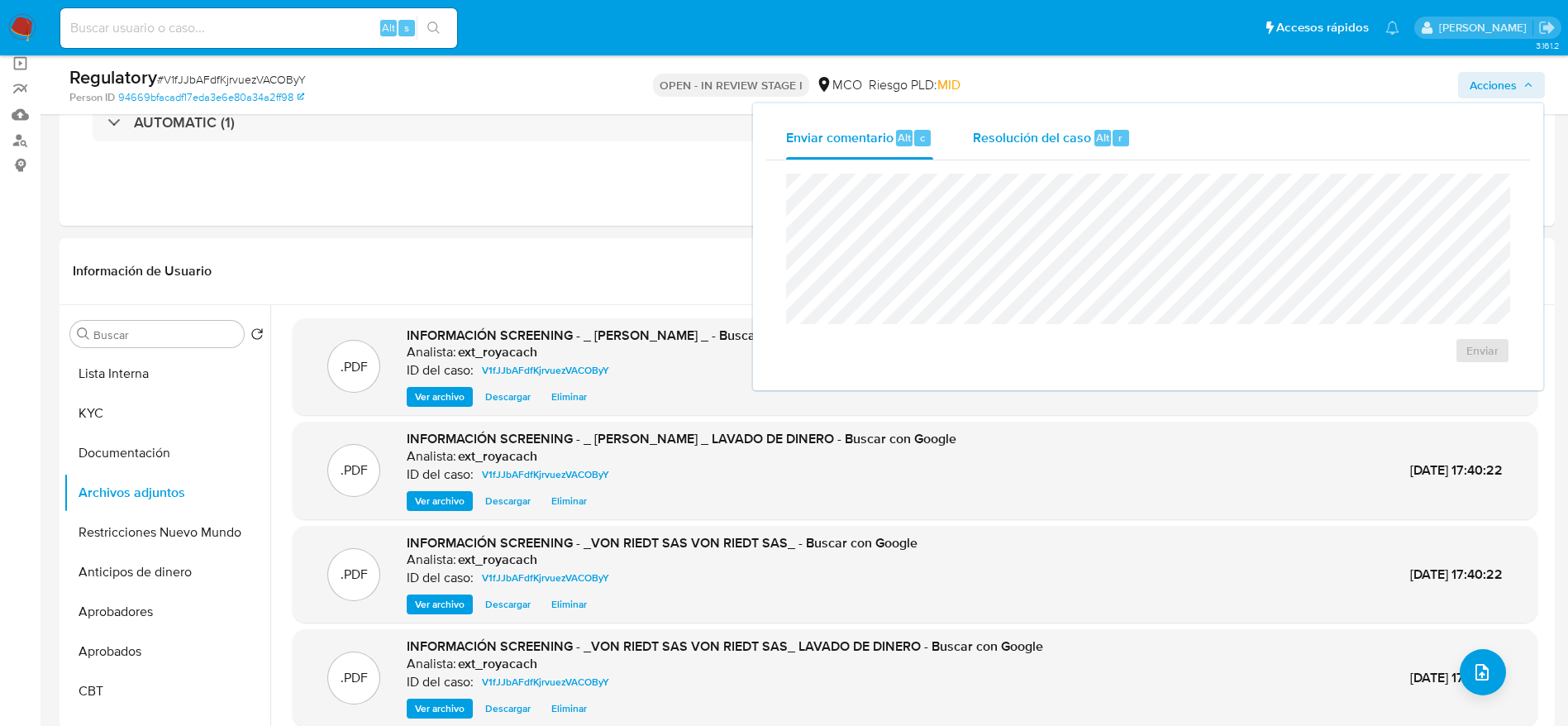
click at [1009, 125] on div "Resolución del caso Alt r" at bounding box center [1052, 138] width 158 height 43
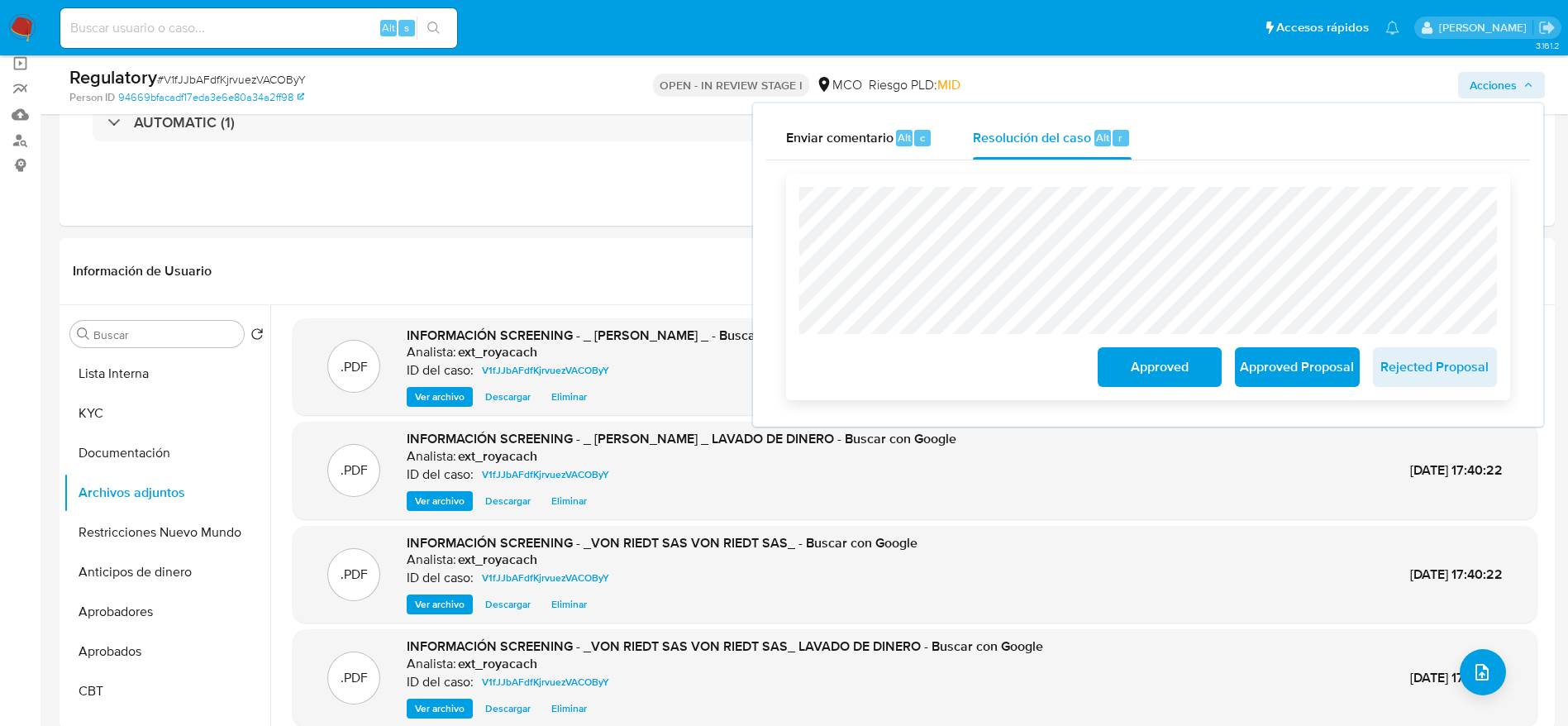
click at [1186, 362] on span "Approved" at bounding box center [1159, 367] width 81 height 37
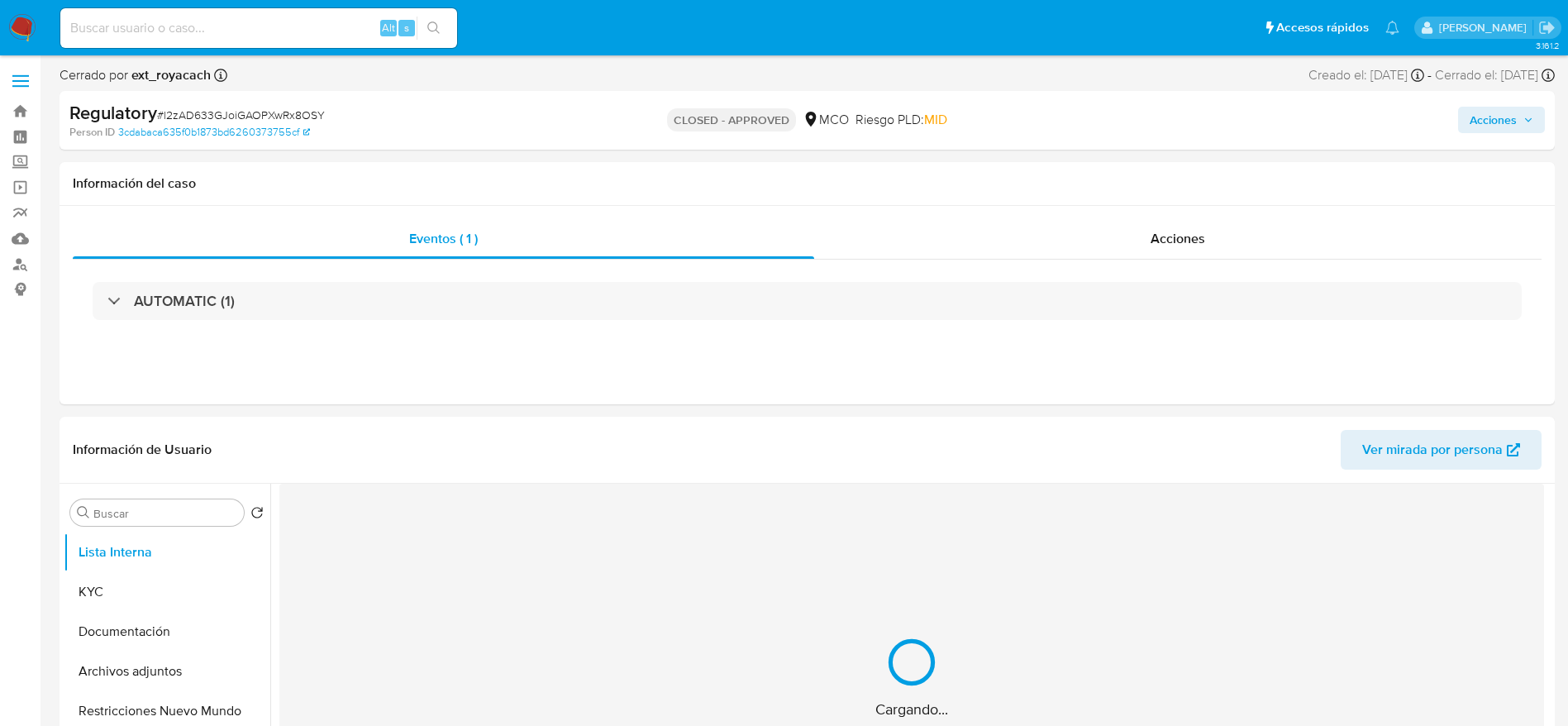
select select "10"
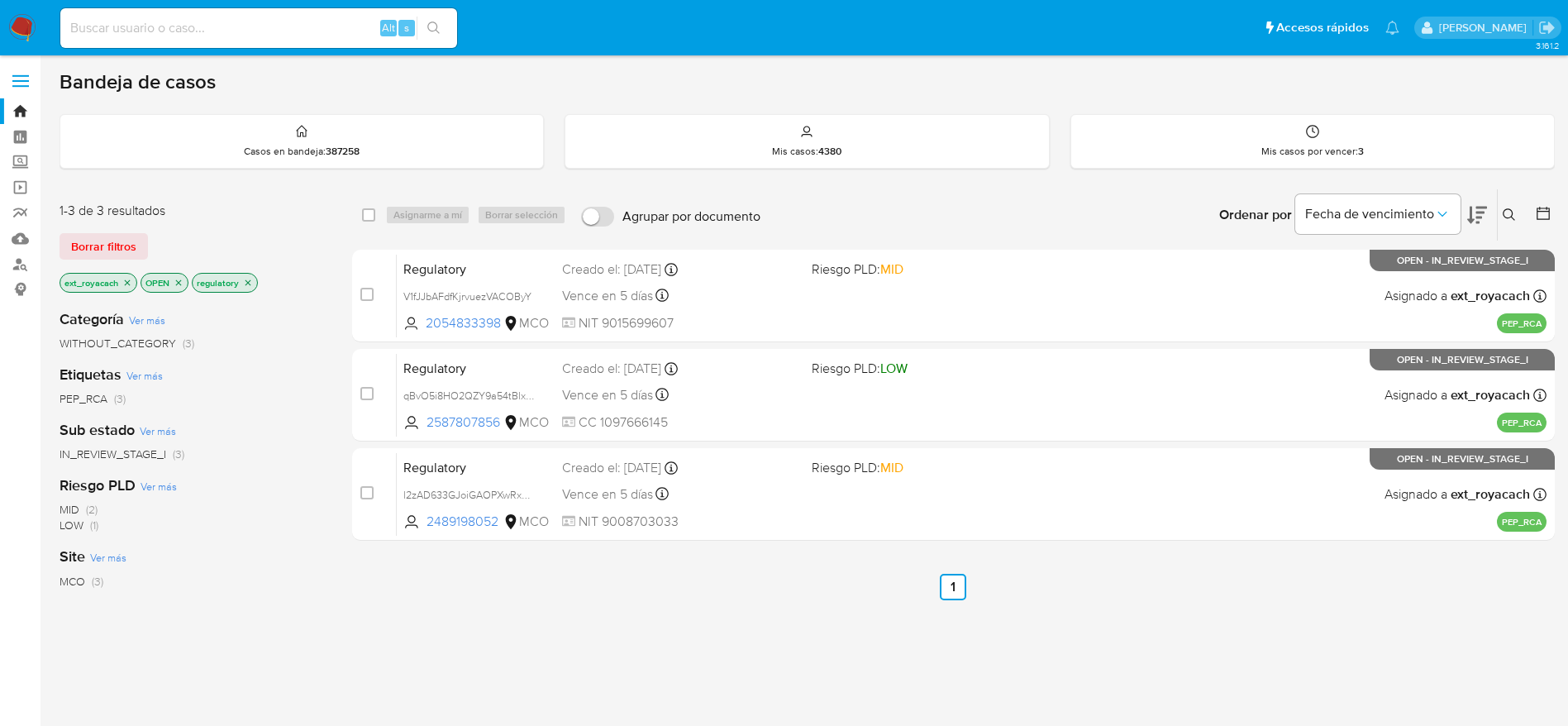
click at [29, 35] on img at bounding box center [22, 28] width 28 height 28
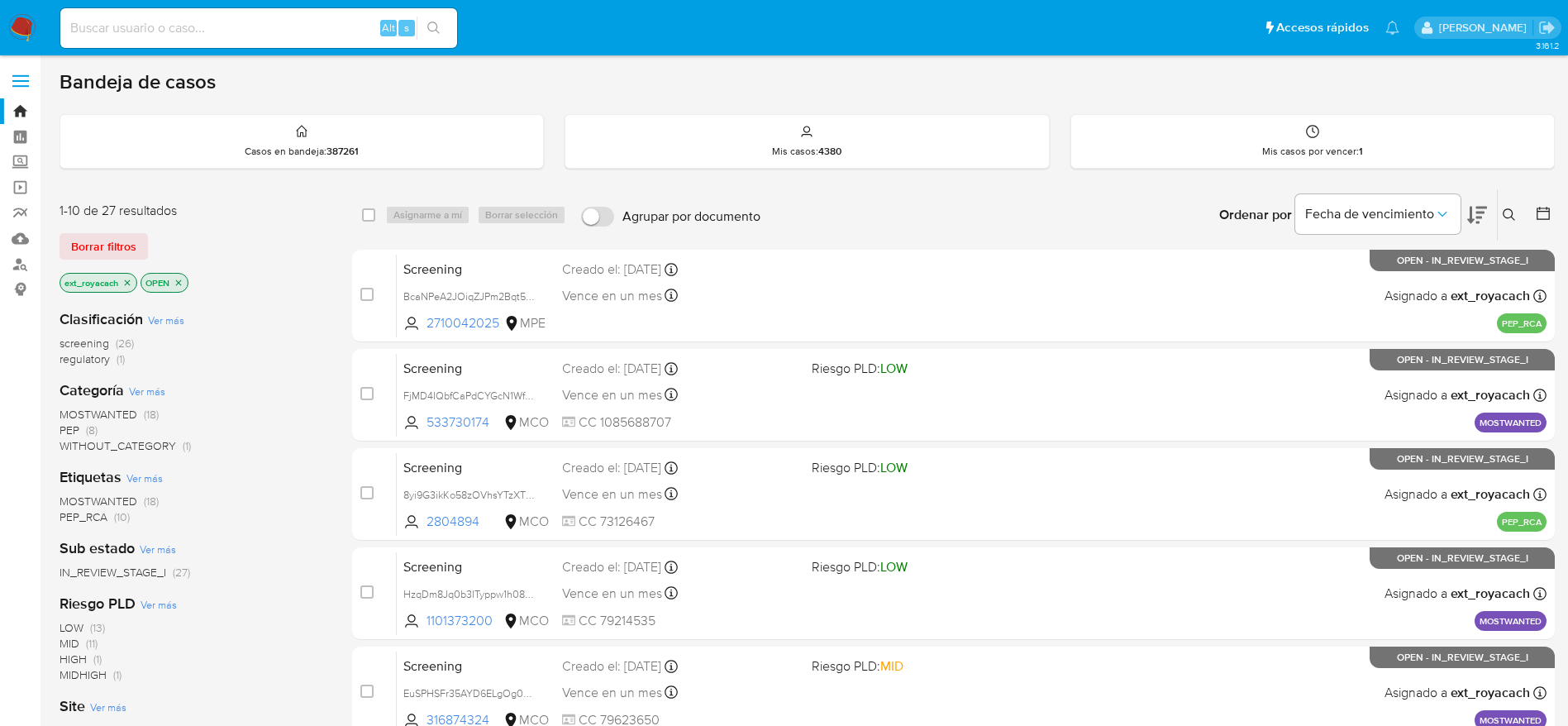
click at [35, 38] on img at bounding box center [22, 28] width 28 height 28
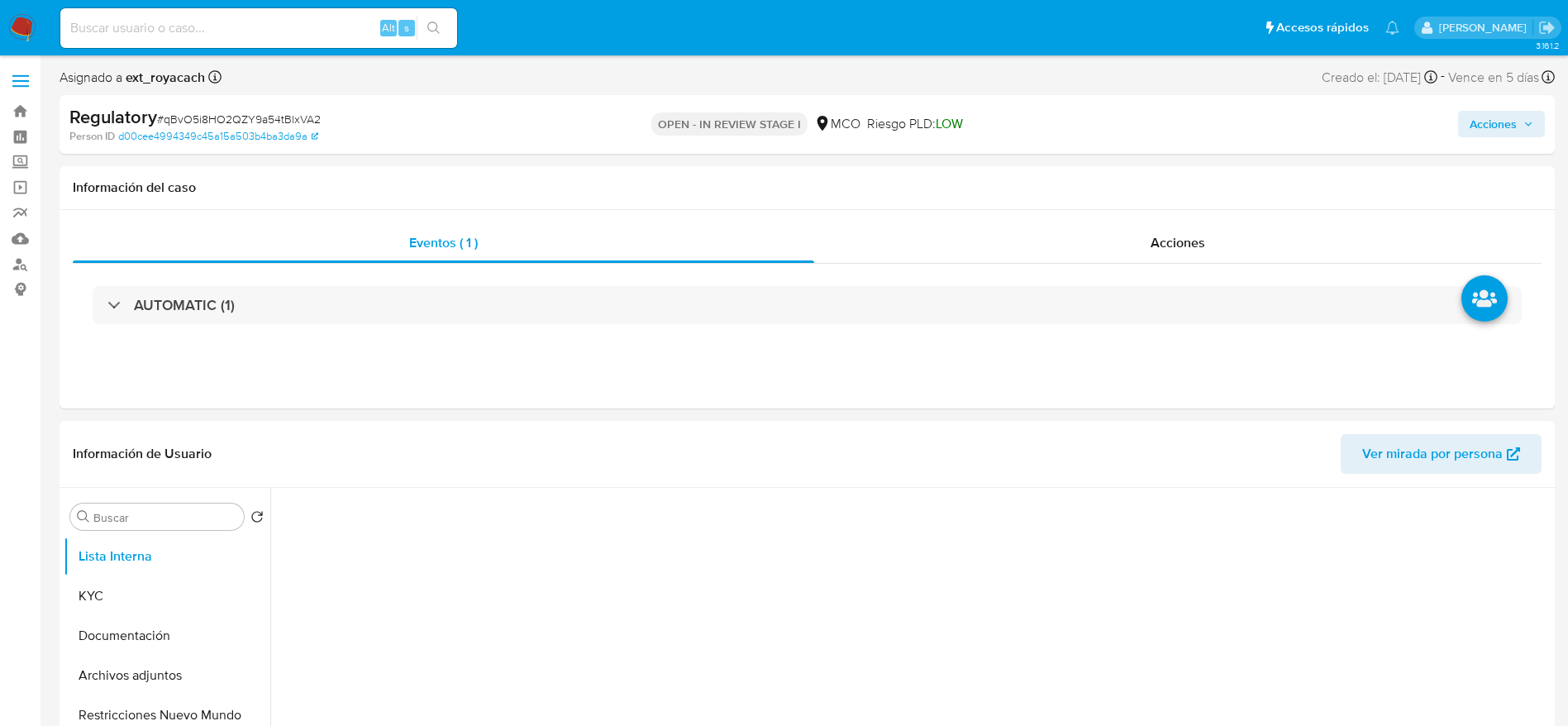
select select "10"
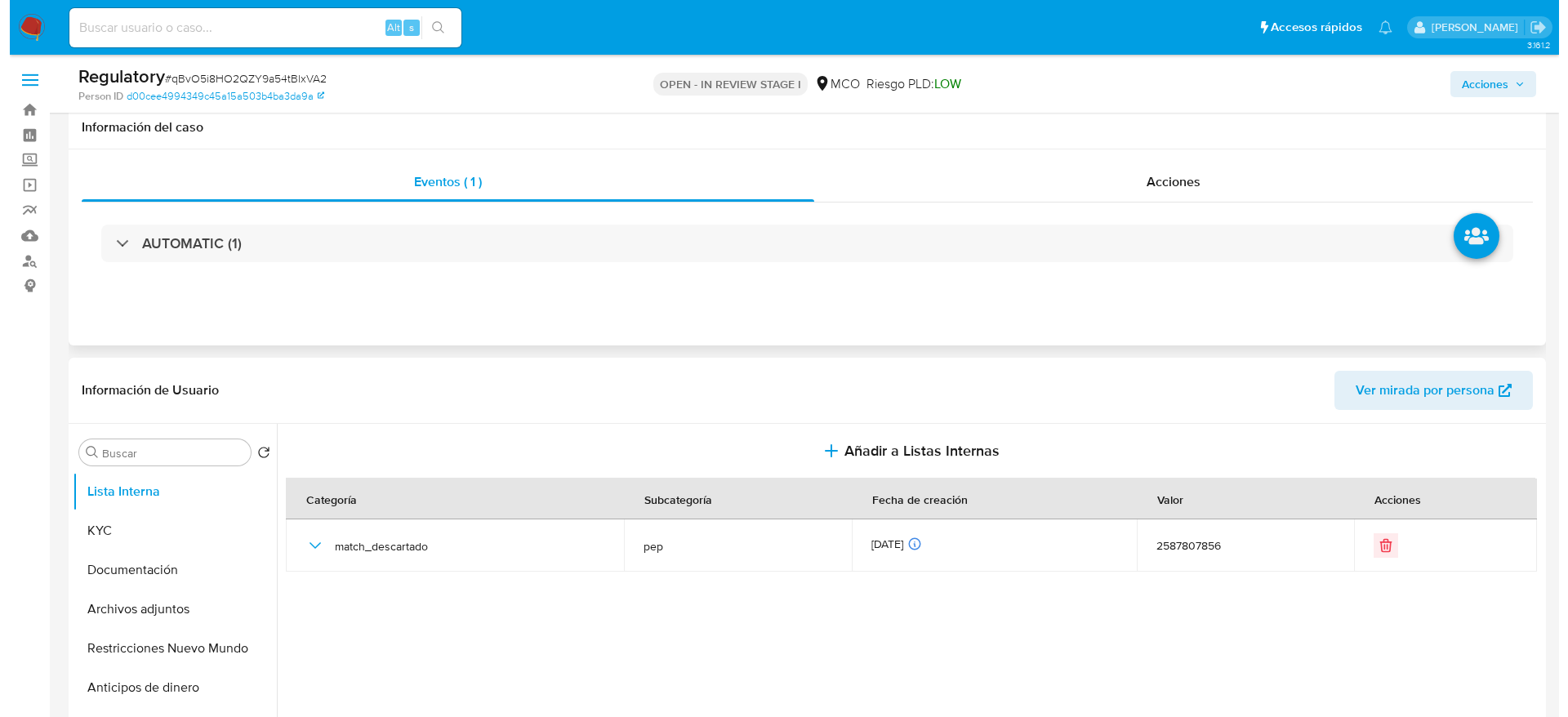
scroll to position [245, 0]
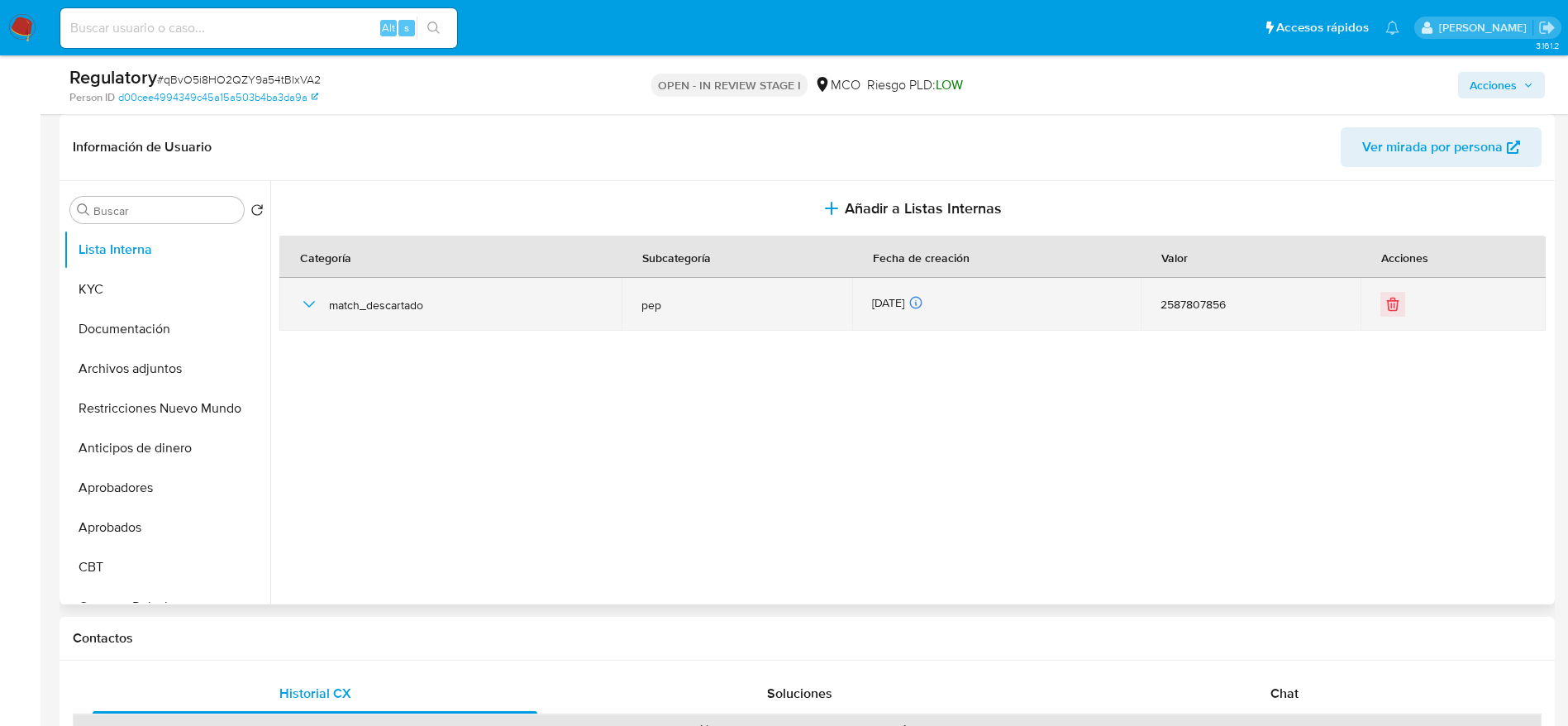
click at [308, 295] on icon "button" at bounding box center [309, 305] width 20 height 20
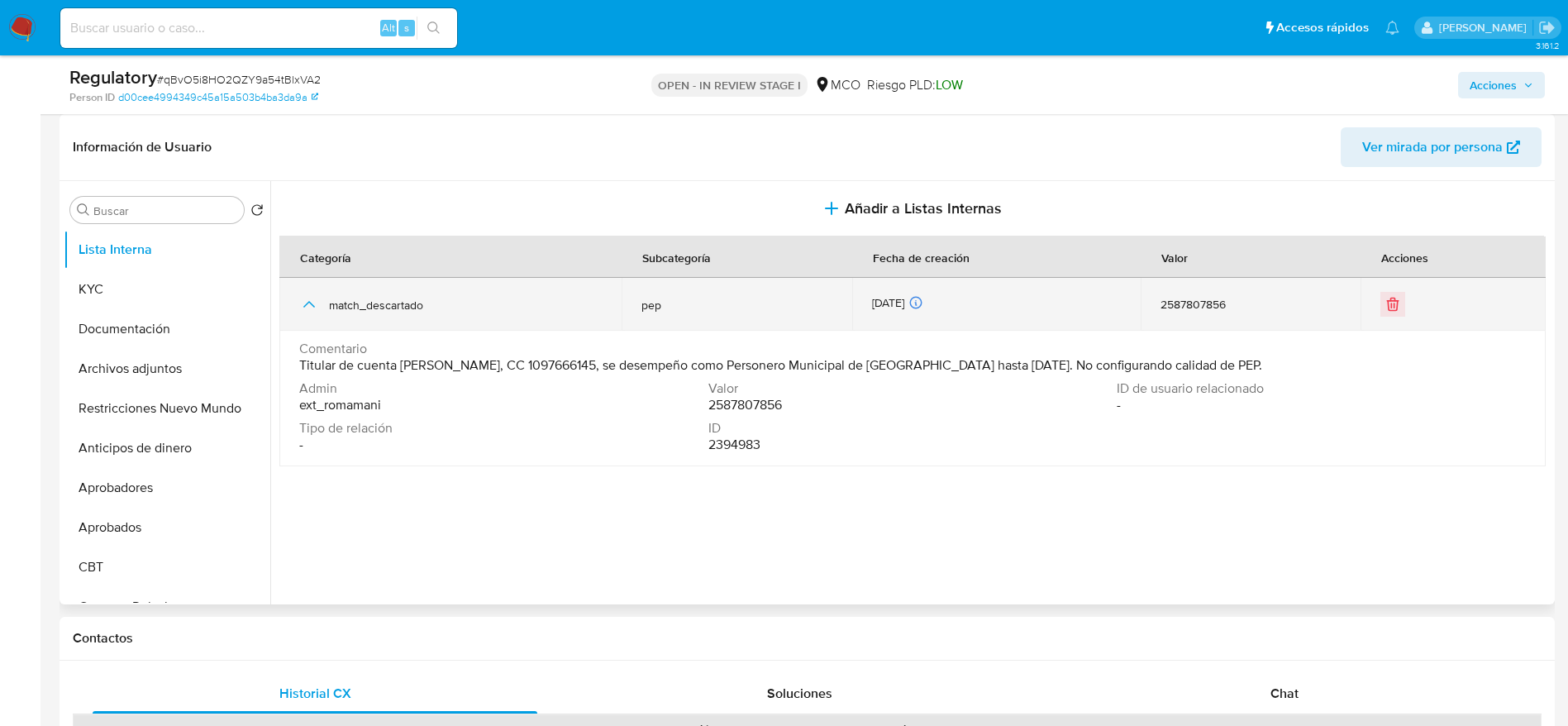
click at [308, 295] on icon "button" at bounding box center [309, 305] width 20 height 20
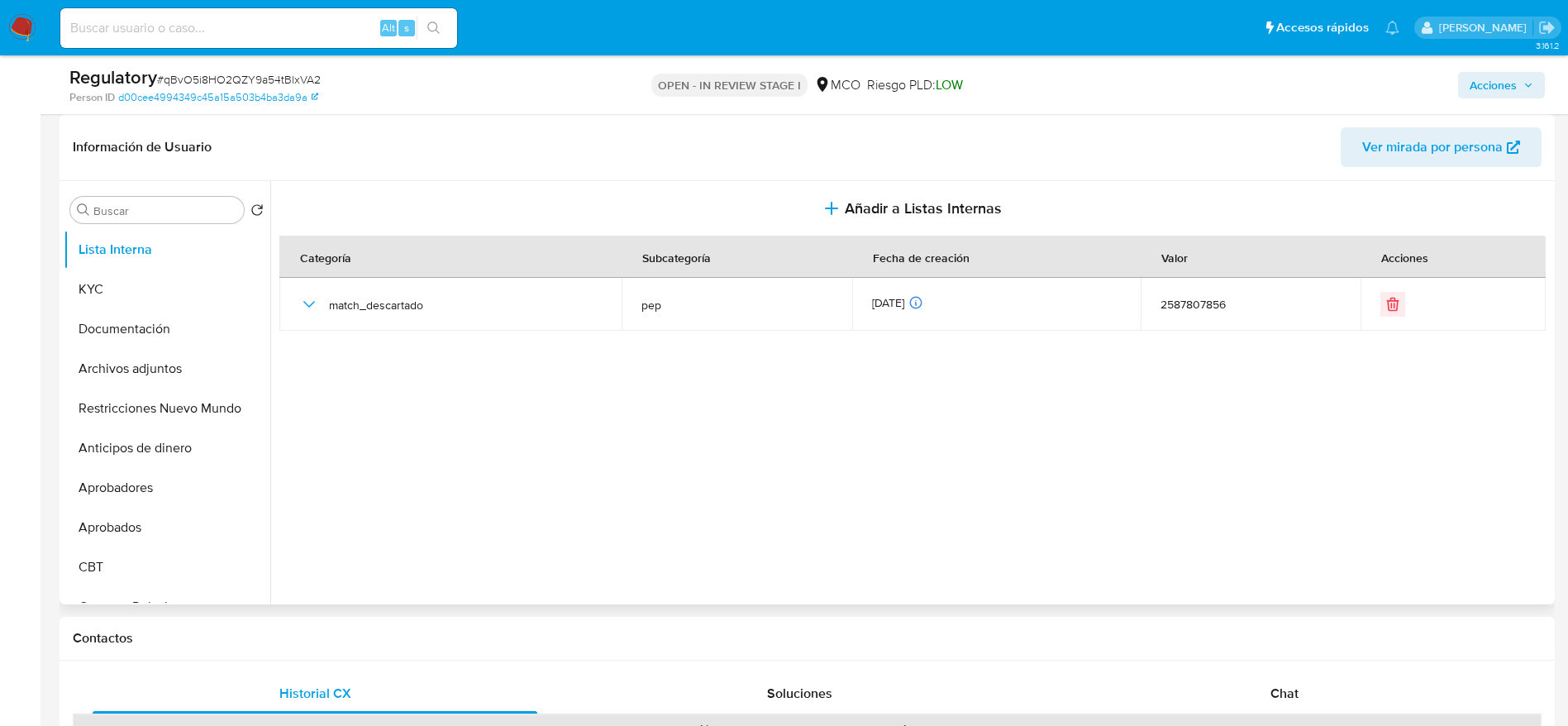
click at [378, 240] on th "Categoría" at bounding box center [450, 257] width 342 height 41
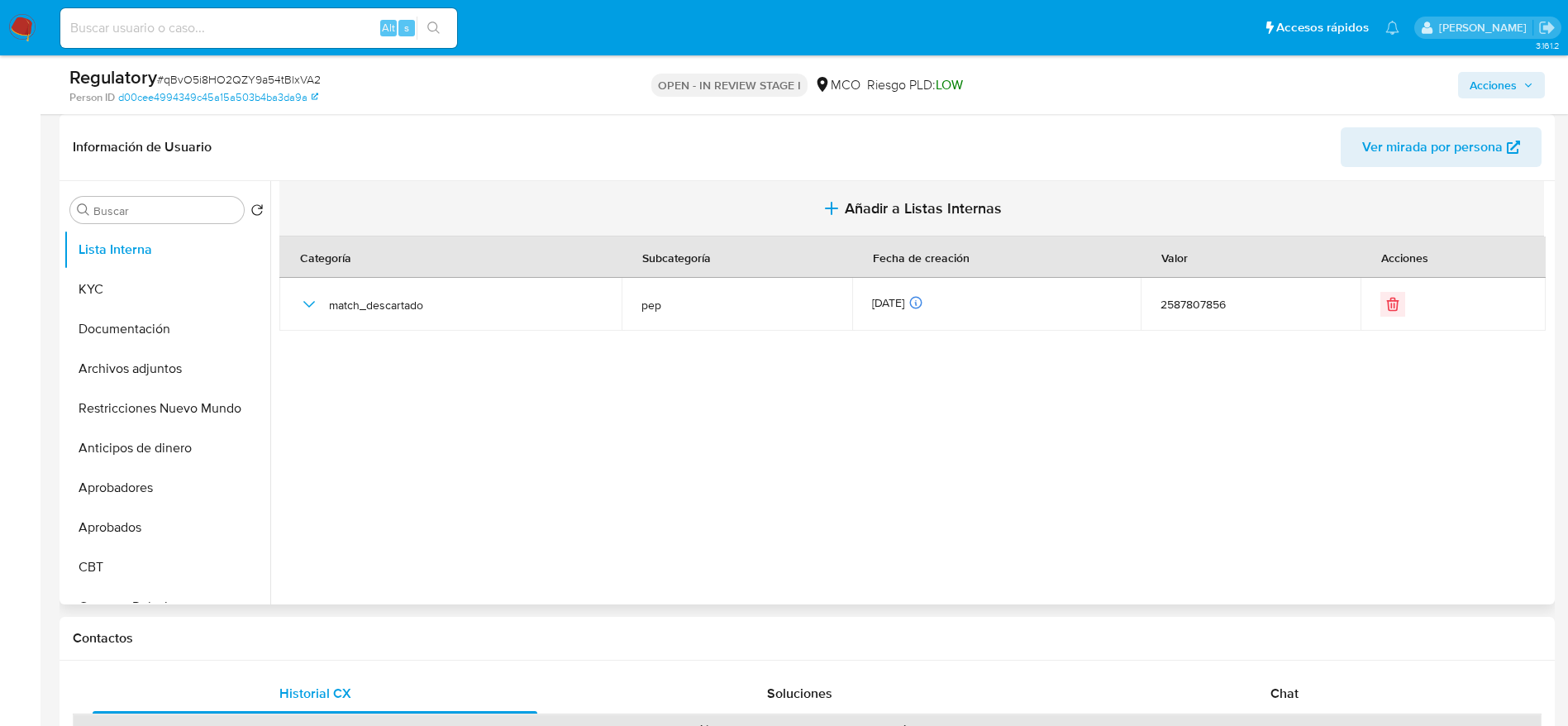
click at [401, 209] on button "Añadir a Listas Internas" at bounding box center [912, 208] width 1265 height 55
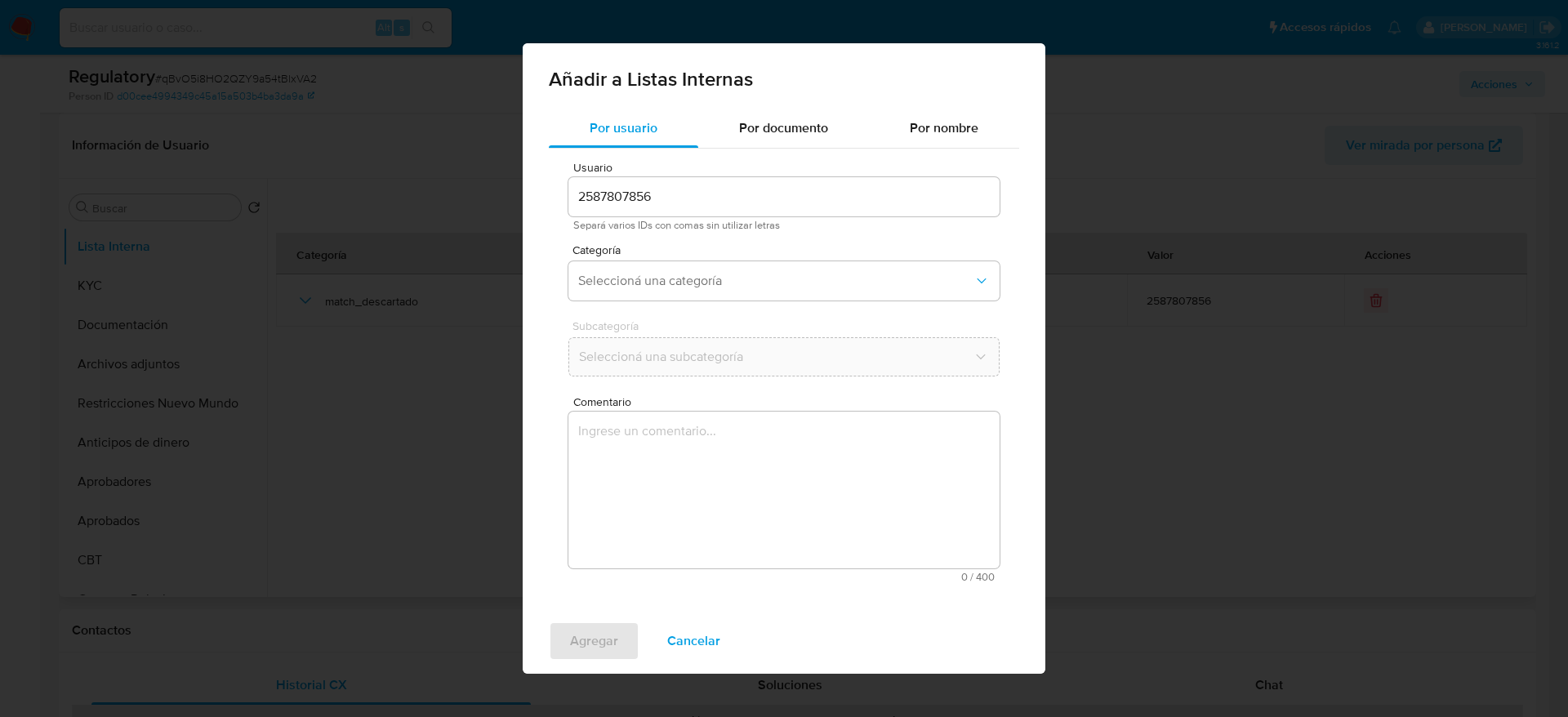
click at [387, 449] on div "Añadir a Listas Internas Por usuario Por documento Por nombre Usuario 258780785…" at bounding box center [784, 358] width 1568 height 717
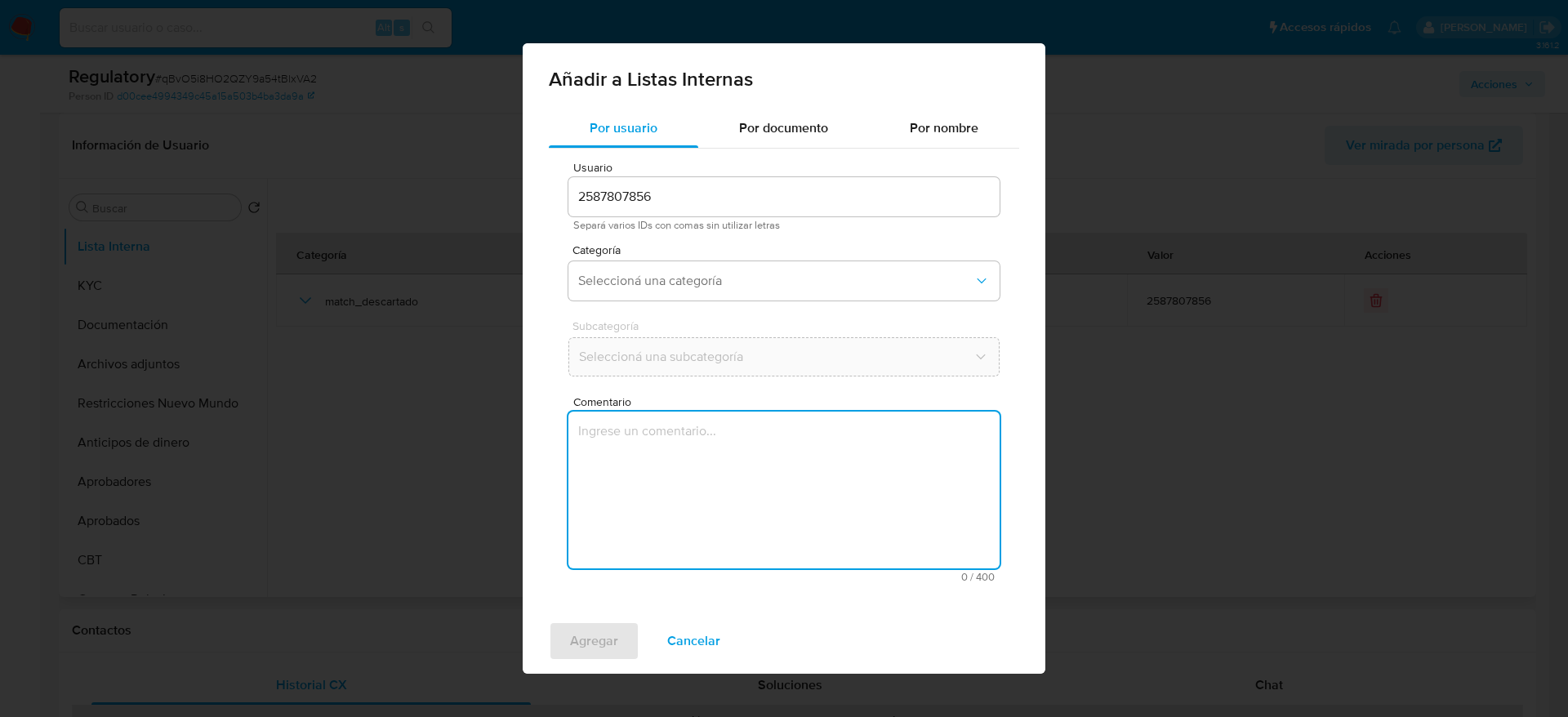
click at [569, 442] on textarea "Comentario" at bounding box center [784, 489] width 431 height 157
paste textarea "Caso generado por autodeclaración. El usuario Daira Marledy Tellez Fajardo decl…"
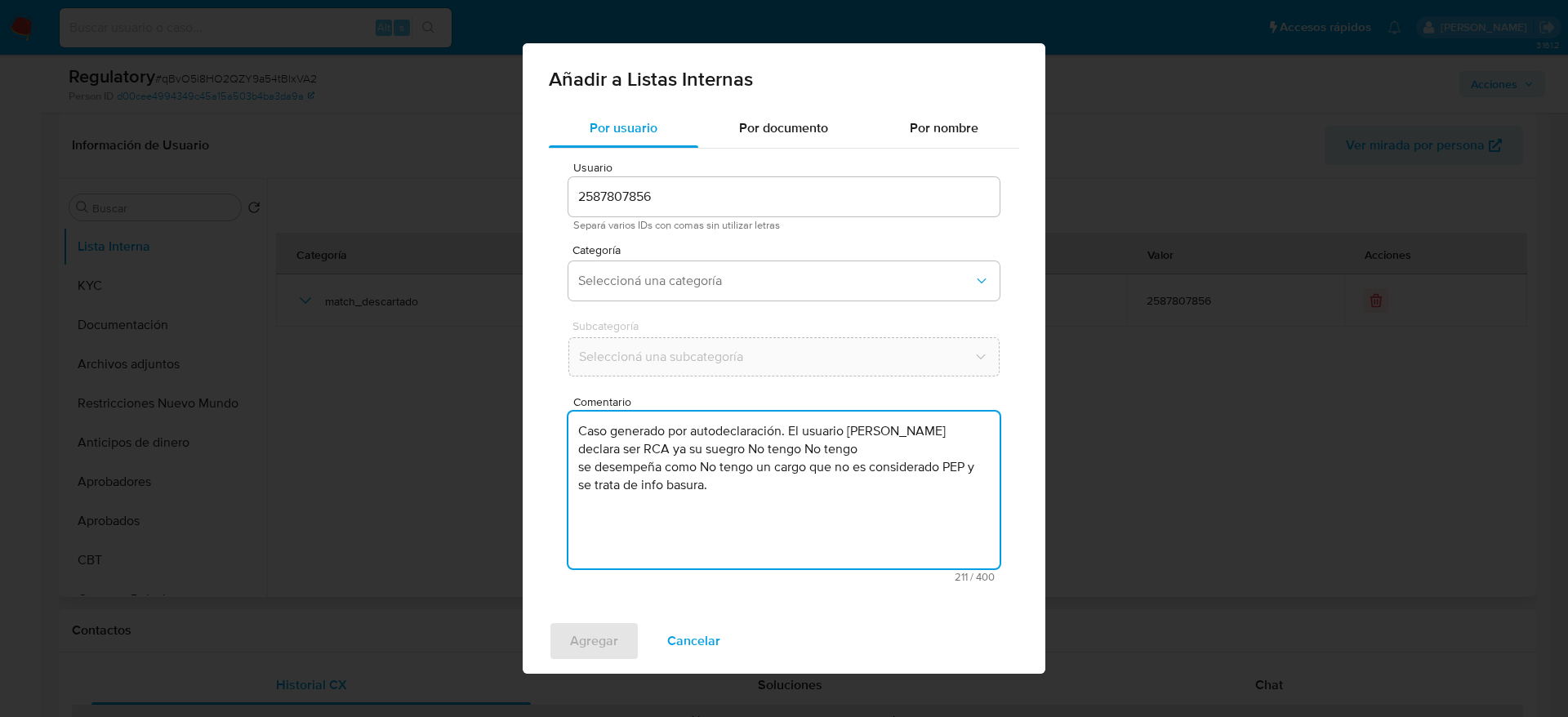
type textarea "Caso generado por autodeclaración. El usuario Daira Marledy Tellez Fajardo decl…"
click at [598, 303] on div "Categoría Seleccioná una categoría" at bounding box center [784, 275] width 431 height 63
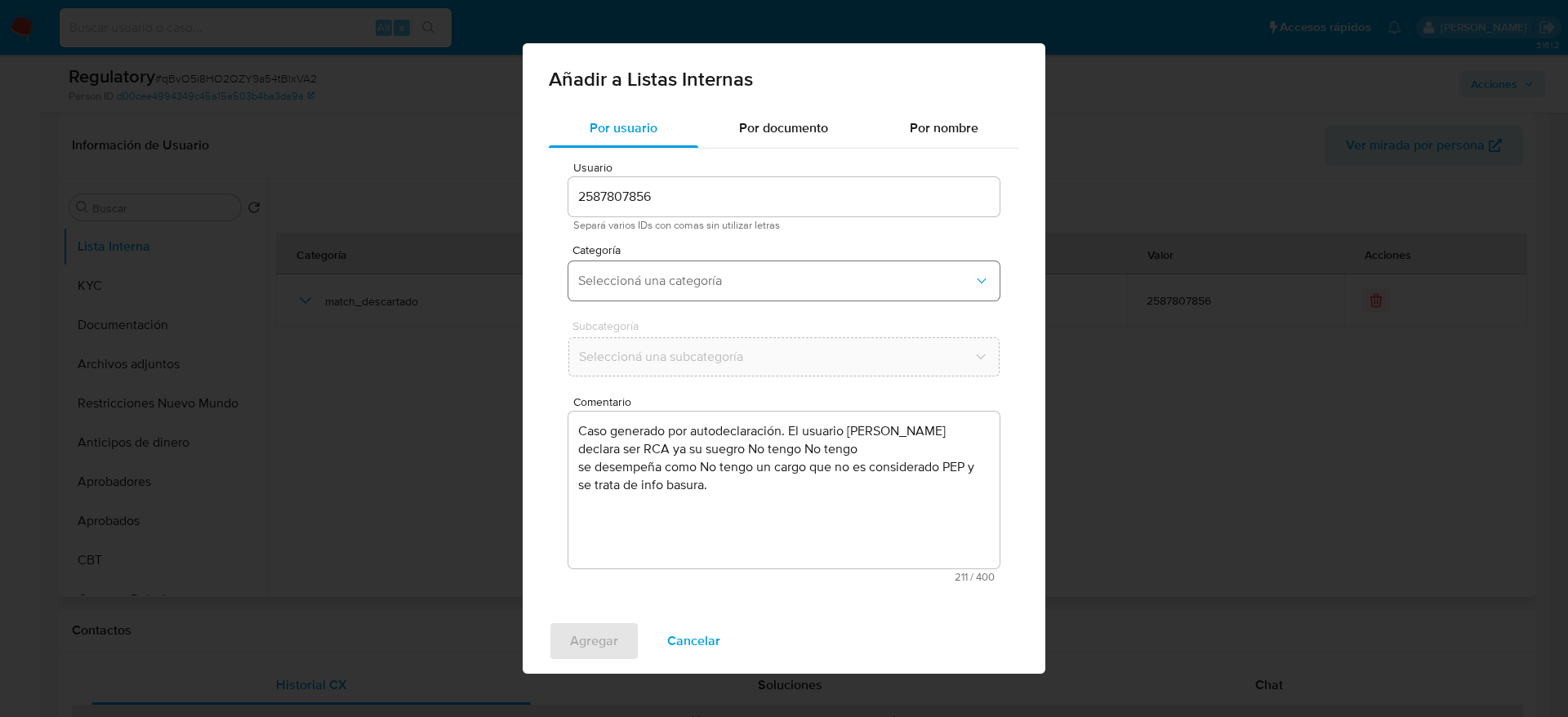
click at [611, 283] on span "Seleccioná una categoría" at bounding box center [776, 281] width 395 height 16
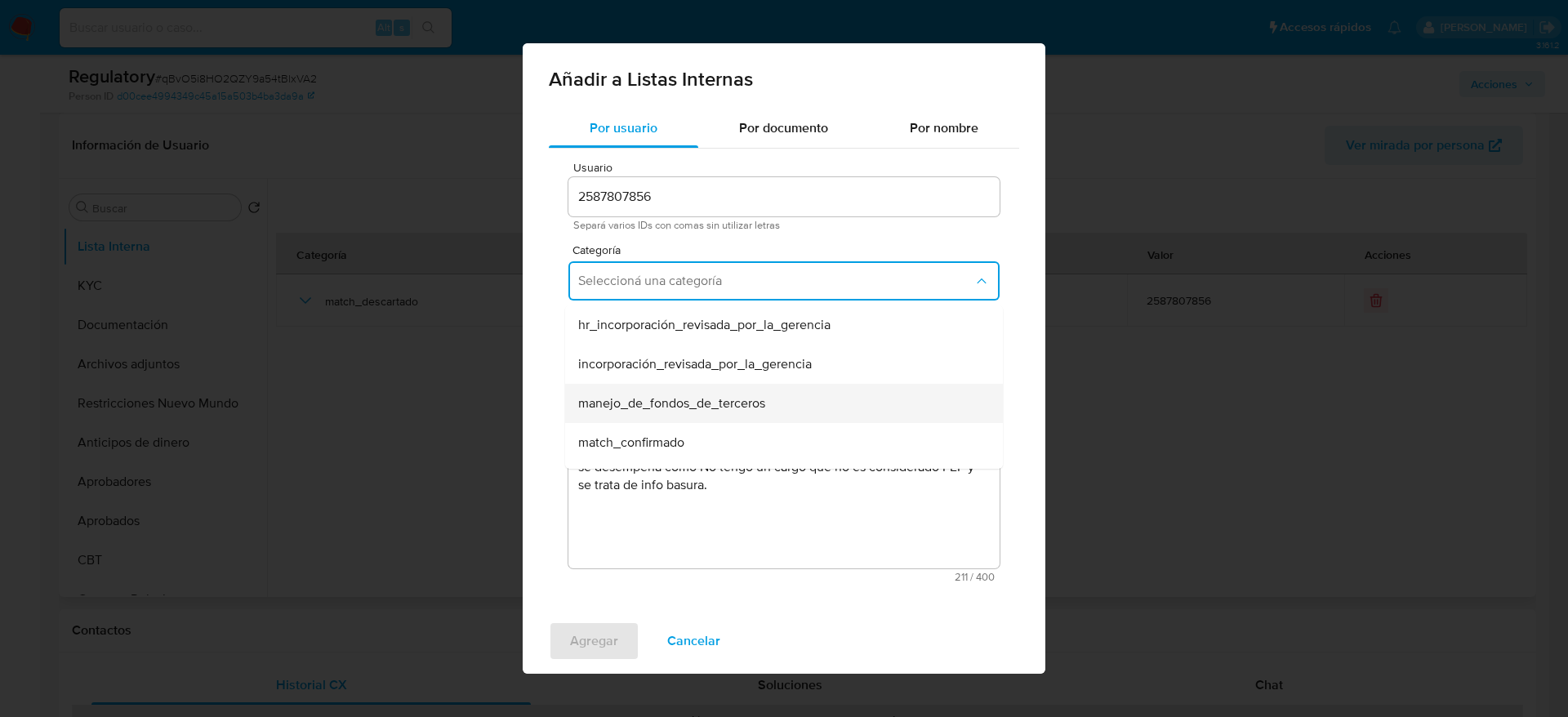
scroll to position [122, 0]
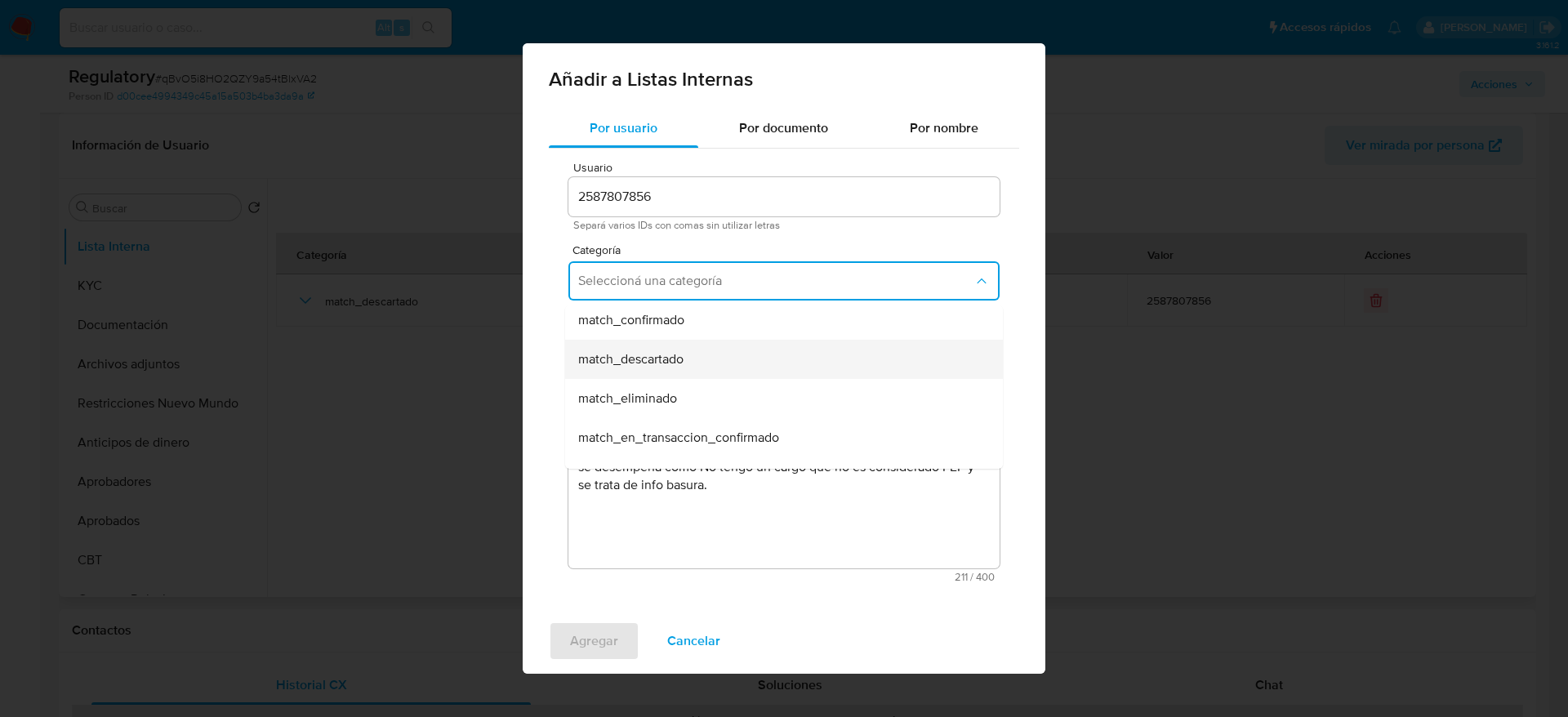
click at [702, 363] on div "match_descartado" at bounding box center [779, 359] width 402 height 39
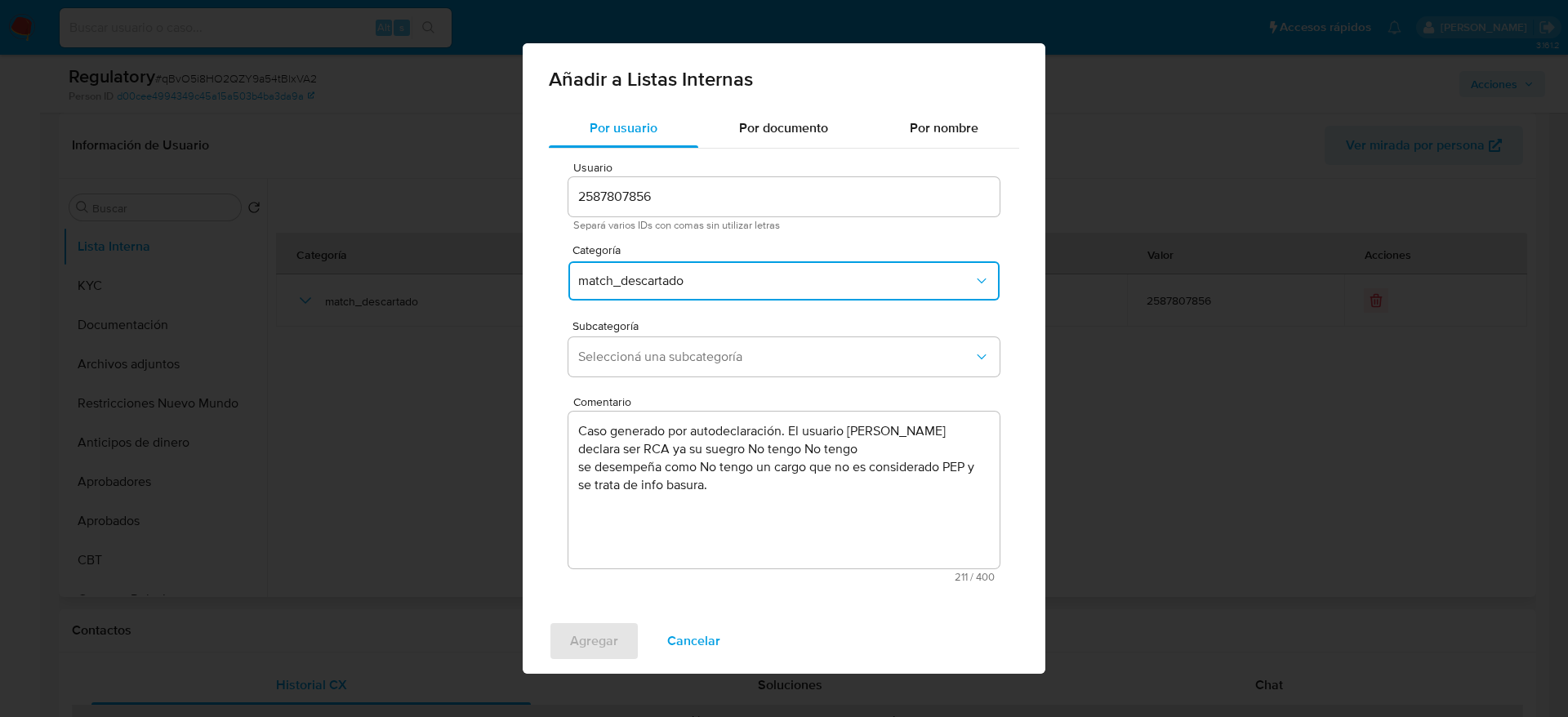
click at [702, 363] on span "Seleccioná una subcategoría" at bounding box center [776, 357] width 395 height 16
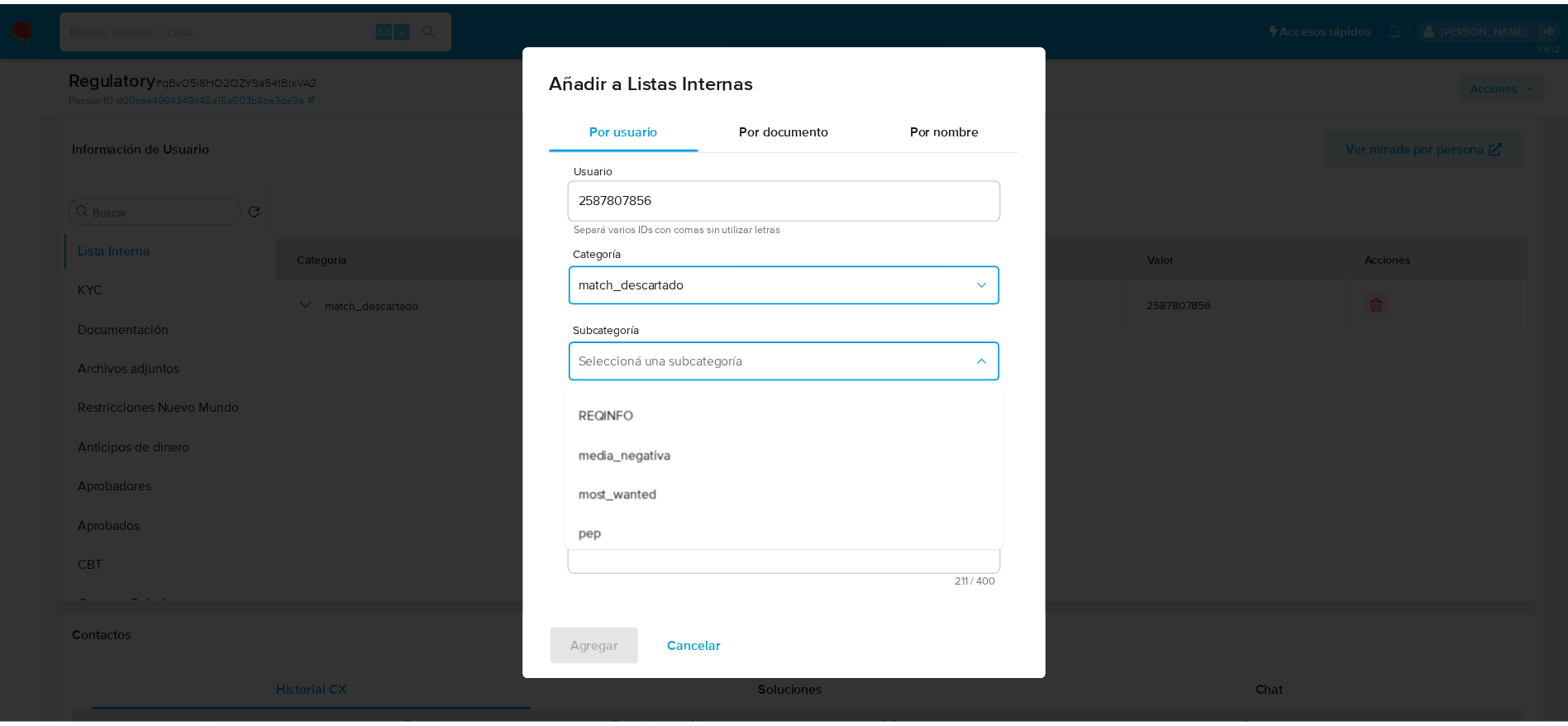
scroll to position [112, 0]
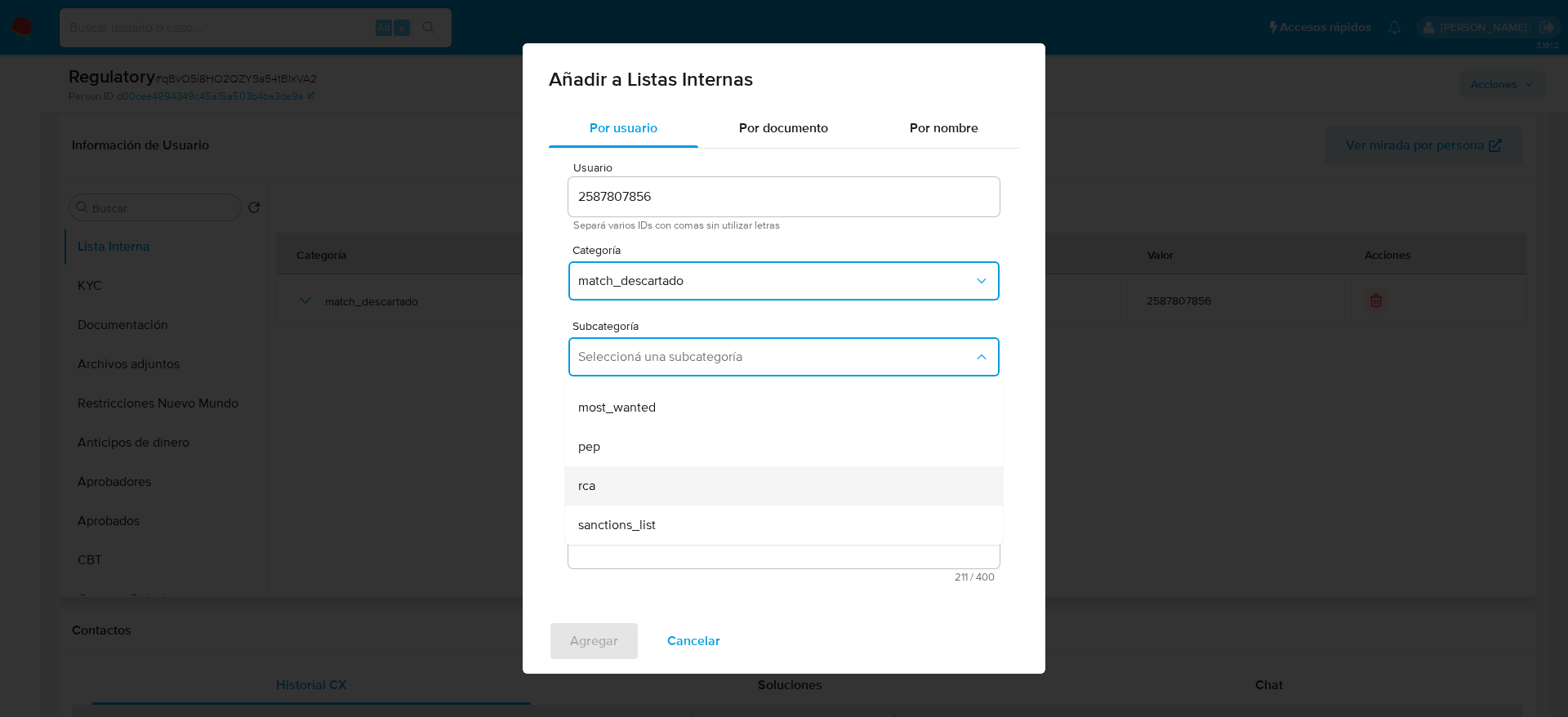
click at [652, 473] on div "rca" at bounding box center [779, 485] width 402 height 39
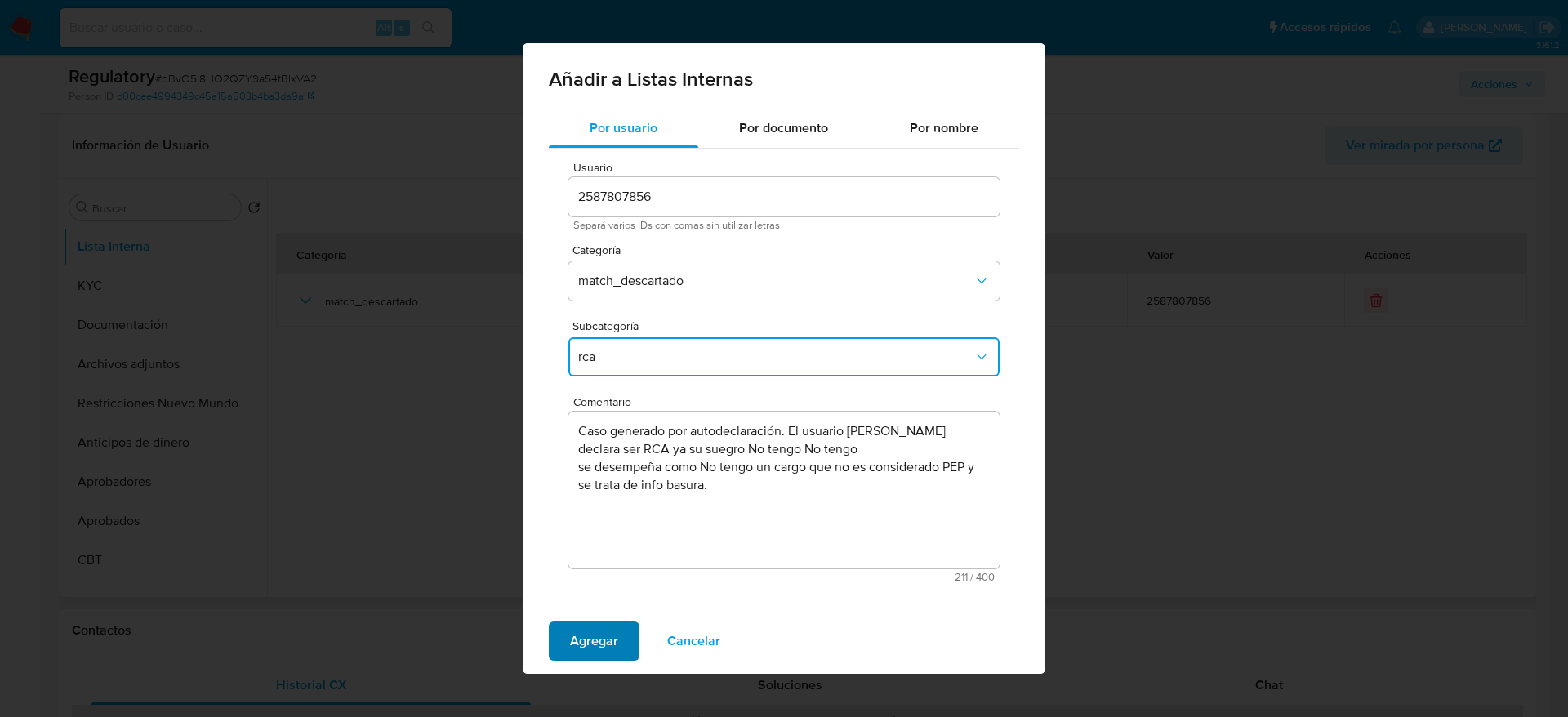
click at [601, 639] on span "Agregar" at bounding box center [594, 641] width 48 height 36
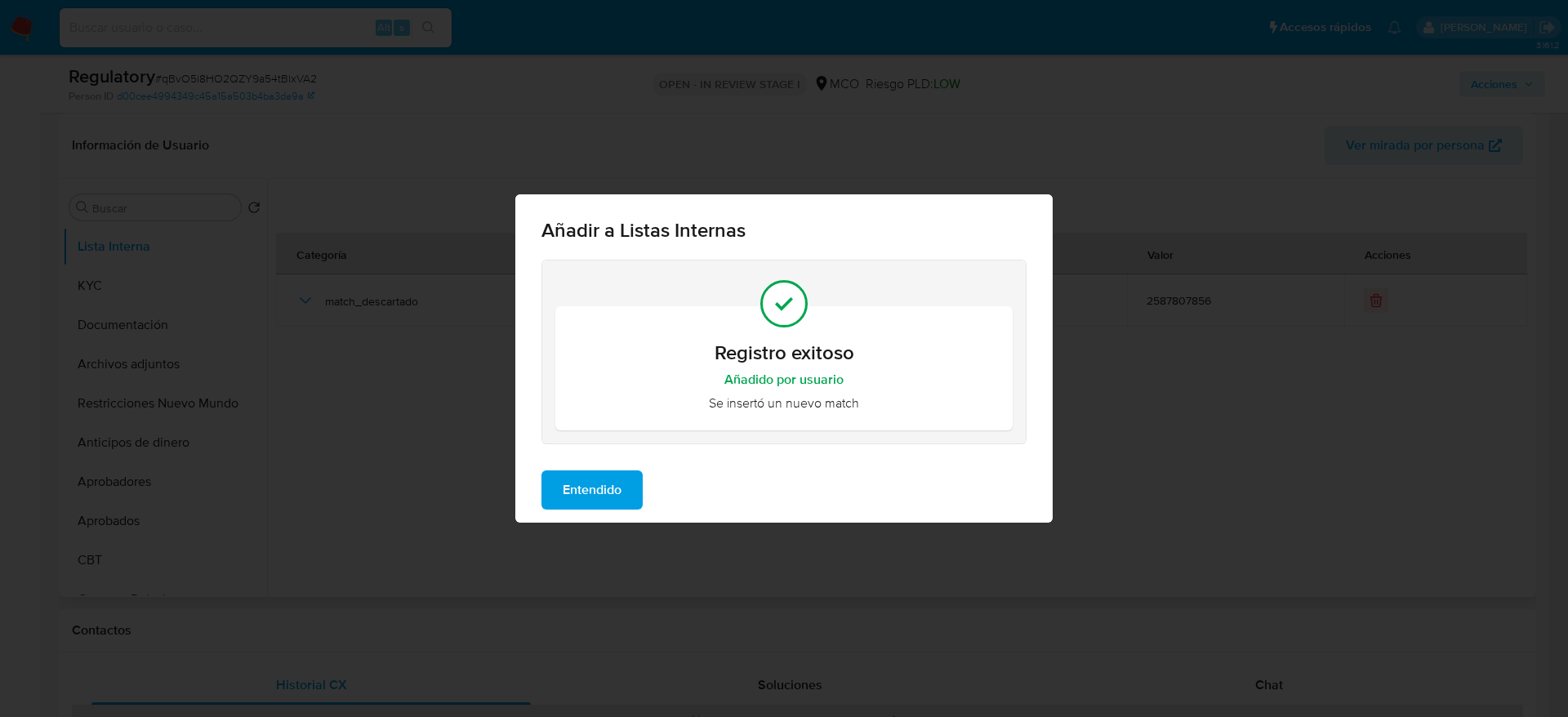
click at [595, 503] on span "Entendido" at bounding box center [591, 490] width 59 height 36
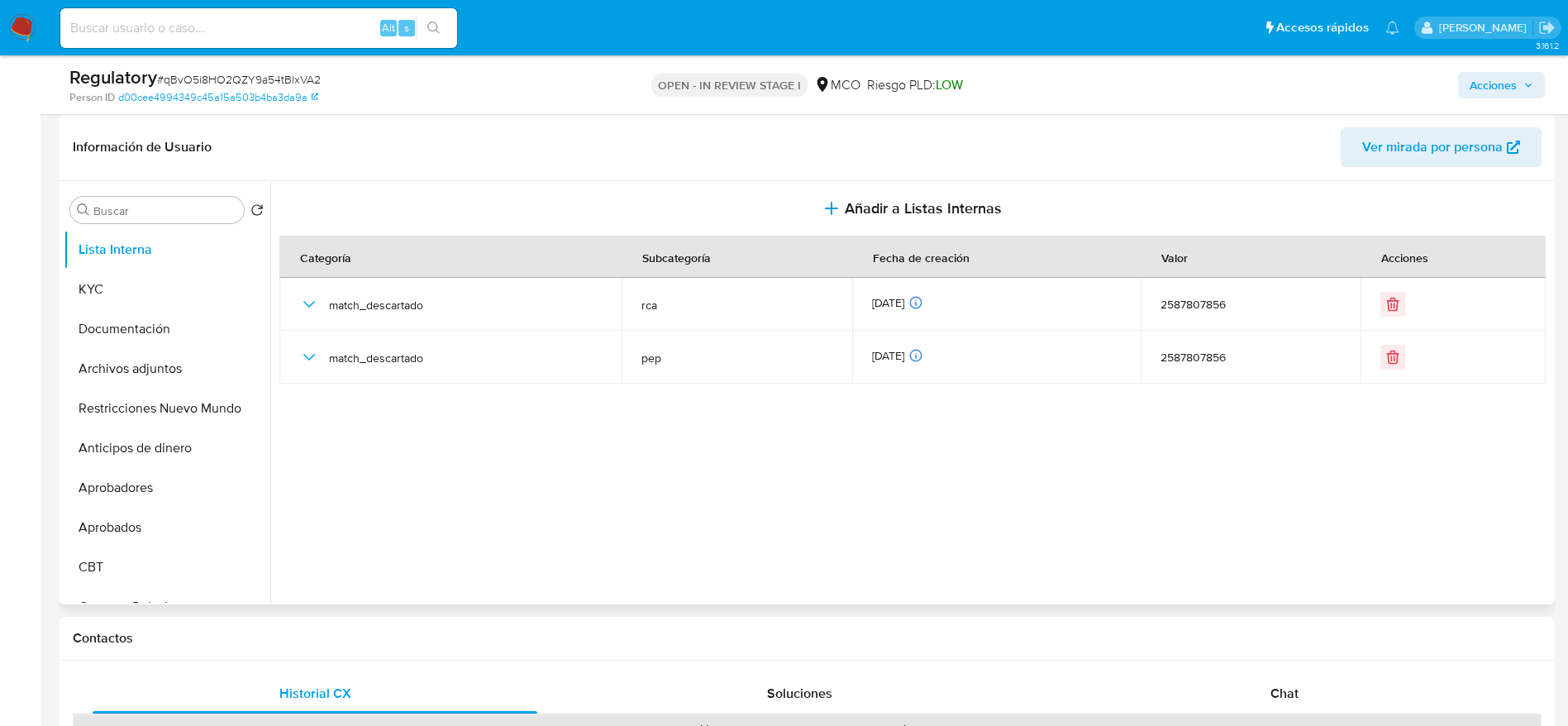
scroll to position [124, 0]
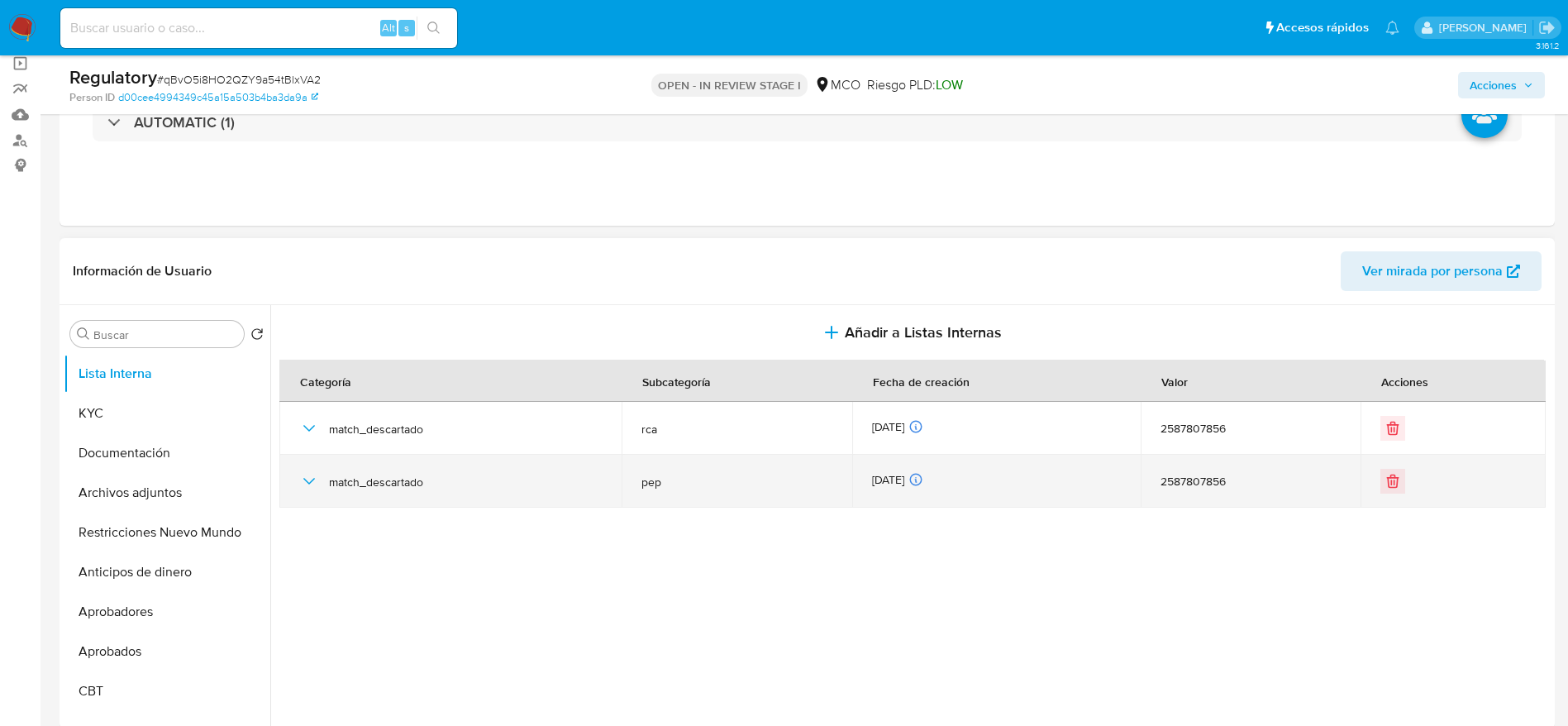
click at [311, 481] on icon "button" at bounding box center [308, 481] width 12 height 6
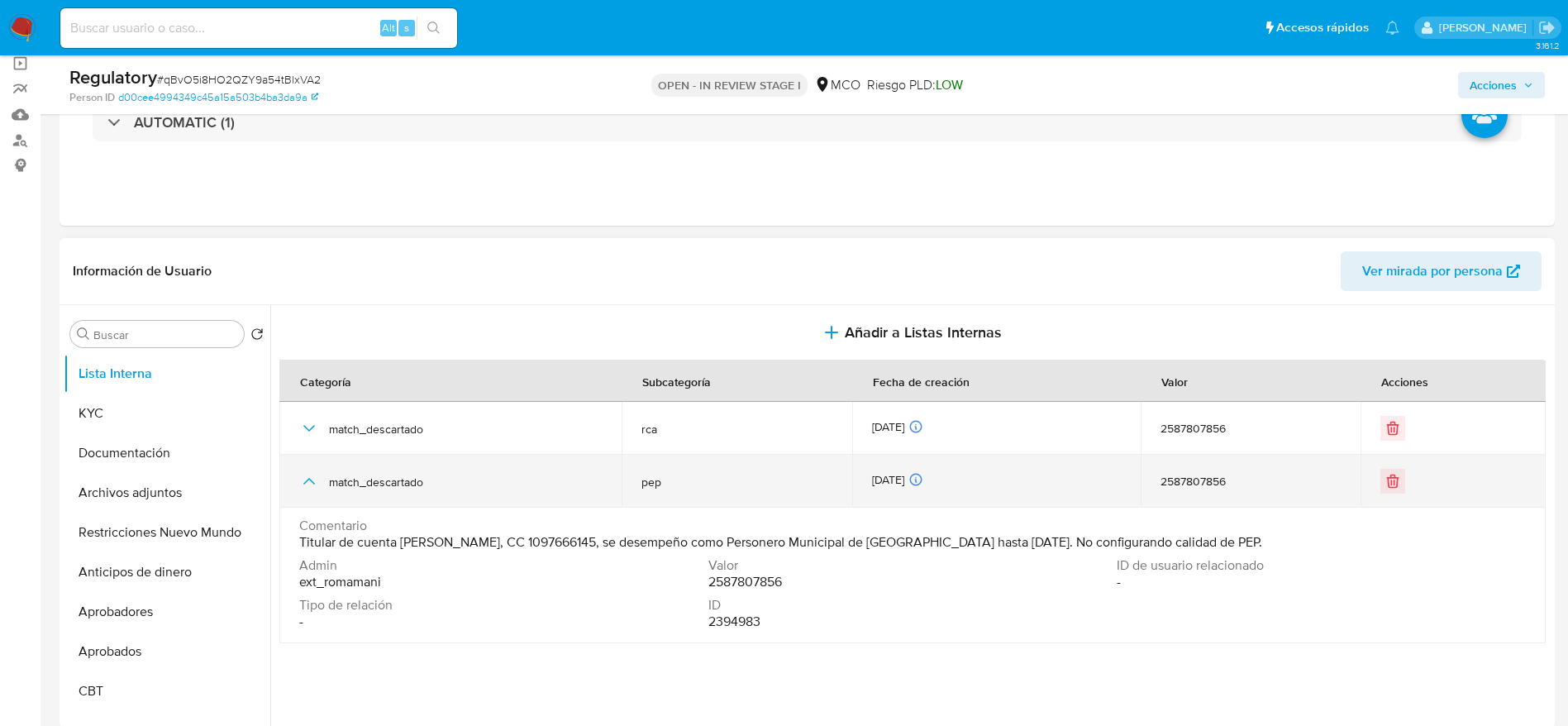
click at [311, 482] on icon "button" at bounding box center [309, 481] width 20 height 20
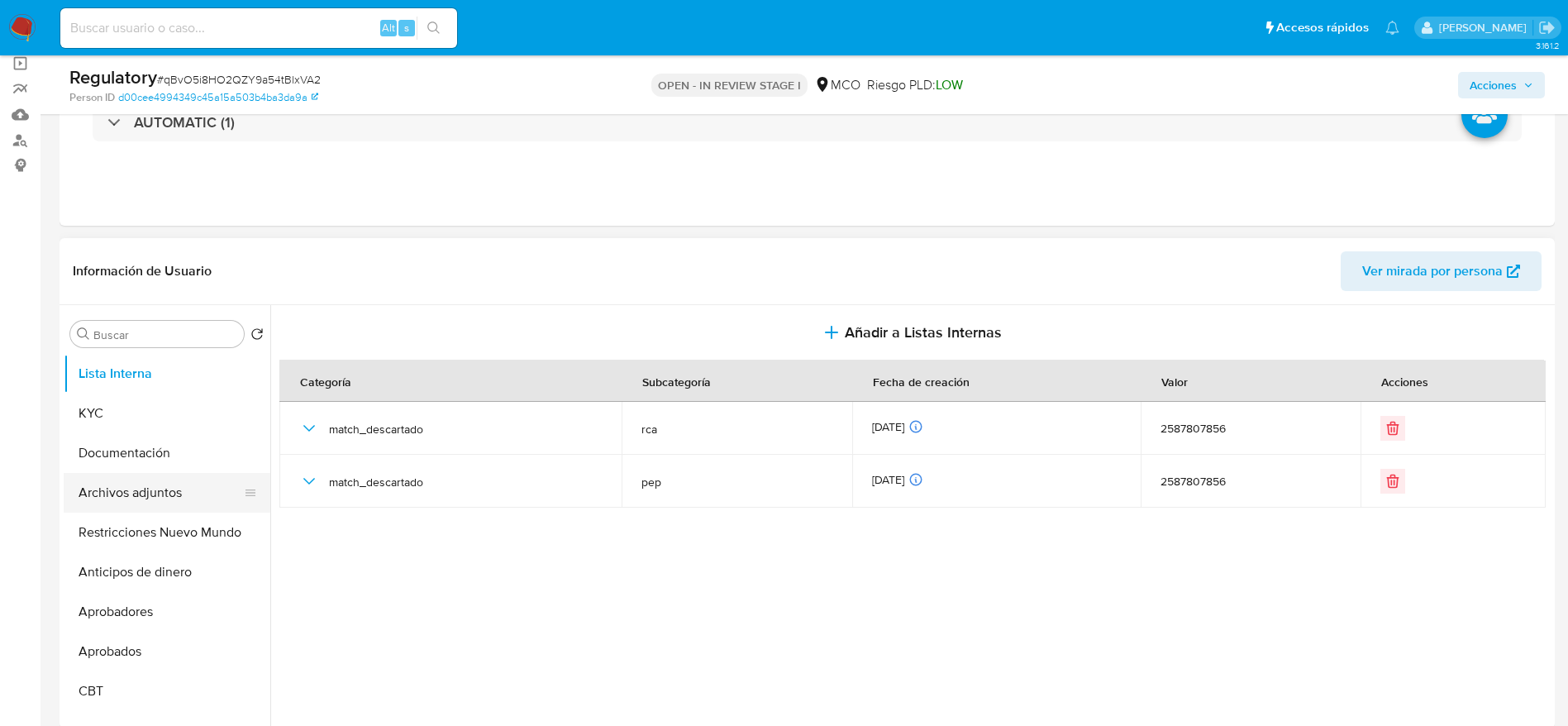
click at [139, 498] on button "Archivos adjuntos" at bounding box center [160, 492] width 194 height 39
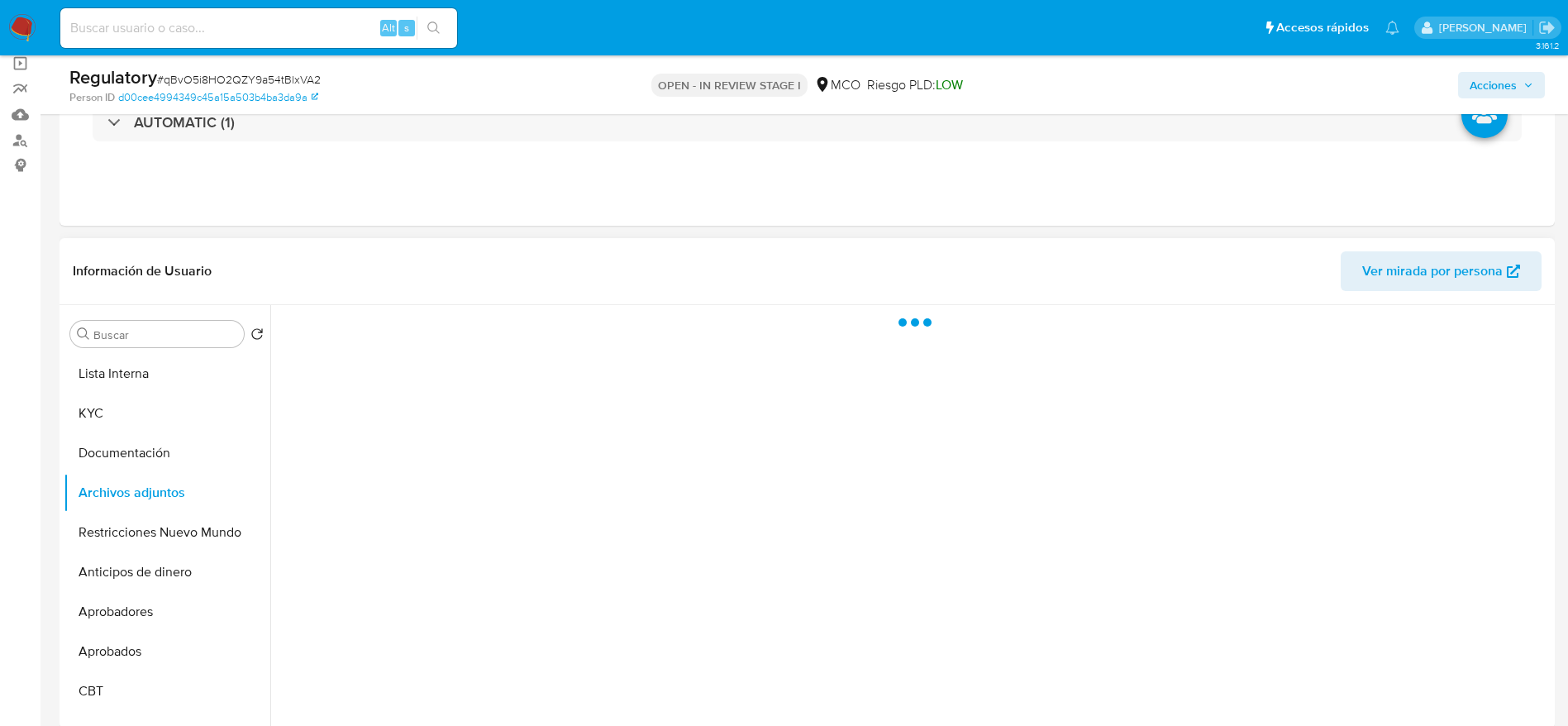
drag, startPoint x: 839, startPoint y: 353, endPoint x: 855, endPoint y: 432, distance: 80.6
click at [855, 432] on div at bounding box center [910, 516] width 1281 height 423
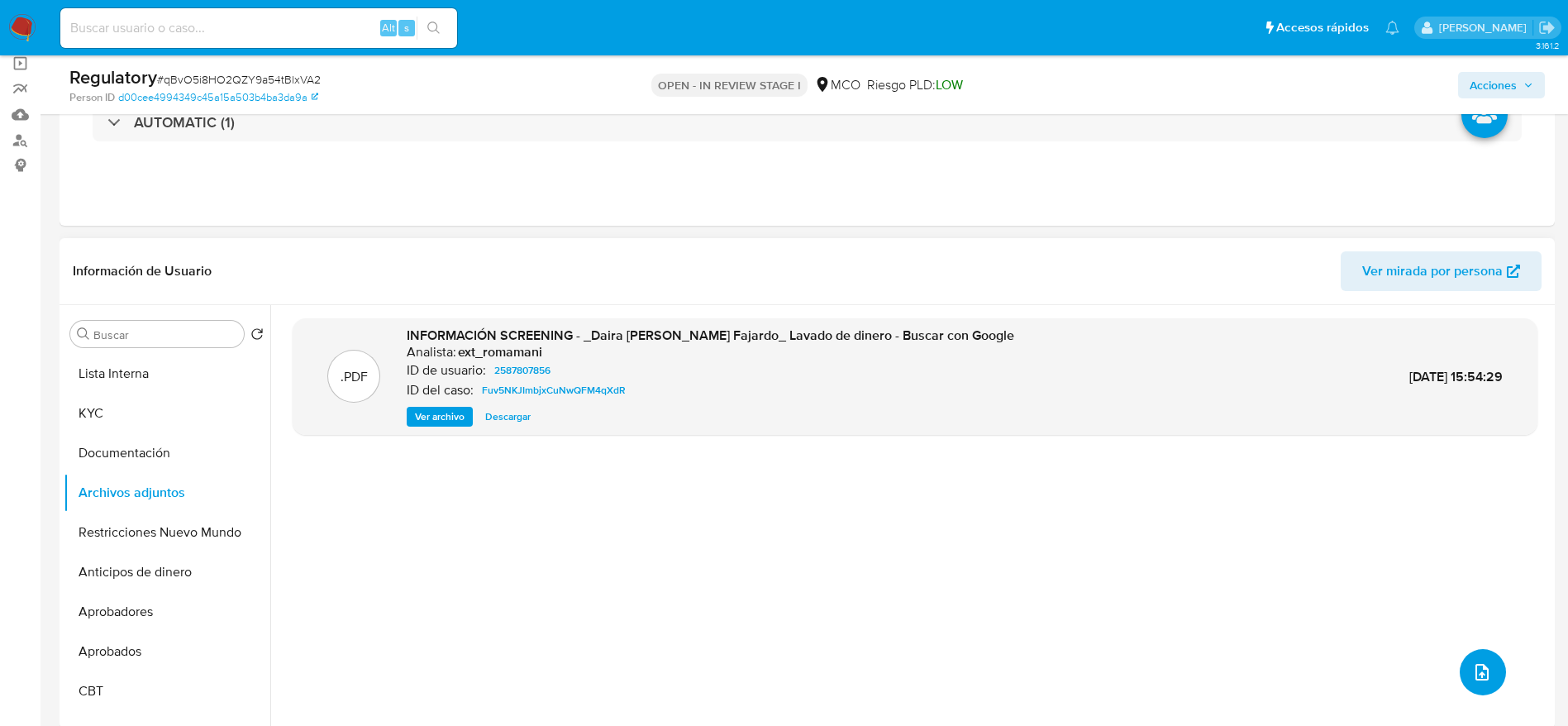
click at [1473, 674] on icon "upload-file" at bounding box center [1483, 672] width 20 height 20
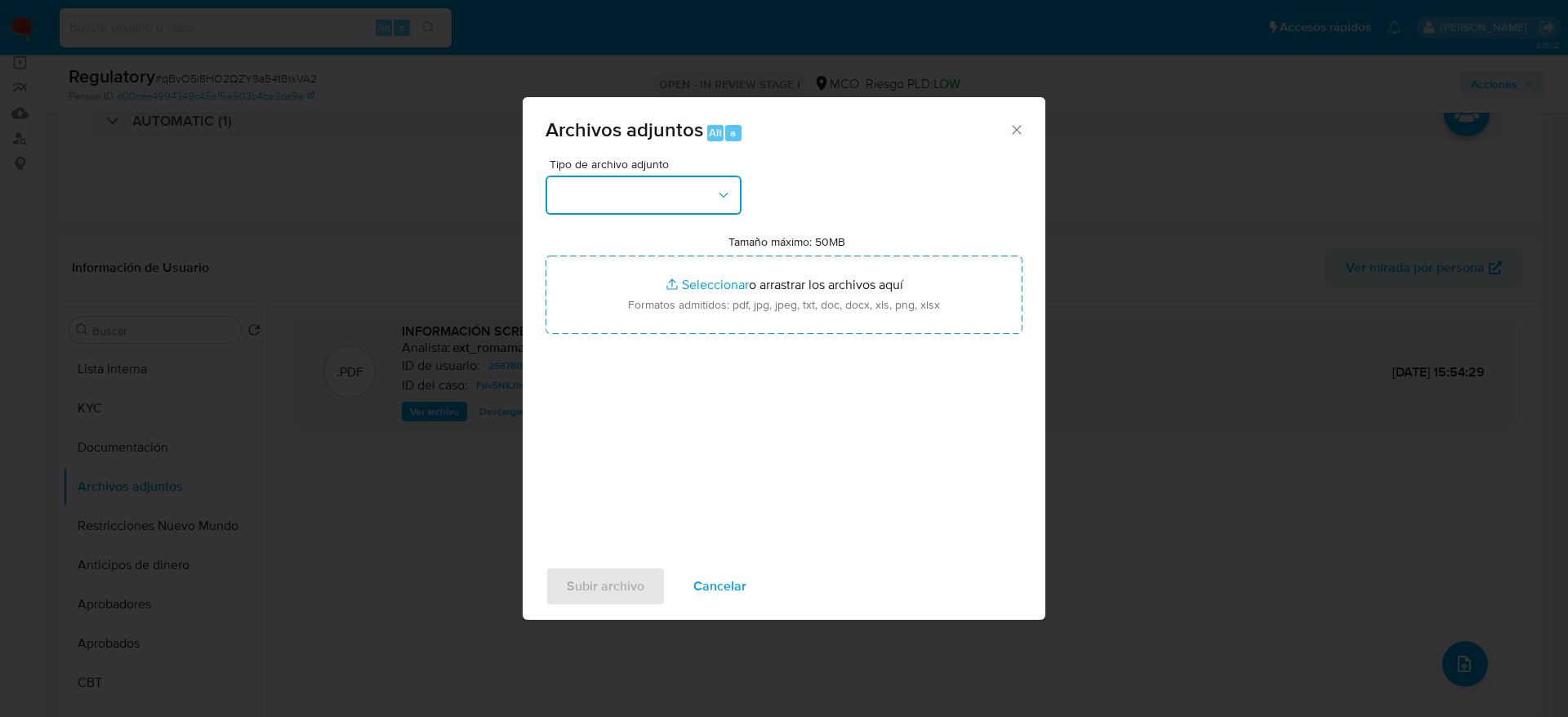
click at [665, 208] on button "button" at bounding box center [644, 195] width 196 height 39
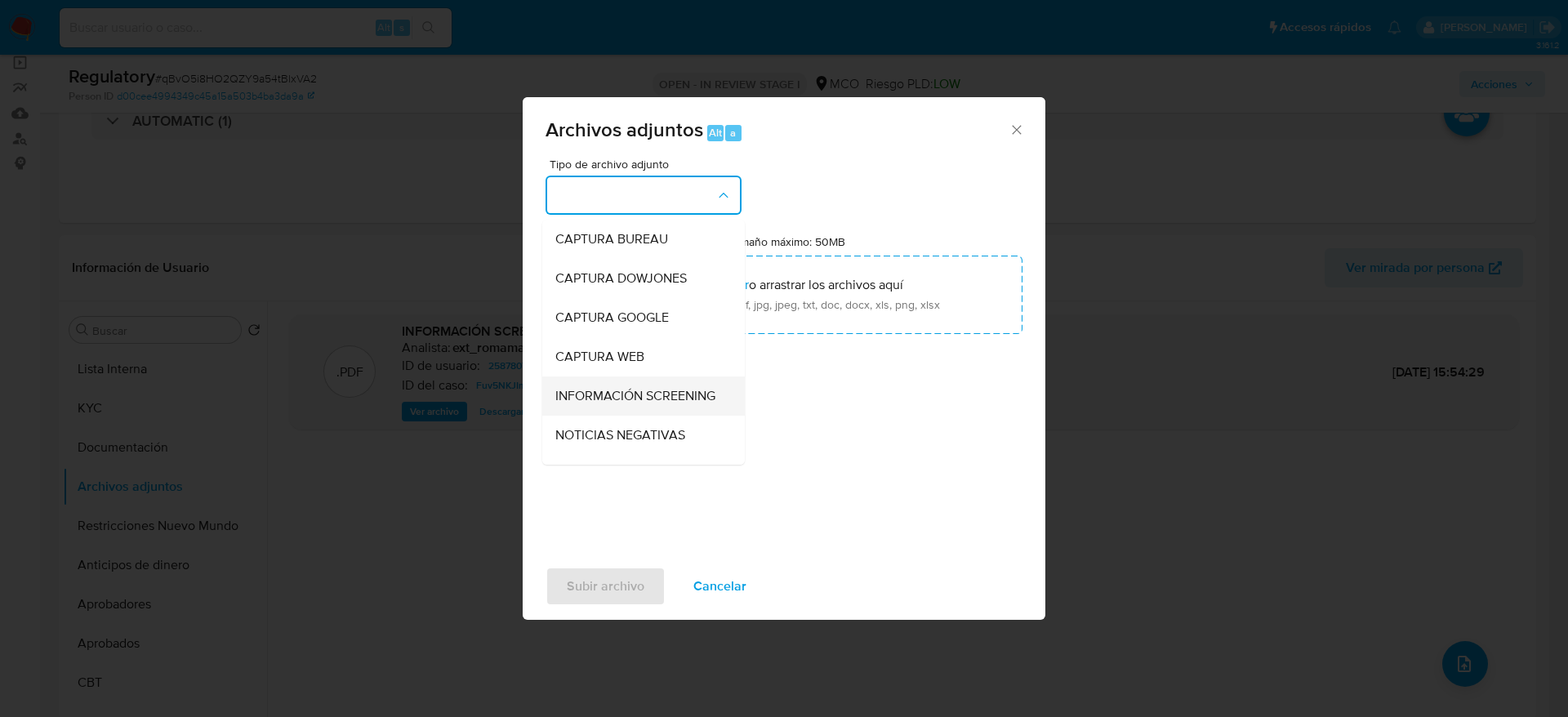
click at [657, 404] on span "INFORMACIÓN SCREENING" at bounding box center [635, 396] width 161 height 16
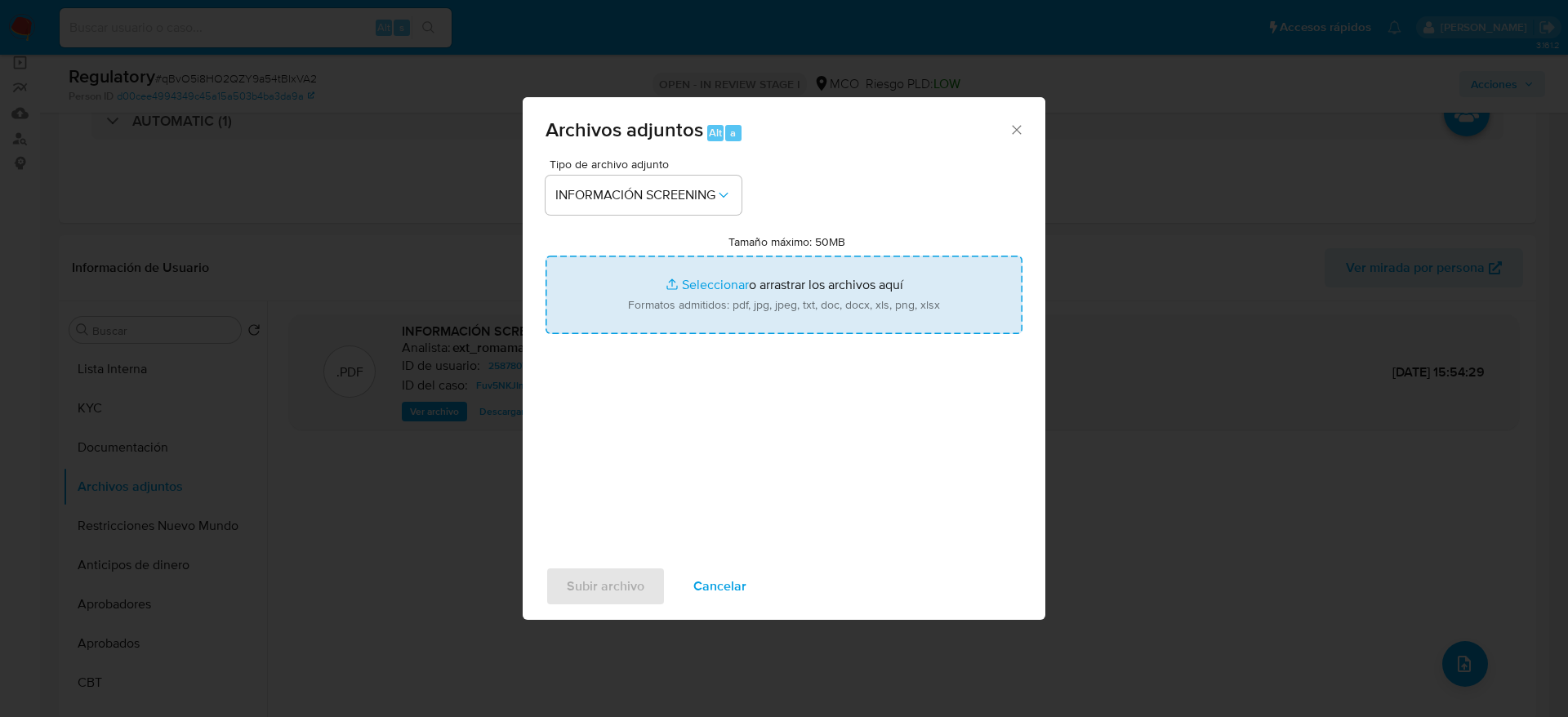
click at [728, 282] on input "Tamaño máximo: 50MB Seleccionar archivos" at bounding box center [784, 295] width 477 height 78
type input "C:\fakepath\_Daira Marledy Tellez Fajardo_ - Buscar con Google.pdf"
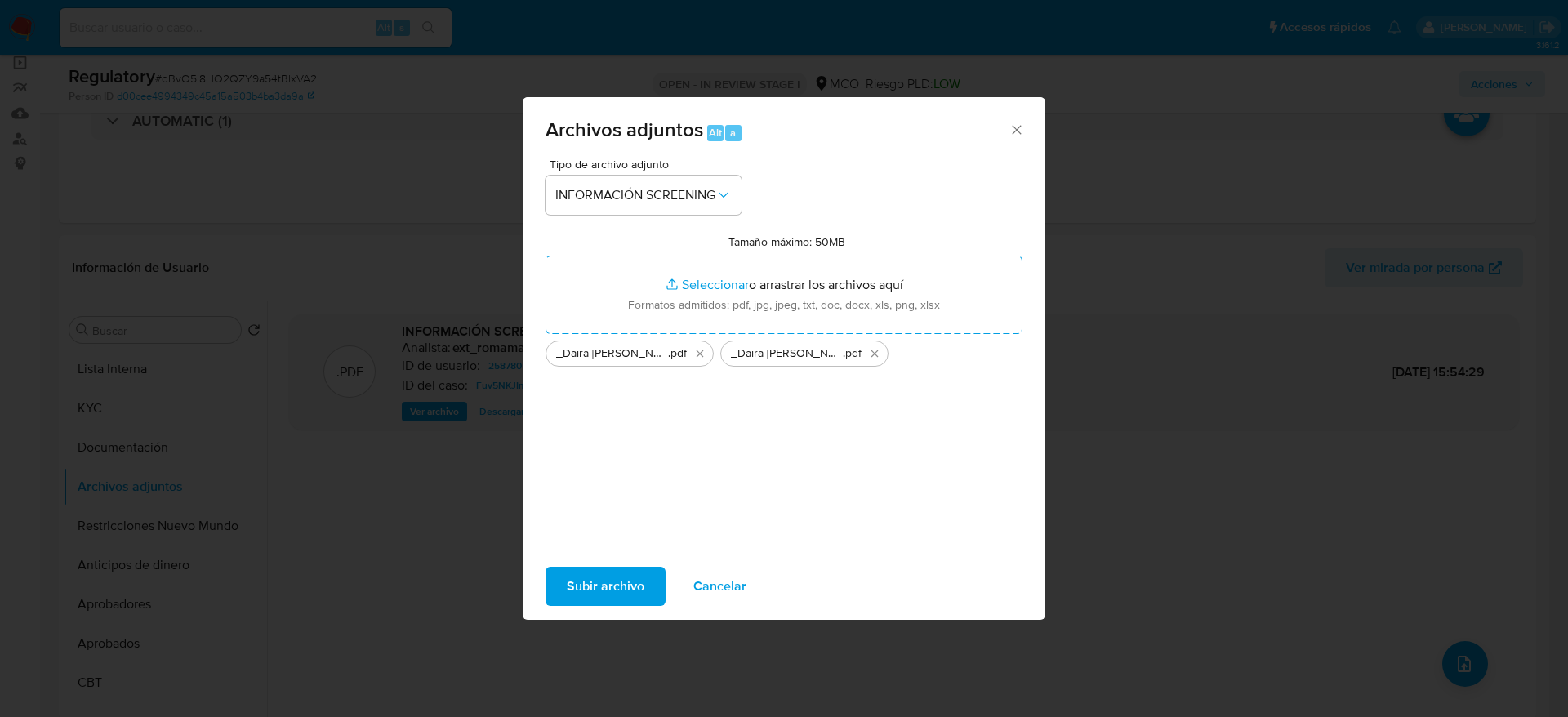
click at [561, 586] on button "Subir archivo" at bounding box center [606, 586] width 120 height 39
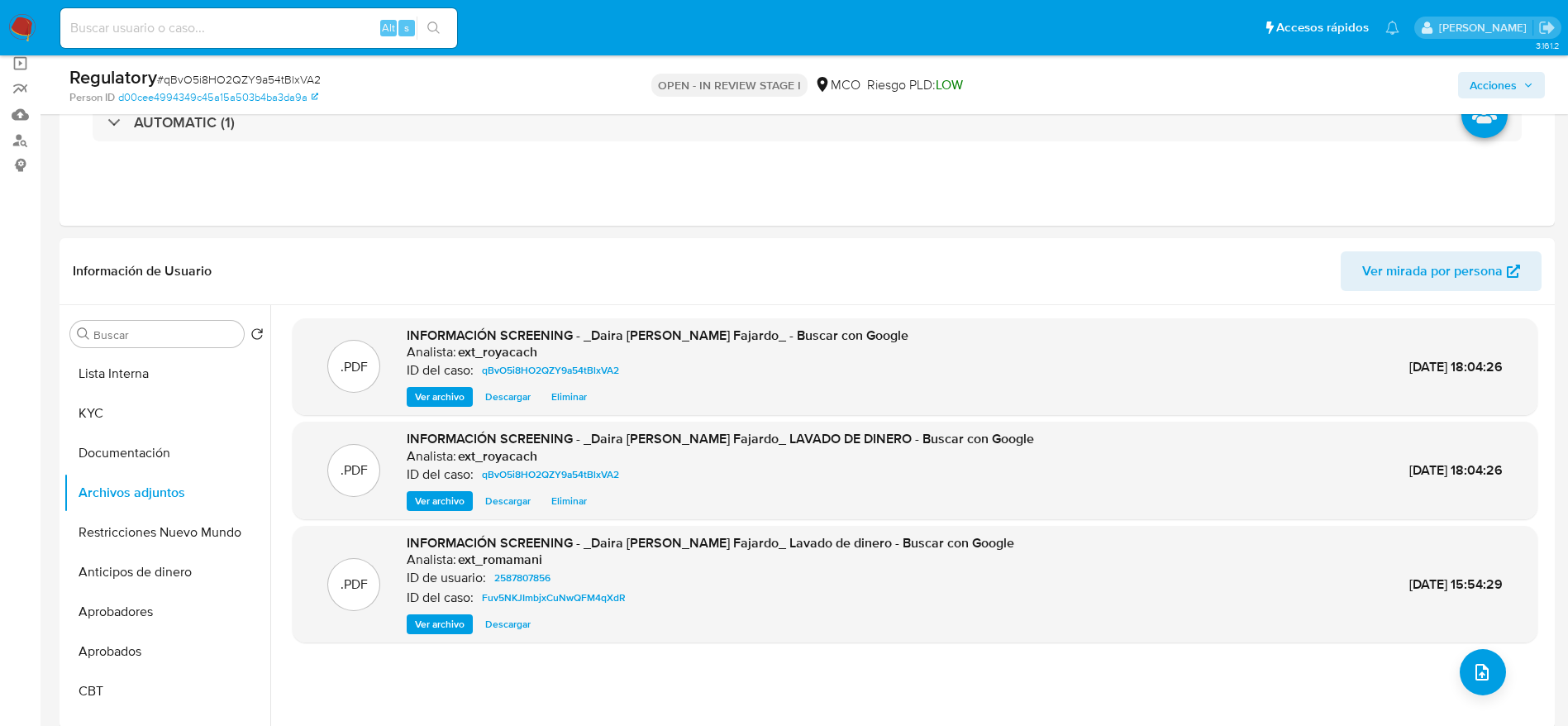
click at [1537, 92] on button "Acciones" at bounding box center [1502, 84] width 87 height 27
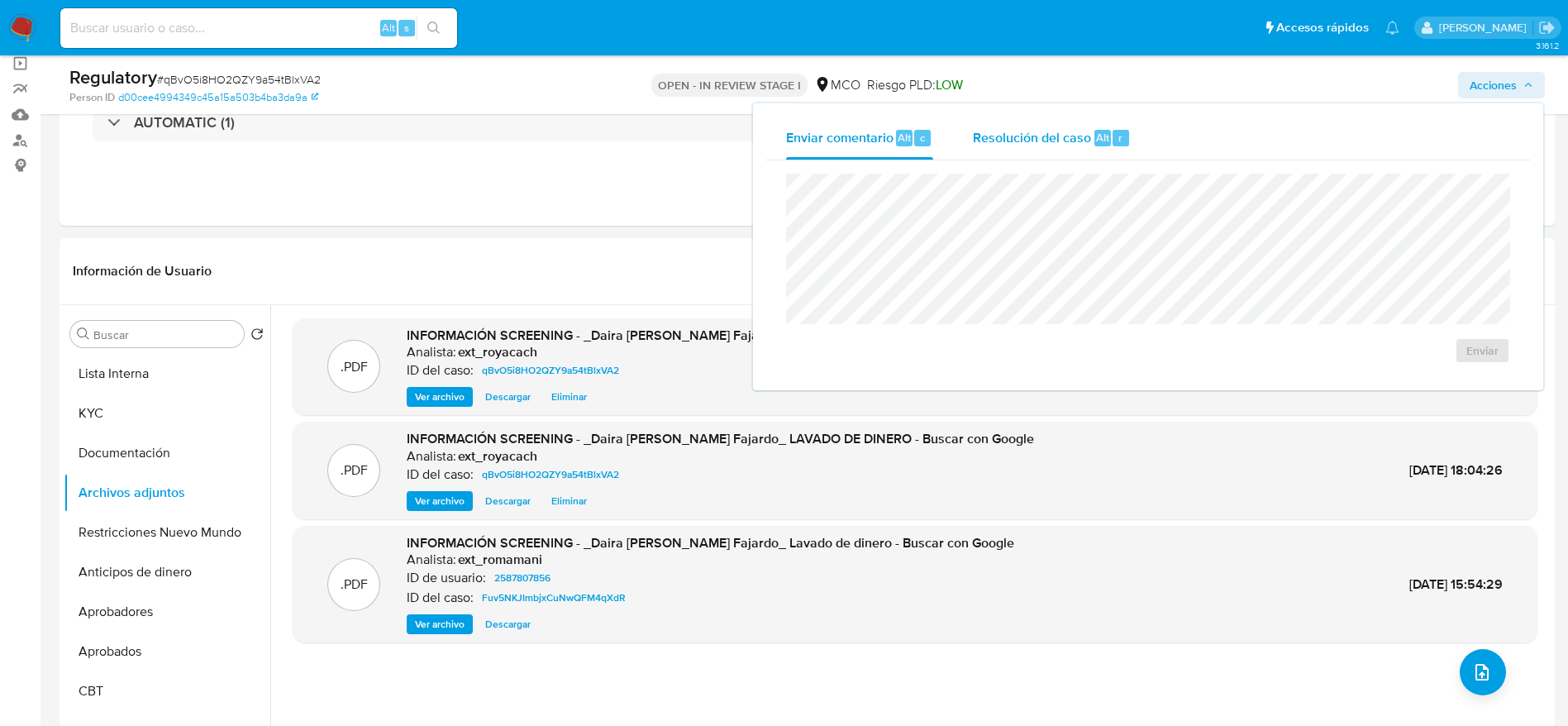
click at [997, 145] on span "Resolución del caso" at bounding box center [1032, 137] width 118 height 19
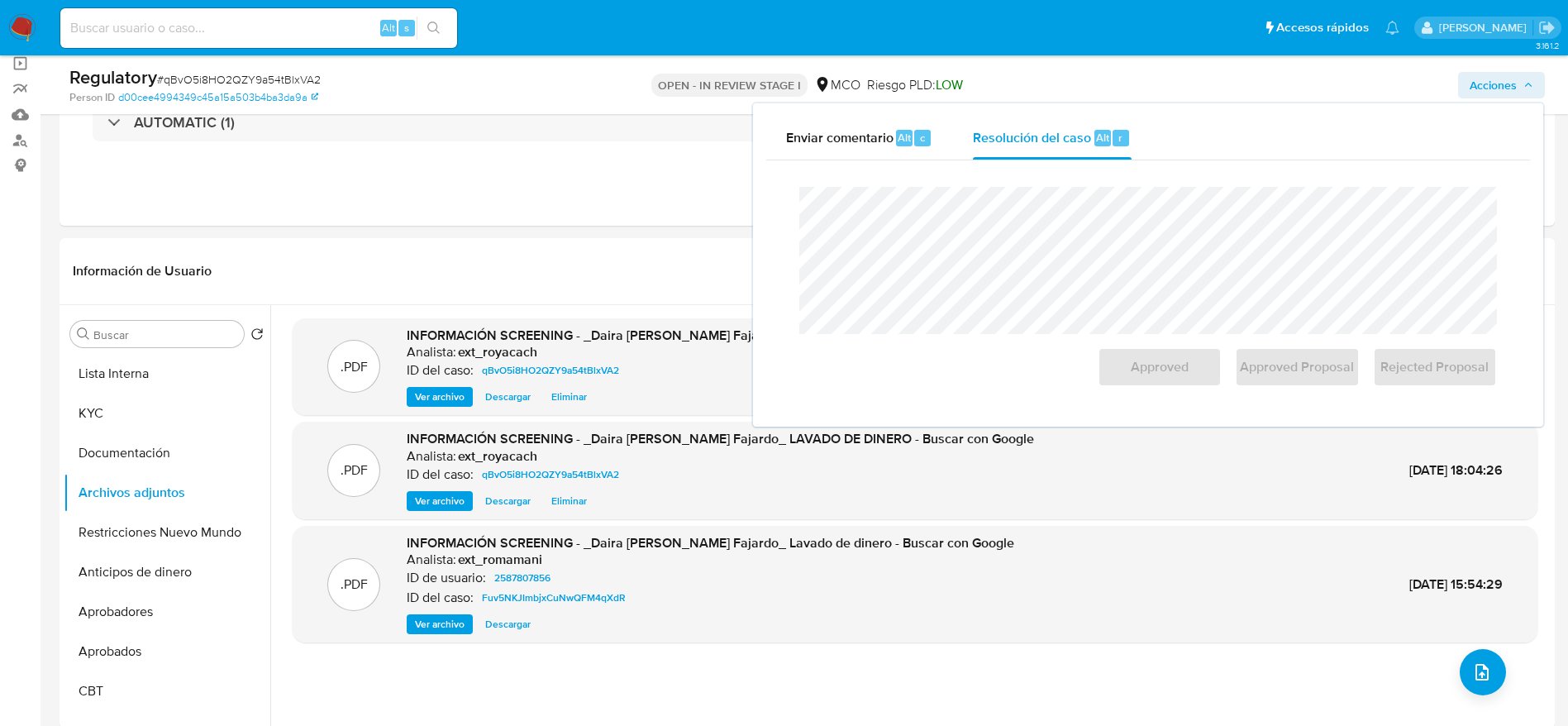
click at [992, 167] on div "Cierre de caso Approved Approved Proposal Rejected Proposal" at bounding box center [1148, 287] width 764 height 253
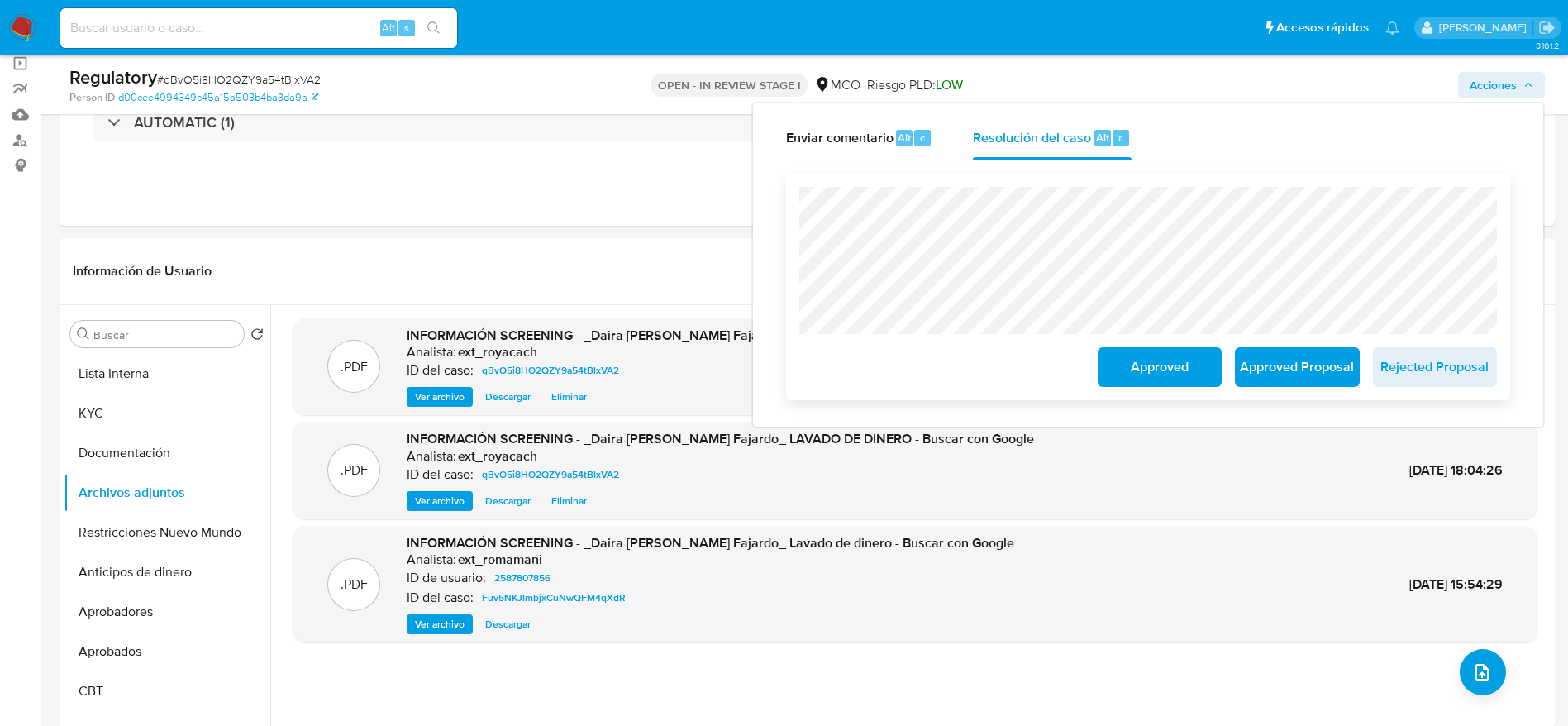
click at [1156, 366] on span "Approved" at bounding box center [1159, 367] width 81 height 37
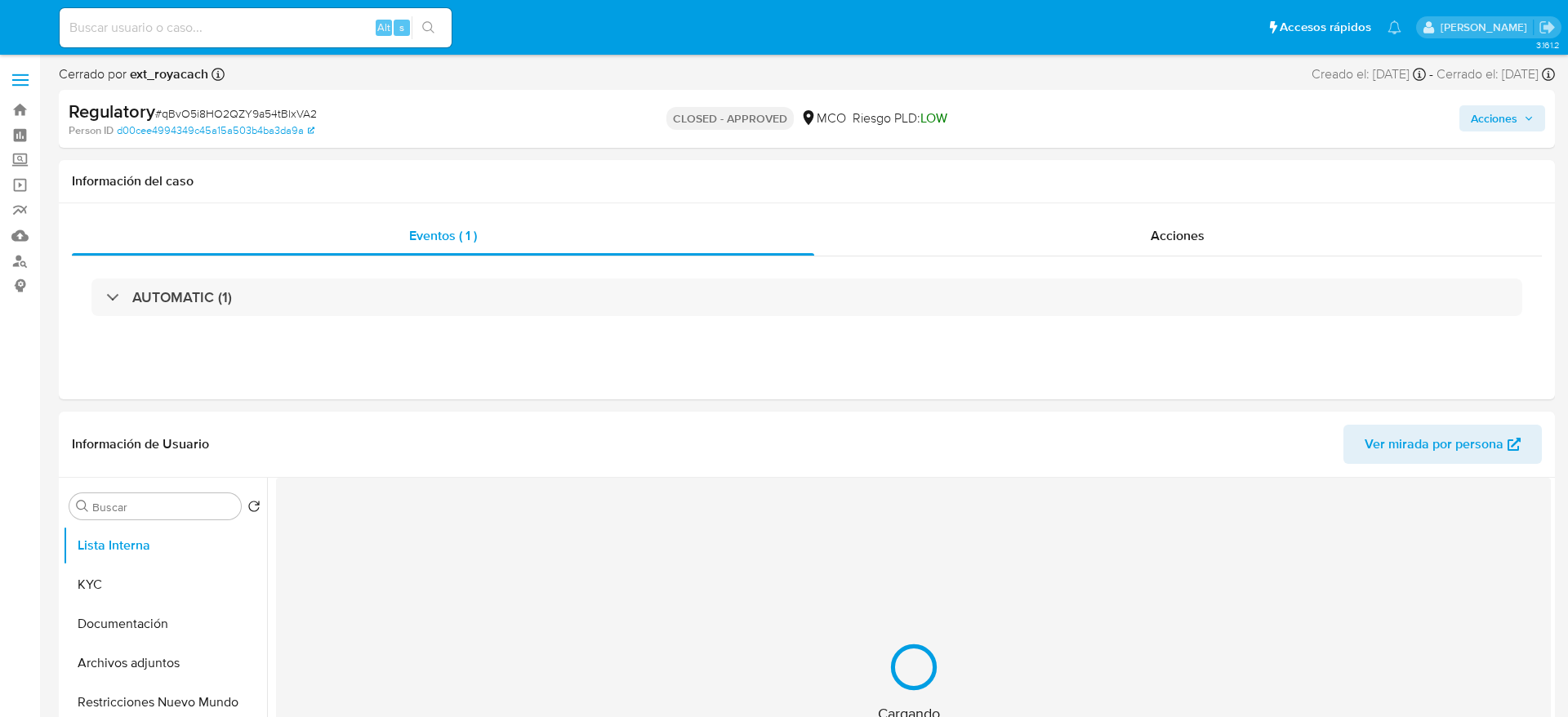
select select "10"
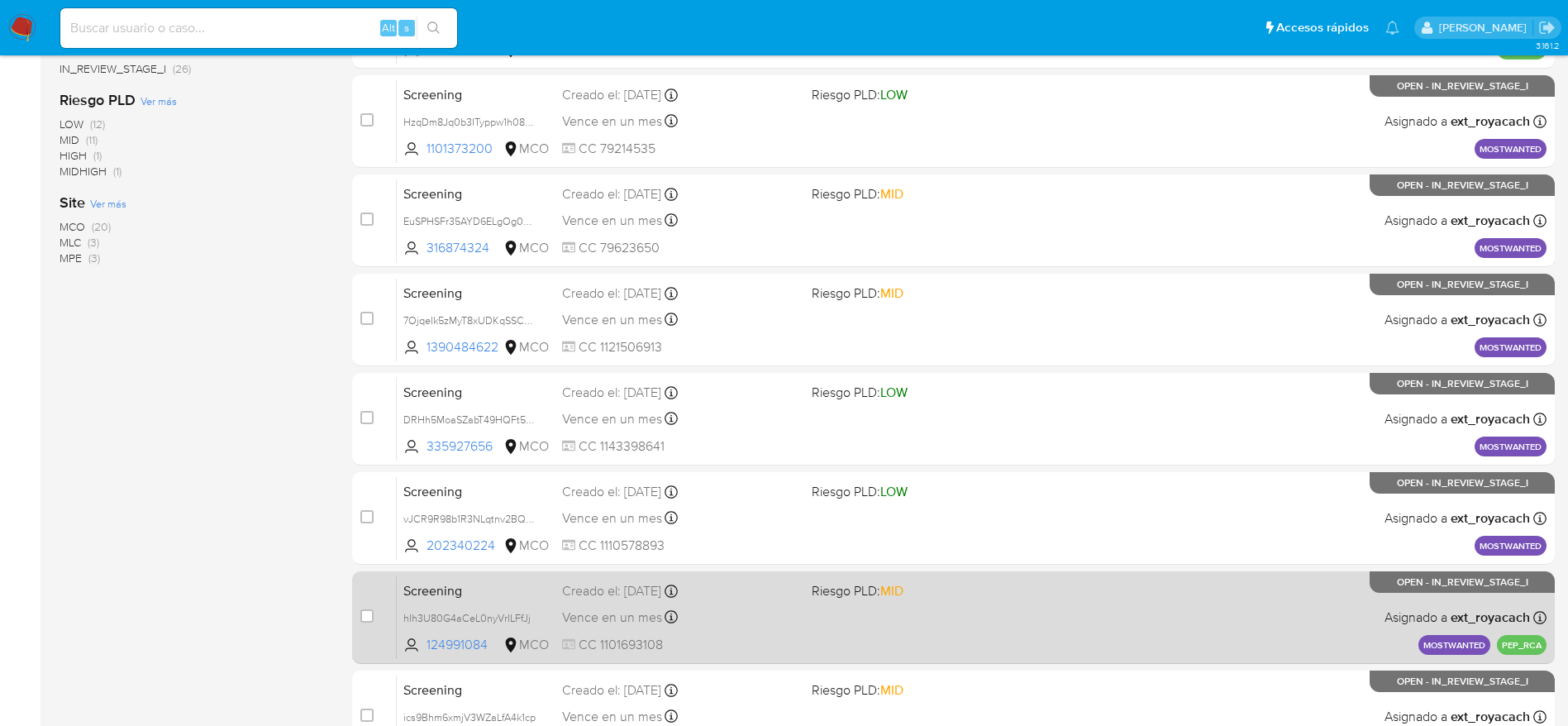
scroll to position [639, 0]
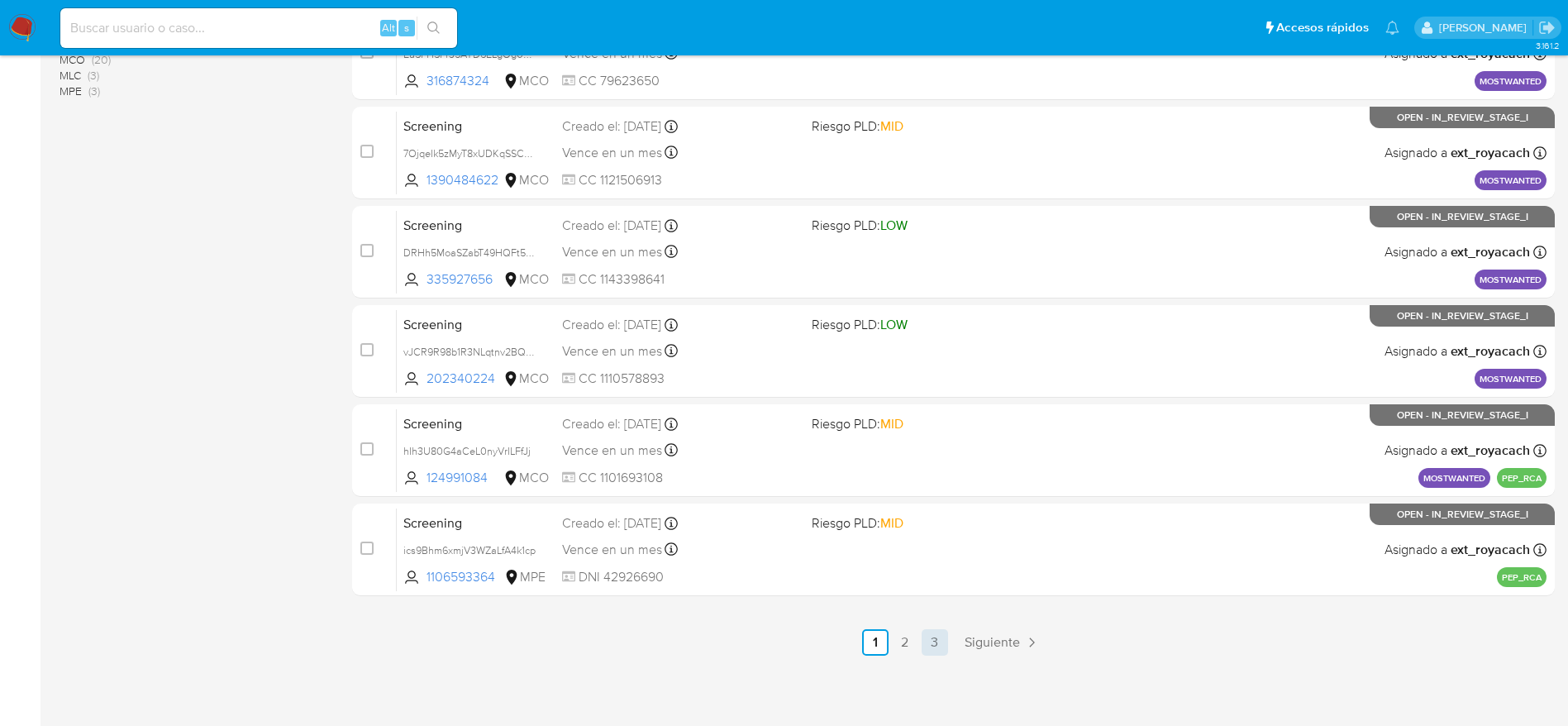
click at [931, 643] on link "3" at bounding box center [935, 642] width 27 height 27
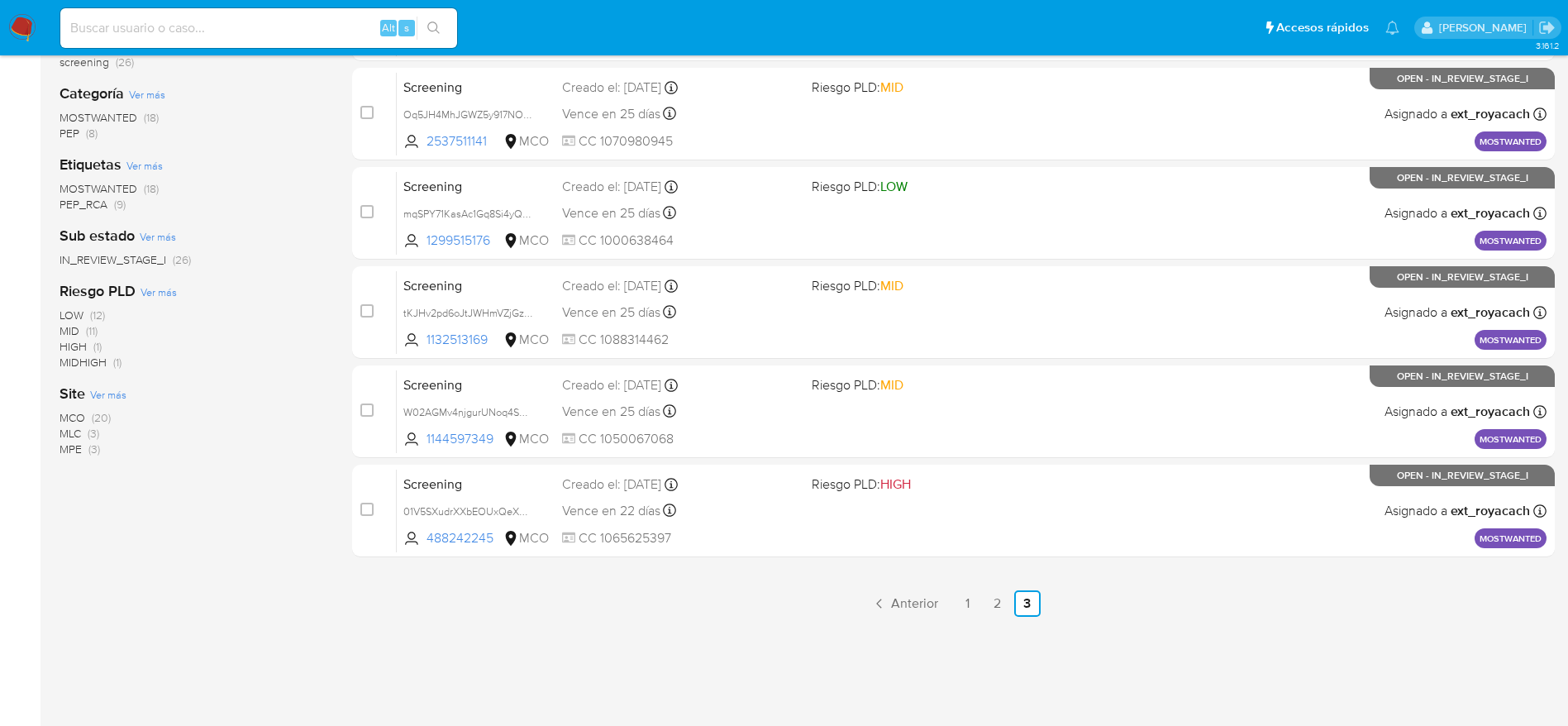
scroll to position [157, 0]
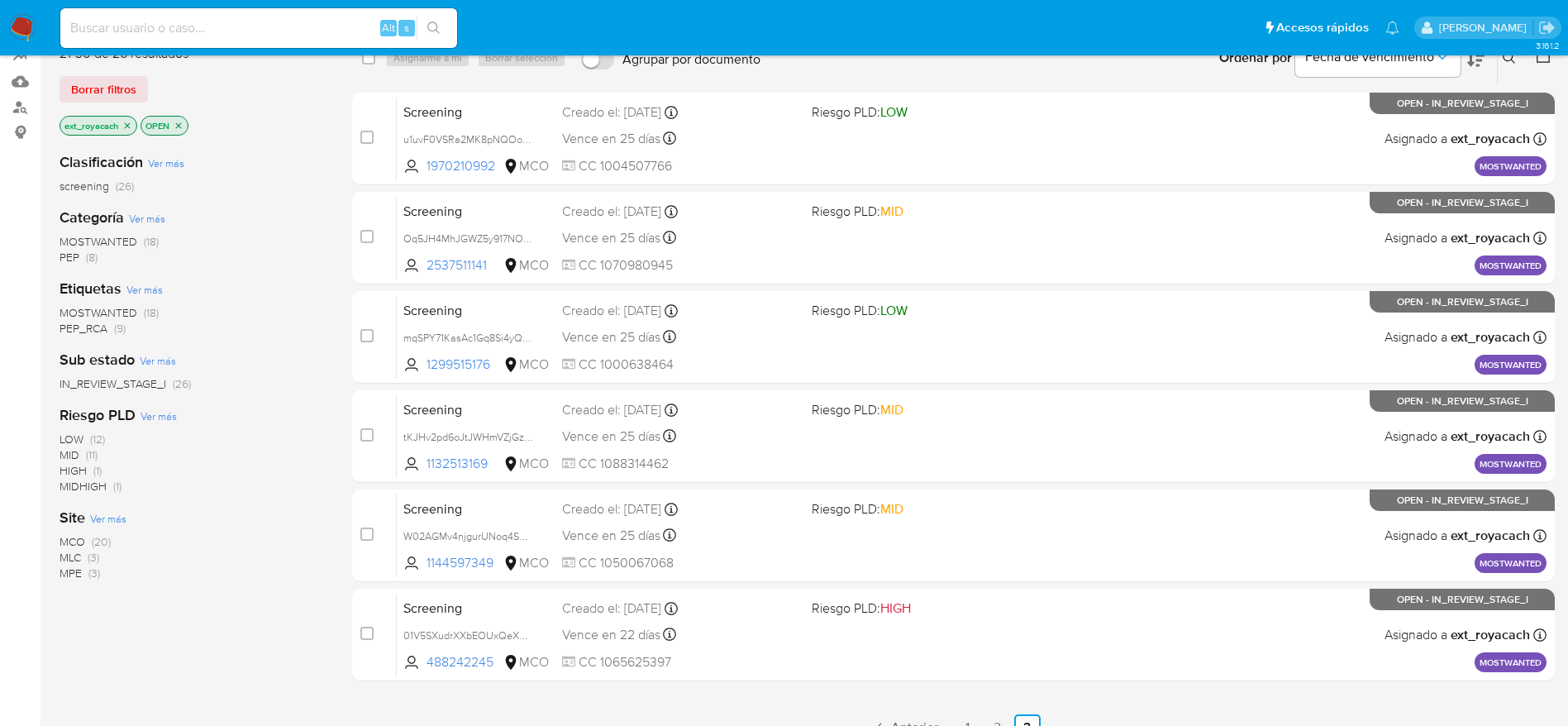
click at [86, 261] on span "(8)" at bounding box center [92, 257] width 12 height 17
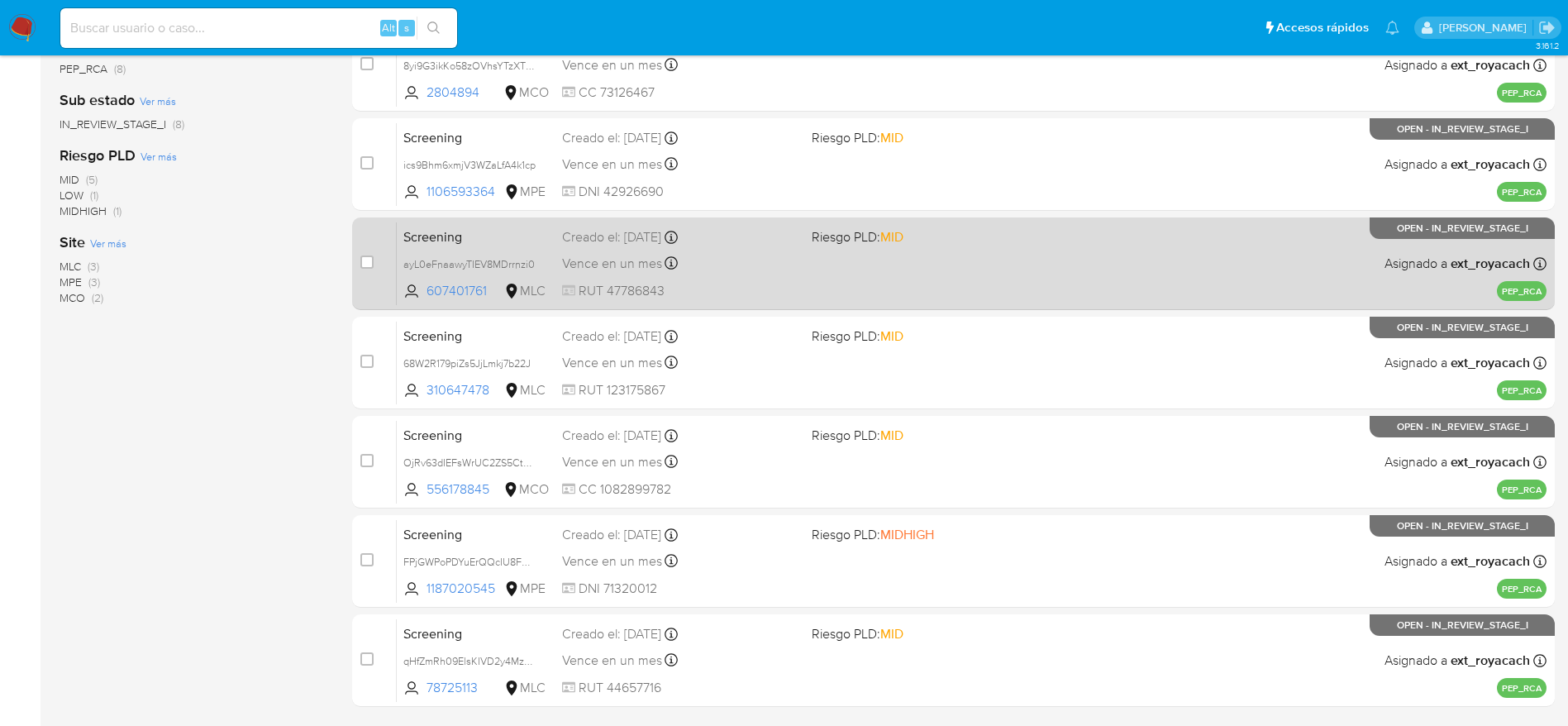
scroll to position [441, 0]
